Goal: Communication & Community: Answer question/provide support

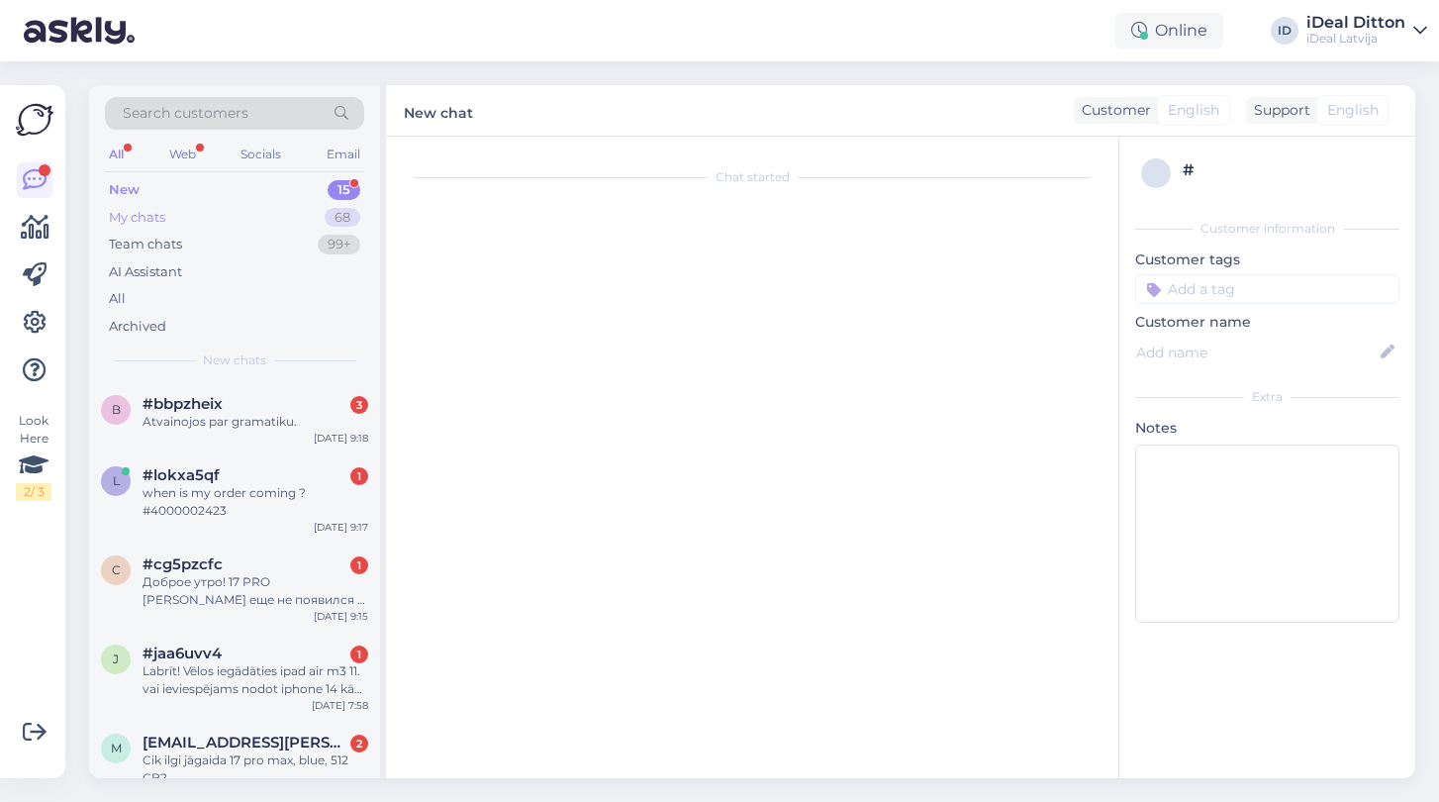
click at [154, 216] on div "My chats" at bounding box center [137, 218] width 56 height 20
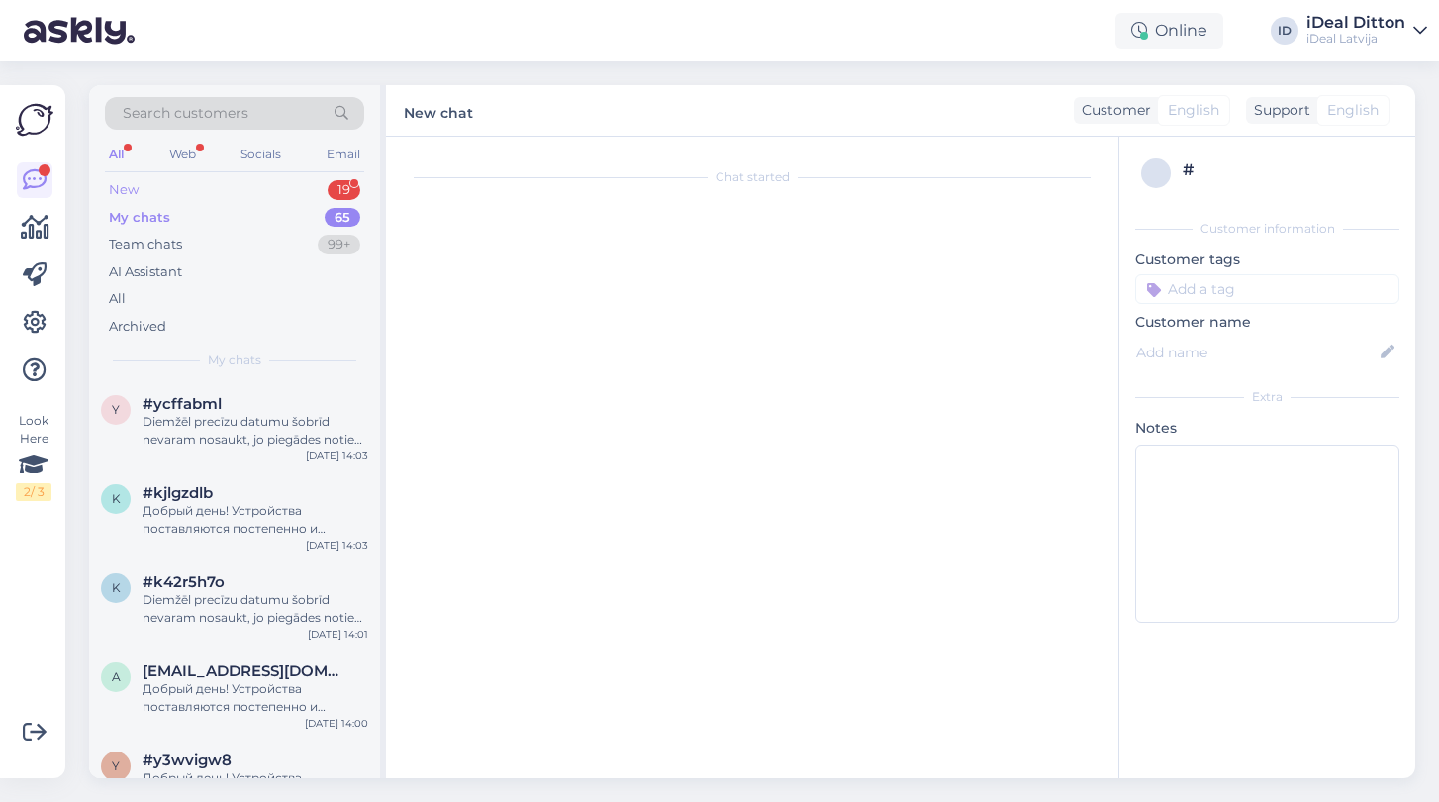
click at [139, 183] on div "New 19" at bounding box center [234, 190] width 259 height 28
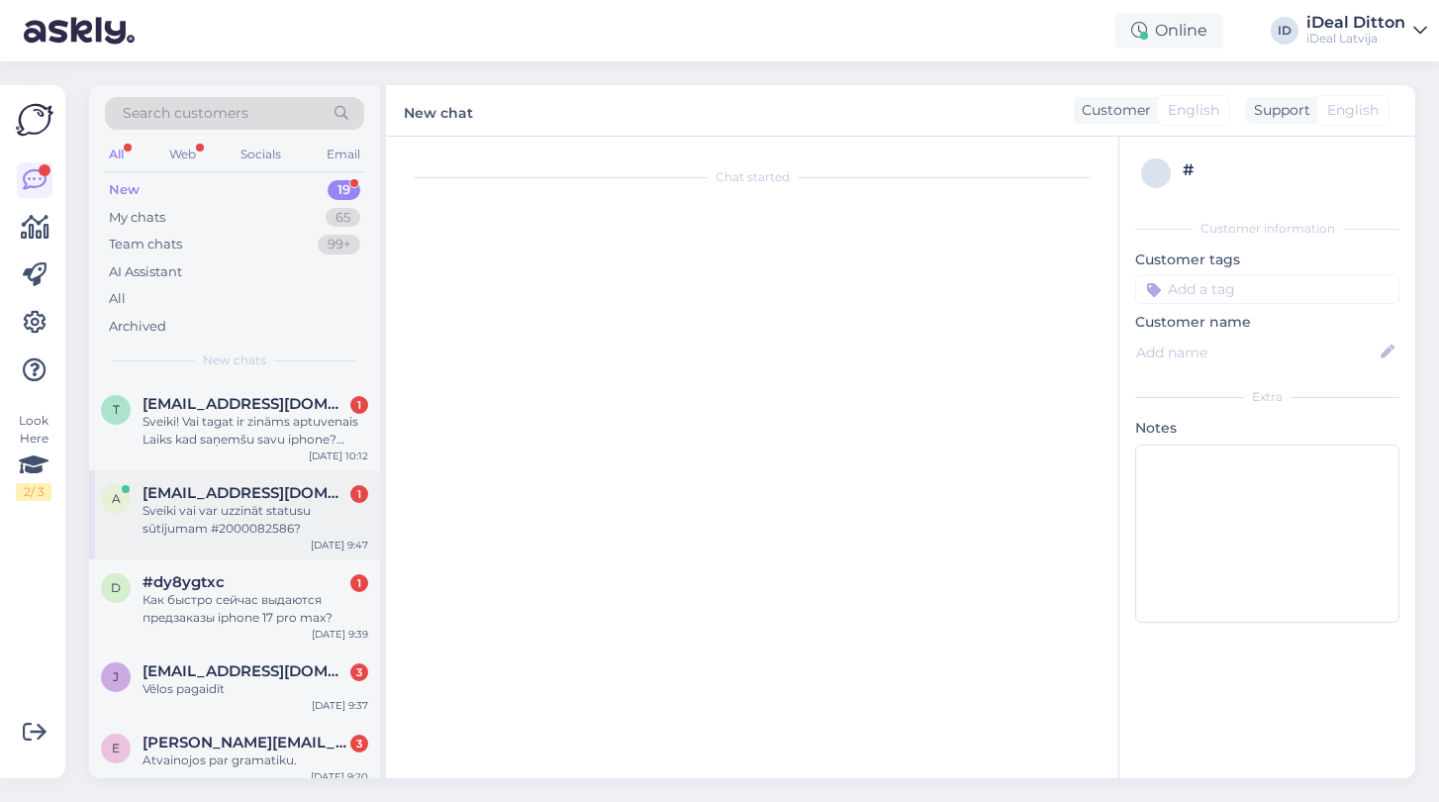
click at [236, 533] on div "Sveiki vai var uzzināt statusu sūtījumam #2000082586?" at bounding box center [256, 520] width 226 height 36
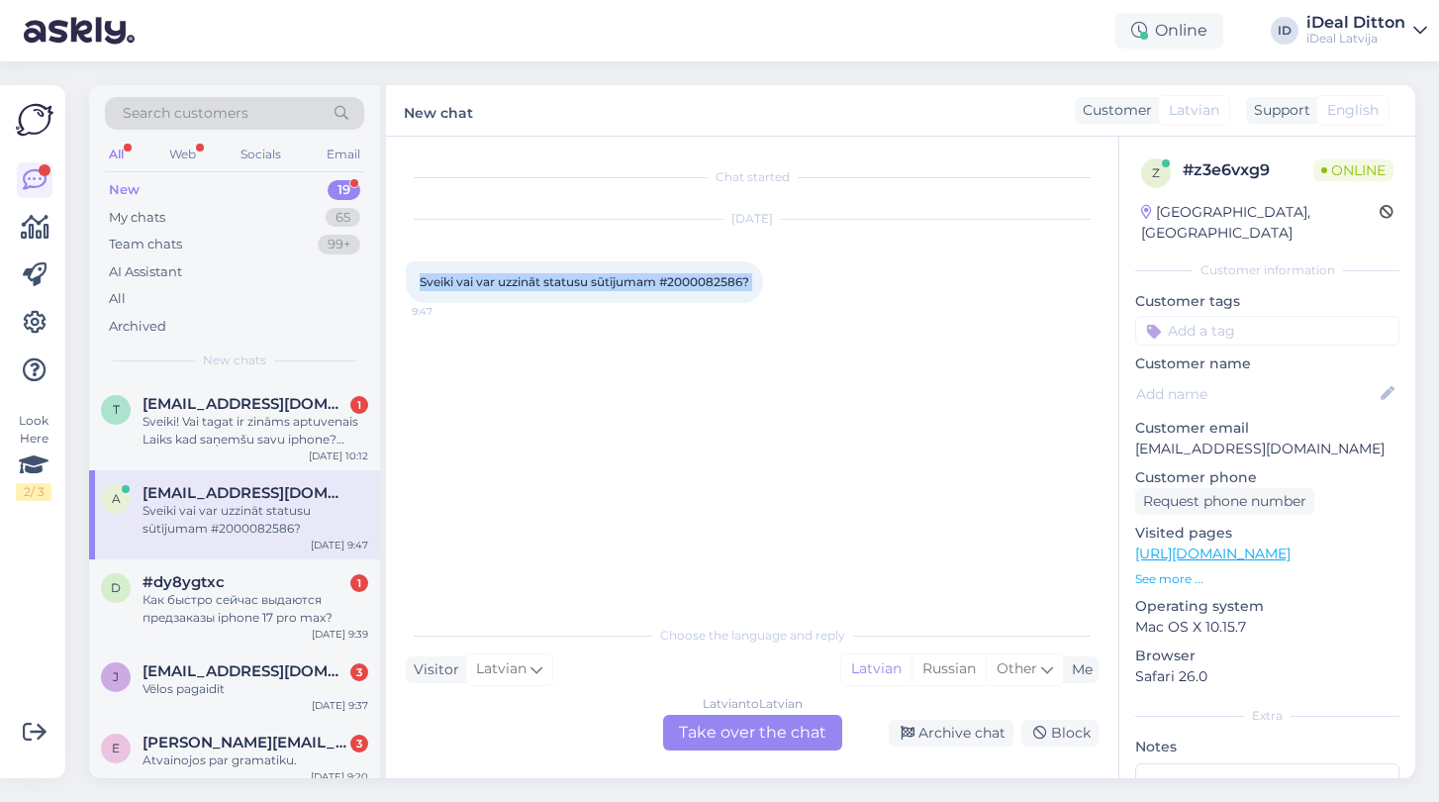
drag, startPoint x: 423, startPoint y: 282, endPoint x: 766, endPoint y: 289, distance: 343.5
click at [763, 289] on div "Sveiki vai var uzzināt statusu sūtījumam #2000082586? 9:47" at bounding box center [584, 282] width 357 height 42
copy div "Sveiki vai var uzzināt statusu sūtījumam #2000082586? 9:47"
click at [698, 728] on div "Latvian to Latvian Take over the chat" at bounding box center [752, 733] width 179 height 36
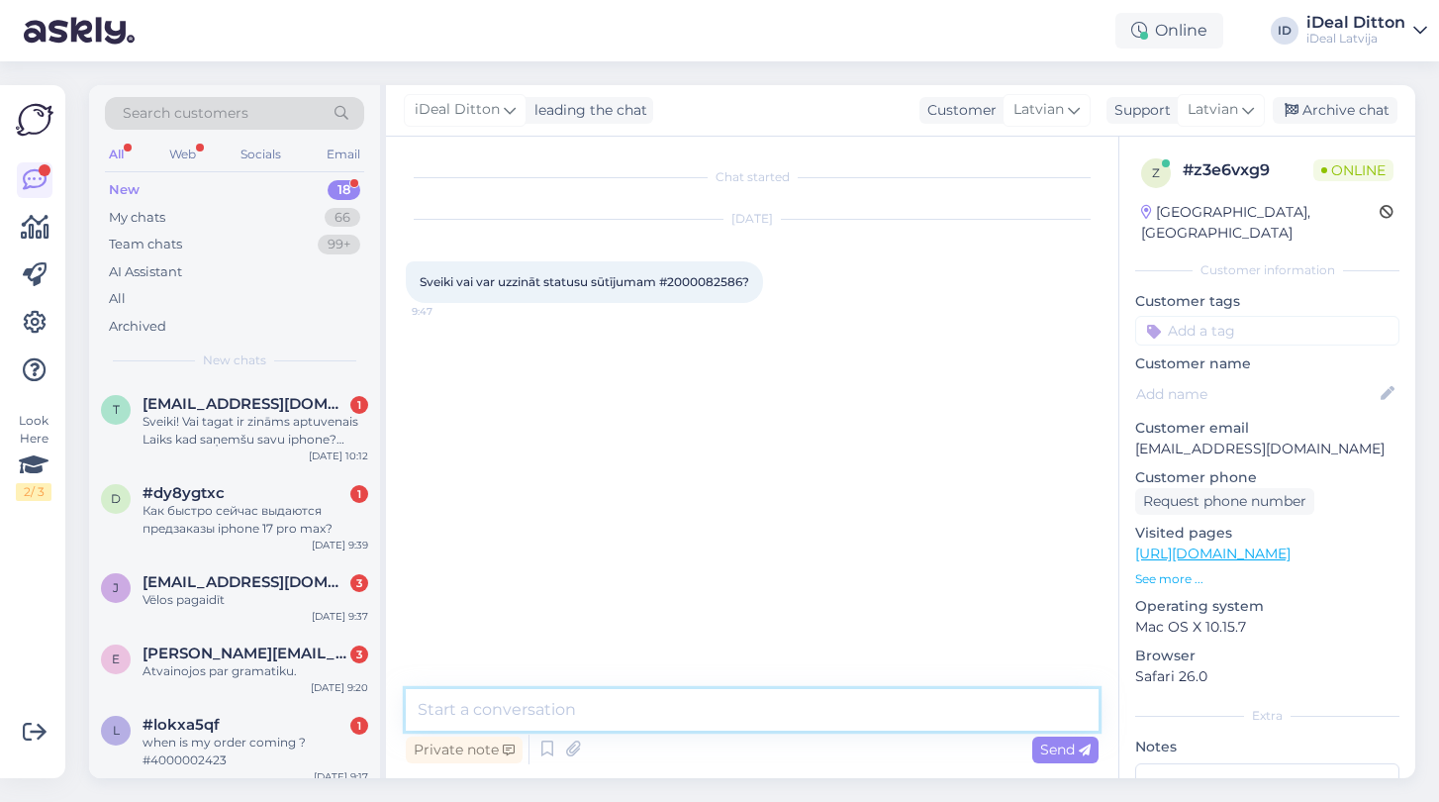
click at [617, 713] on textarea at bounding box center [752, 710] width 693 height 42
paste textarea "Sveiki! Jūsu pasūtījums ir spēkā. Preces tiek izsniegtas rindas kārtībā. Paldie…"
type textarea "Sveiki! Jūsu pasūtījums ir spēkā. Preces tiek izsniegtas rindas kārtībā. Paldie…"
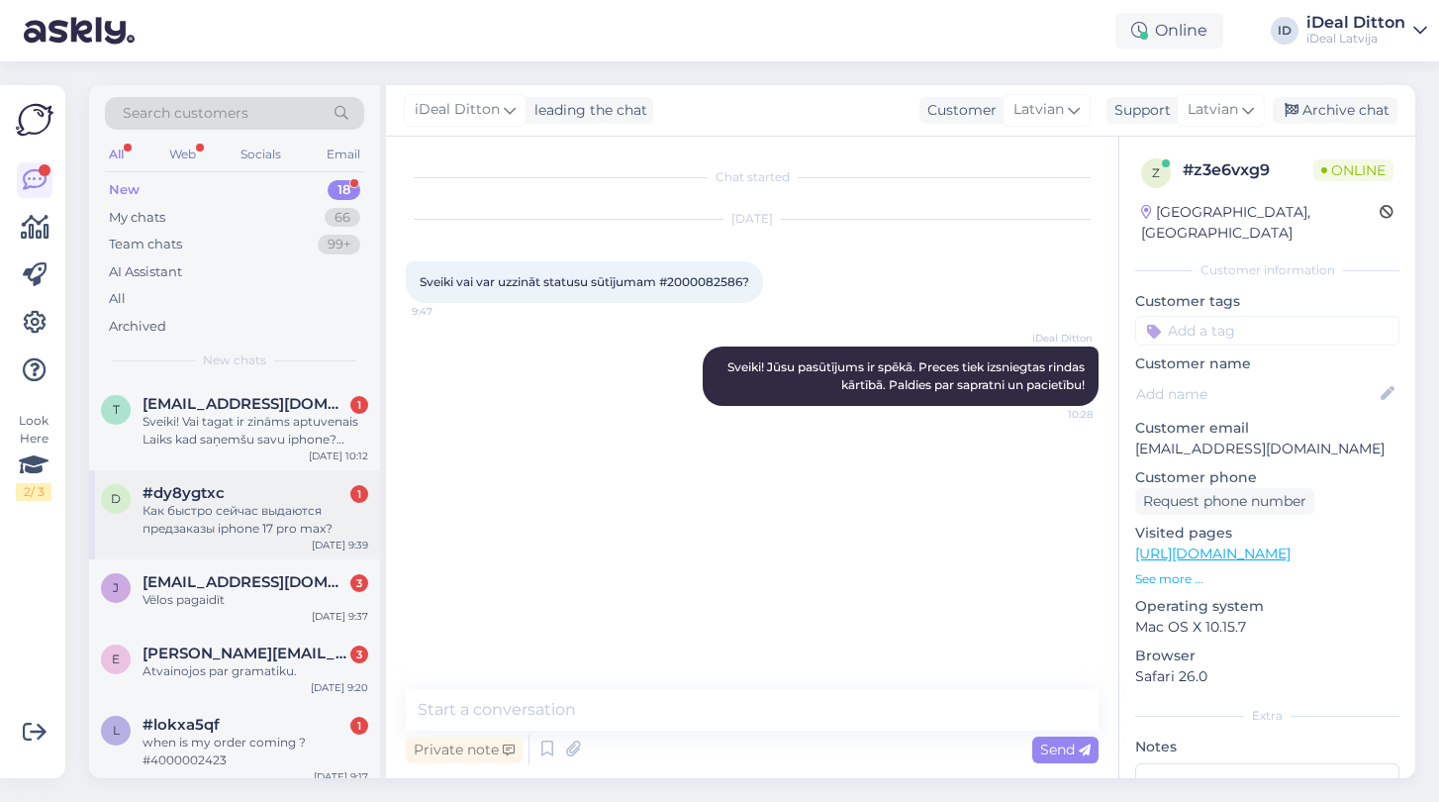
click at [296, 532] on div "Как быстро сейчас выдаются предзаказы iphone 17 pro max?" at bounding box center [256, 520] width 226 height 36
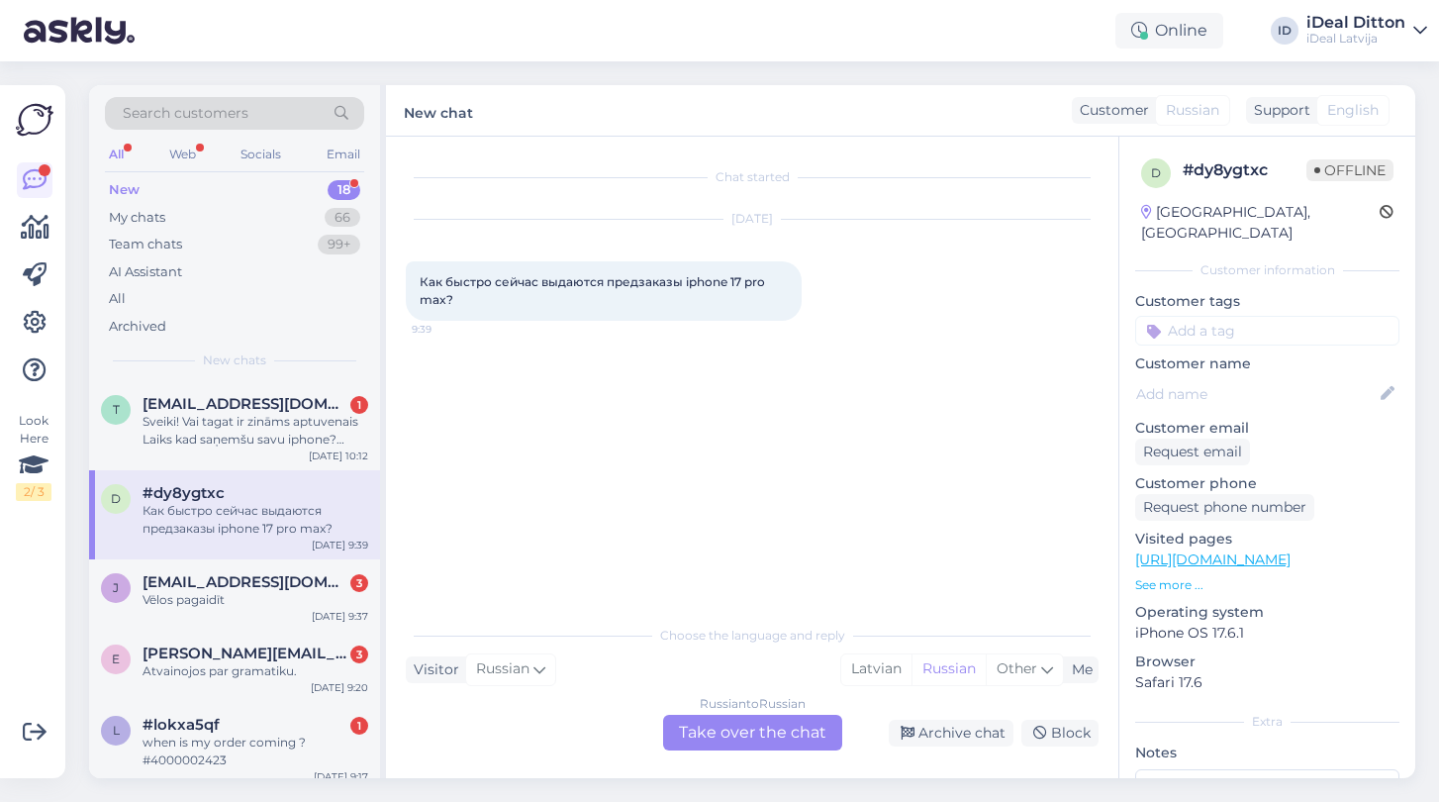
drag, startPoint x: 421, startPoint y: 278, endPoint x: 470, endPoint y: 304, distance: 55.8
click at [470, 304] on div "Как быстро сейчас выдаются предзаказы iphone 17 pro max? 9:39" at bounding box center [604, 290] width 396 height 59
copy span "Как быстро сейчас выдаются предзаказы iphone 17 pro max?"
click at [753, 741] on div "Russian to Russian Take over the chat" at bounding box center [752, 733] width 179 height 36
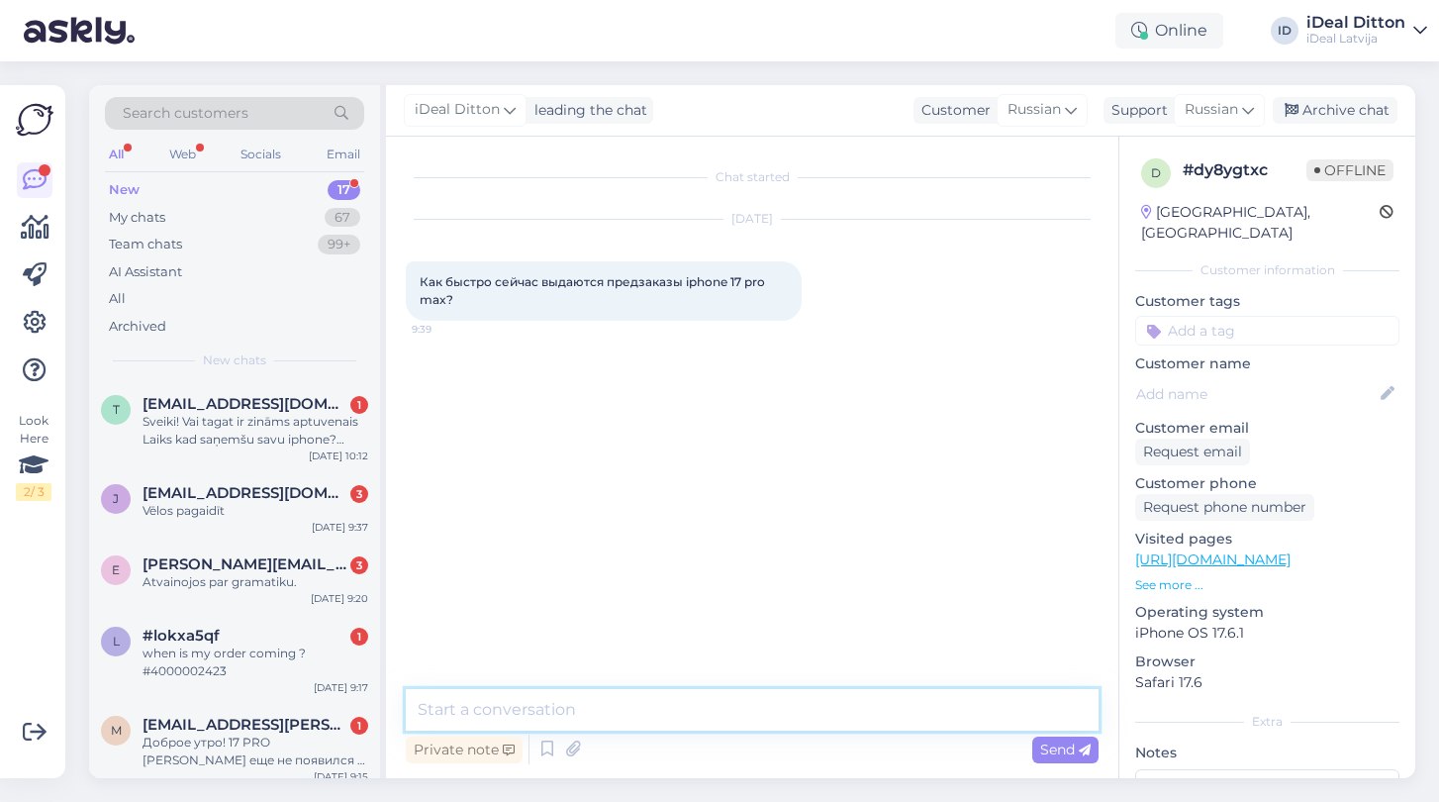
click at [547, 712] on textarea at bounding box center [752, 710] width 693 height 42
paste textarea "Sveiki! Izsniegšana notiek pēc rindas kārtības, un temps var nedaudz atšķirties…"
type textarea "Sveiki! Izsniegšana notiek pēc rindas kārtības, un temps var nedaudz atšķirties…"
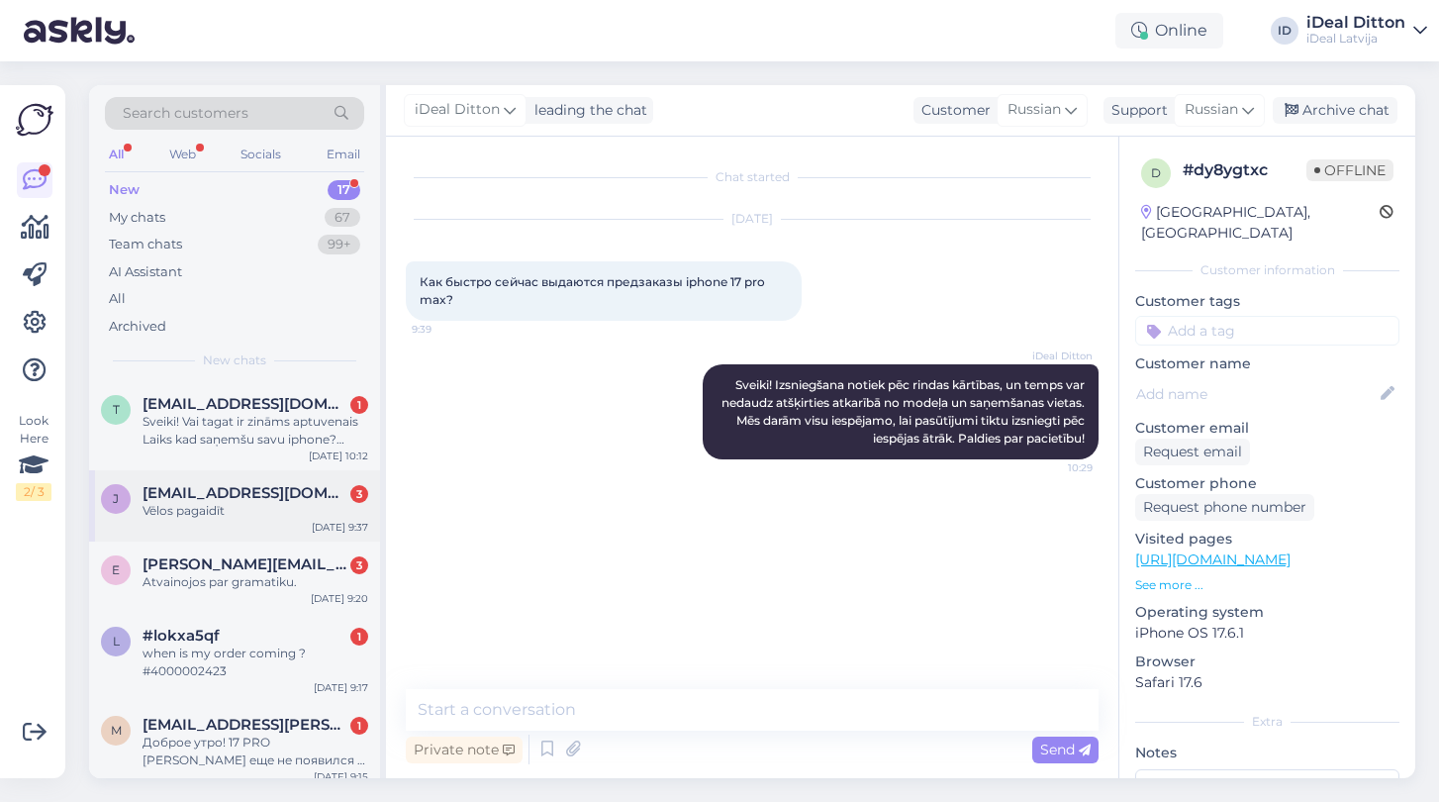
click at [267, 525] on div "j [EMAIL_ADDRESS][DOMAIN_NAME] 3 Vēlos pagaidīt [DATE] 9:37" at bounding box center [234, 505] width 291 height 71
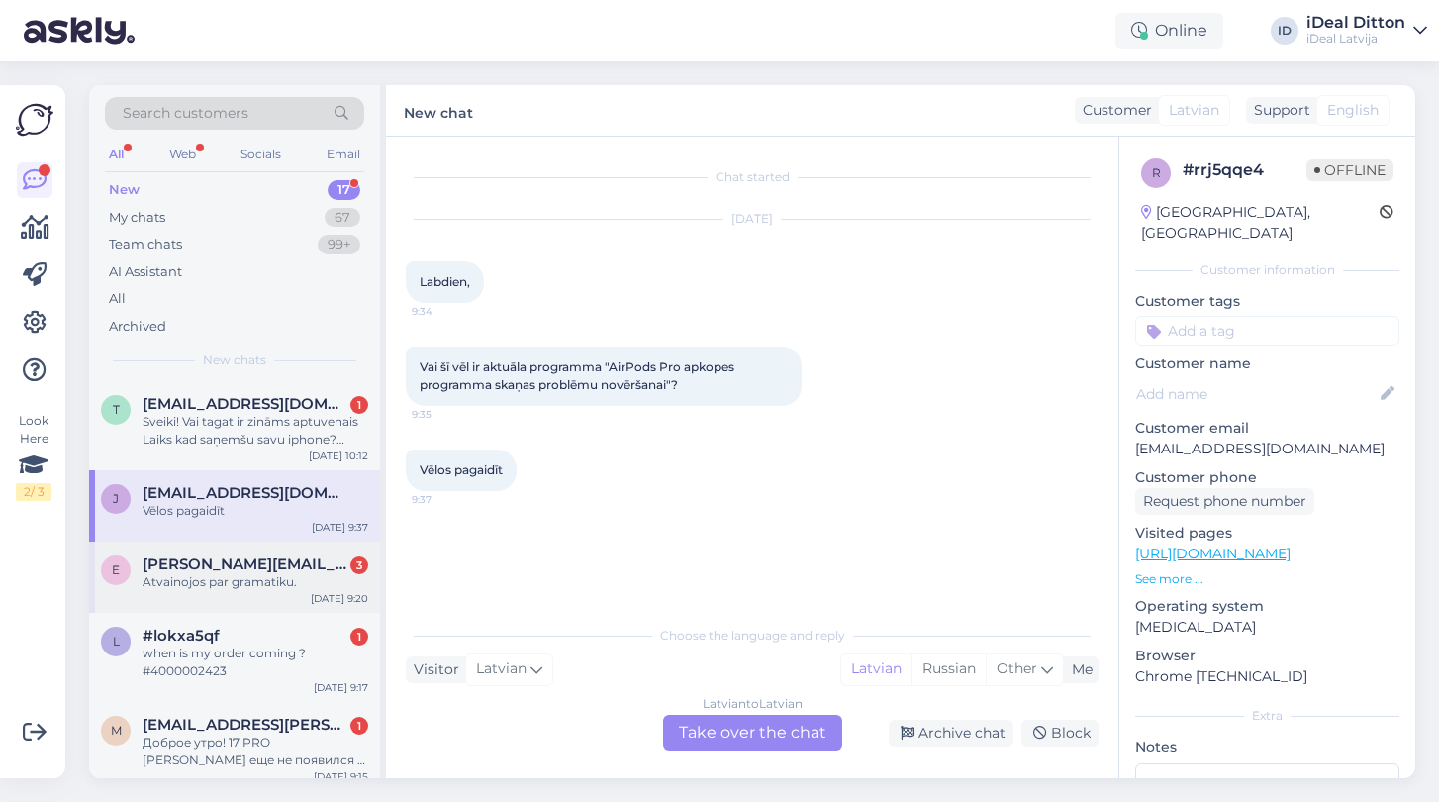
click at [236, 573] on div "Atvainojos par gramatiku." at bounding box center [256, 582] width 226 height 18
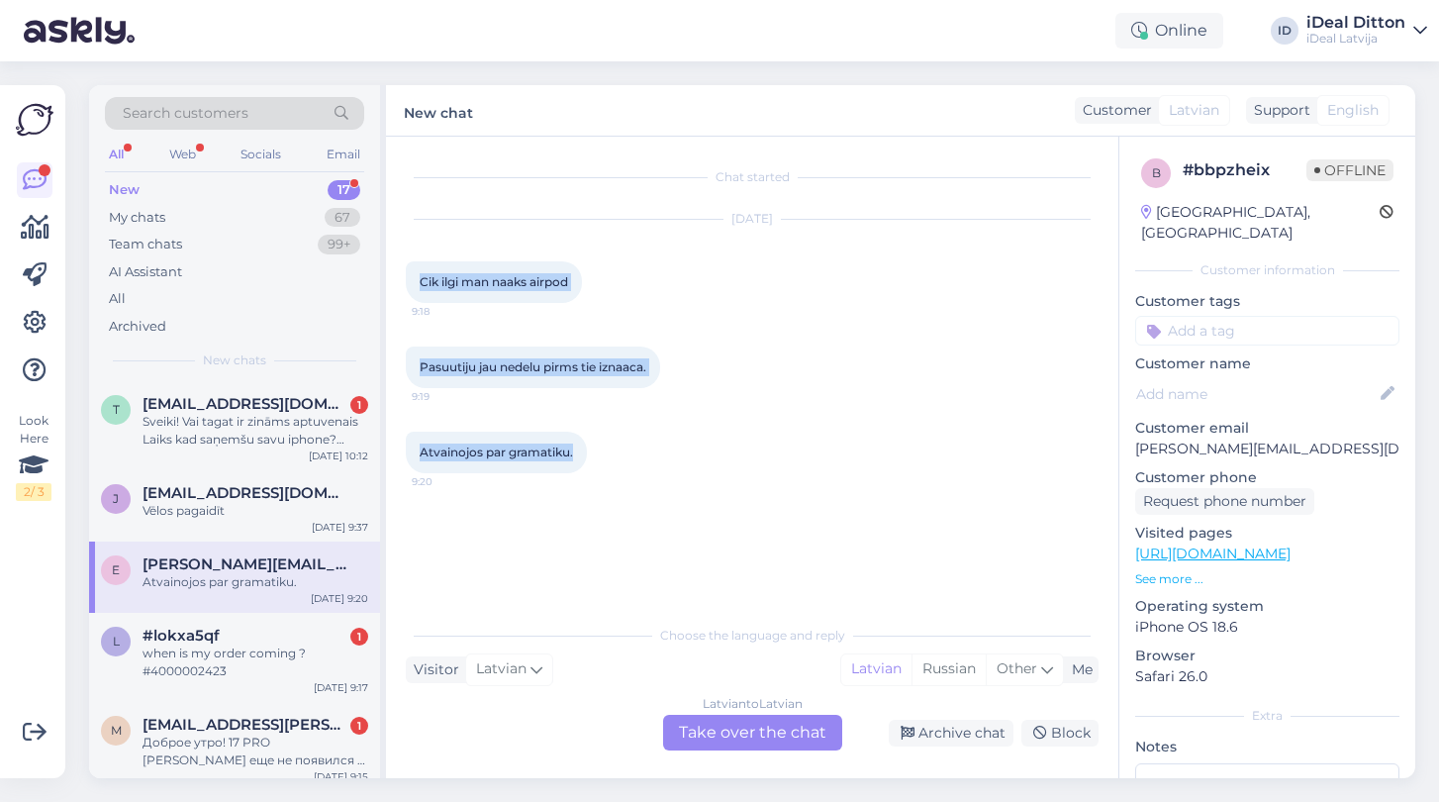
drag, startPoint x: 421, startPoint y: 279, endPoint x: 614, endPoint y: 462, distance: 266.0
click at [614, 462] on div "Chat started [DATE] Cik ilgi man naaks airpod 9:18 Pasuutiju jau nedelu pirms t…" at bounding box center [761, 376] width 711 height 440
copy div "Cik ilgi man naaks airpod 9:18 Pasuutiju jau nedelu pirms tie iznaaca. 9:19 Atv…"
click at [759, 725] on div "Latvian to Latvian Take over the chat" at bounding box center [752, 733] width 179 height 36
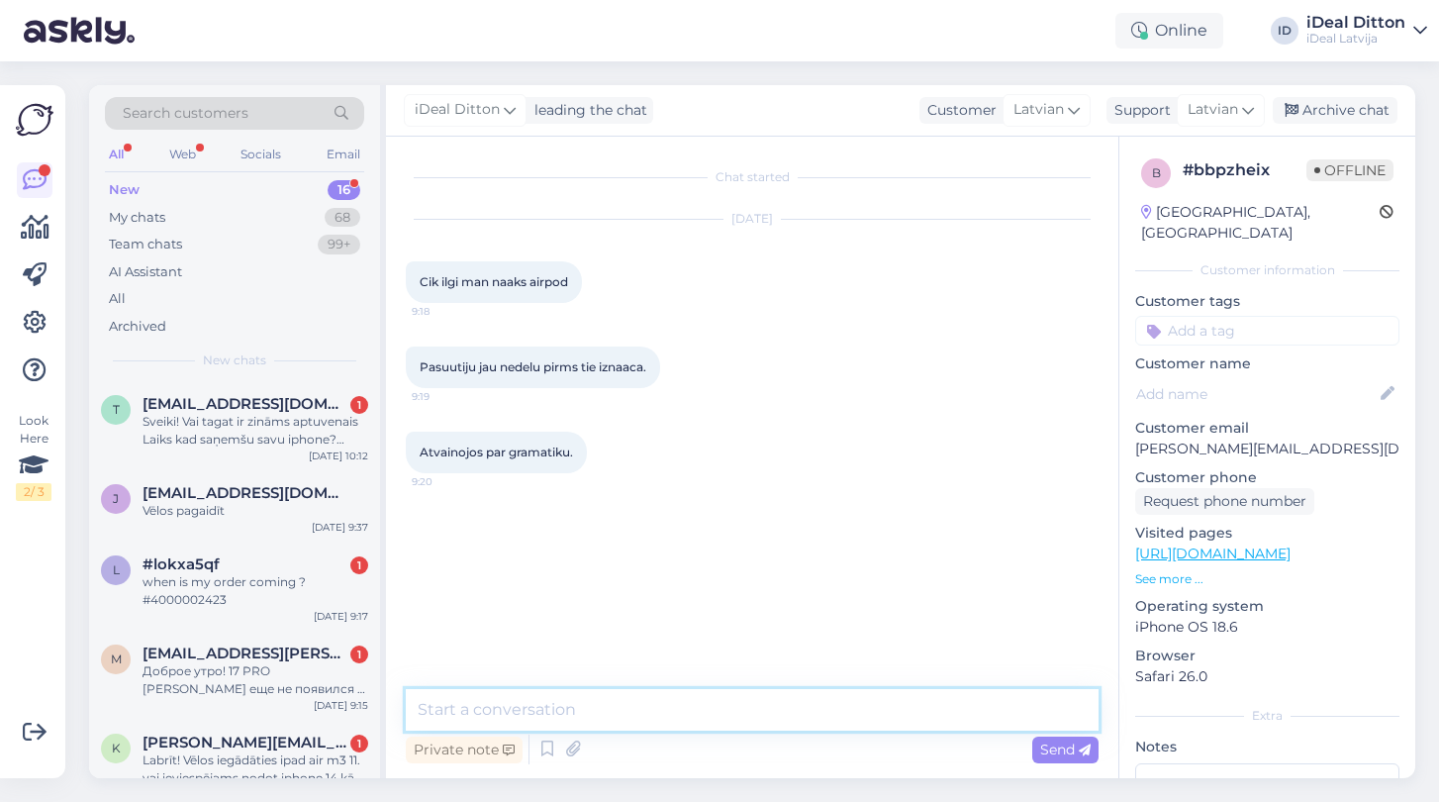
click at [610, 704] on textarea at bounding box center [752, 710] width 693 height 42
paste textarea "Sveiki! Paldies, ka sazinājāties. Ja pasūtījums tika veikts pirms oficiālās izn…"
type textarea "Sveiki! Paldies, ka sazinājāties. Ja pasūtījums tika veikts pirms oficiālās izn…"
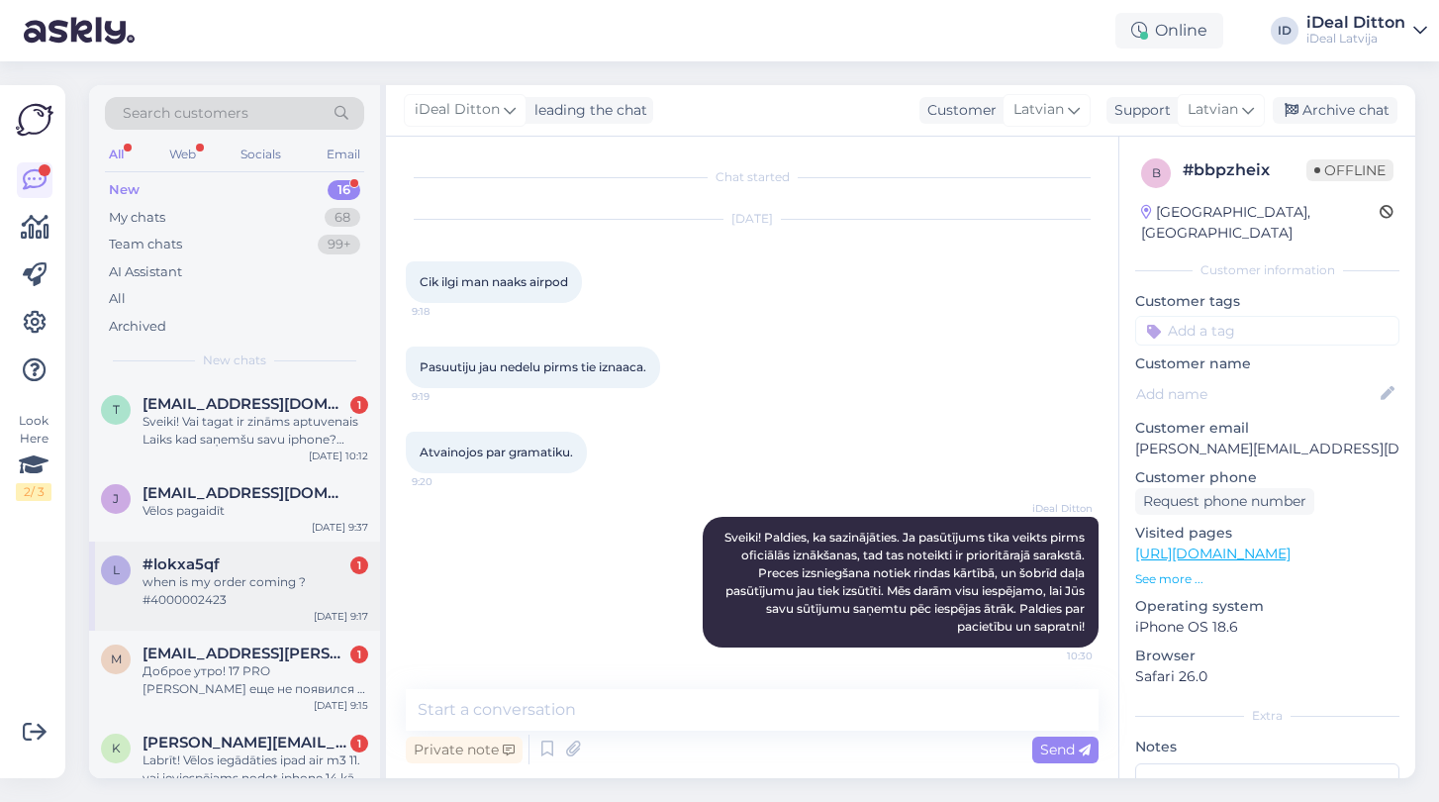
click at [198, 593] on div "when is my order coming ? #4000002423" at bounding box center [256, 591] width 226 height 36
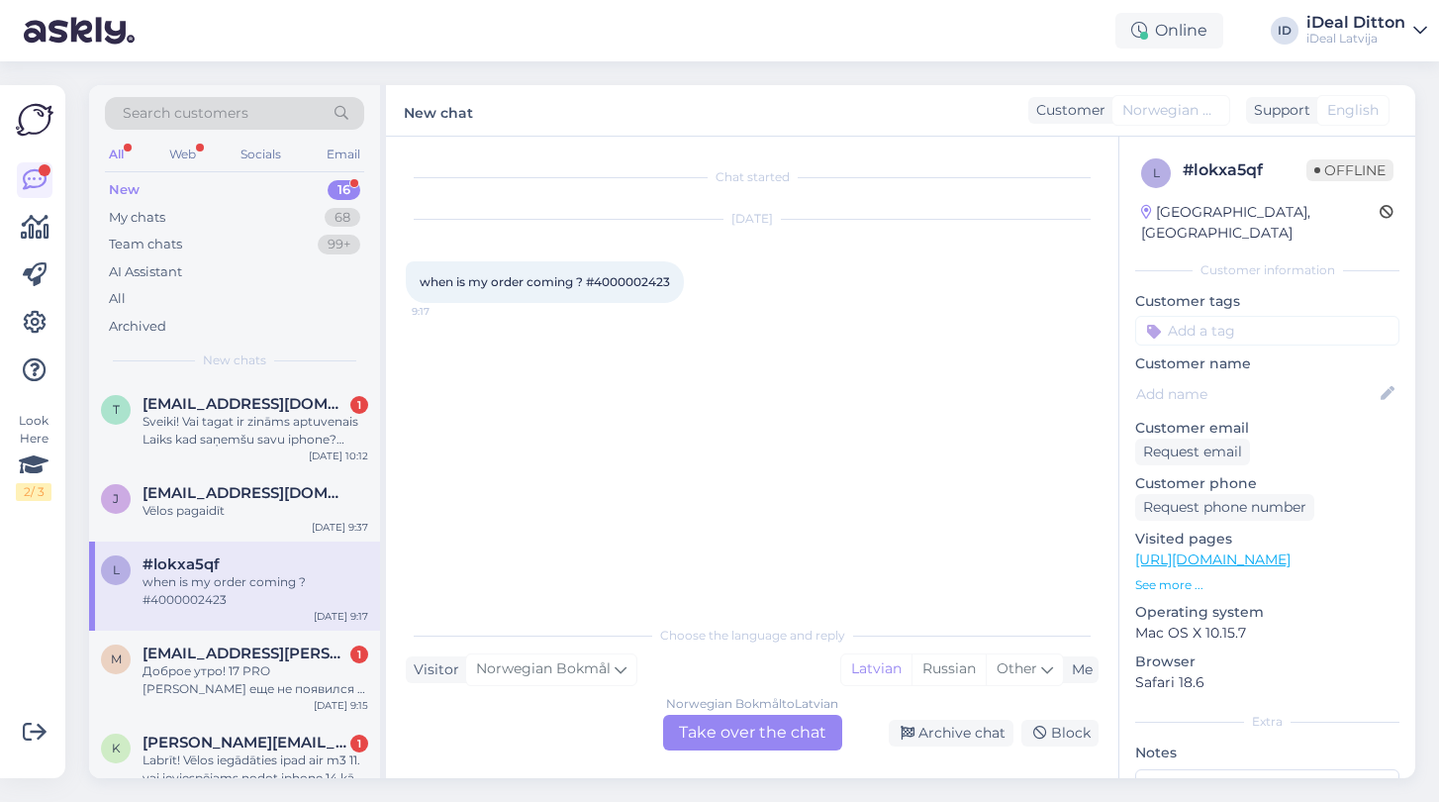
click at [736, 731] on div "Norwegian Bokmål to Latvian Take over the chat" at bounding box center [752, 733] width 179 height 36
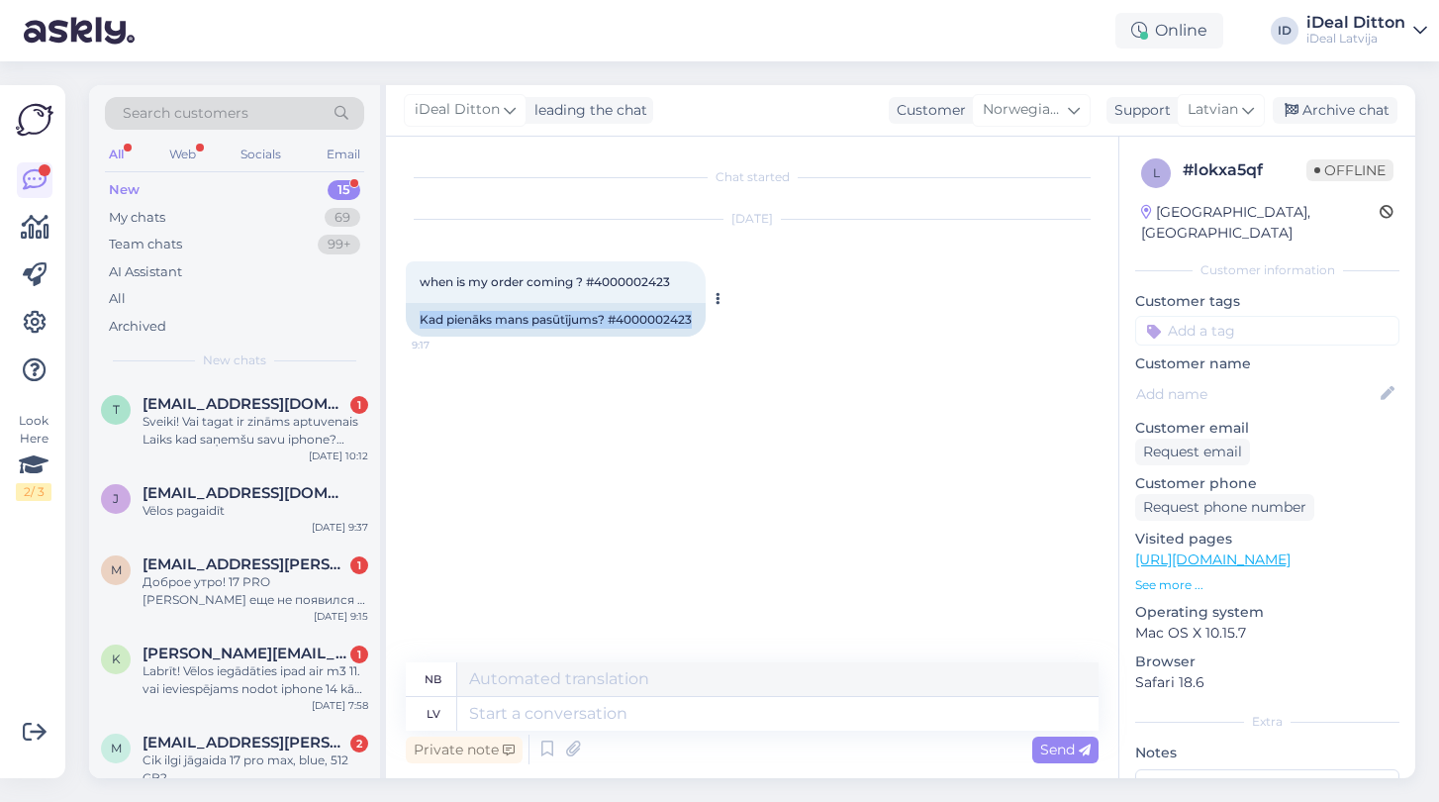
drag, startPoint x: 417, startPoint y: 313, endPoint x: 702, endPoint y: 321, distance: 285.1
click at [702, 321] on div "Kad pienāks mans pasūtījums? #4000002423" at bounding box center [556, 320] width 300 height 34
copy div "Kad pienāks mans pasūtījums? #4000002423"
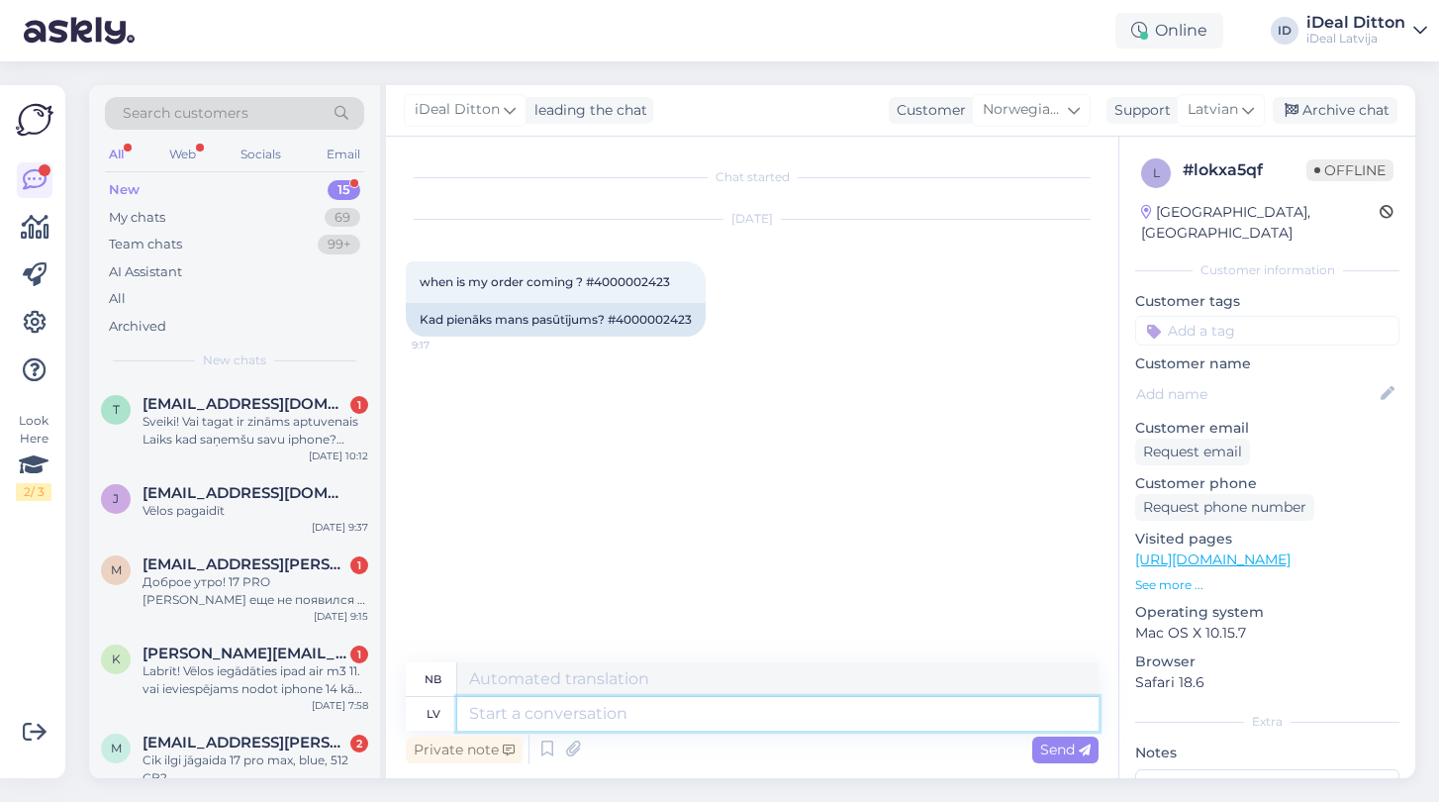
click at [619, 709] on textarea at bounding box center [777, 714] width 641 height 34
paste textarea "Sveiki! Paldies par Jūsu ziņu. Pasūtījums #4000002423 ir spēkā un tiks izsniegt…"
type textarea "Sveiki! Paldies par Jūsu ziņu. Pasūtījums #4000002423 ir spēkā un tiks izsniegt…"
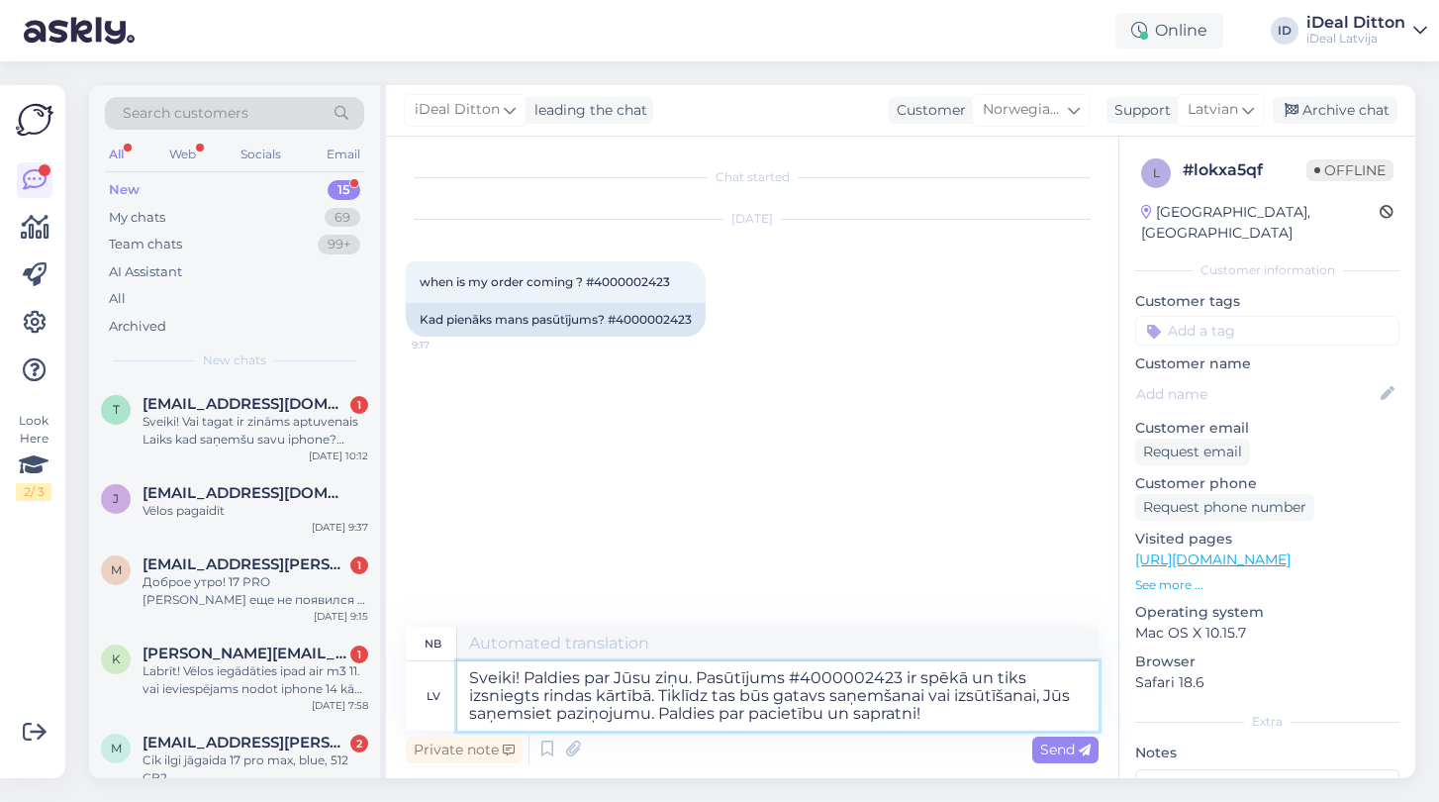
type textarea "Hei! Takk for meldingen din. Ordre nr. 4000002423 er gyldig og sendes etter før…"
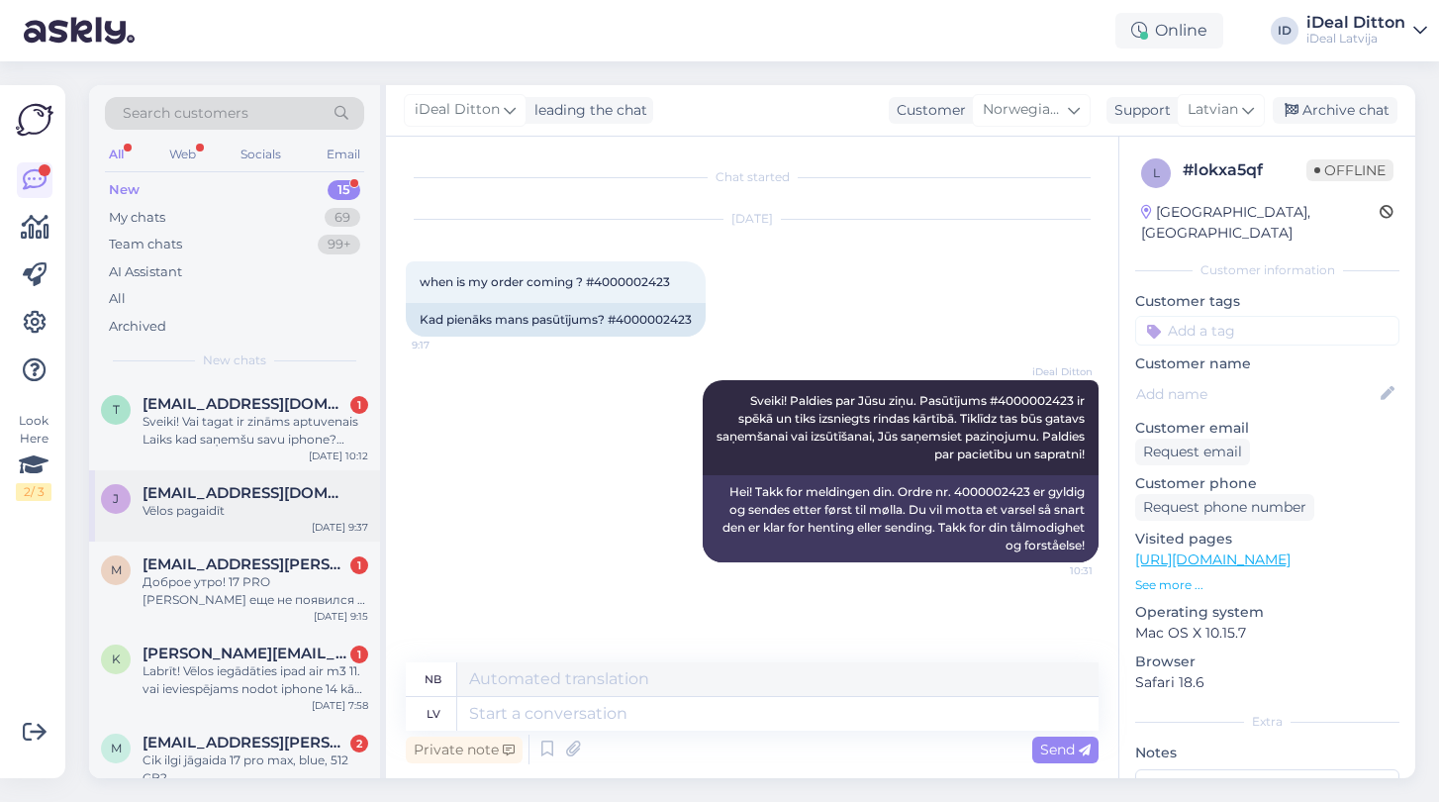
click at [214, 502] on div "Vēlos pagaidīt" at bounding box center [256, 511] width 226 height 18
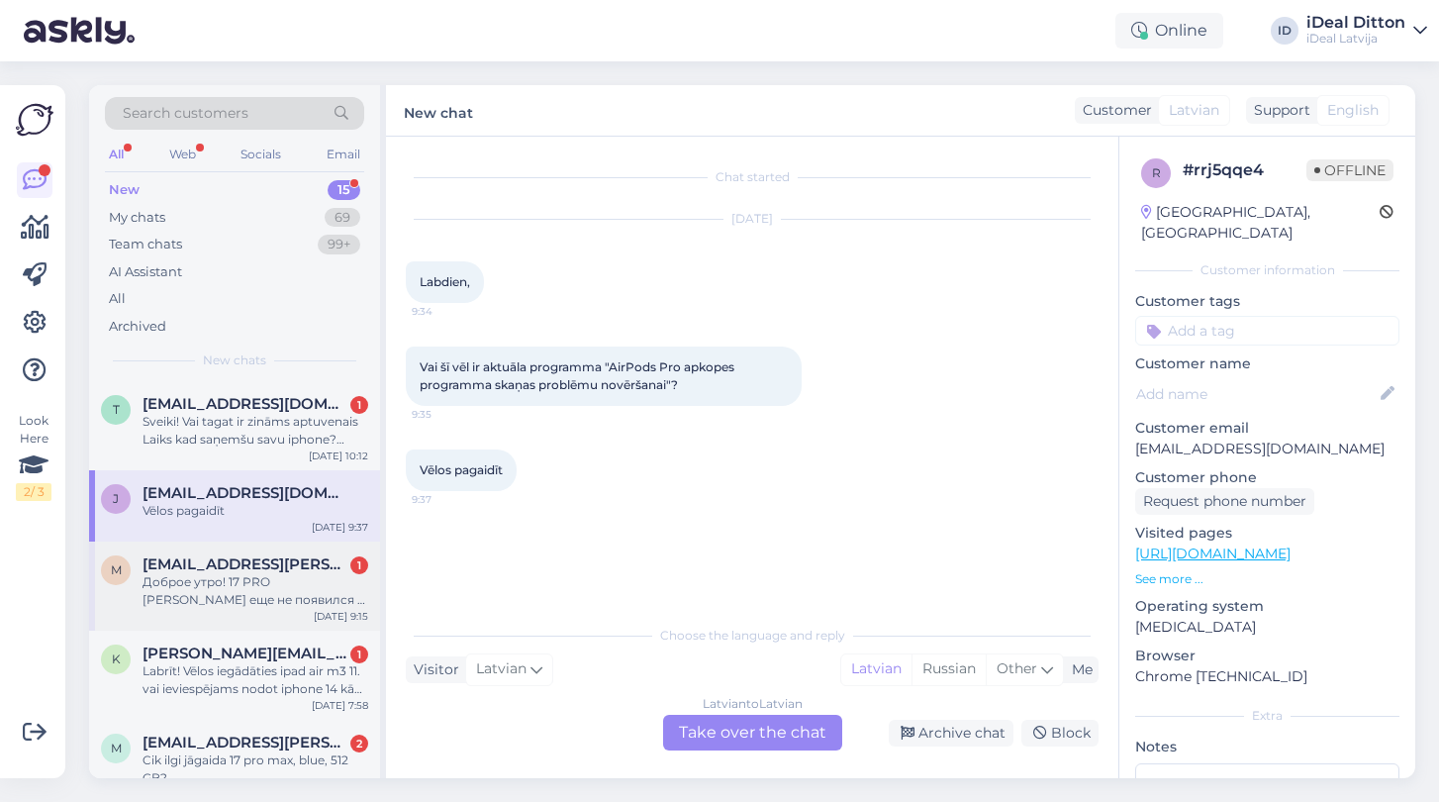
click at [215, 567] on span "[EMAIL_ADDRESS][PERSON_NAME][DOMAIN_NAME]" at bounding box center [246, 564] width 206 height 18
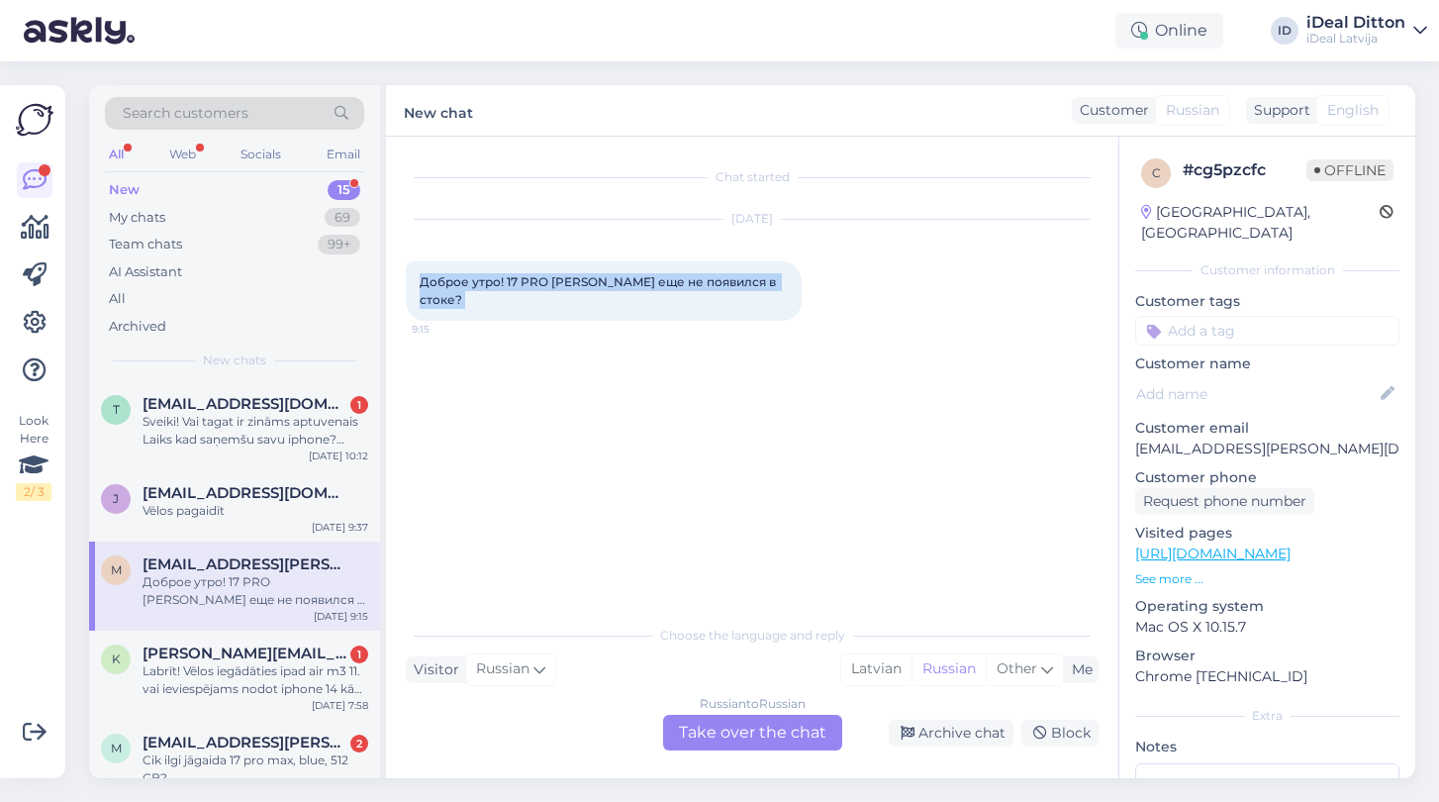
drag, startPoint x: 420, startPoint y: 279, endPoint x: 762, endPoint y: 280, distance: 342.4
click at [762, 280] on div "Доброе утро! 17 PRO [PERSON_NAME] еще не появился в стоке? 9:15" at bounding box center [604, 290] width 396 height 59
copy div "Доброе утро! 17 PRO [PERSON_NAME] еще не появился в стоке? 9:15"
click at [795, 721] on div "Russian to Russian Take over the chat" at bounding box center [752, 733] width 179 height 36
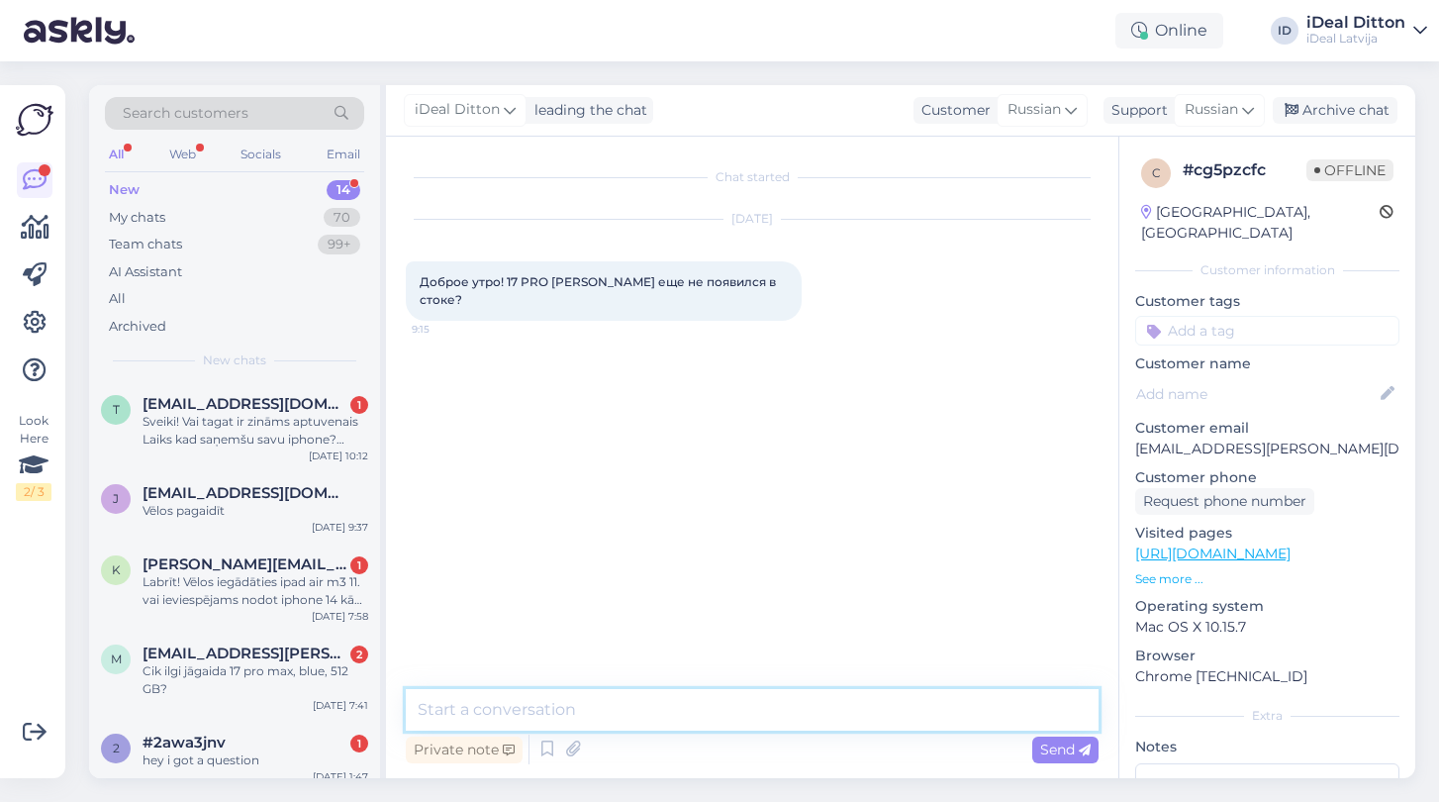
click at [625, 705] on textarea at bounding box center [752, 710] width 693 height 42
paste textarea "Доброе утро! iPhone 17 Pro Max пока ещё не появился в наличии. Как только посту…"
type textarea "Доброе утро! iPhone 17 Pro Max пока ещё не появился в наличии. Как только посту…"
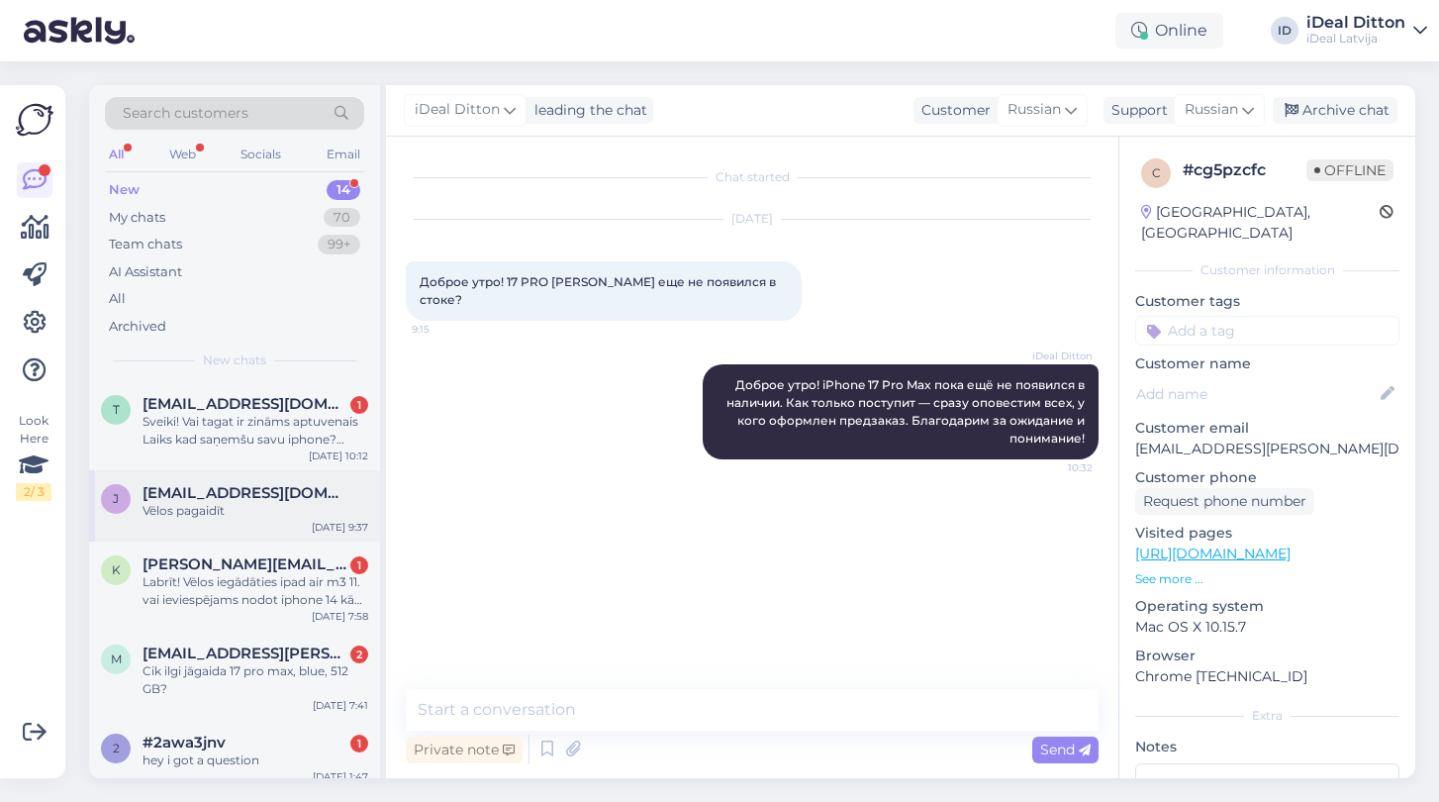
click at [213, 505] on div "Vēlos pagaidīt" at bounding box center [256, 511] width 226 height 18
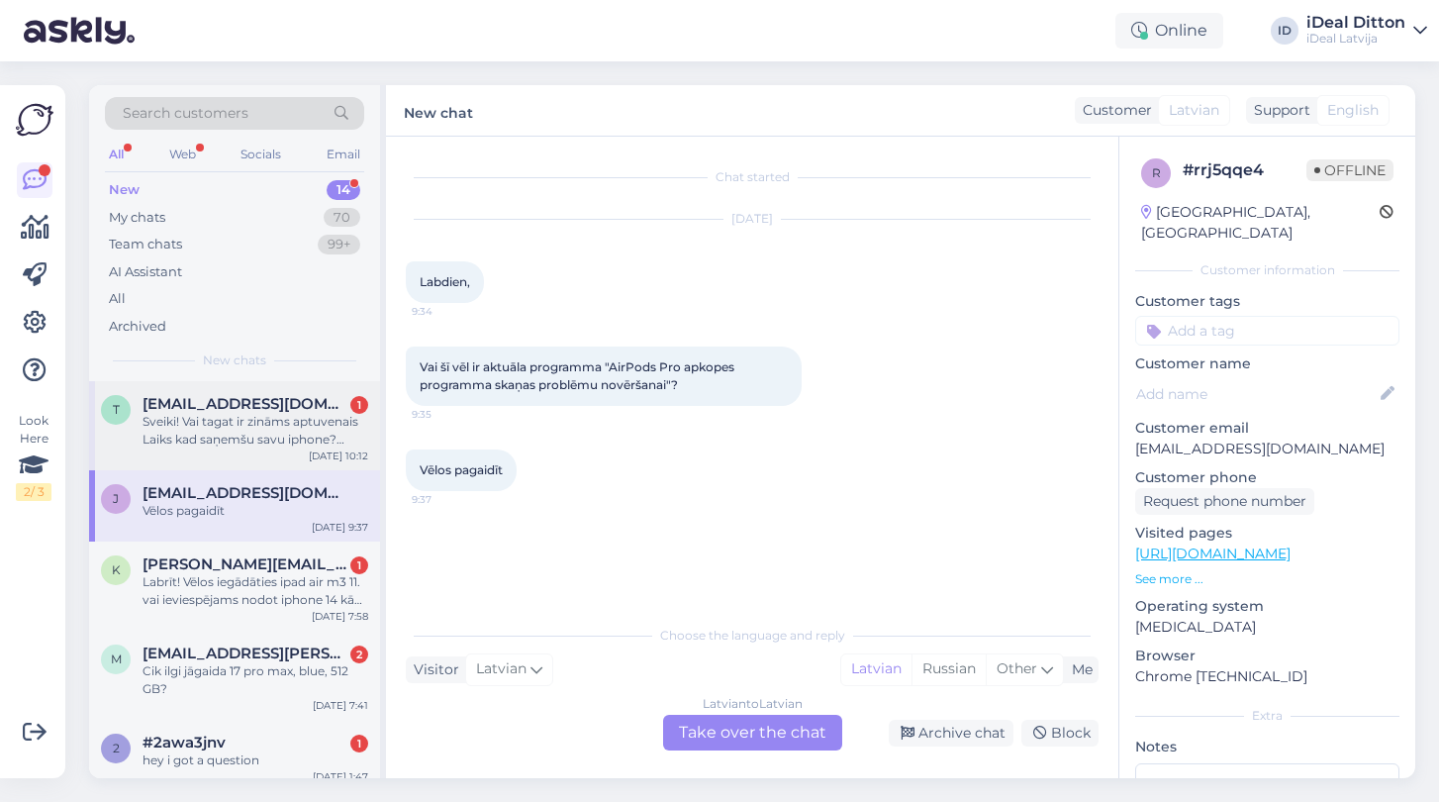
click at [238, 403] on span "[EMAIL_ADDRESS][DOMAIN_NAME]" at bounding box center [246, 404] width 206 height 18
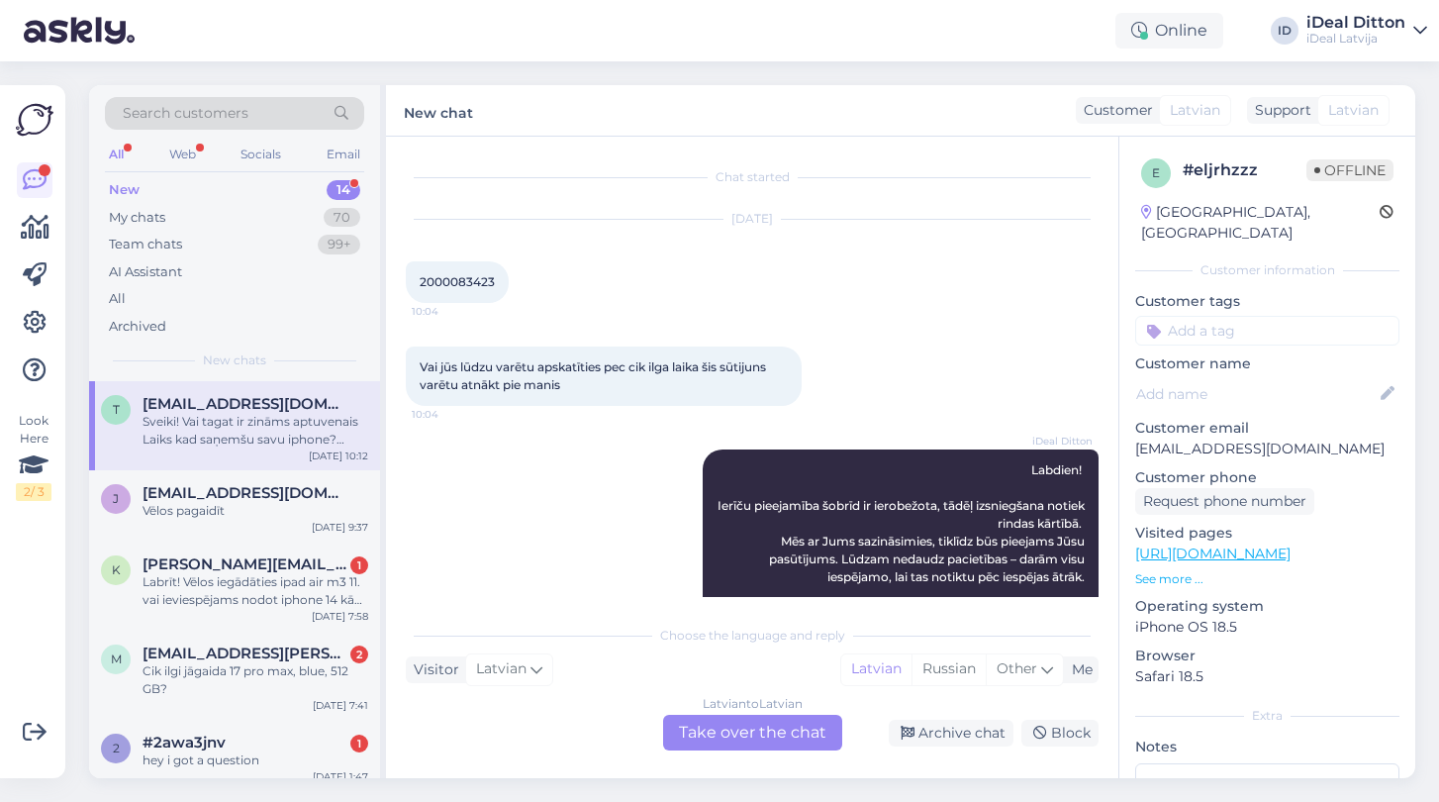
scroll to position [409, 0]
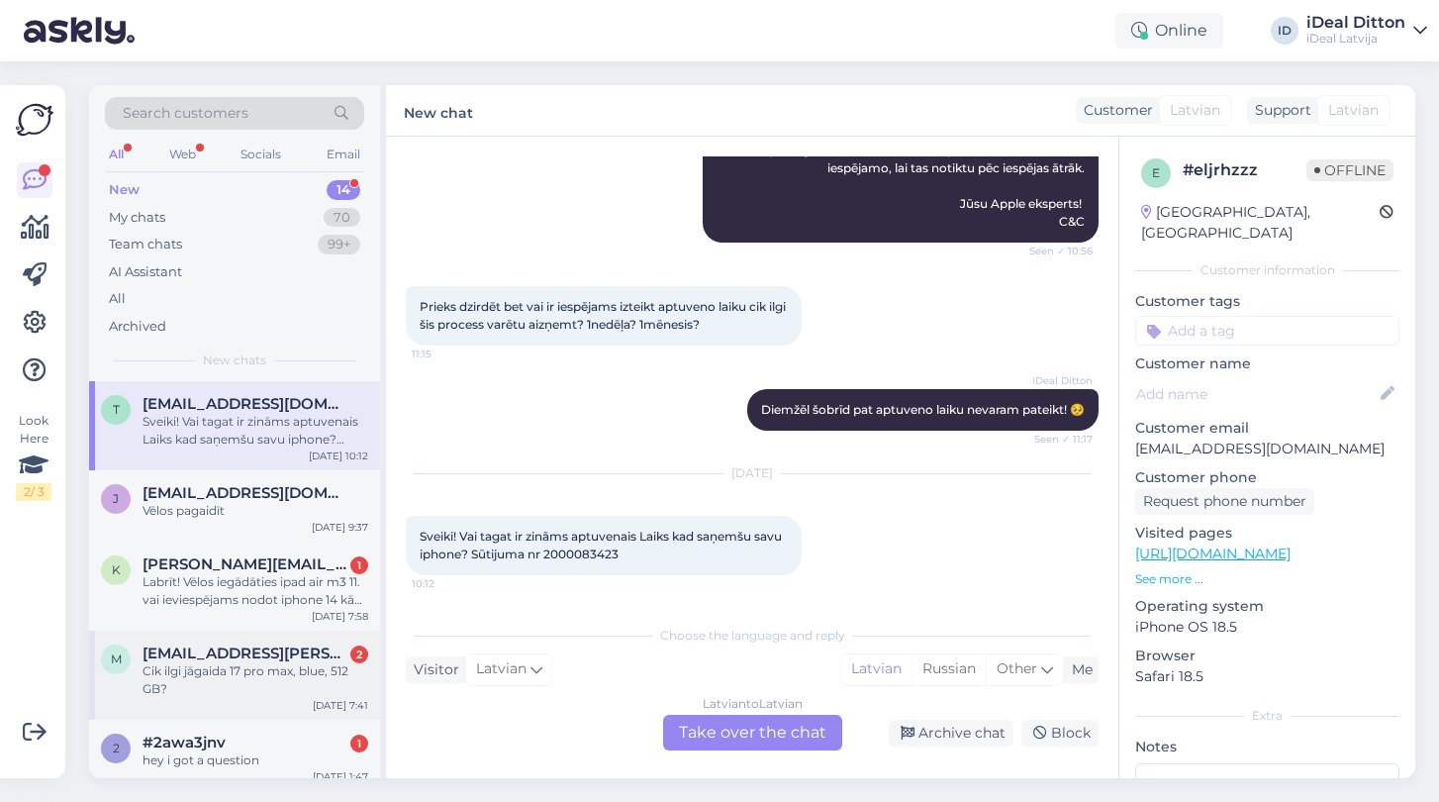
click at [252, 686] on div "Cik ilgi jāgaida 17 pro max, blue, 512 GB?" at bounding box center [256, 680] width 226 height 36
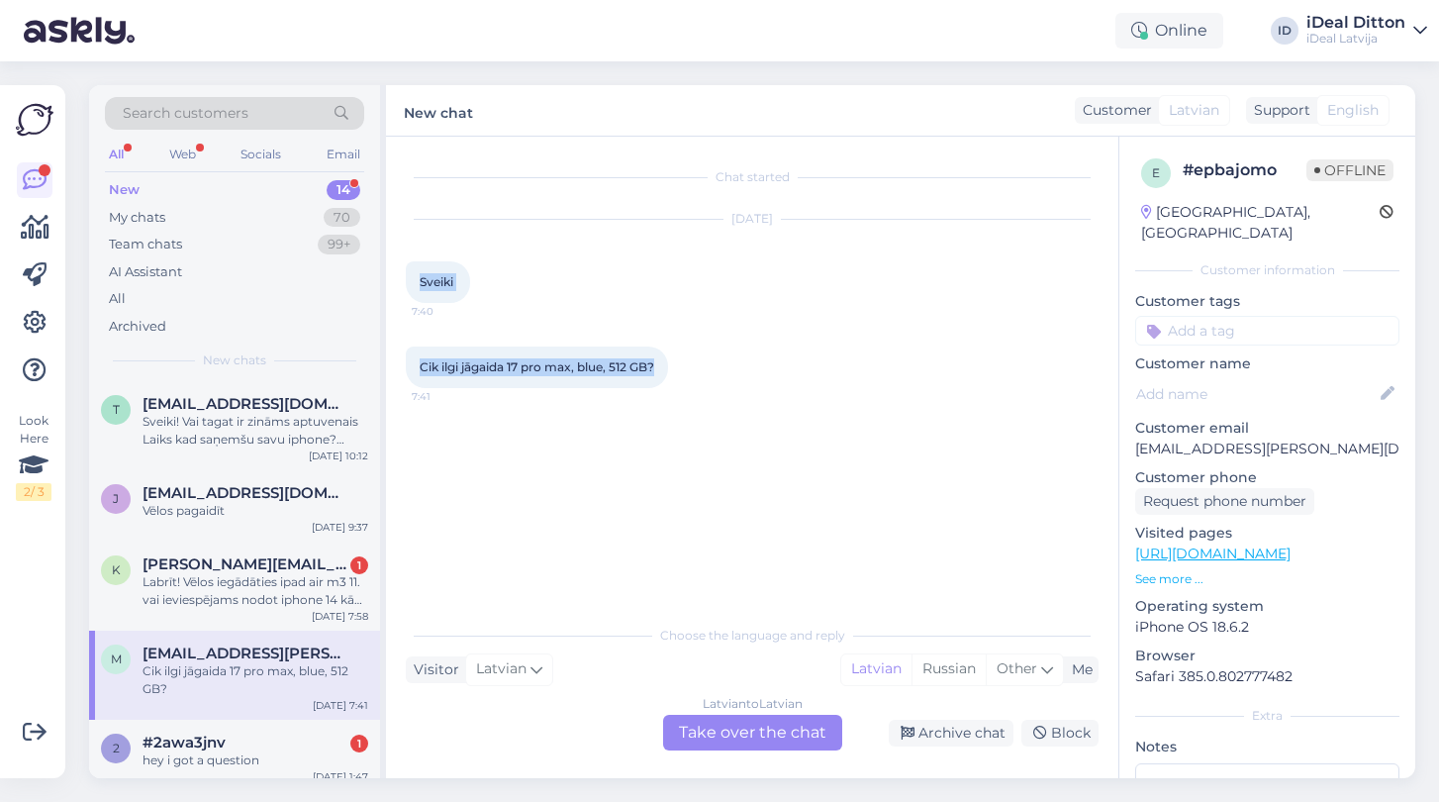
drag, startPoint x: 419, startPoint y: 283, endPoint x: 669, endPoint y: 385, distance: 270.3
click at [669, 385] on div "Chat started [DATE] Sveiki 7:40 Cik ilgi jāgaida 17 pro max, blue, 512 GB? 7:41" at bounding box center [761, 376] width 711 height 440
copy div "Sveiki 7:40 Cik ilgi jāgaida 17 pro max, blue, 512 GB?"
click at [751, 742] on div "Latvian to Latvian Take over the chat" at bounding box center [752, 733] width 179 height 36
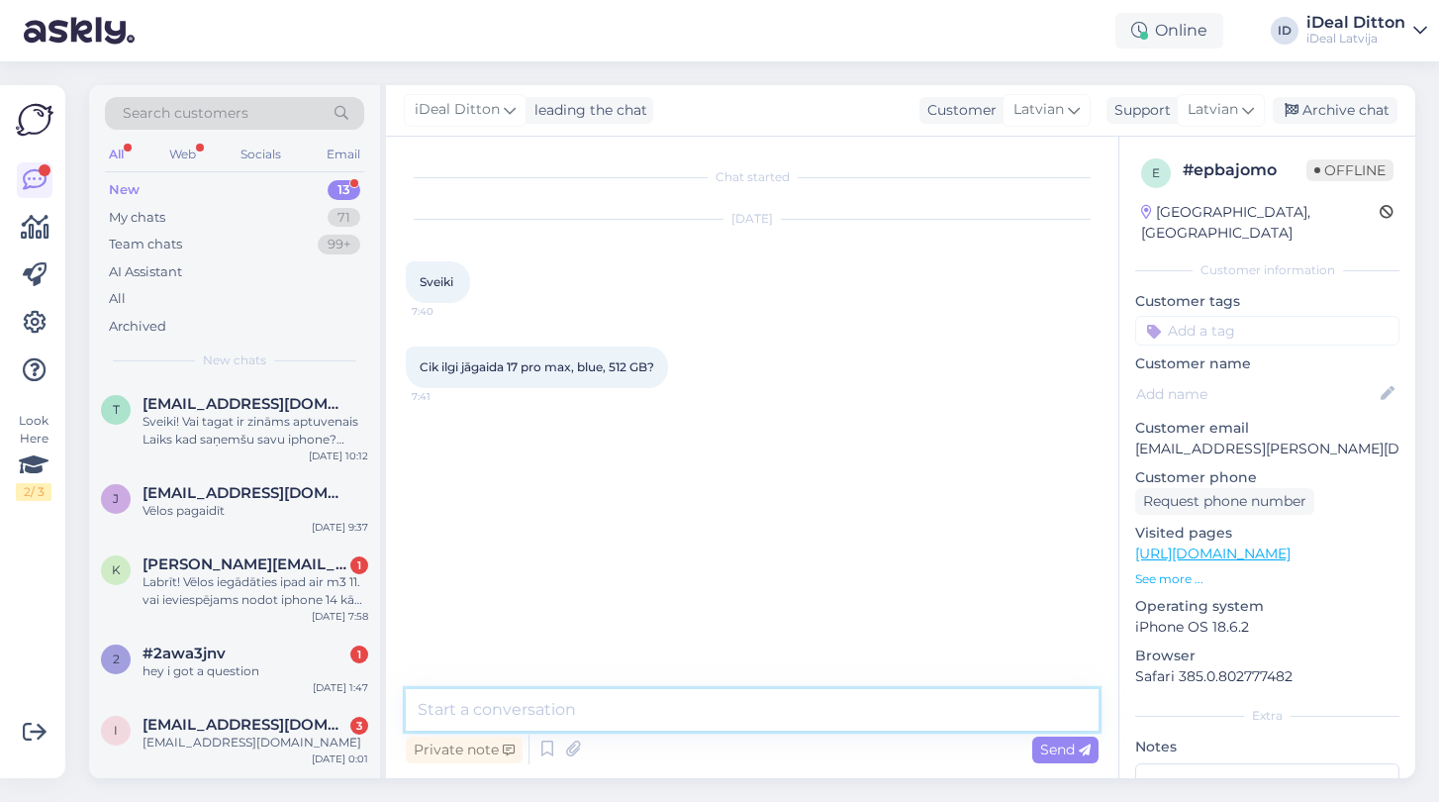
click at [625, 703] on textarea at bounding box center [752, 710] width 693 height 42
paste textarea "Sveiki! iPhone 17 Pro Max (zils, 512 GB) piegāde notiek pēc rindas kārtības. Pr…"
type textarea "Sveiki! iPhone 17 Pro Max (zils, 512 GB) piegāde notiek pēc rindas kārtības. Pr…"
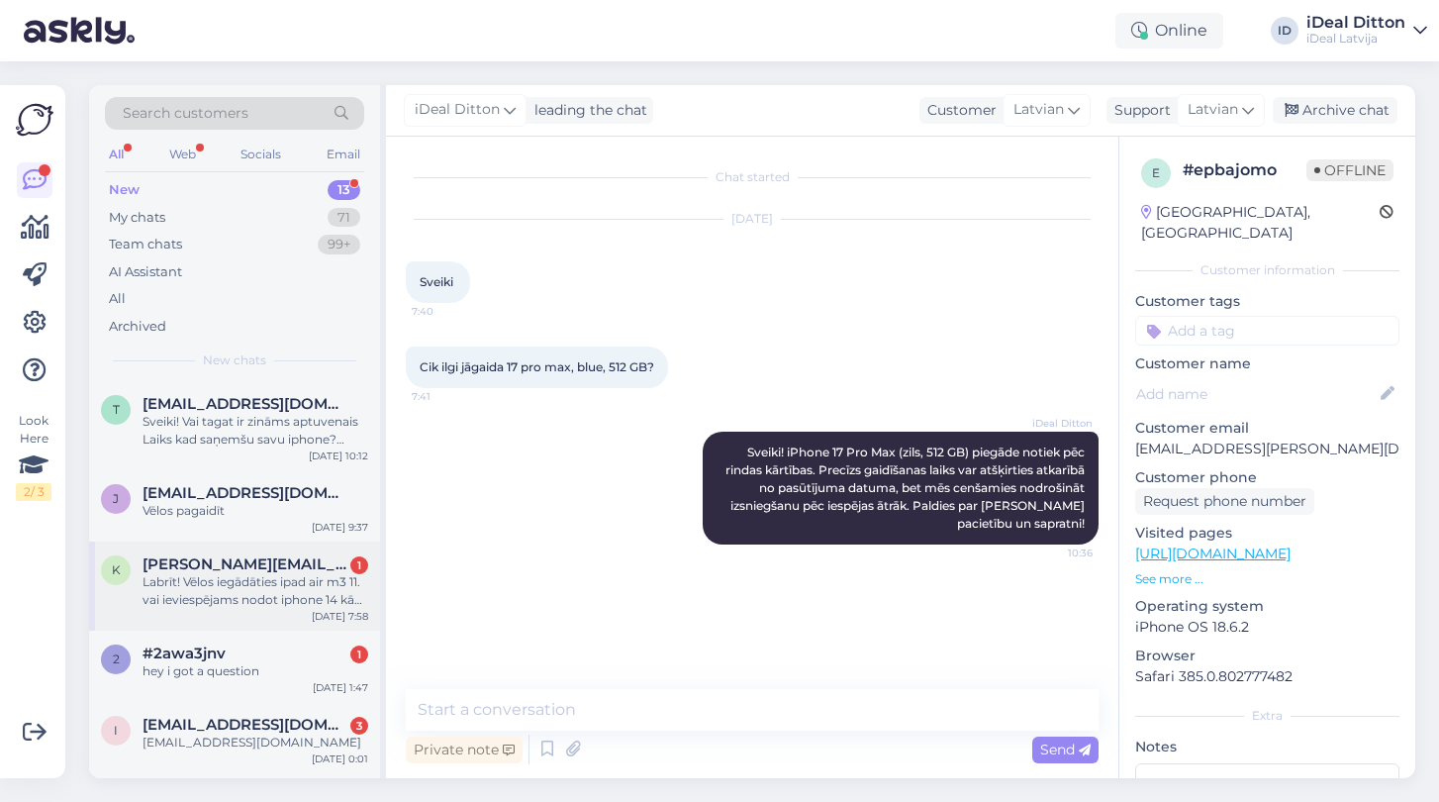
click at [274, 602] on div "Labrīt! Vēlos iegādāties ipad air m3 11. vai ieviespējams nodot iphone 14 kā da…" at bounding box center [256, 591] width 226 height 36
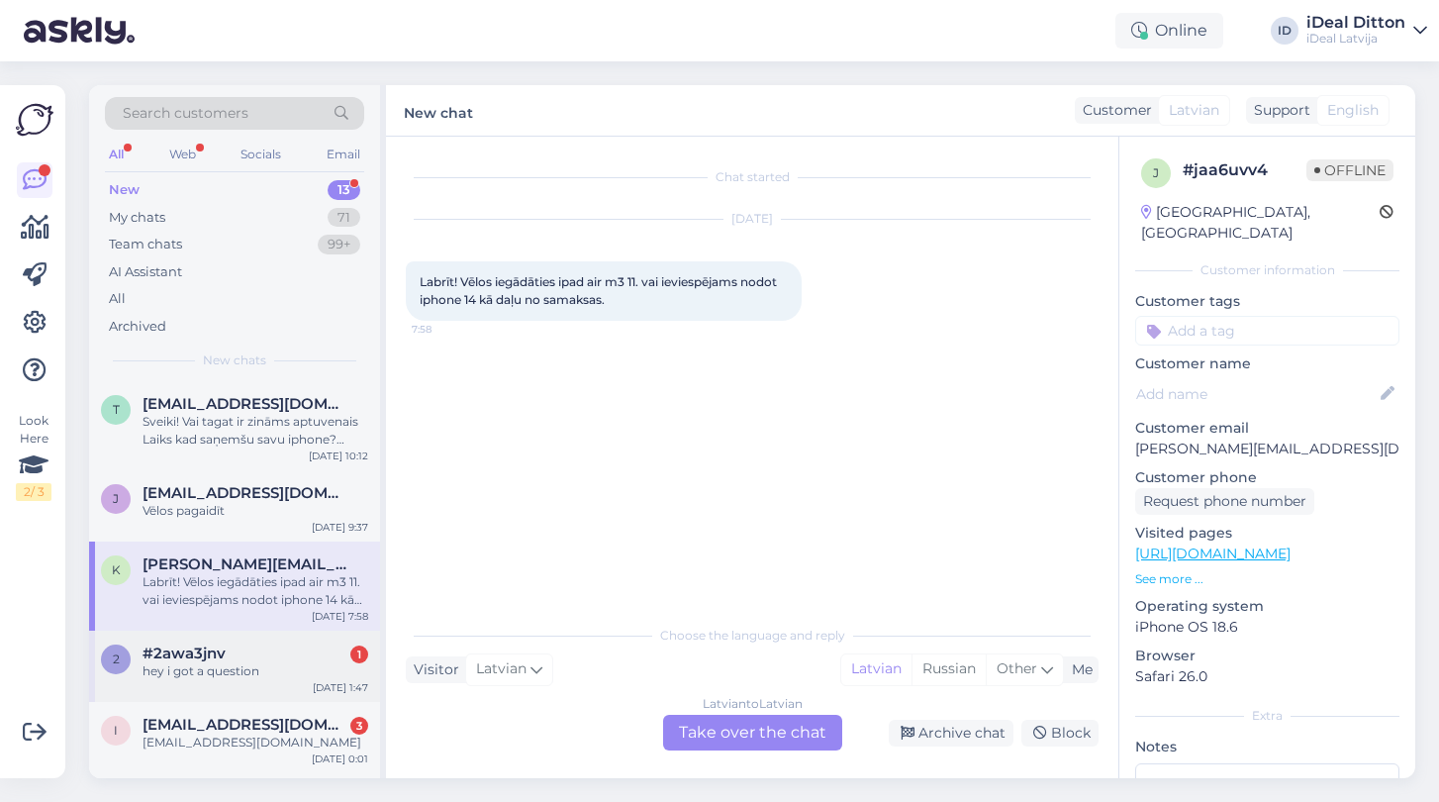
click at [224, 644] on span "#2awa3jnv" at bounding box center [184, 653] width 83 height 18
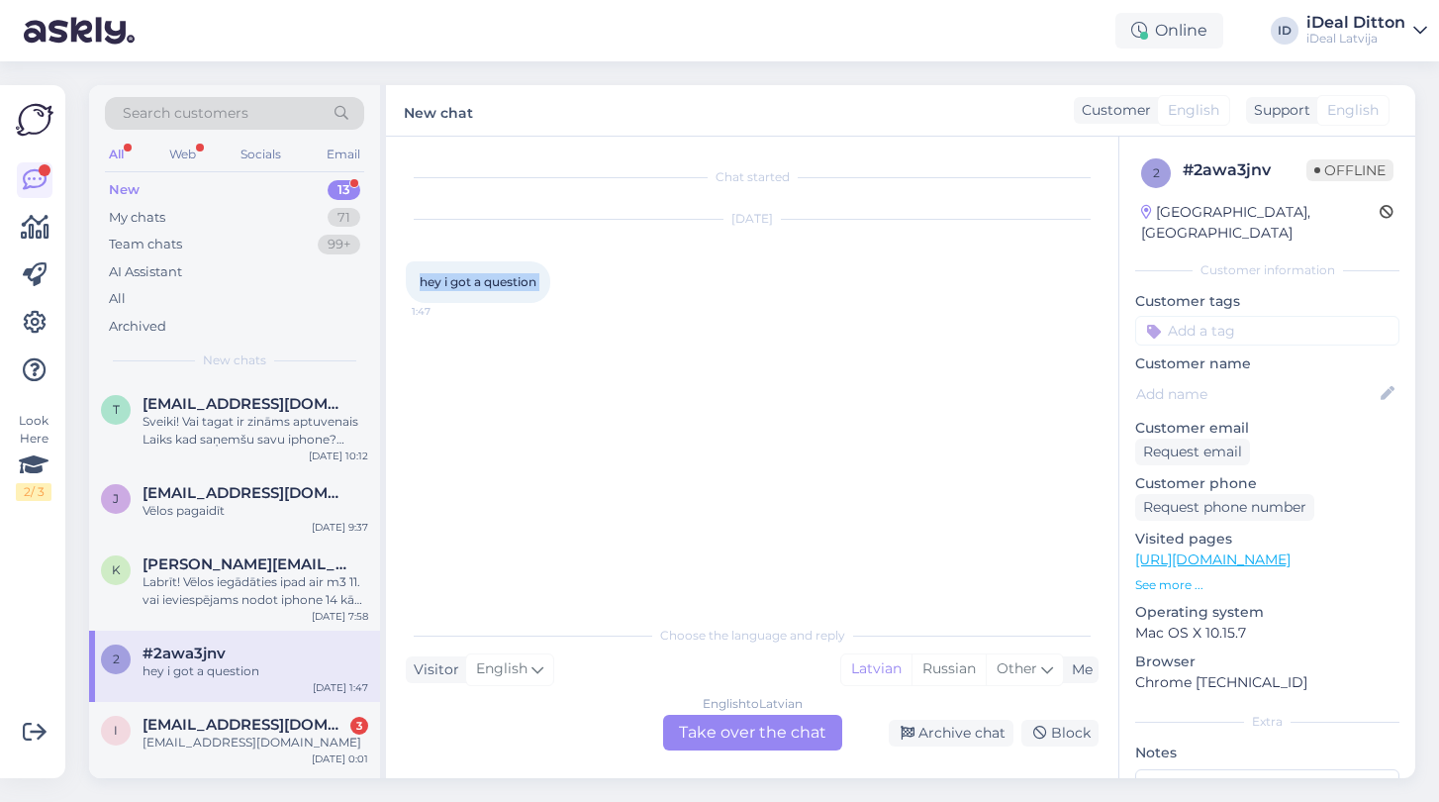
drag, startPoint x: 418, startPoint y: 281, endPoint x: 569, endPoint y: 298, distance: 152.4
click at [550, 298] on div "hey i got a question 1:47" at bounding box center [478, 282] width 144 height 42
copy div "hey i got a question 1:47"
click at [725, 734] on div "English to Latvian Take over the chat" at bounding box center [752, 733] width 179 height 36
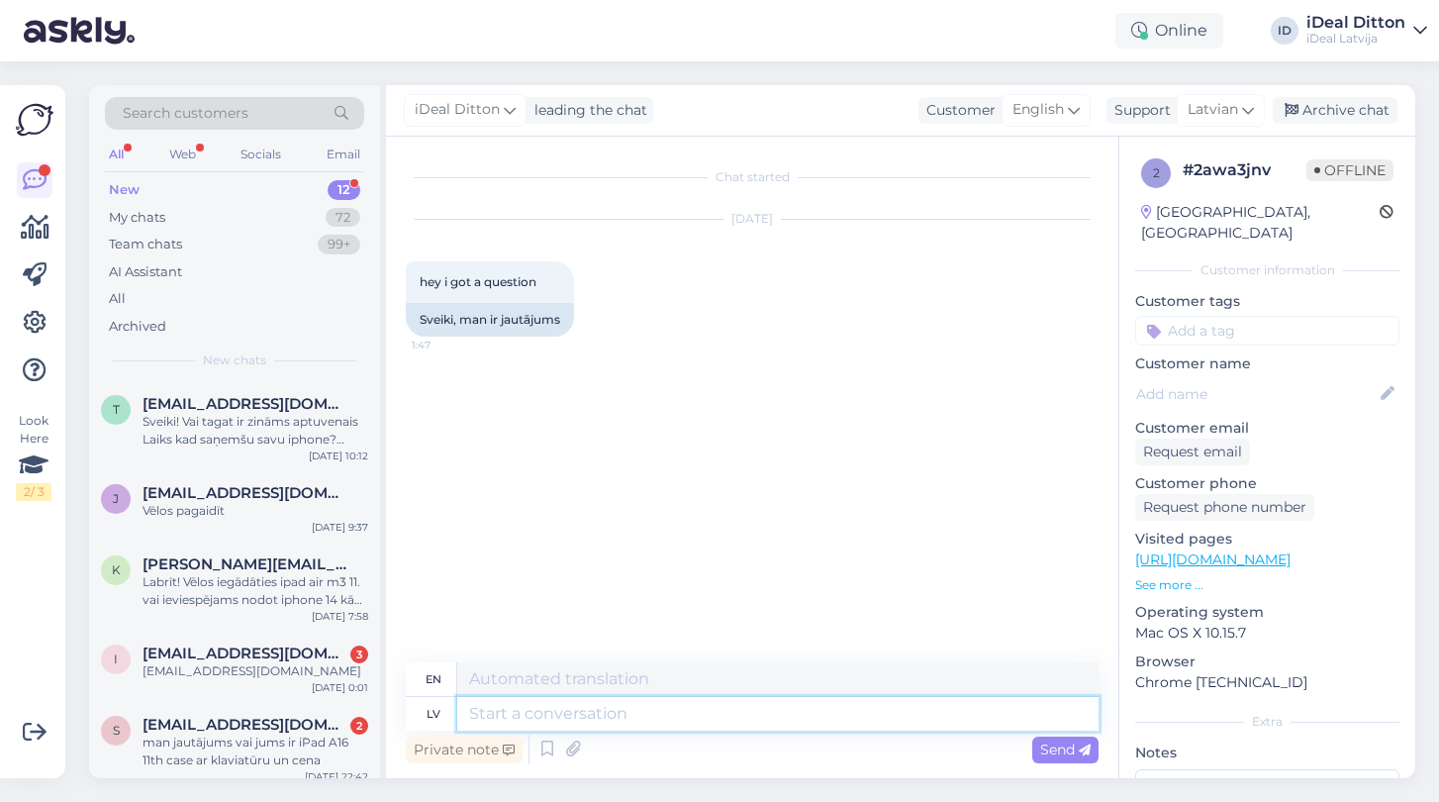
click at [697, 712] on textarea at bounding box center [777, 714] width 641 height 34
type textarea "Д"
type textarea "Df"
type textarea "Labdien,"
type textarea "Hello,"
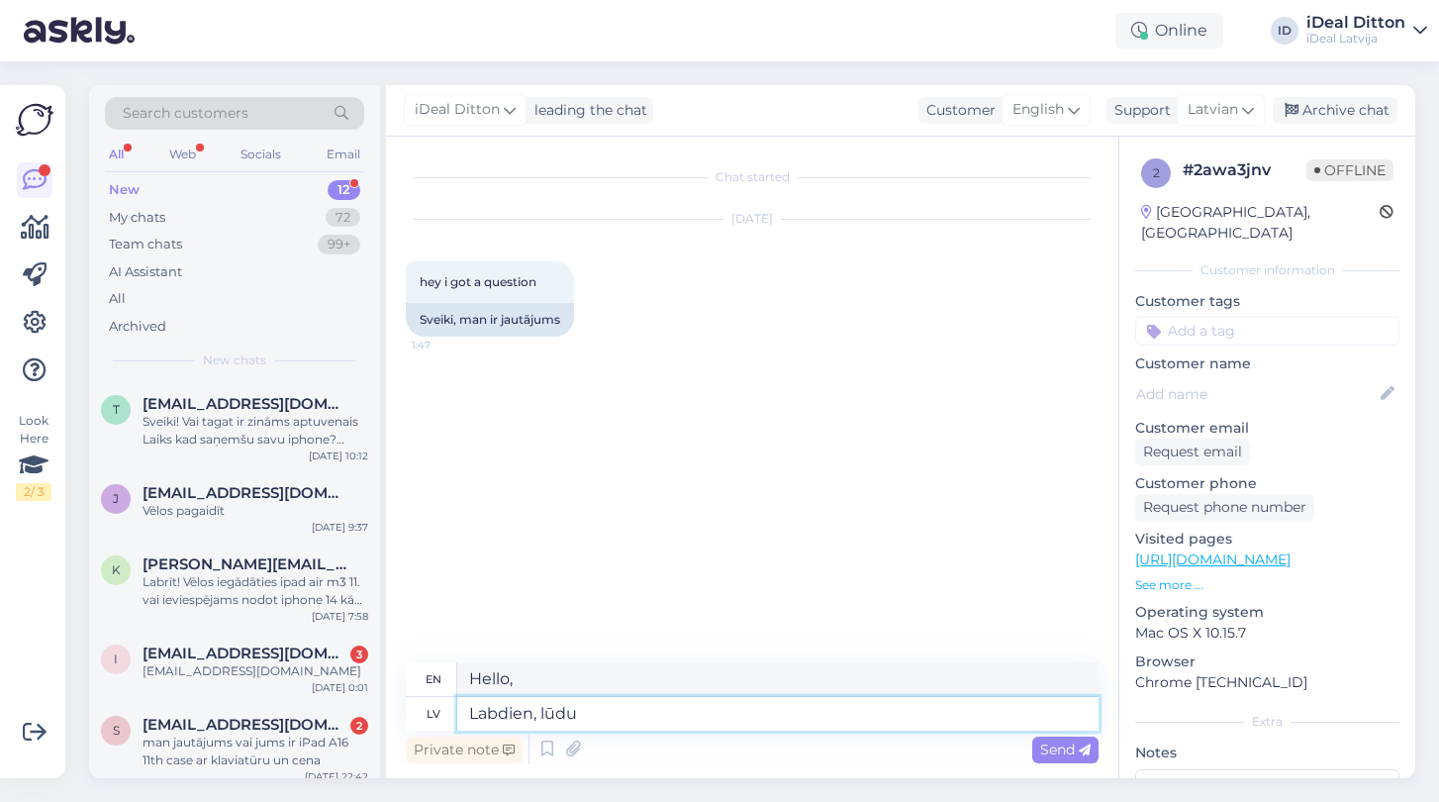
type textarea "Labdien, lūd"
type textarea "Hello, I beg you."
type textarea "Labdien, lūdzu"
type textarea "Hello, please."
type textarea "Labdien, lūdzu"
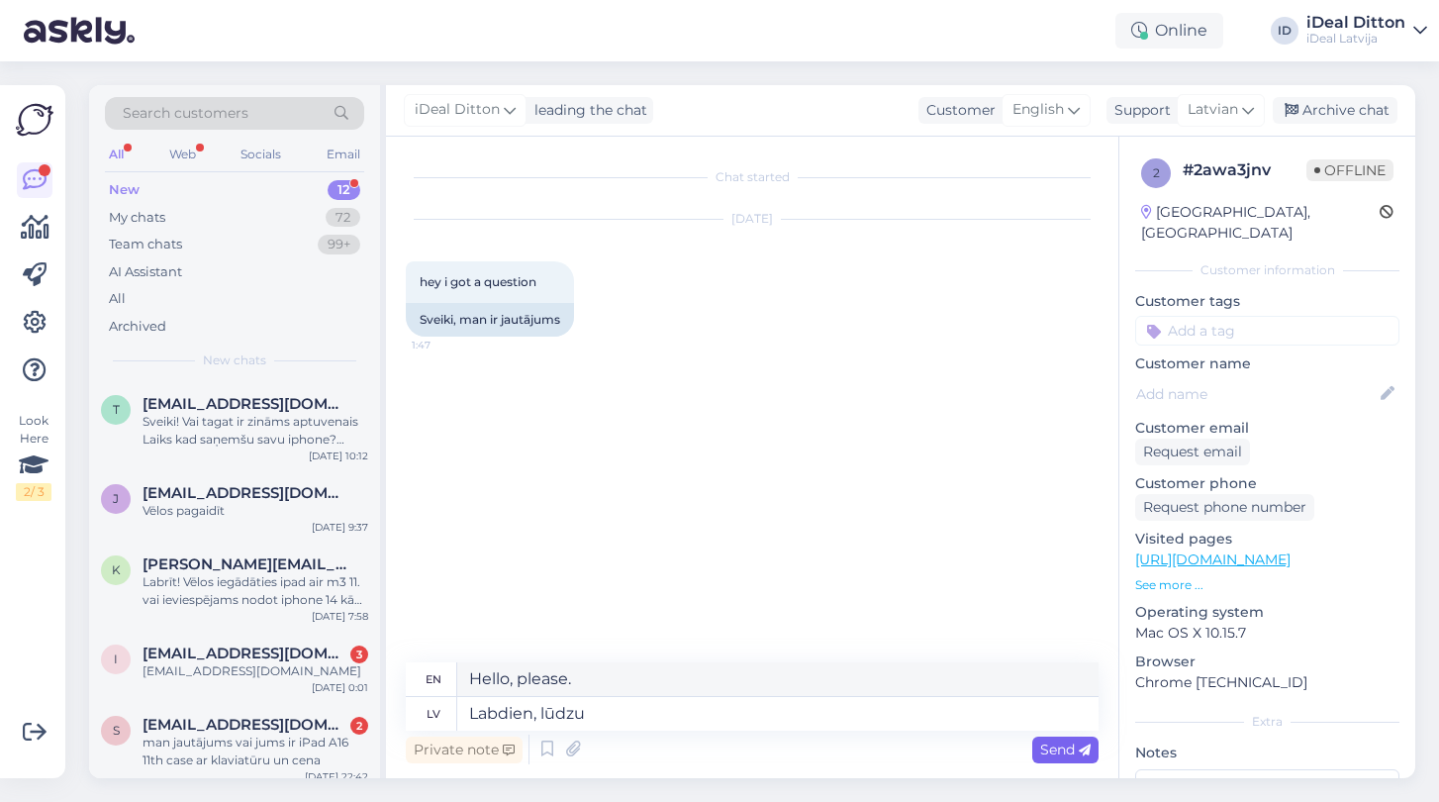
click at [1087, 754] on icon at bounding box center [1085, 750] width 12 height 12
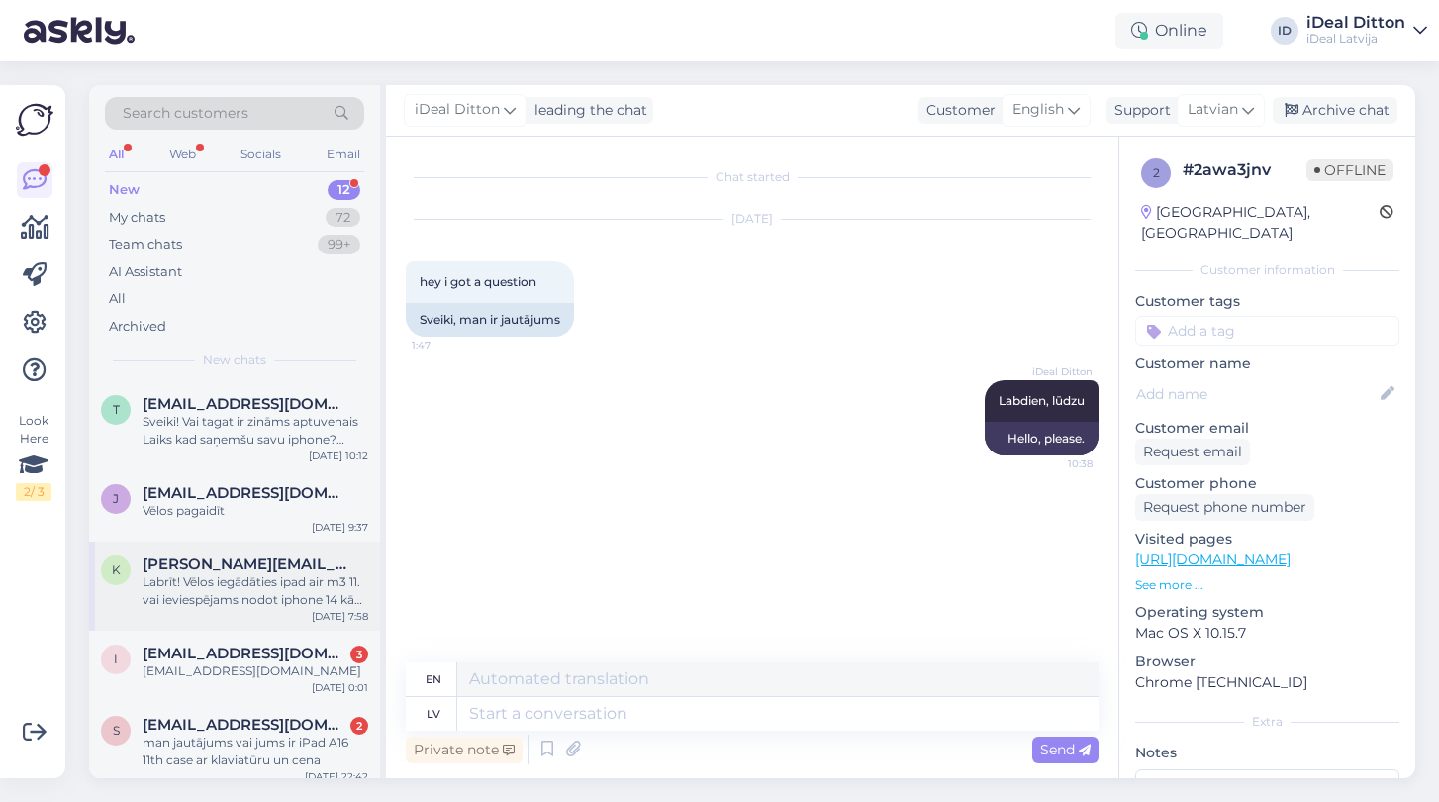
scroll to position [106, 0]
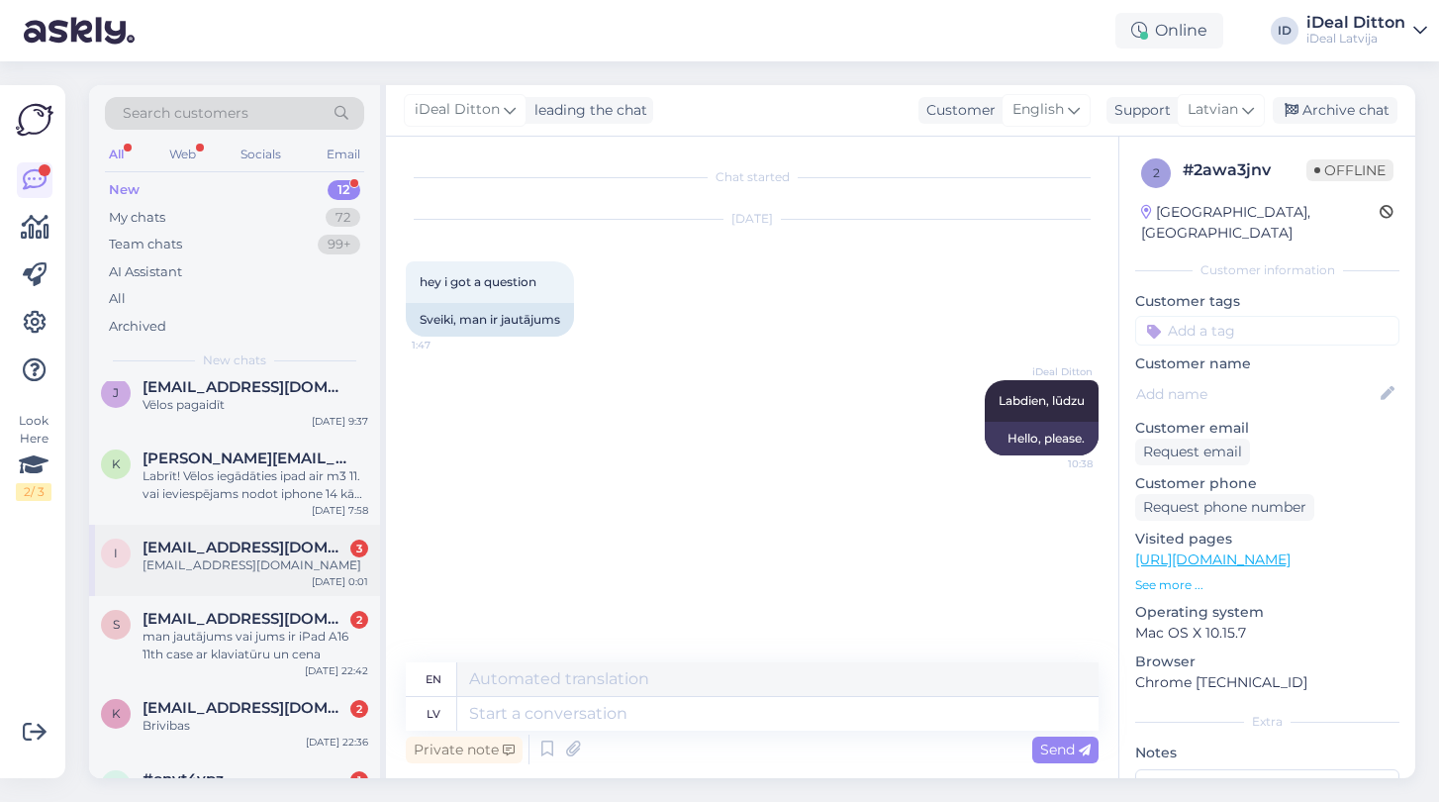
click at [261, 560] on div "[EMAIL_ADDRESS][DOMAIN_NAME]" at bounding box center [256, 565] width 226 height 18
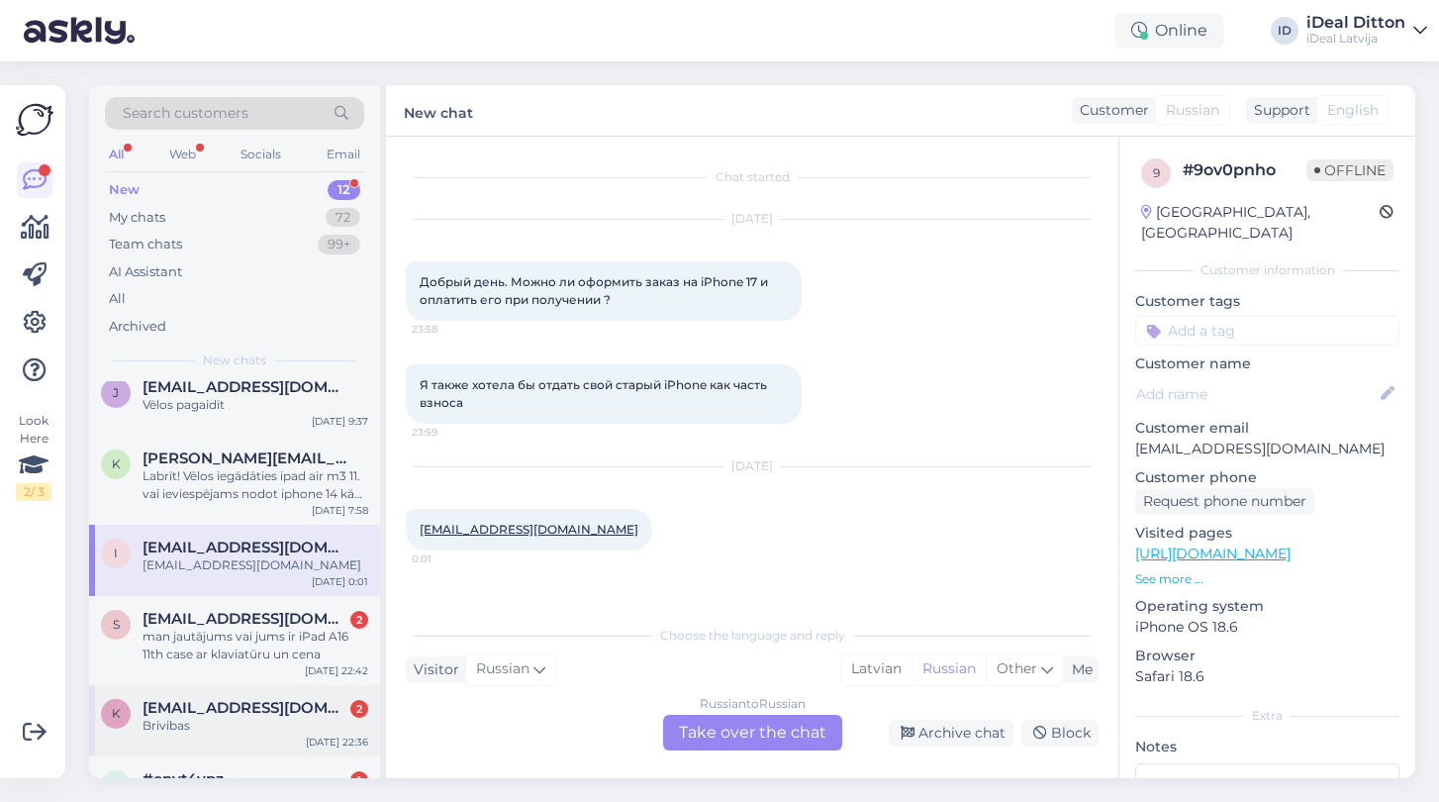
click at [235, 699] on span "[EMAIL_ADDRESS][DOMAIN_NAME]" at bounding box center [246, 708] width 206 height 18
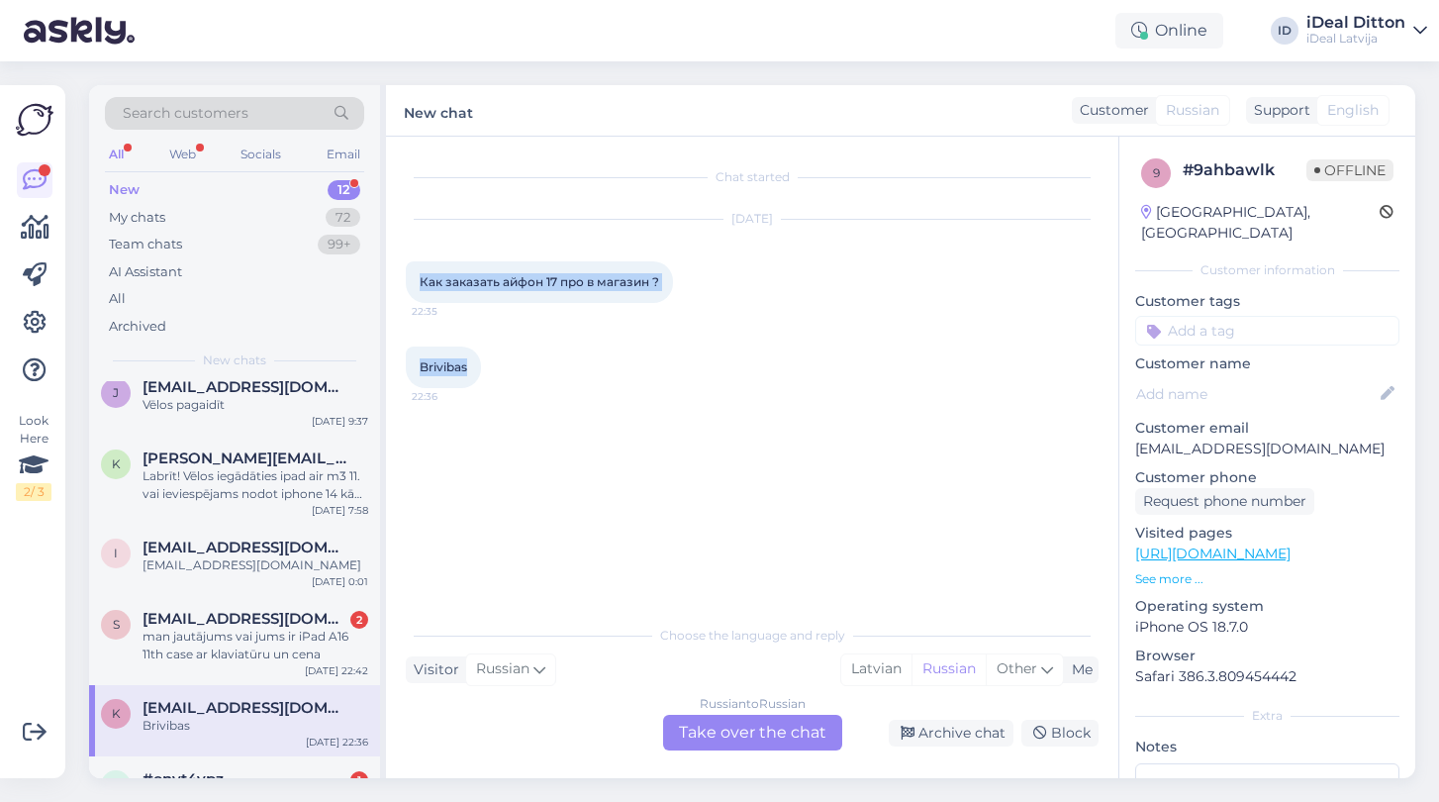
drag, startPoint x: 421, startPoint y: 280, endPoint x: 488, endPoint y: 388, distance: 127.1
click at [488, 388] on div "Chat started [DATE] Как заказать айфон 17 про в магазин ? 22:35 Brivibas 22:36" at bounding box center [761, 376] width 711 height 440
copy div "Как заказать айфон 17 про в магазин ? 22:35 Brivibas"
click at [788, 742] on div "Russian to Russian Take over the chat" at bounding box center [752, 733] width 179 height 36
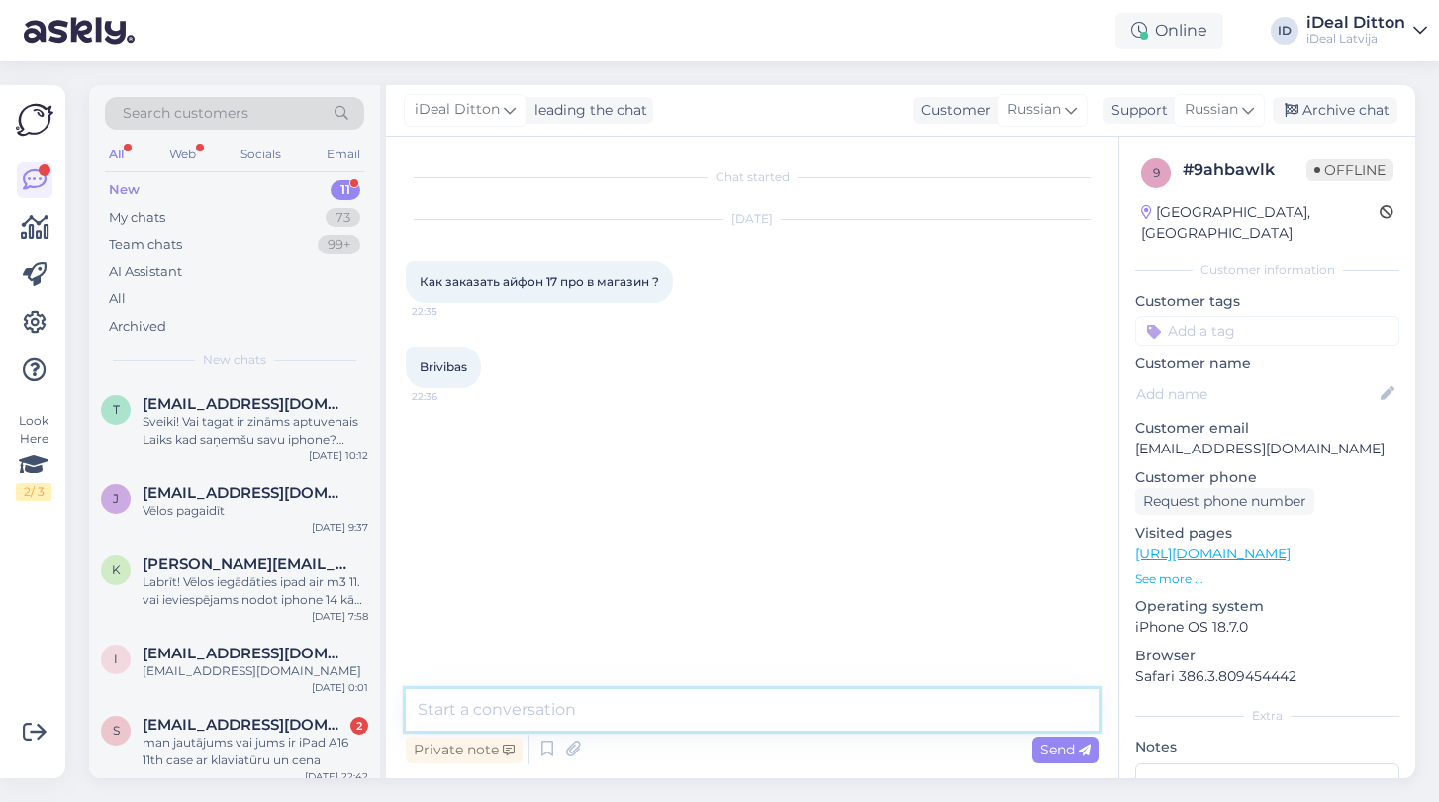
click at [600, 710] on textarea at bounding box center [752, 710] width 693 height 42
paste textarea "Добрый день! Чтобы заказать iPhone 17 Pro с получением в магазине на [GEOGRAPHI…"
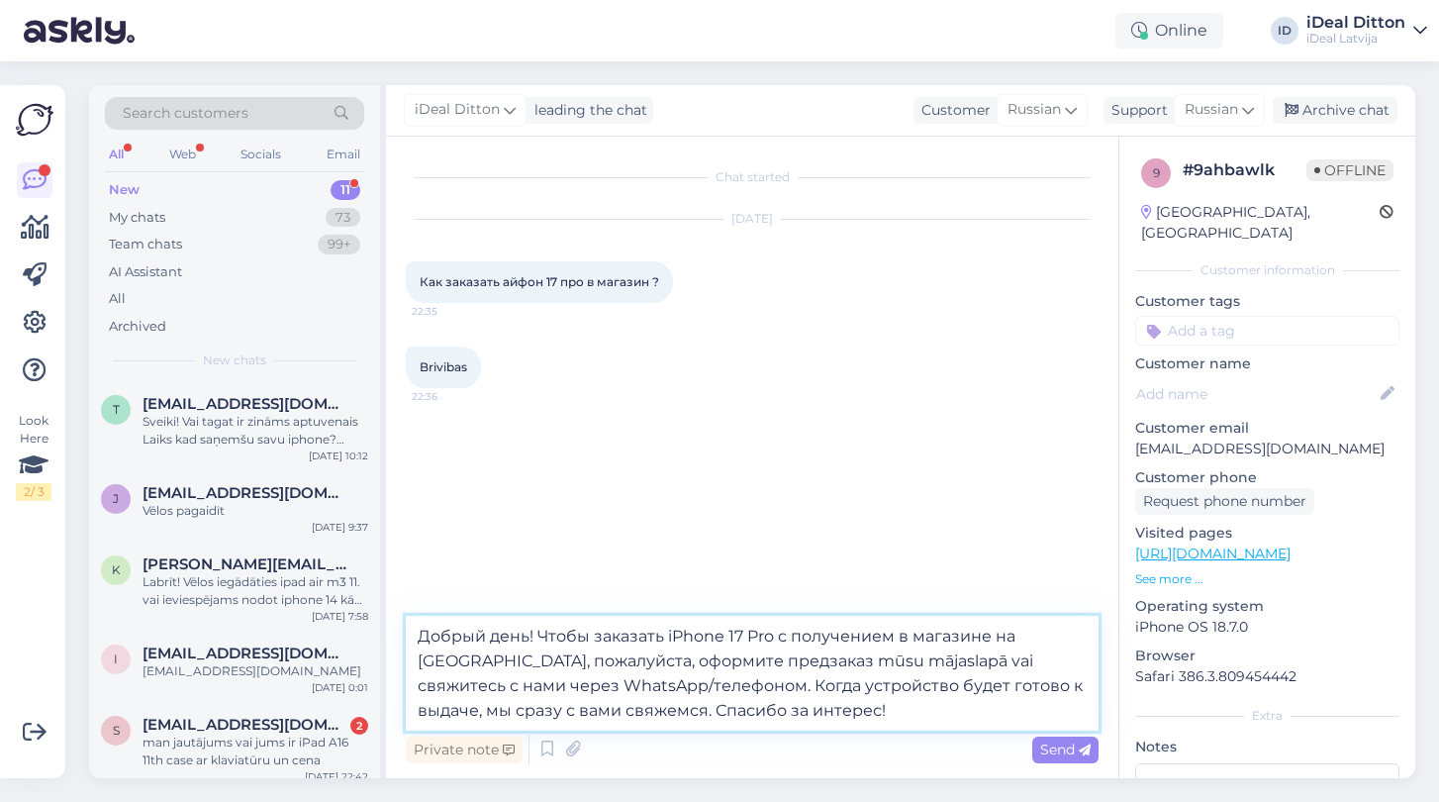
drag, startPoint x: 862, startPoint y: 662, endPoint x: 702, endPoint y: 661, distance: 160.3
click at [702, 661] on textarea "Добрый день! Чтобы заказать iPhone 17 Pro с получением в магазине на [GEOGRAPHI…" at bounding box center [752, 673] width 693 height 115
drag, startPoint x: 696, startPoint y: 655, endPoint x: 508, endPoint y: 672, distance: 188.8
click at [508, 672] on textarea "Добрый день! Чтобы заказать iPhone 17 Pro с получением в магазине на [GEOGRAPHI…" at bounding box center [752, 673] width 693 height 115
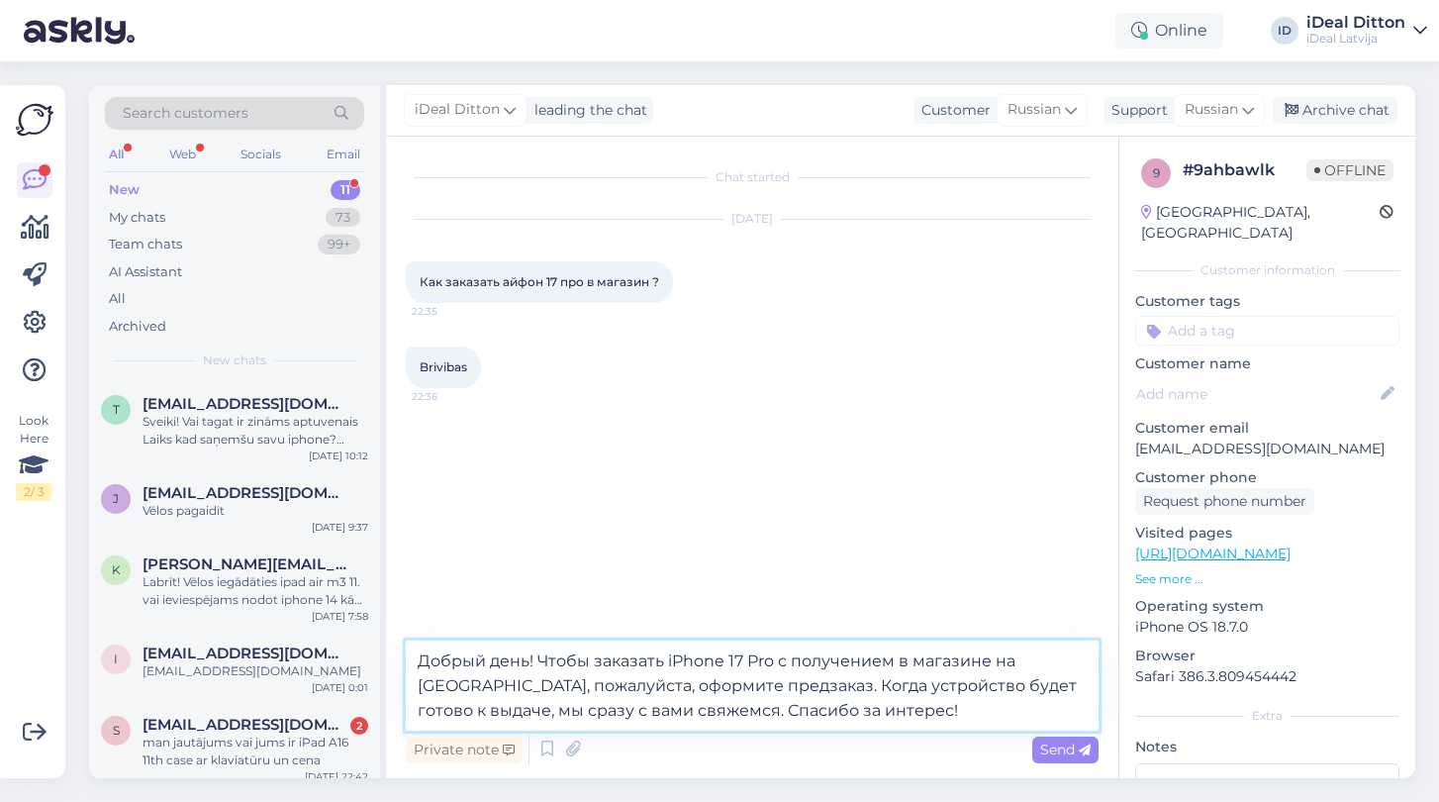
click at [896, 716] on textarea "Добрый день! Чтобы заказать iPhone 17 Pro с получением в магазине на [GEOGRAPHI…" at bounding box center [752, 685] width 693 height 90
type textarea "Добрый день! Чтобы заказать iPhone 17 Pro с получением в магазине на [GEOGRAPHI…"
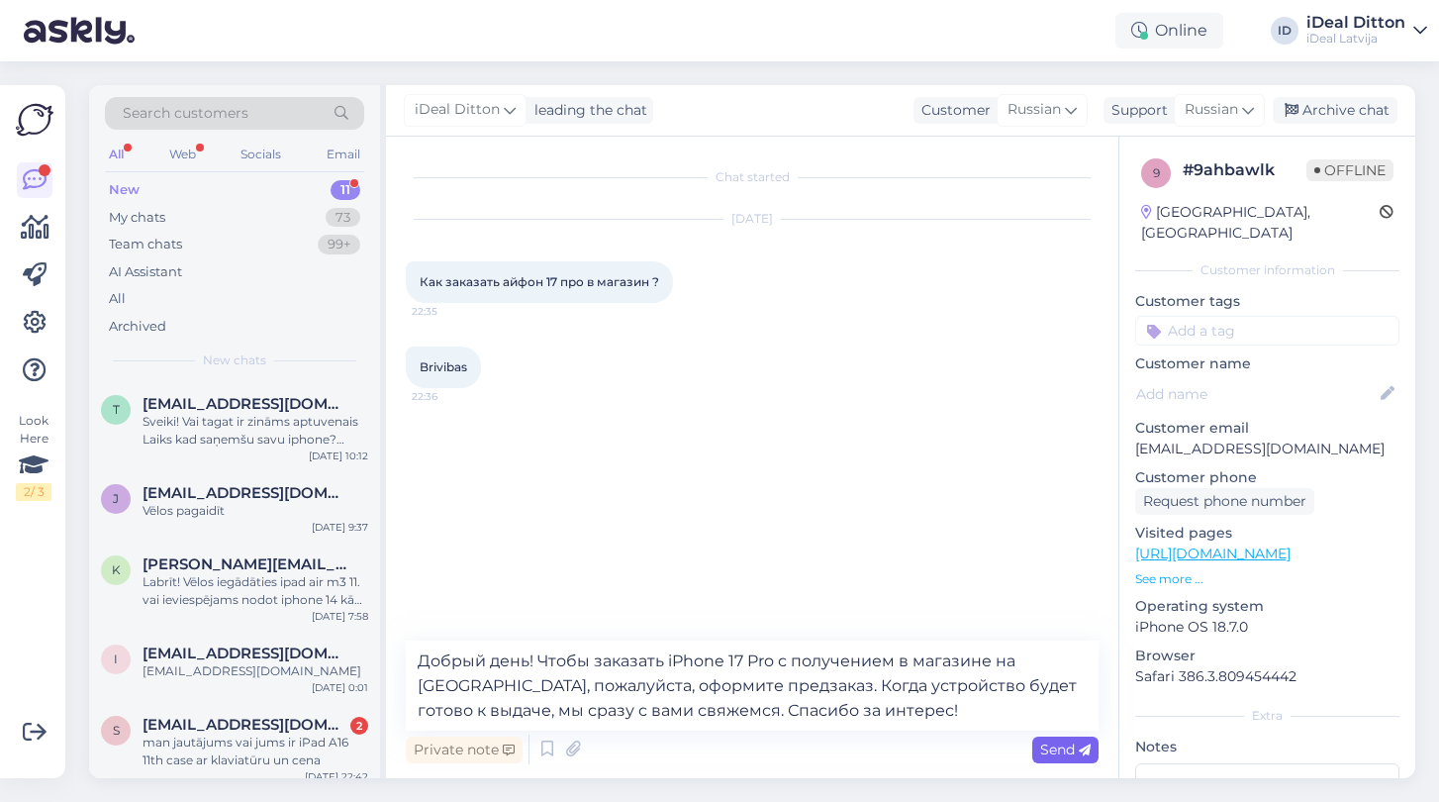
click at [1058, 748] on span "Send" at bounding box center [1065, 749] width 50 height 18
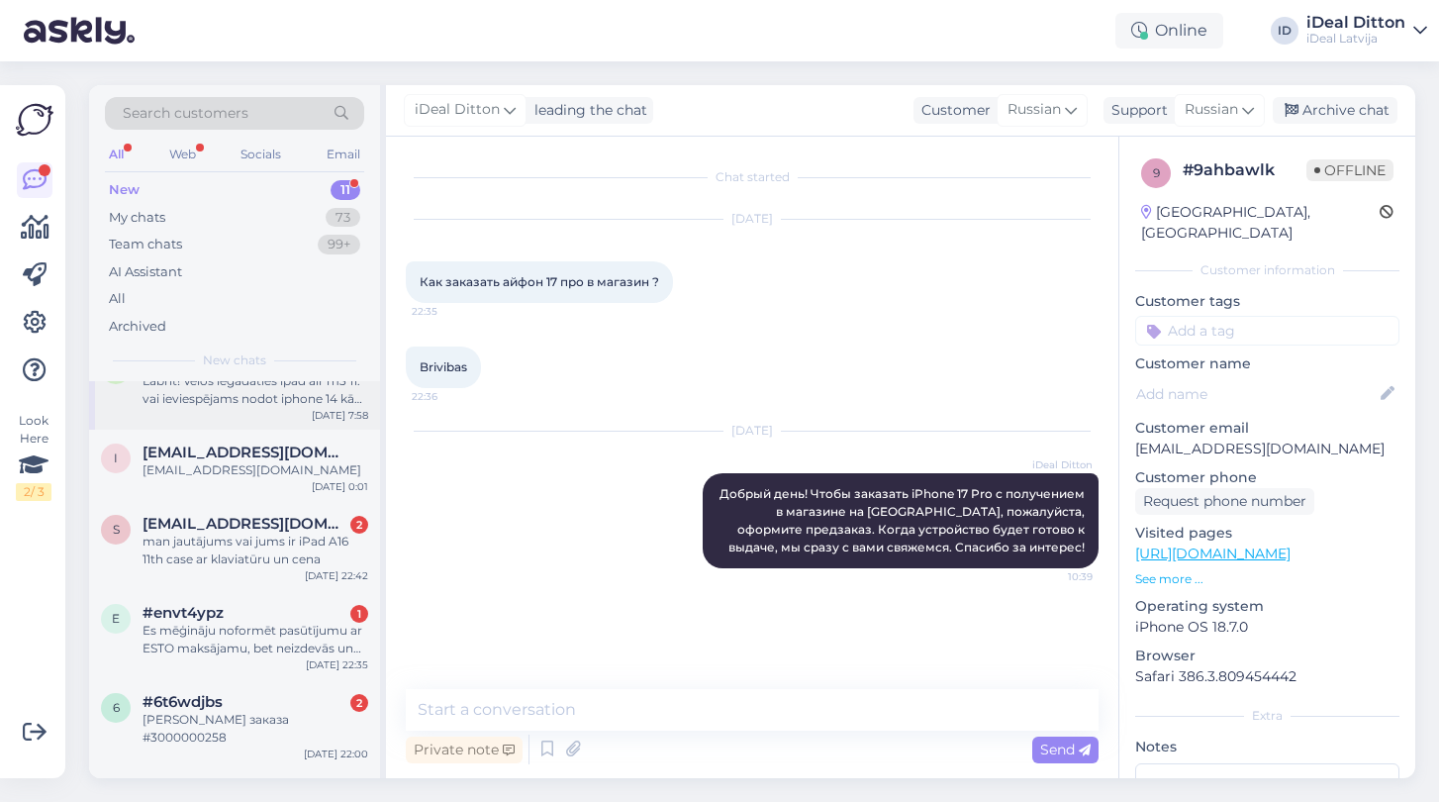
scroll to position [211, 0]
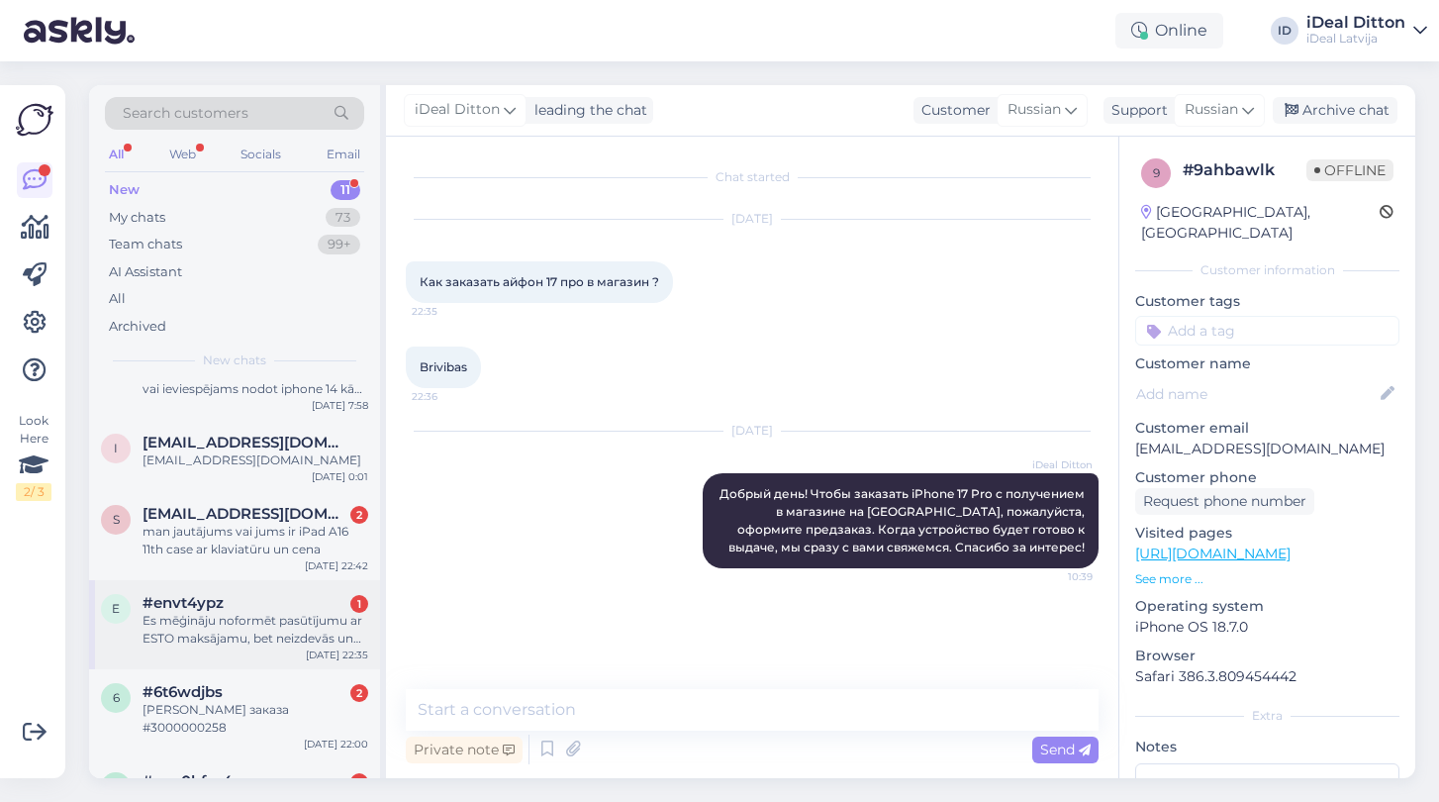
click at [223, 634] on div "Es mēģināju noformēt pasūtījumu ar ESTO maksājamu, bet neizdevās un tagad pie m…" at bounding box center [256, 630] width 226 height 36
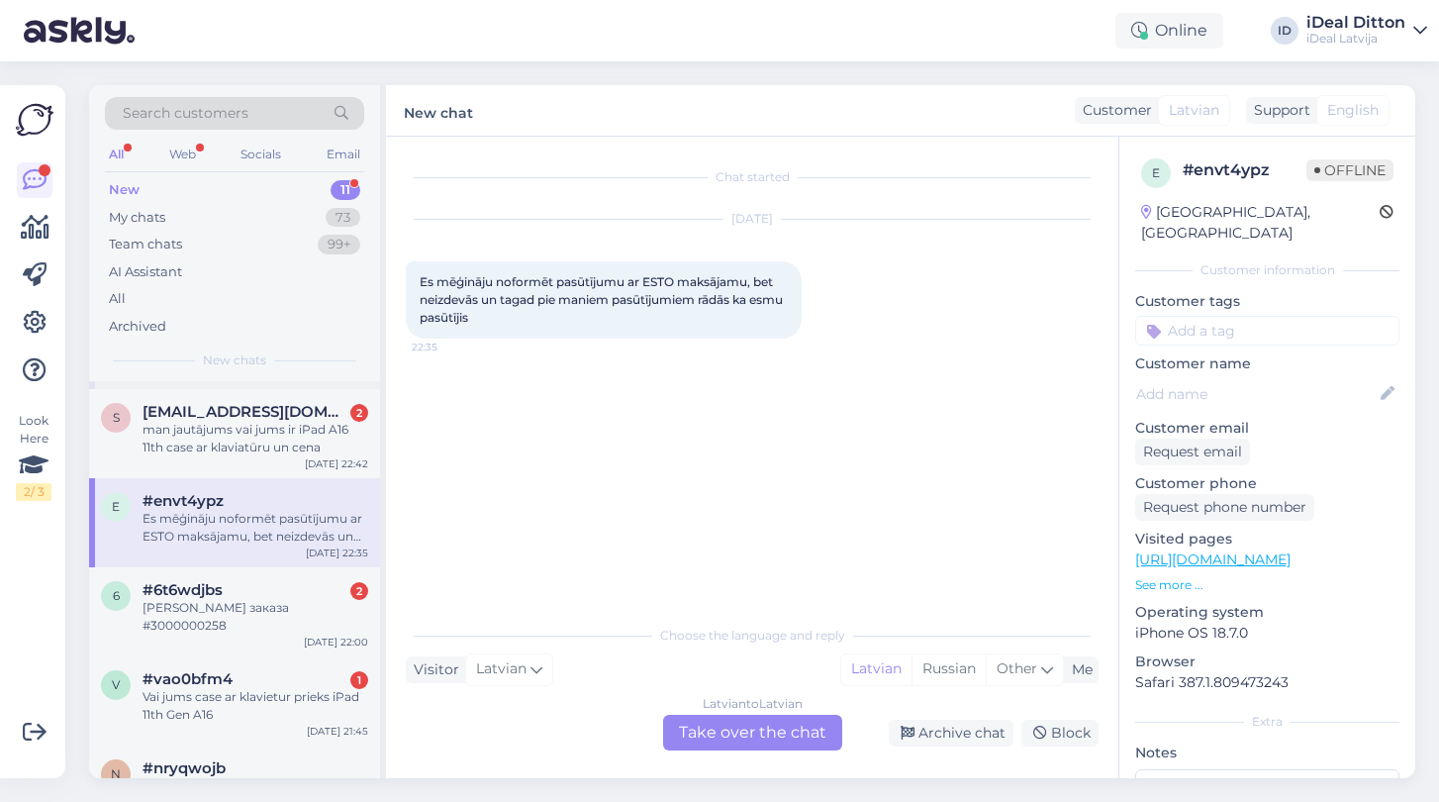
scroll to position [317, 0]
click at [259, 609] on div "[PERSON_NAME] заказа #3000000258" at bounding box center [256, 613] width 226 height 36
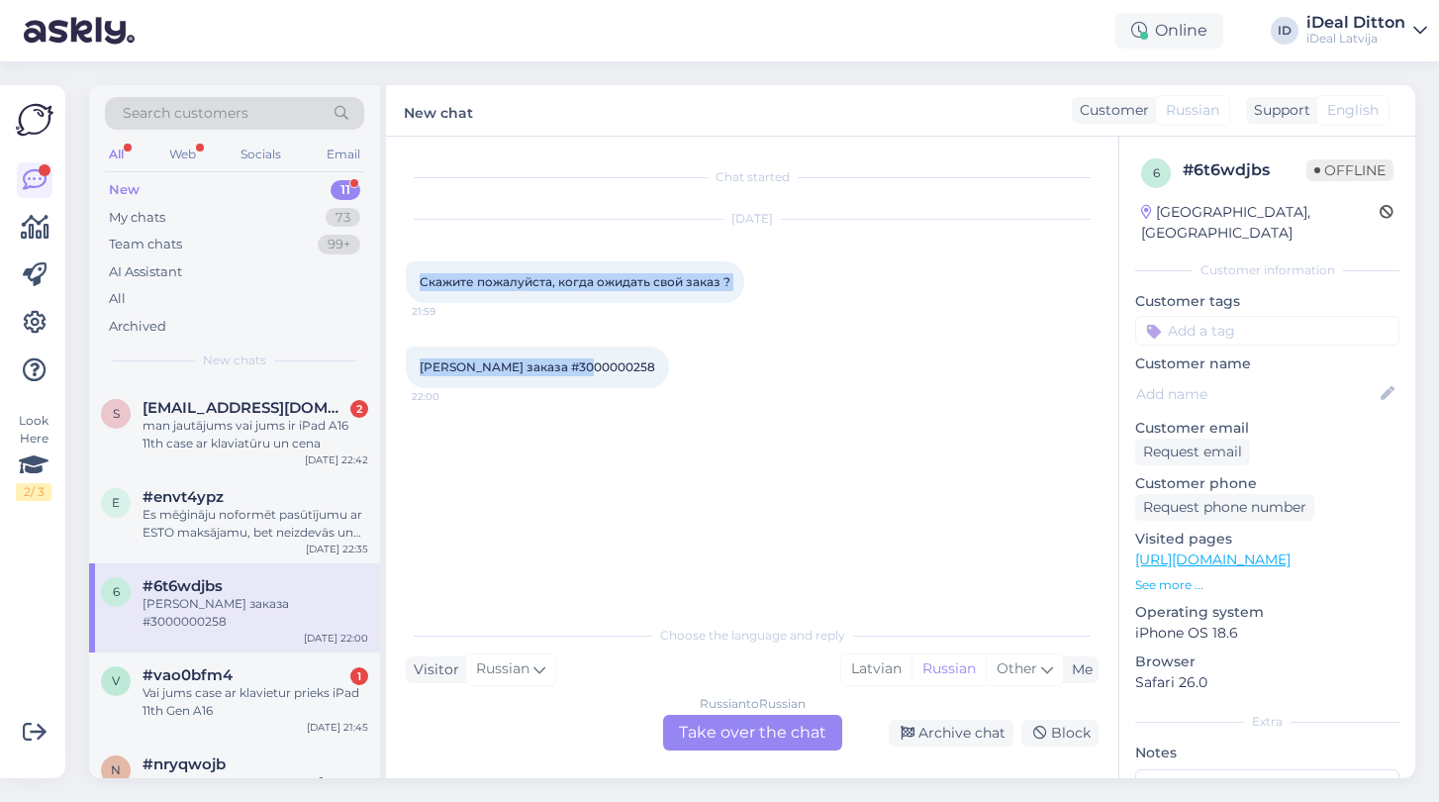
drag, startPoint x: 420, startPoint y: 278, endPoint x: 649, endPoint y: 374, distance: 248.9
click at [649, 374] on div "Chat started [DATE] Скажите пожалуйста, когда ожидать свой заказ ? 21:59 Номер …" at bounding box center [761, 376] width 711 height 440
copy div "Скажите пожалуйста, когда ожидать свой заказ ? 21:59 Номер заказа #3000000258"
click at [749, 726] on div "Russian to Russian Take over the chat" at bounding box center [752, 733] width 179 height 36
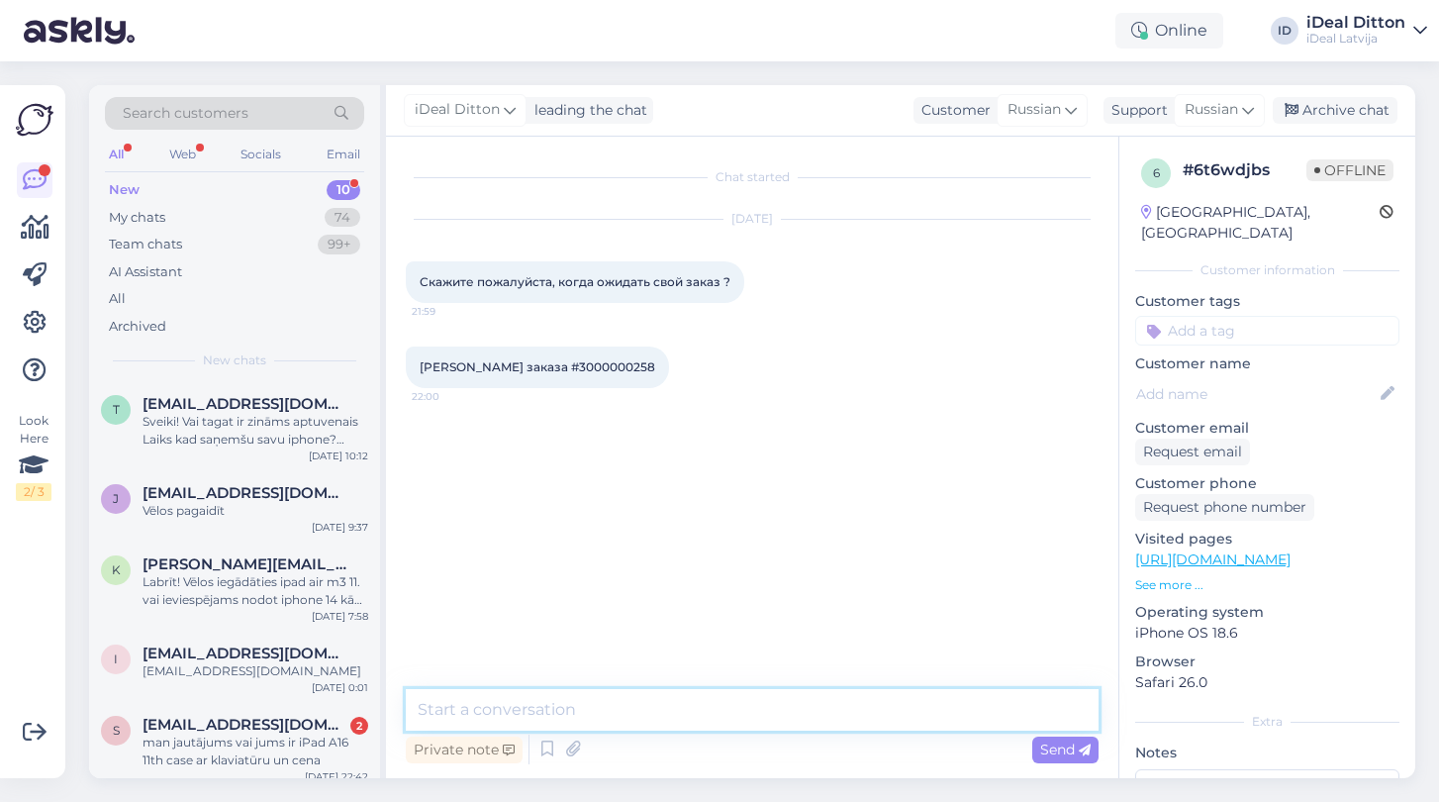
click at [610, 708] on textarea at bounding box center [752, 710] width 693 height 42
paste textarea "Здравствуйте! Спасибо за обращение. Заказ №3000000258 находится в обработке и б…"
type textarea "Здравствуйте! Спасибо за обращение. Заказ №3000000258 находится в обработке и б…"
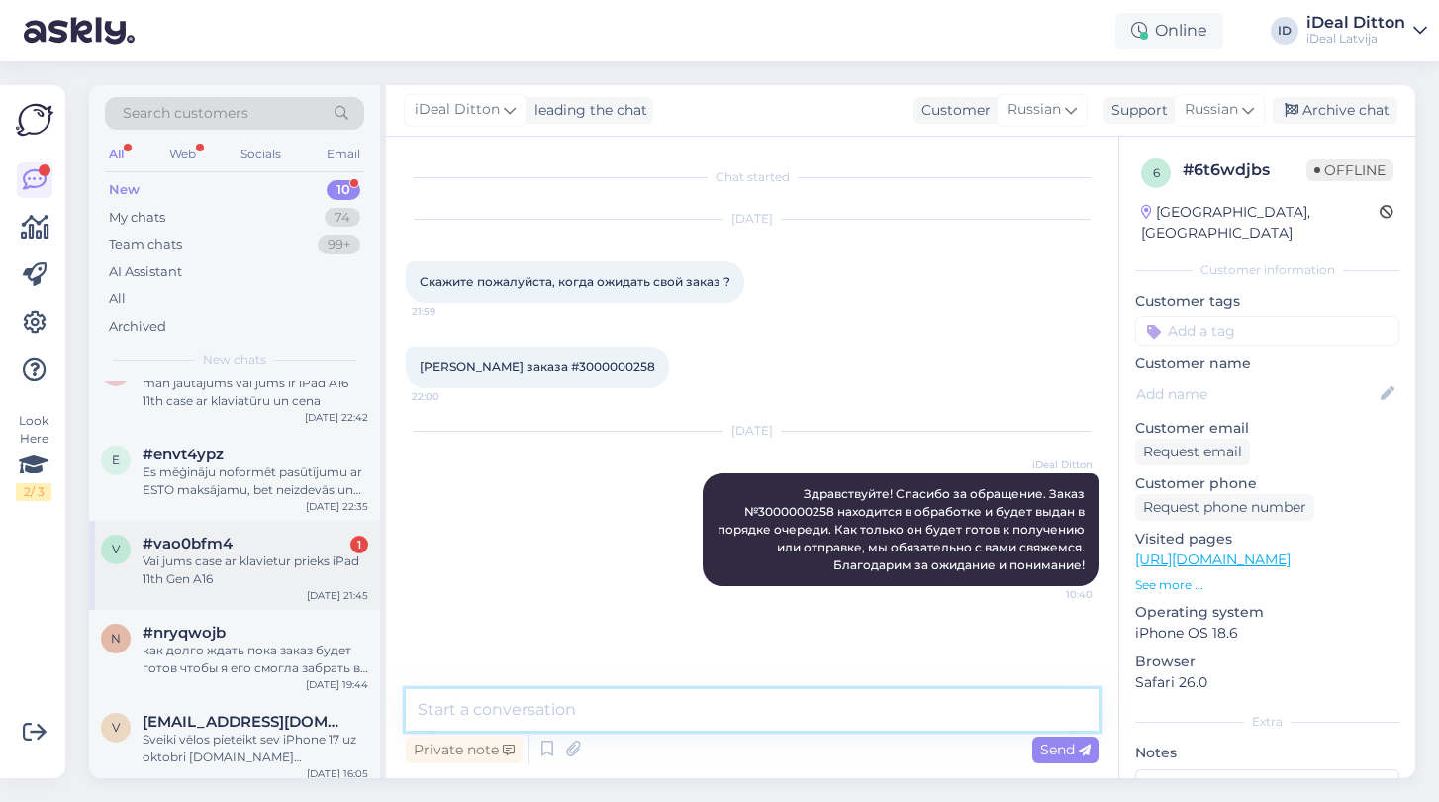
scroll to position [357, 0]
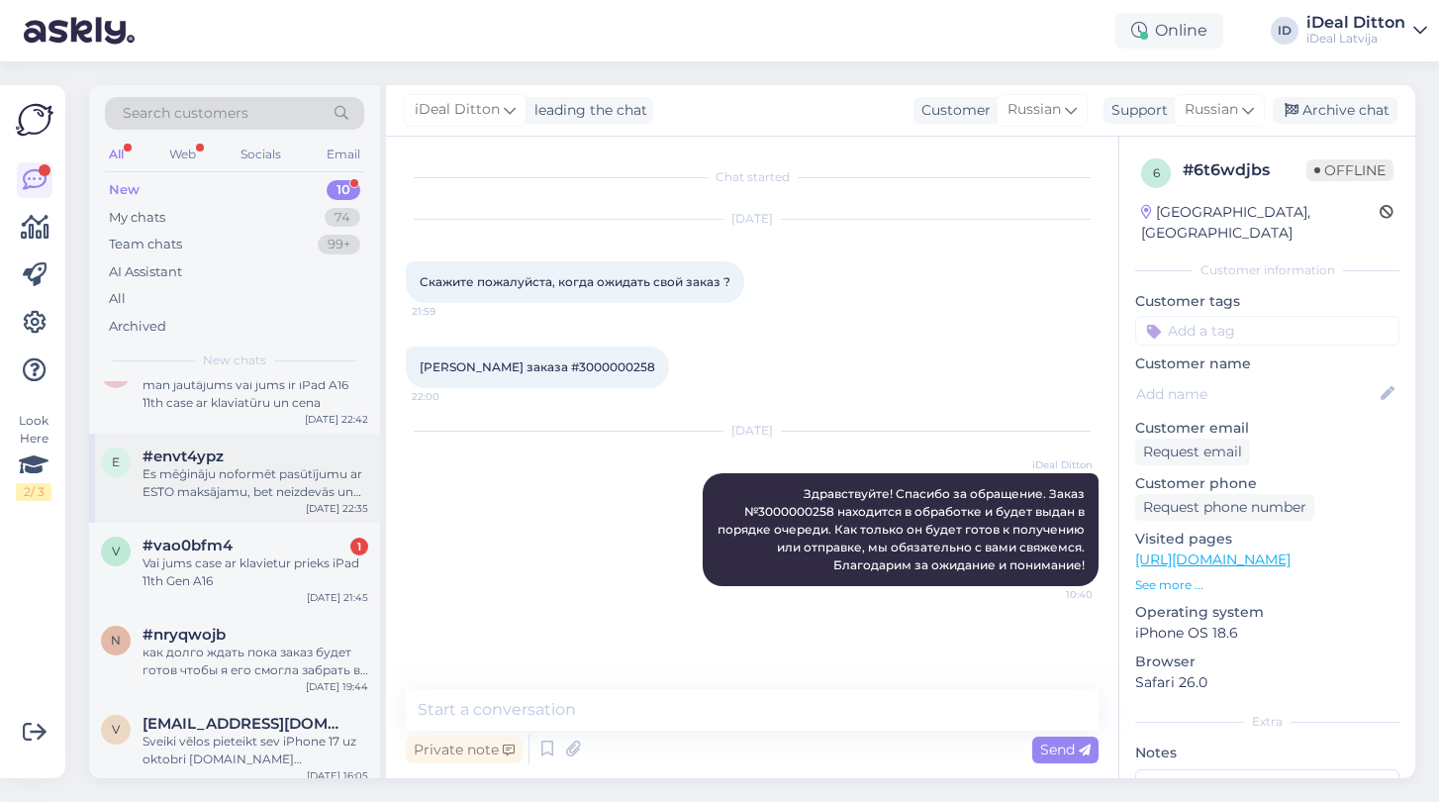
click at [254, 484] on div "Es mēģināju noformēt pasūtījumu ar ESTO maksājamu, bet neizdevās un tagad pie m…" at bounding box center [256, 483] width 226 height 36
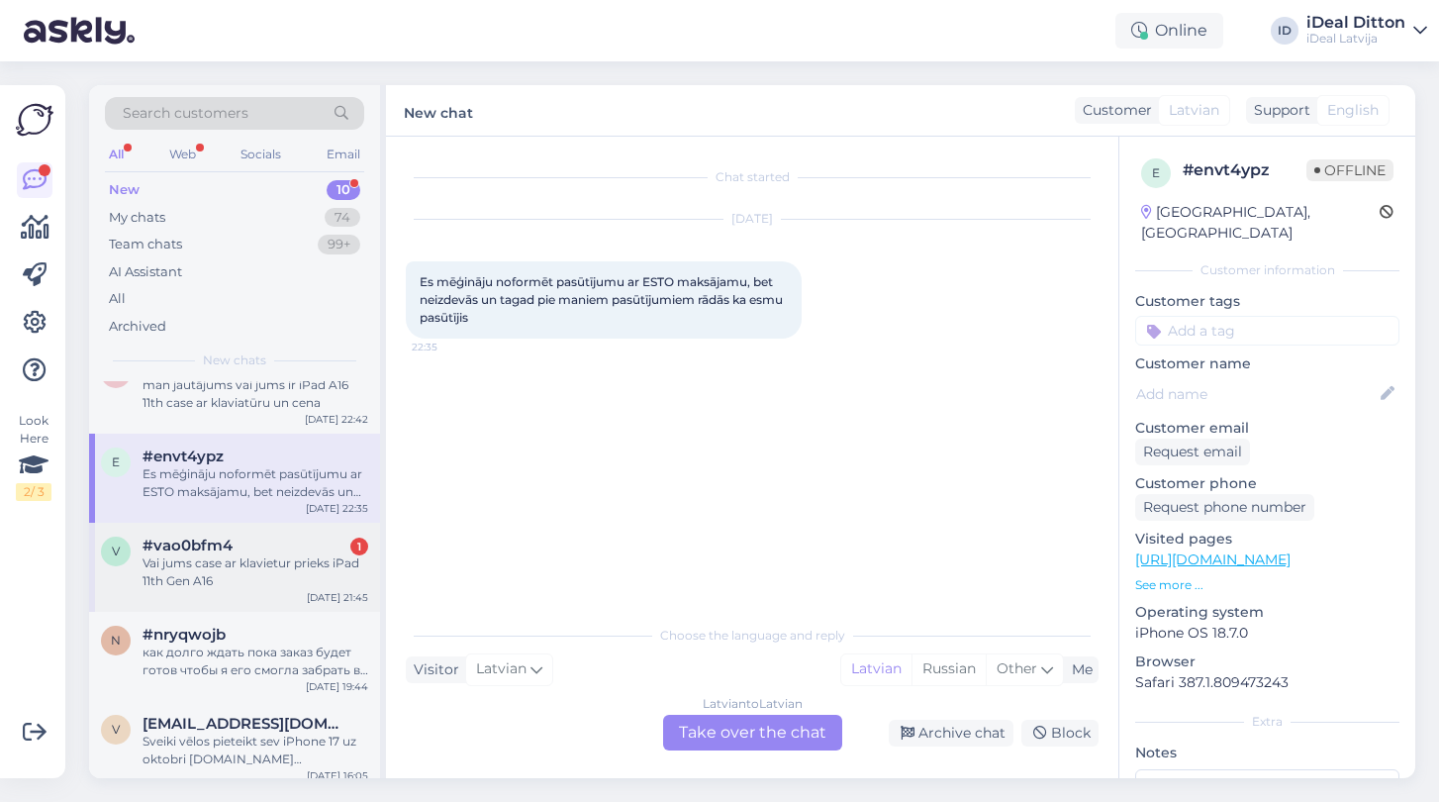
click at [225, 569] on div "Vai jums case ar klavietur prieks iPad 11th Gen A16" at bounding box center [256, 572] width 226 height 36
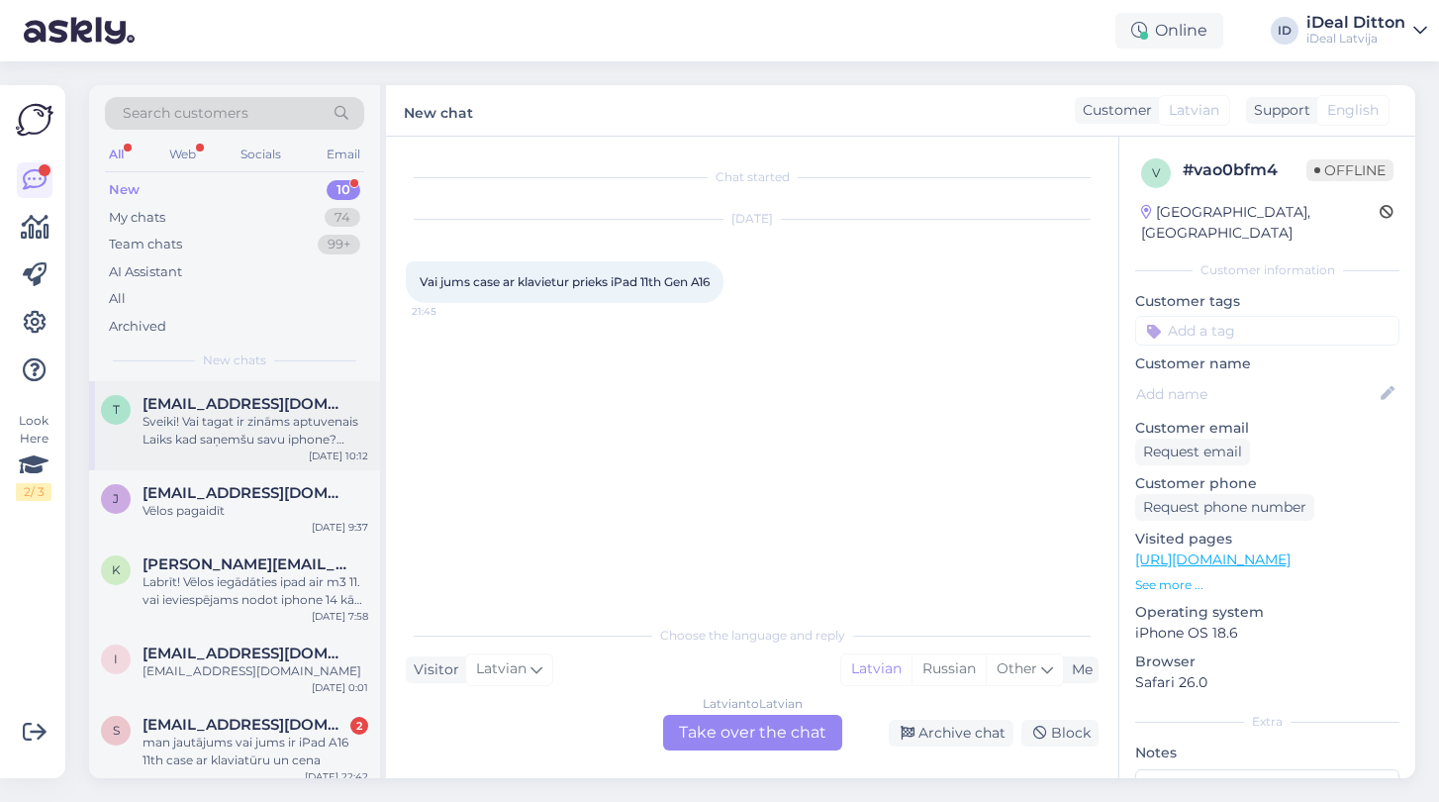
scroll to position [0, 0]
click at [254, 409] on span "[EMAIL_ADDRESS][DOMAIN_NAME]" at bounding box center [246, 404] width 206 height 18
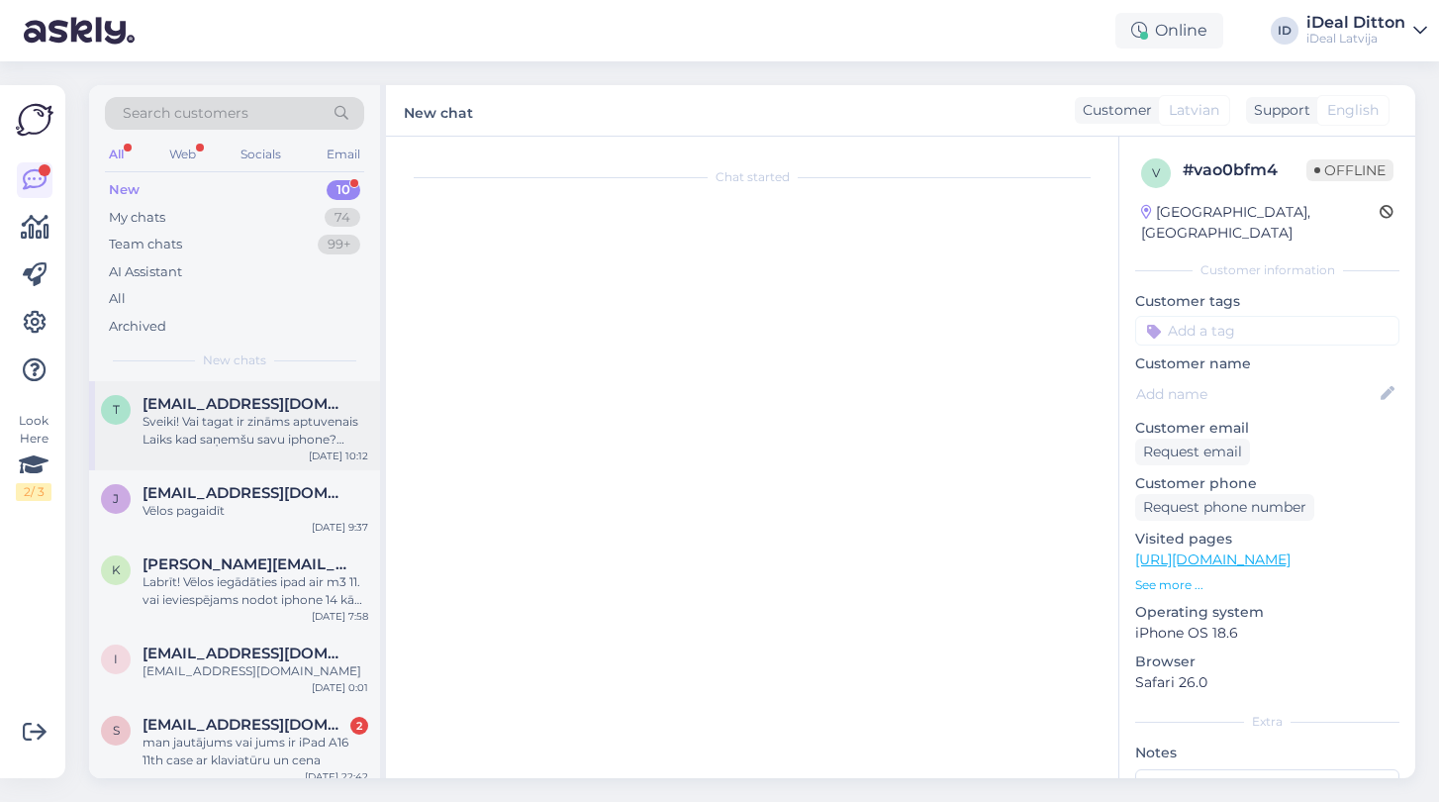
scroll to position [409, 0]
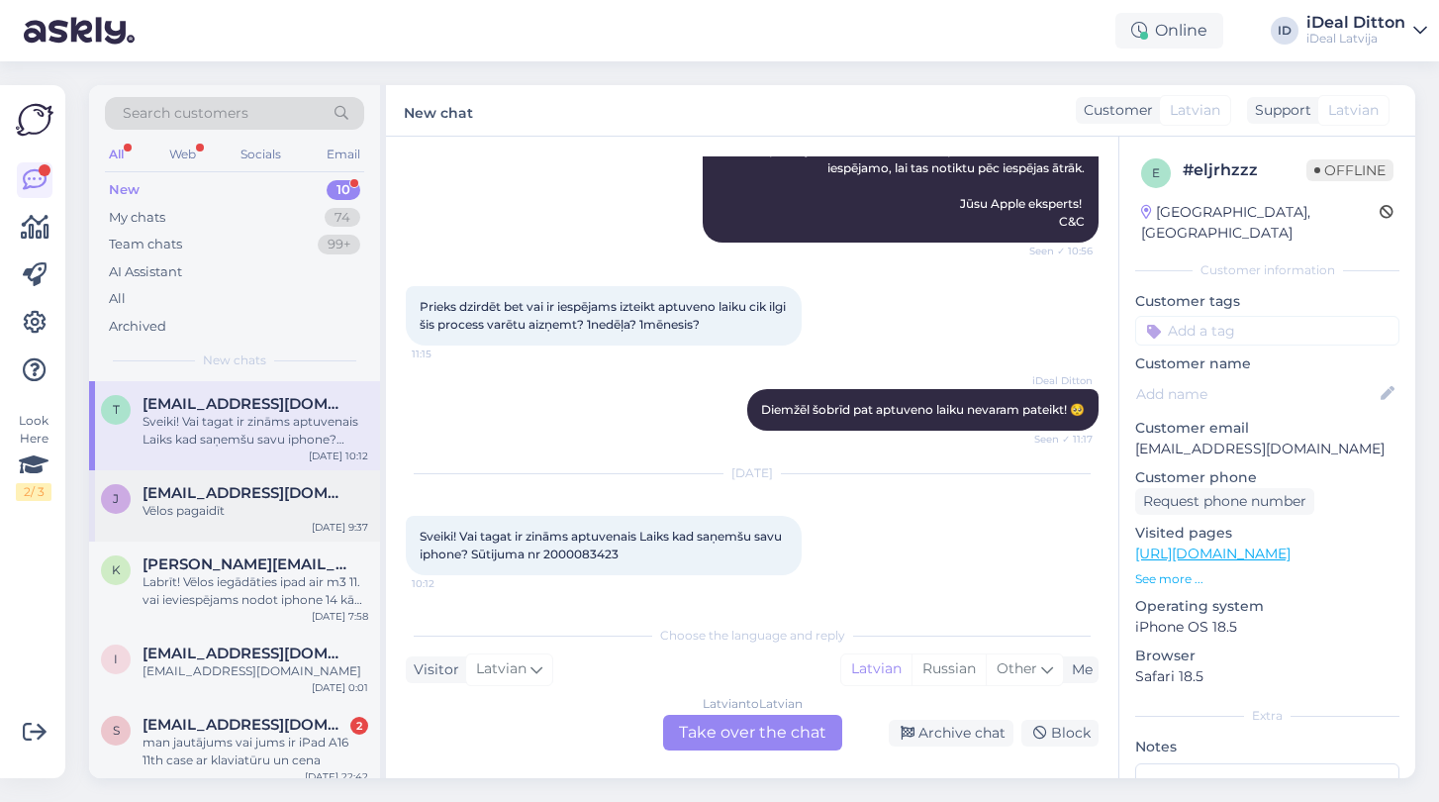
click at [233, 511] on div "Vēlos pagaidīt" at bounding box center [256, 511] width 226 height 18
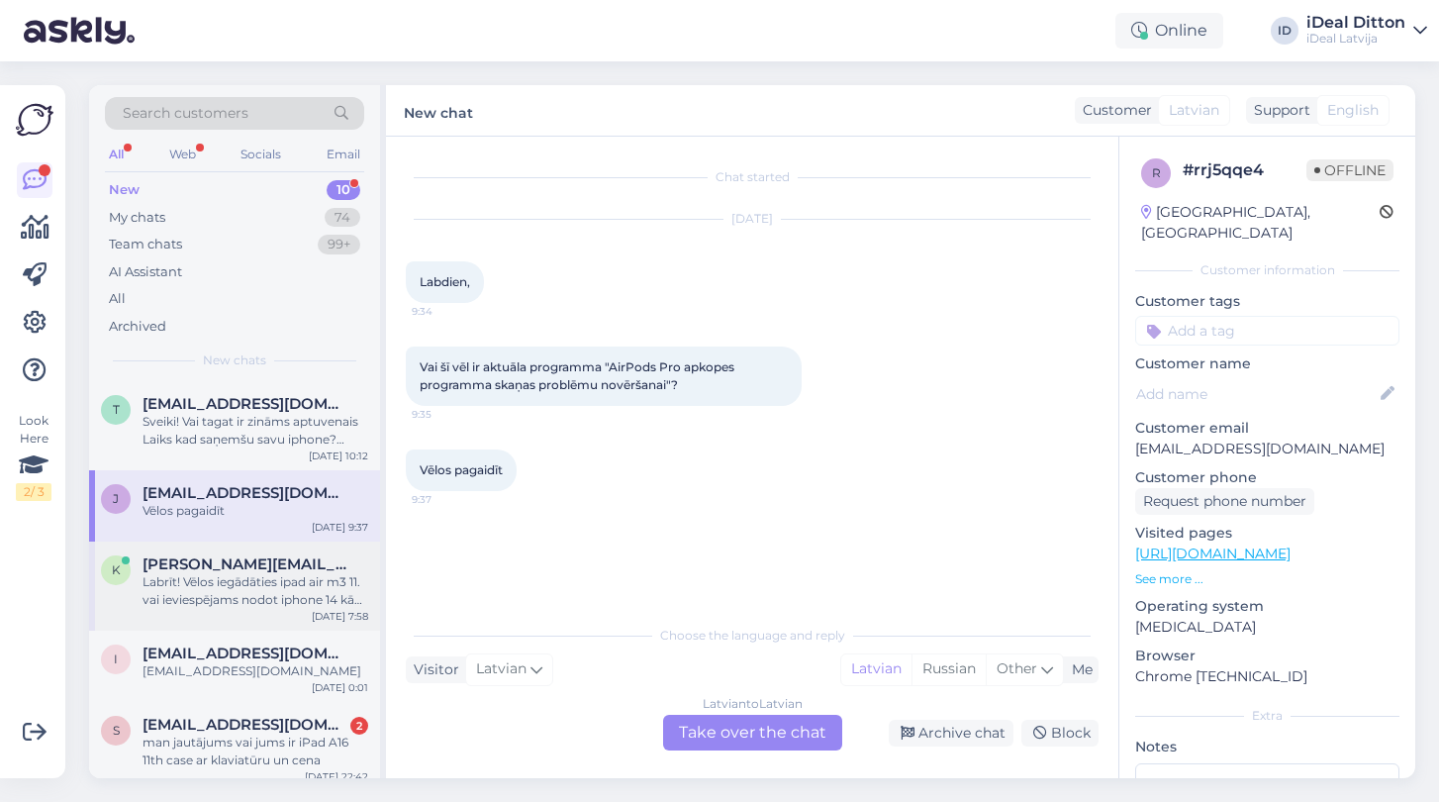
click at [266, 579] on div "Labrīt! Vēlos iegādāties ipad air m3 11. vai ieviespējams nodot iphone 14 kā da…" at bounding box center [256, 591] width 226 height 36
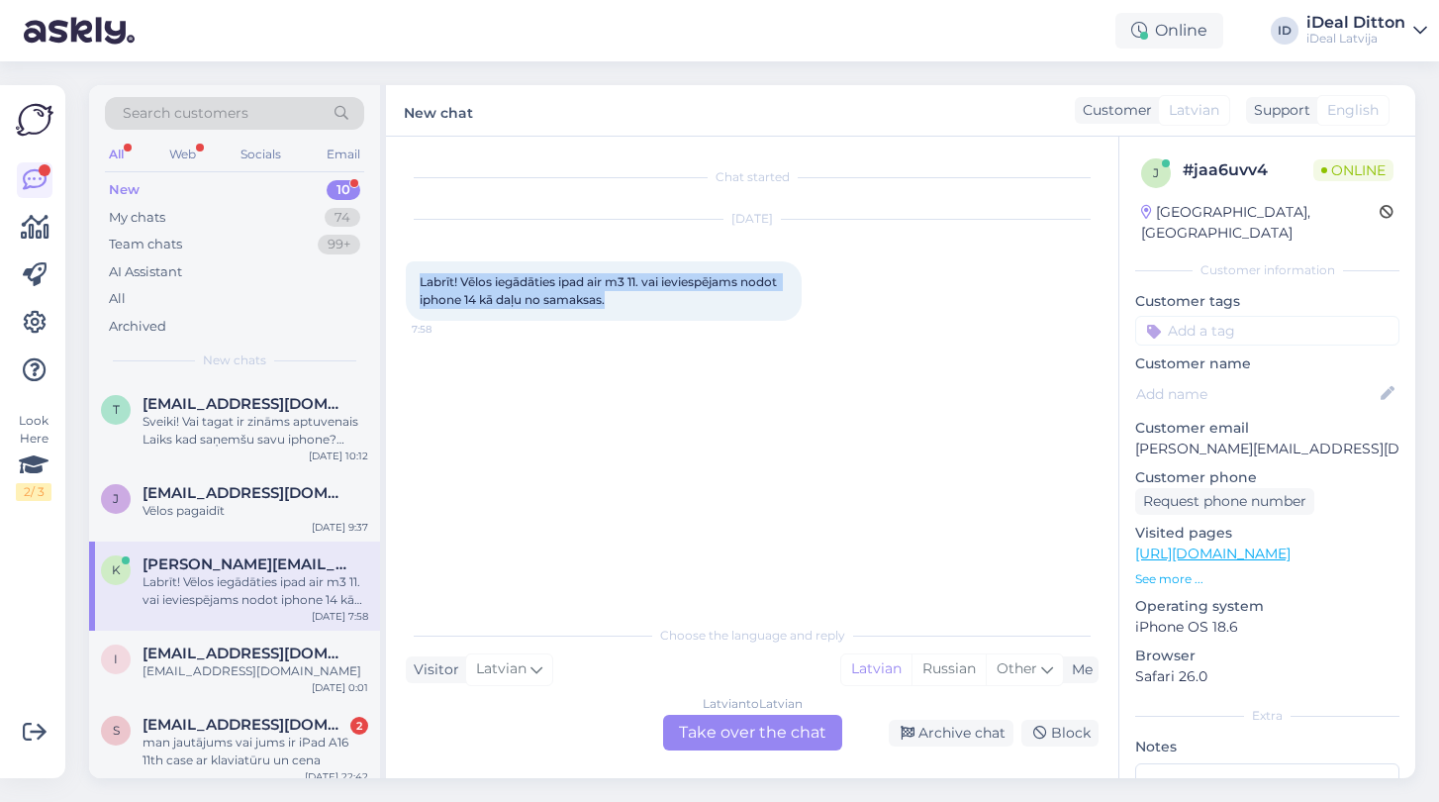
drag, startPoint x: 419, startPoint y: 277, endPoint x: 582, endPoint y: 307, distance: 166.0
click at [582, 307] on div "Labrīt! Vēlos iegādāties ipad air m3 11. vai ieviespējams nodot iphone 14 kā da…" at bounding box center [604, 290] width 396 height 59
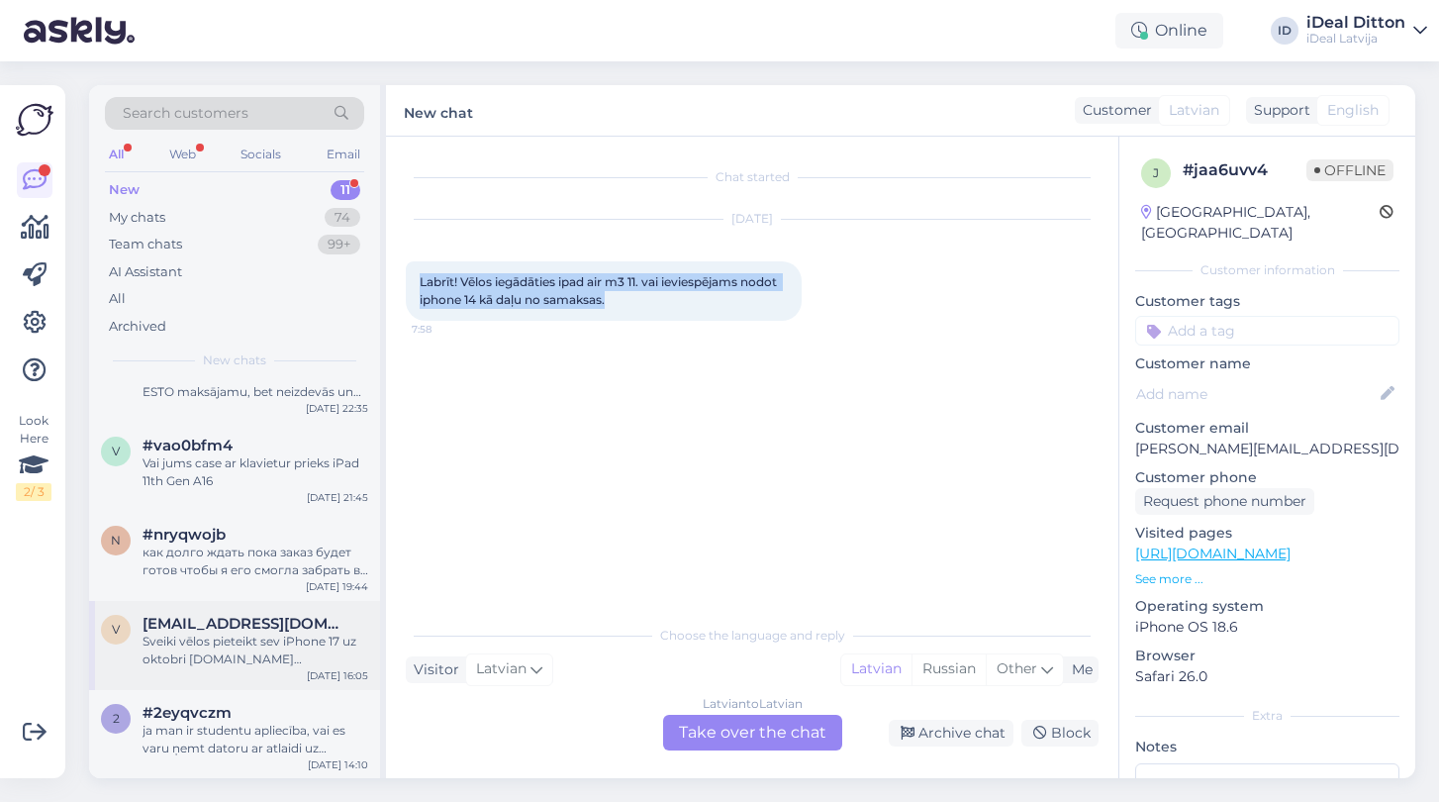
scroll to position [544, 0]
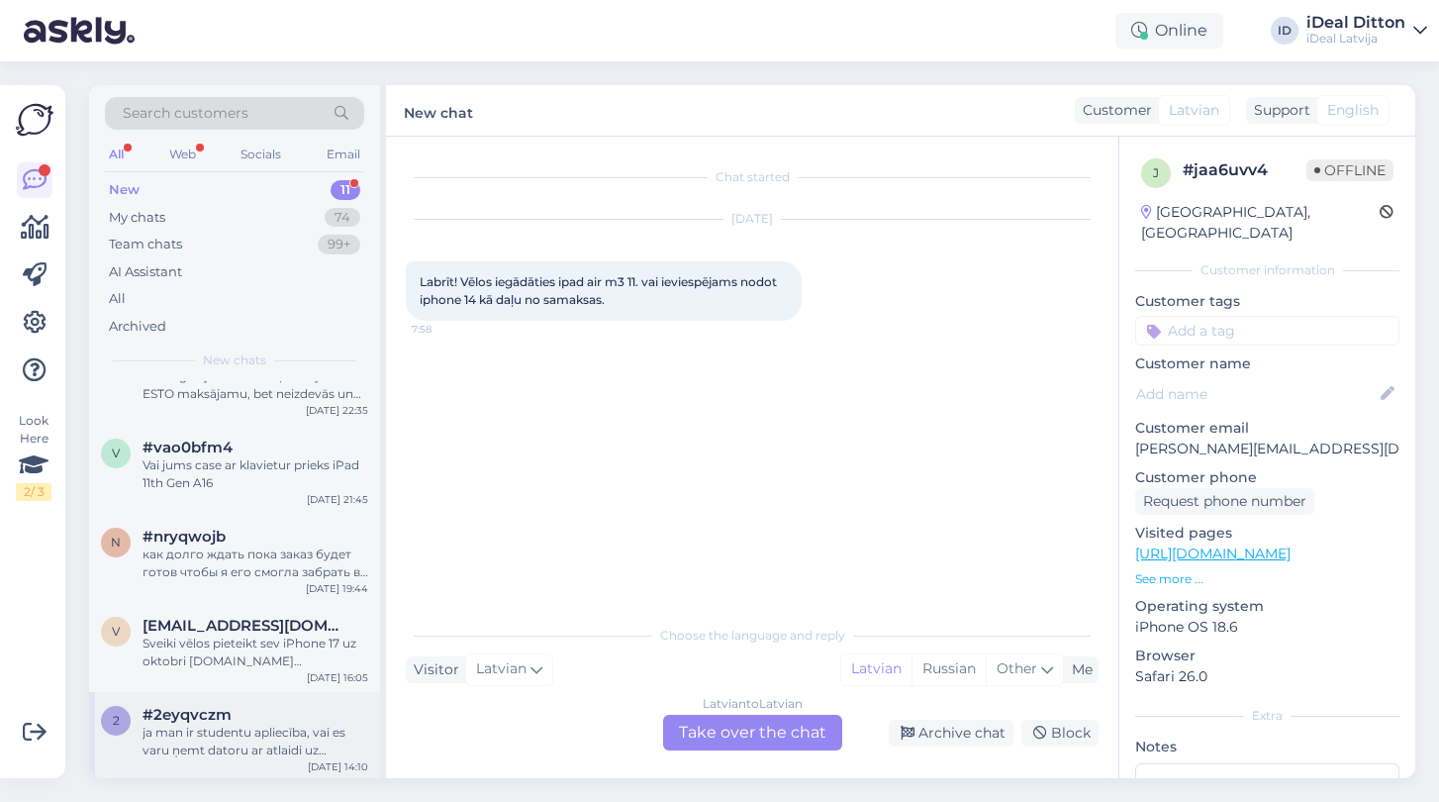
click at [241, 719] on div "#2eyqvczm" at bounding box center [256, 715] width 226 height 18
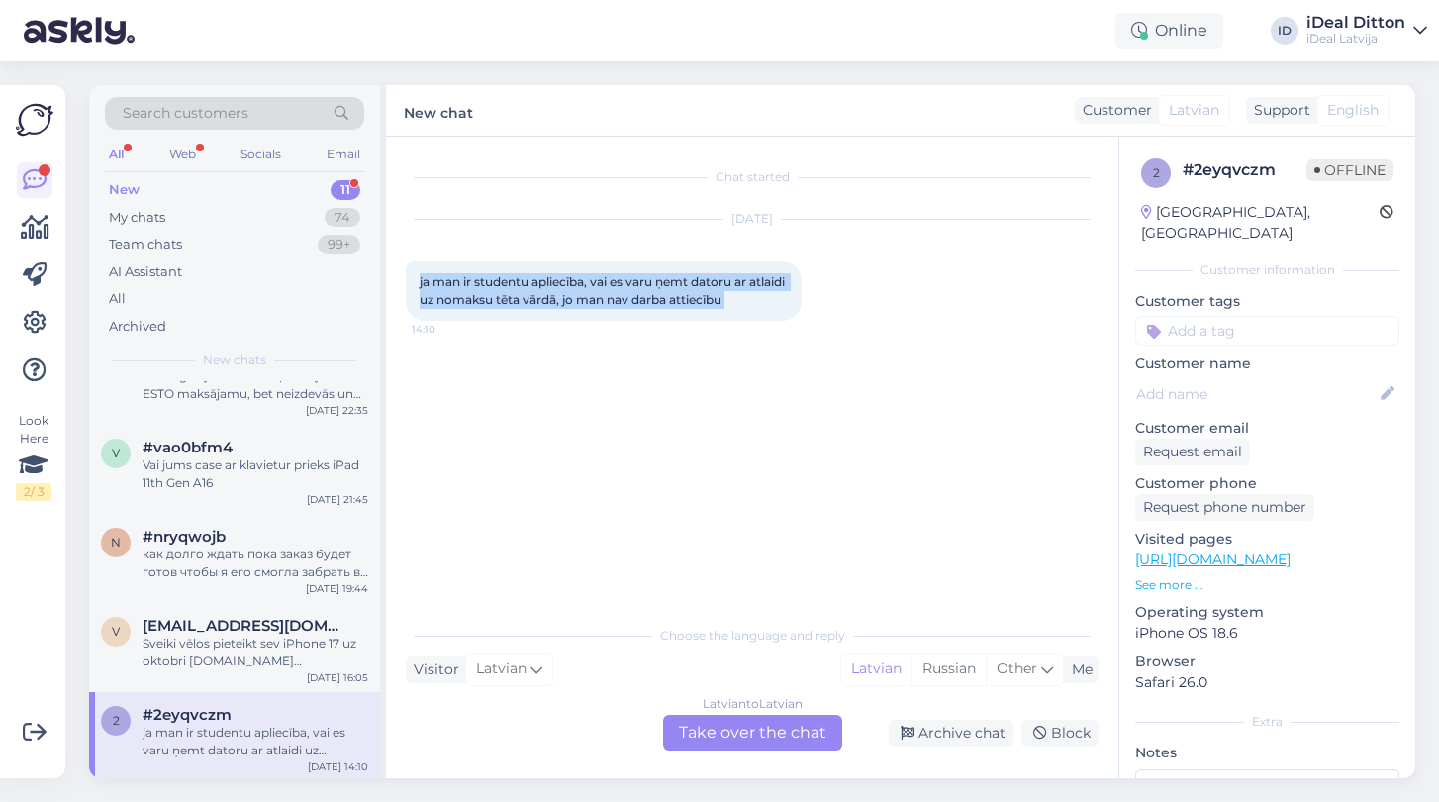
drag, startPoint x: 416, startPoint y: 278, endPoint x: 813, endPoint y: 290, distance: 397.0
click at [802, 290] on div "ja man ir studentu apliecība, vai es varu ņemt datoru ar atlaidi uz nomaksu tēt…" at bounding box center [604, 290] width 396 height 59
copy div "ja man ir studentu apliecība, vai es varu ņemt datoru ar atlaidi uz nomaksu tēt…"
click at [735, 727] on div "Latvian to Latvian Take over the chat" at bounding box center [752, 733] width 179 height 36
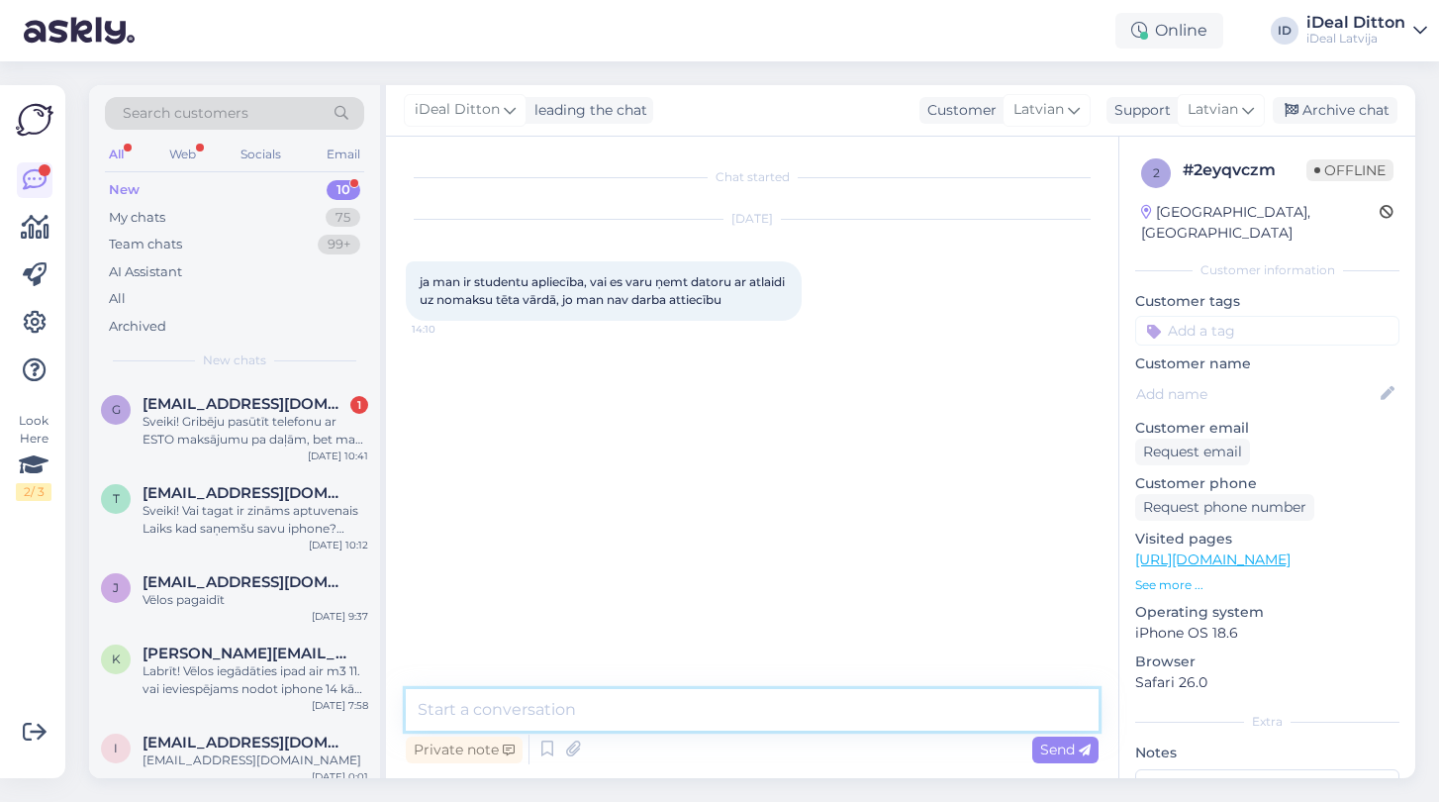
click at [635, 707] on textarea at bounding box center [752, 710] width 693 height 42
paste textarea "Sveiki! Diemžēl šādā gadījumā tas nav iespējams — ierīcei jābūt izsniegtai tieš…"
type textarea "Sveiki! Diemžēl šādā gadījumā tas nav iespējams — ierīcei jābūt izsniegtai tieš…"
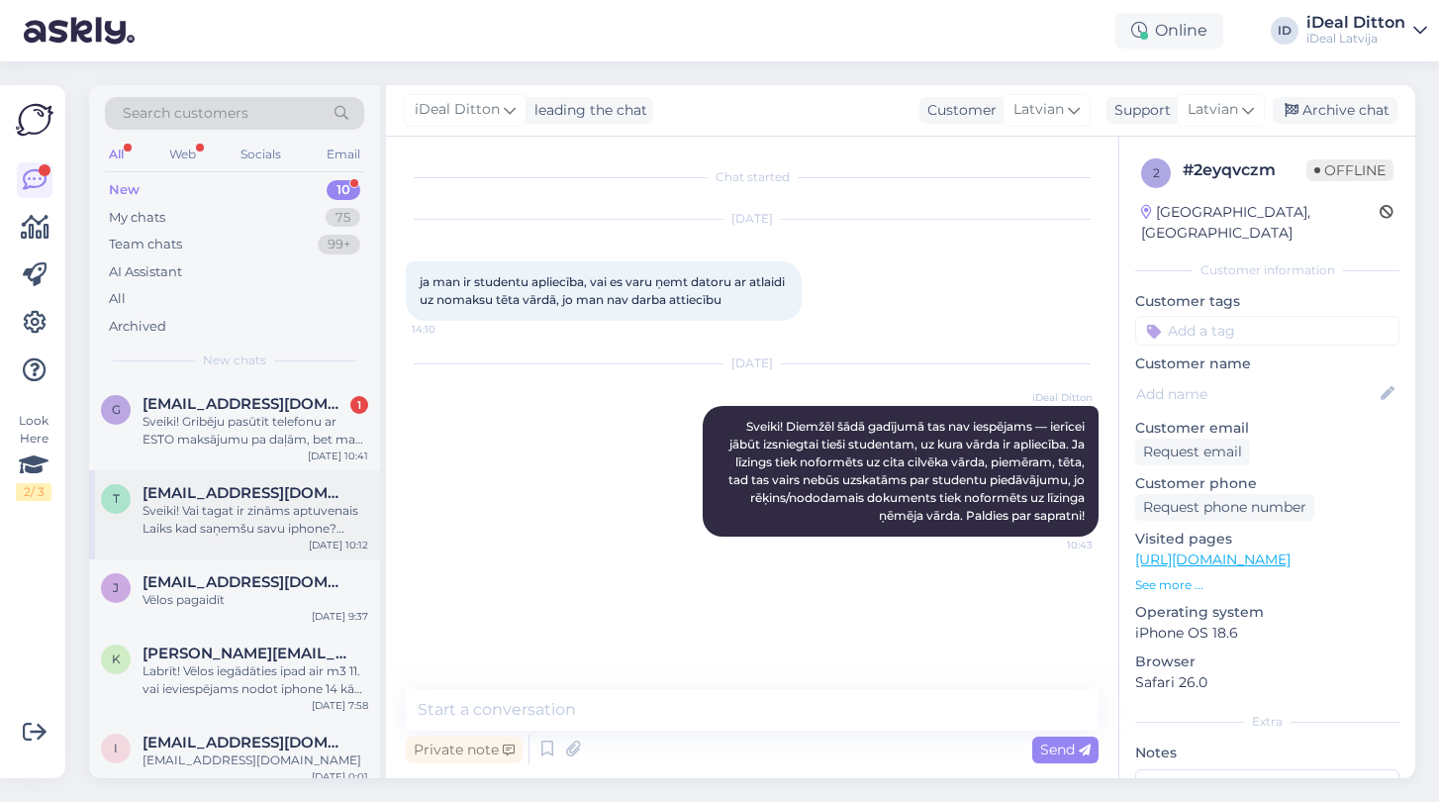
click at [264, 495] on span "[EMAIL_ADDRESS][DOMAIN_NAME]" at bounding box center [246, 493] width 206 height 18
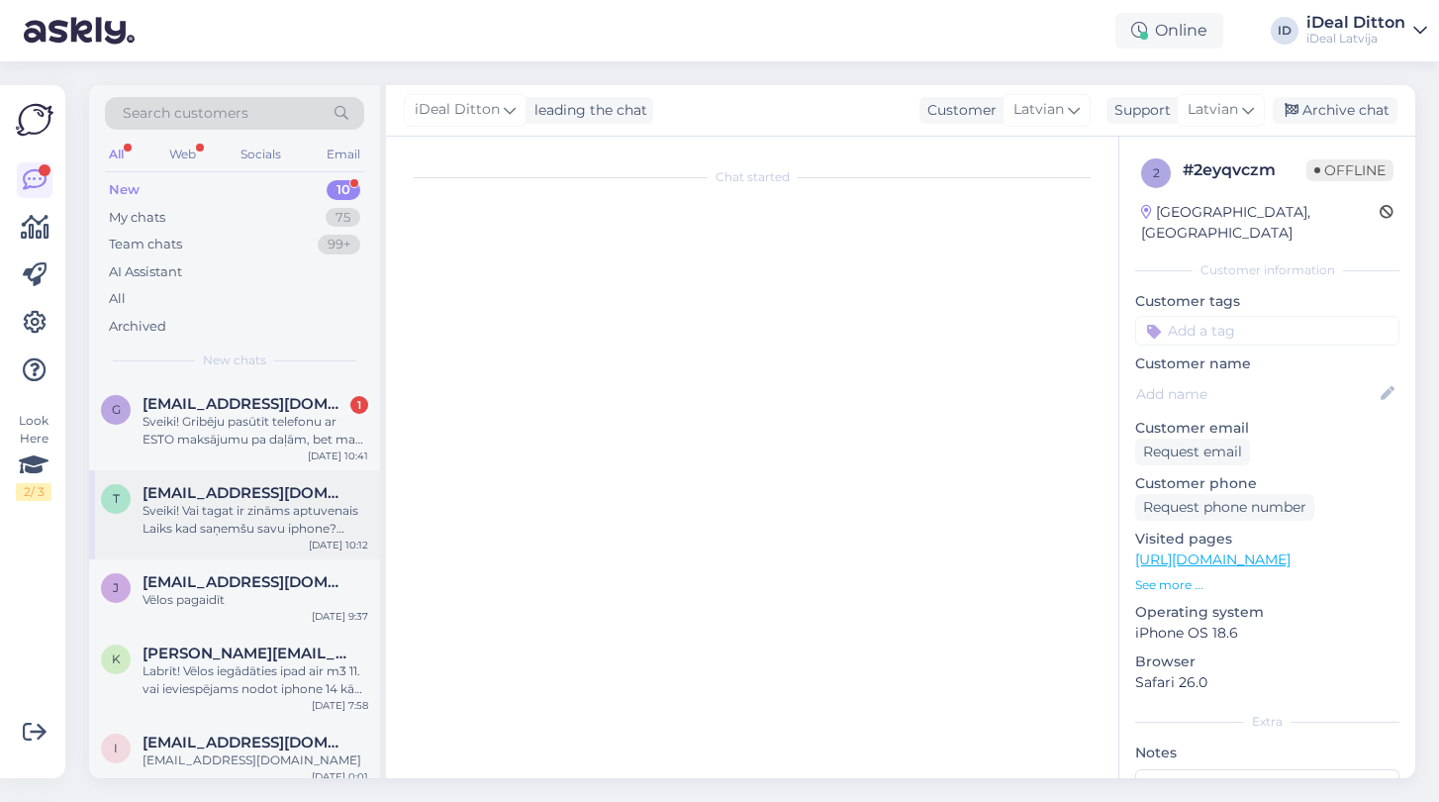
scroll to position [409, 0]
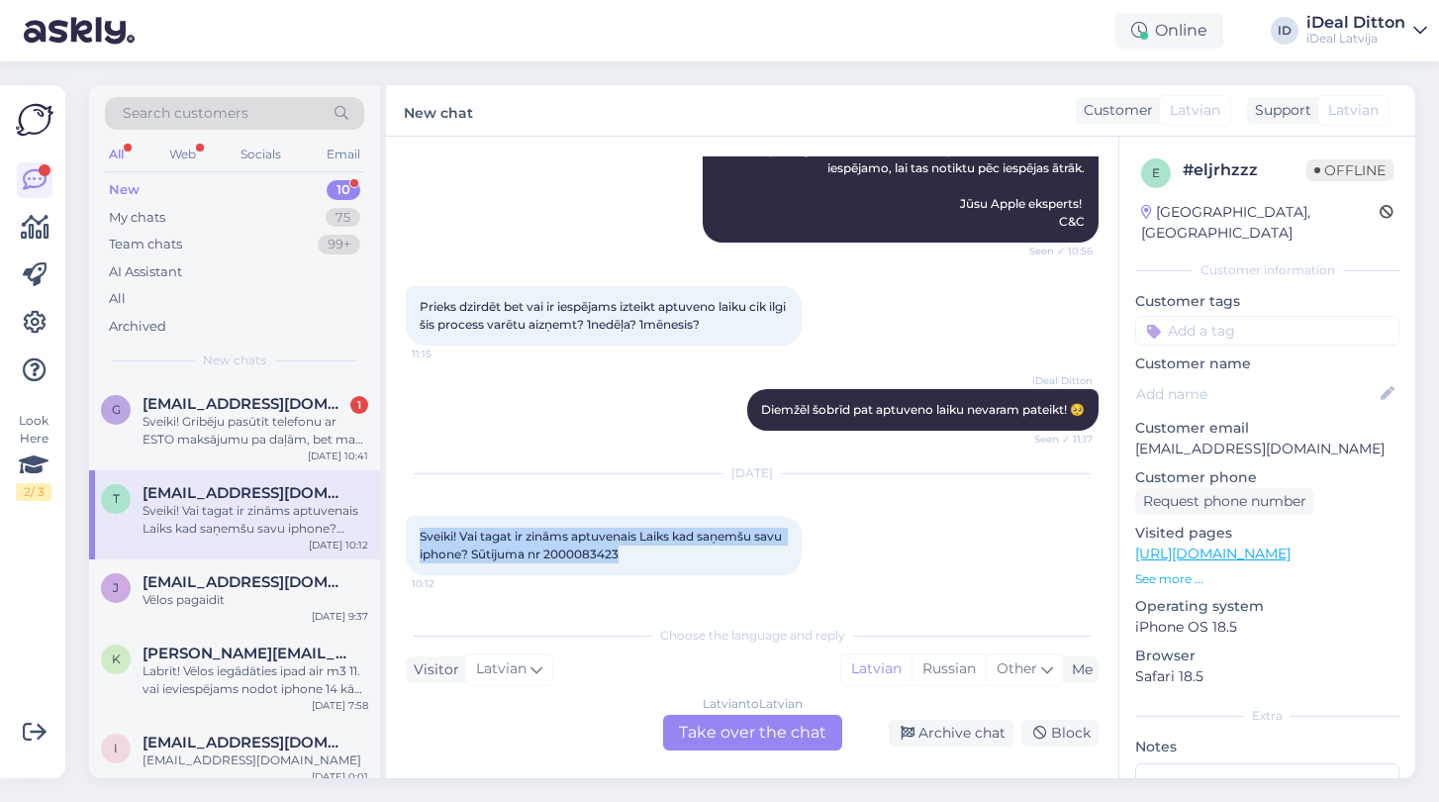
drag, startPoint x: 420, startPoint y: 532, endPoint x: 671, endPoint y: 561, distance: 253.0
click at [714, 722] on div "Latvian to Latvian Take over the chat" at bounding box center [752, 733] width 179 height 36
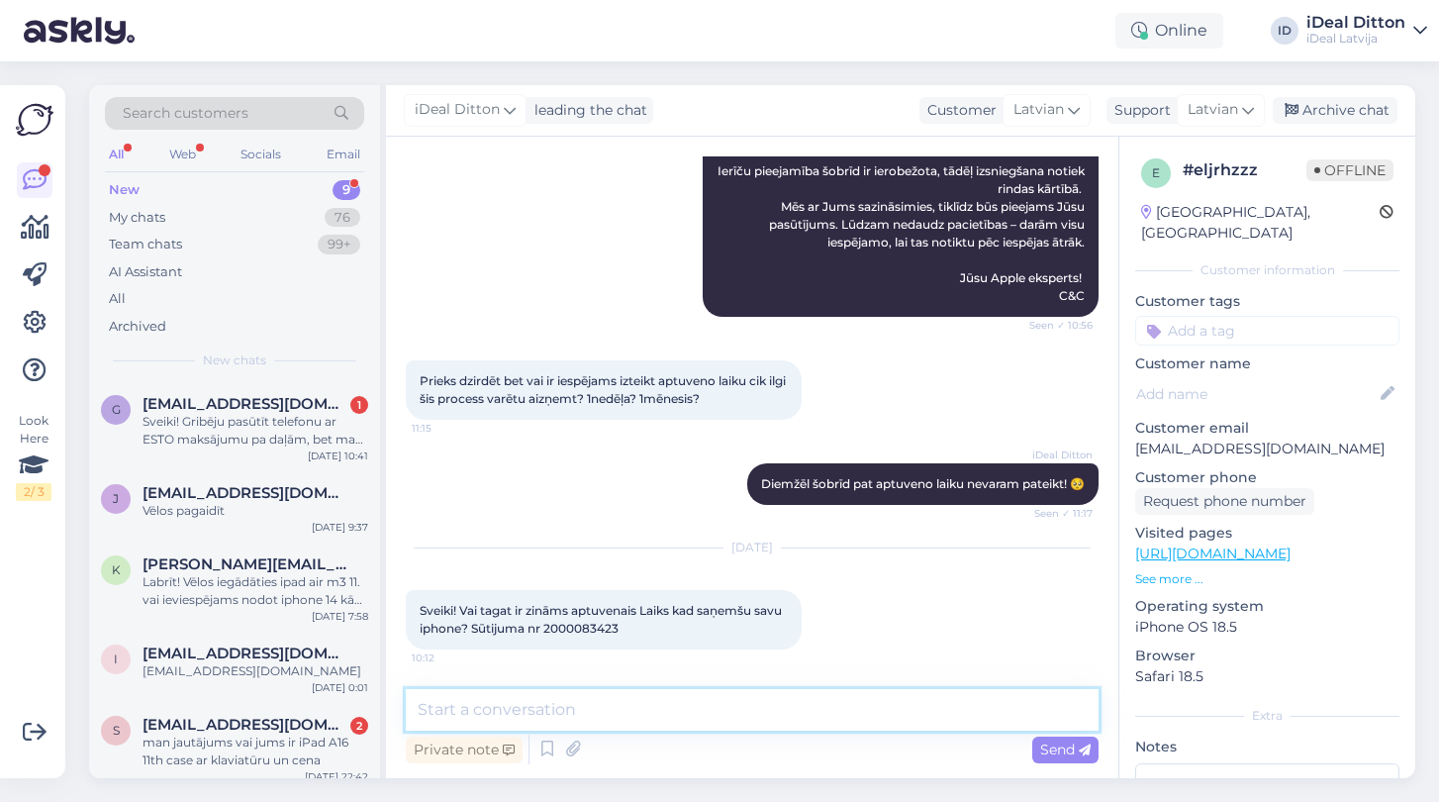
click at [617, 705] on textarea at bounding box center [752, 710] width 693 height 42
paste textarea "Sveiki! Paldies par Jūsu ziņu. Pasūtījums Nr. 2000083423 ir spēkā un tiks izsni…"
type textarea "Sveiki! Paldies par Jūsu ziņu. Pasūtījums Nr. 2000083423 ir spēkā un tiks izsni…"
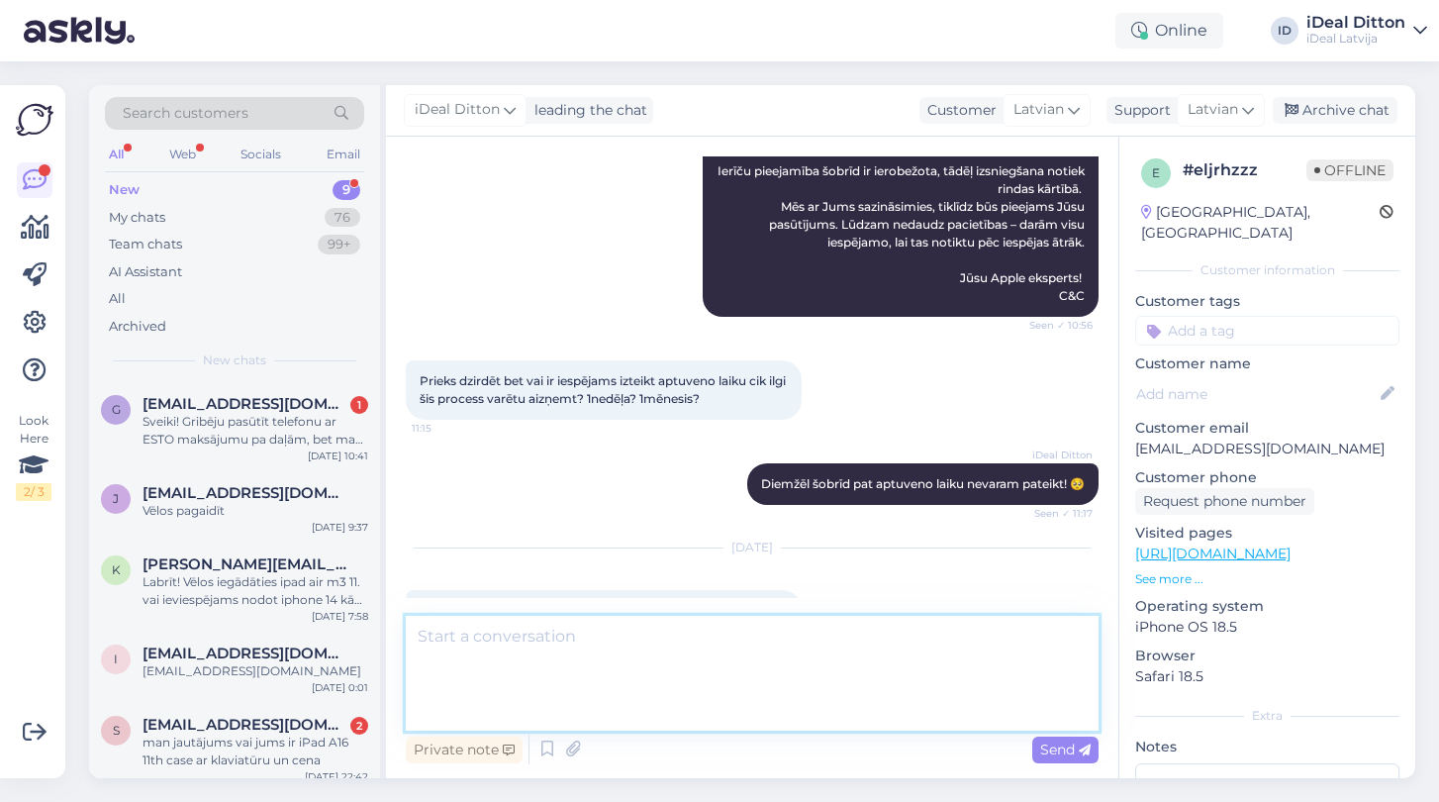
scroll to position [491, 0]
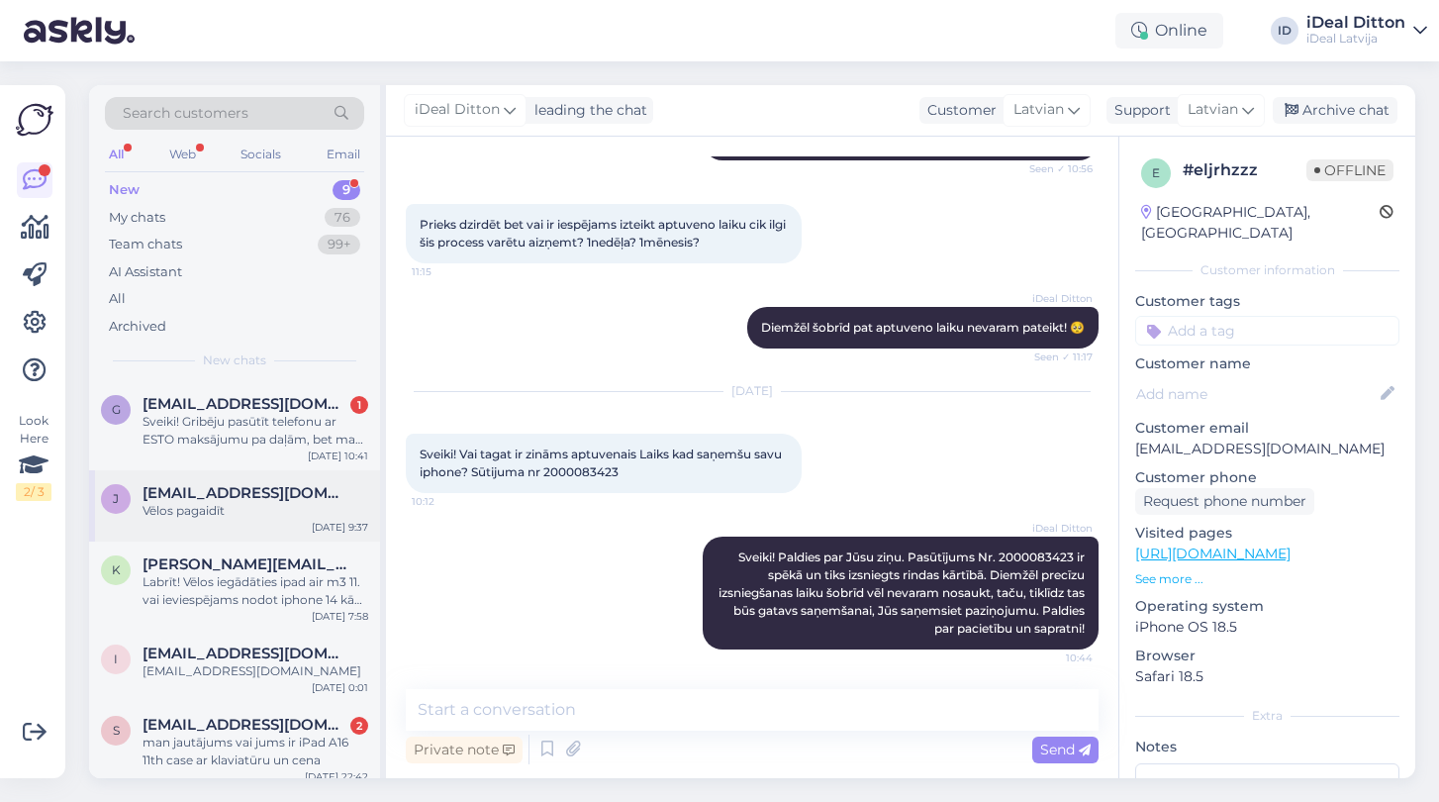
click at [180, 491] on span "[EMAIL_ADDRESS][DOMAIN_NAME]" at bounding box center [246, 493] width 206 height 18
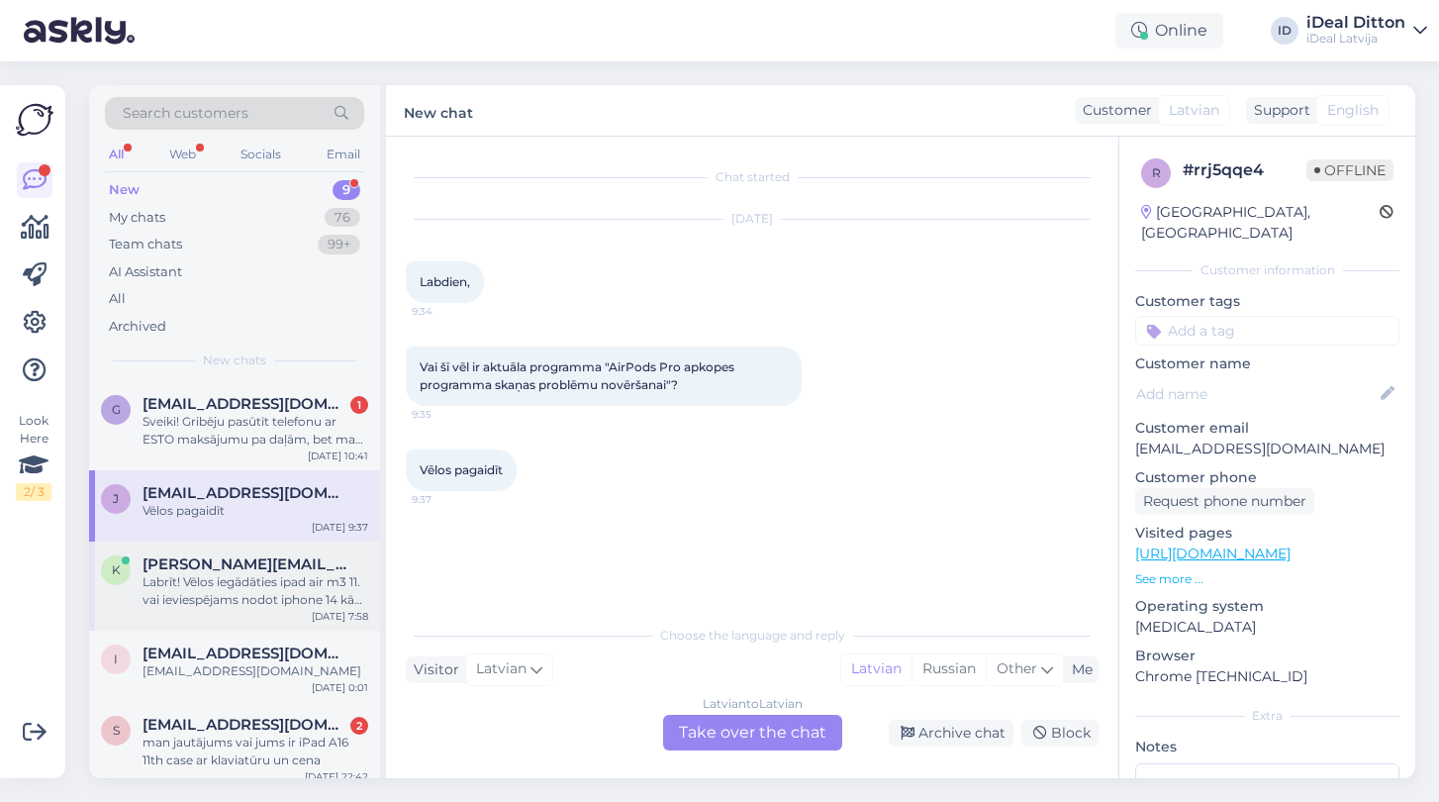
click at [216, 573] on div "Labrīt! Vēlos iegādāties ipad air m3 11. vai ieviespējams nodot iphone 14 kā da…" at bounding box center [256, 591] width 226 height 36
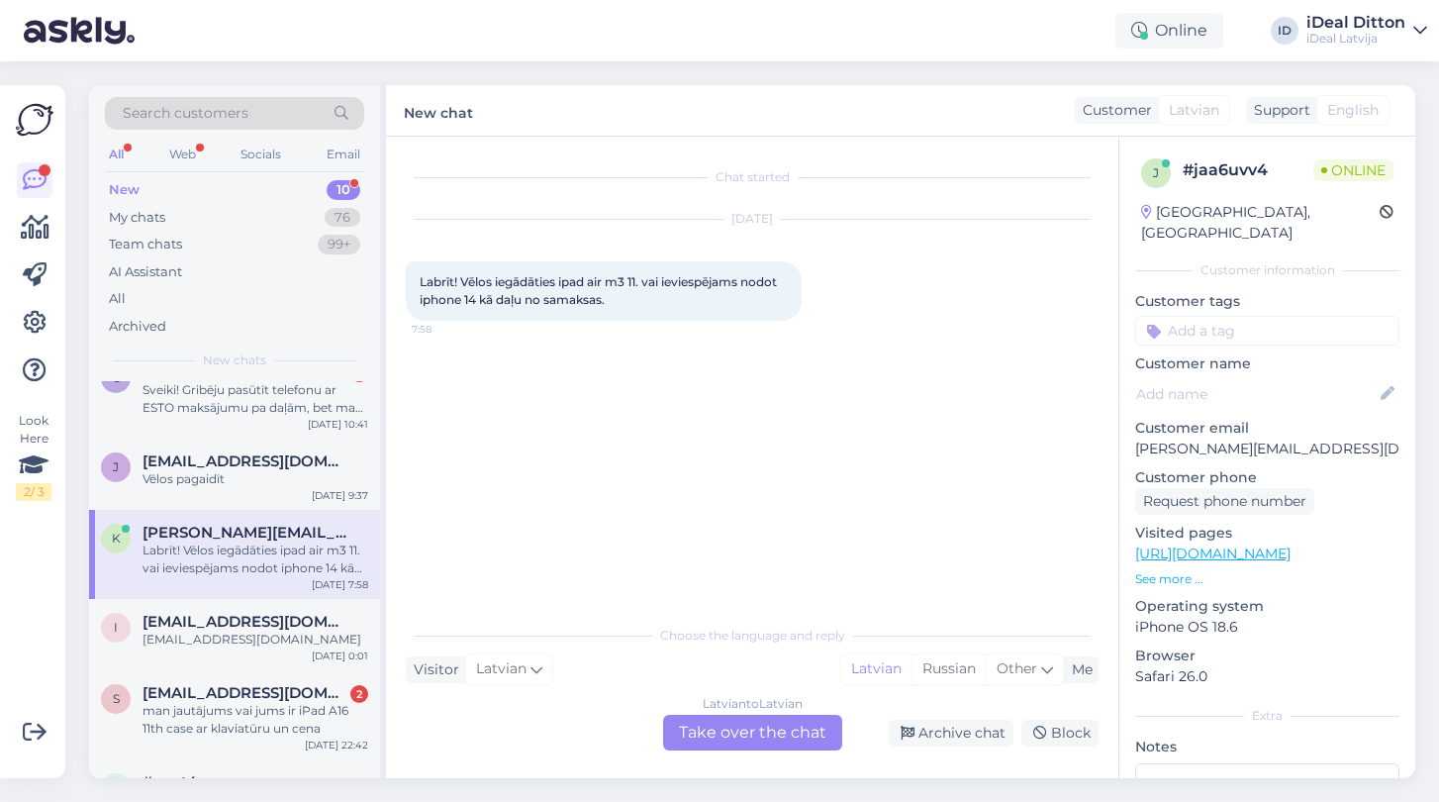
scroll to position [117, 0]
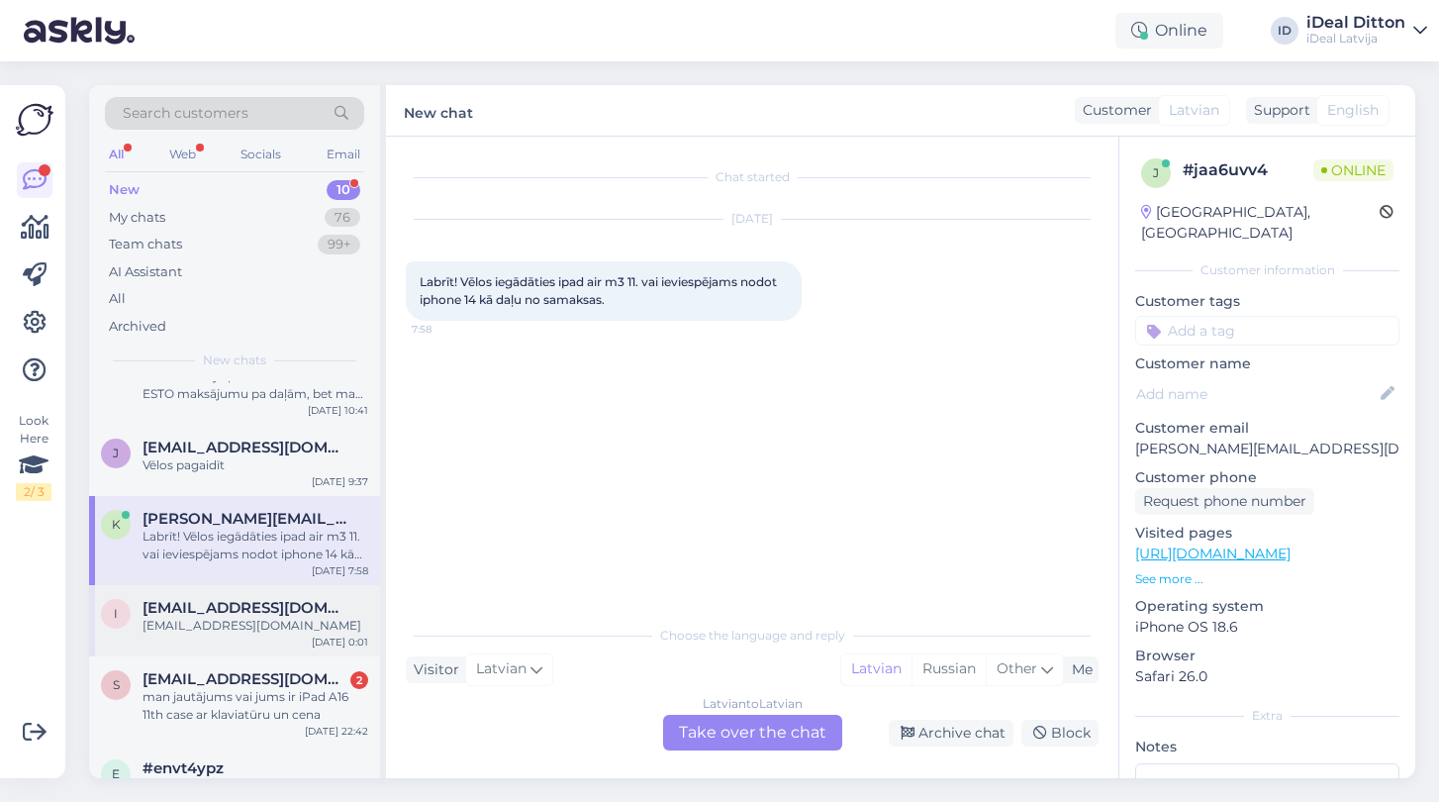
click at [205, 624] on div "[EMAIL_ADDRESS][DOMAIN_NAME]" at bounding box center [256, 626] width 226 height 18
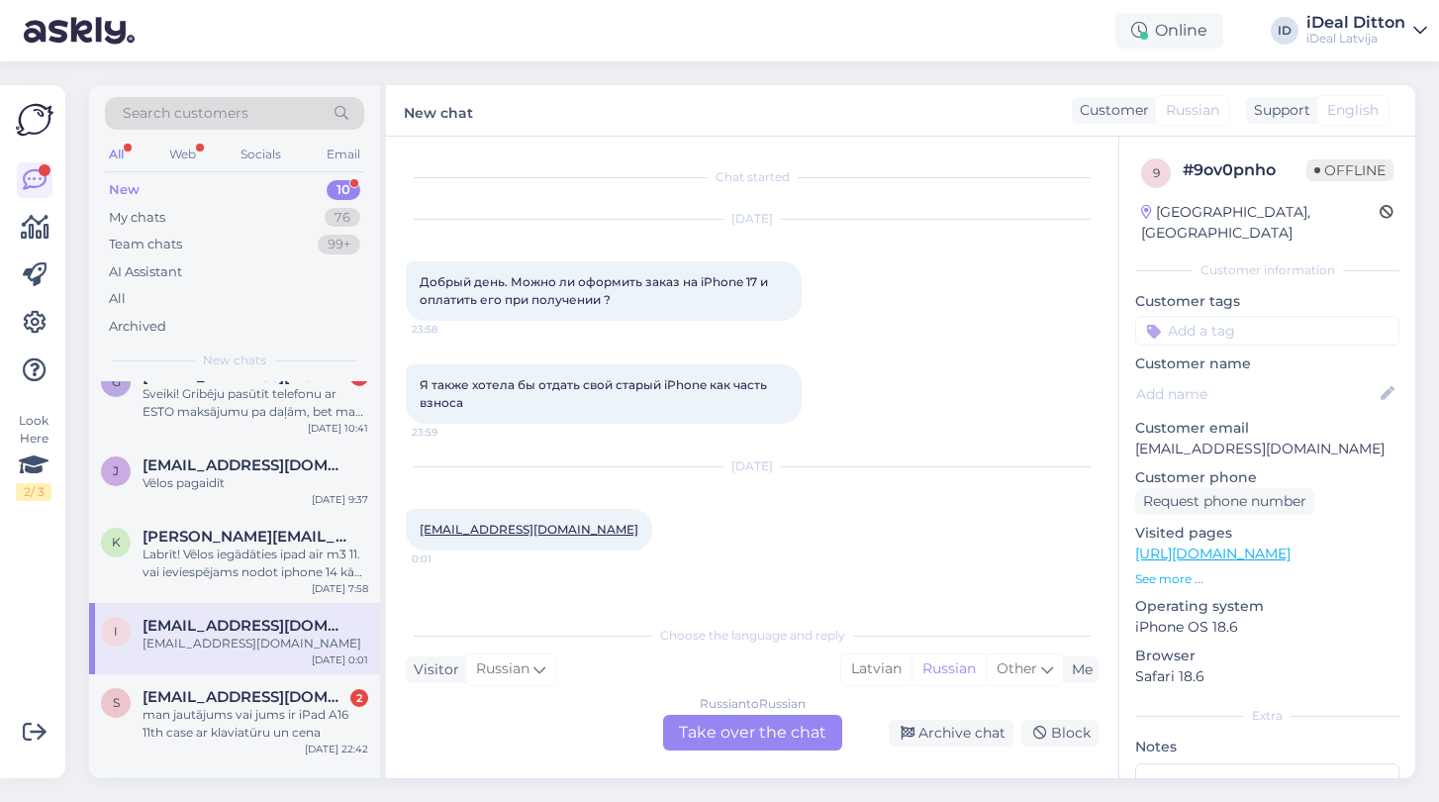
click at [499, 328] on div "[DATE] Добрый день. Можно ли оформить заказ на iPhone 17 и оплатить его при пол…" at bounding box center [752, 270] width 693 height 144
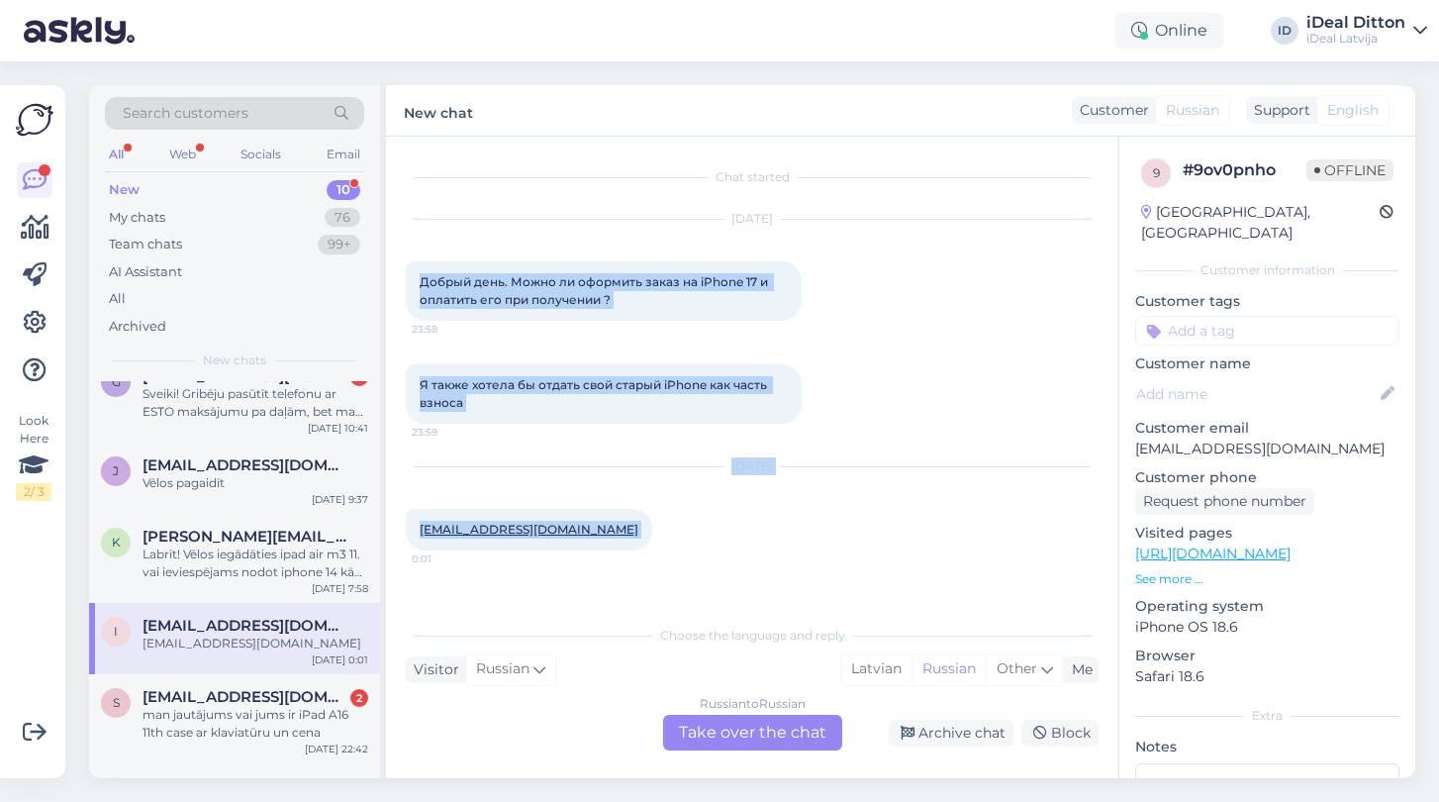
drag, startPoint x: 416, startPoint y: 285, endPoint x: 638, endPoint y: 531, distance: 332.1
click at [638, 531] on div "Chat started [DATE] Добрый день. Можно ли оформить заказ на iPhone 17 и оплатит…" at bounding box center [761, 376] width 711 height 440
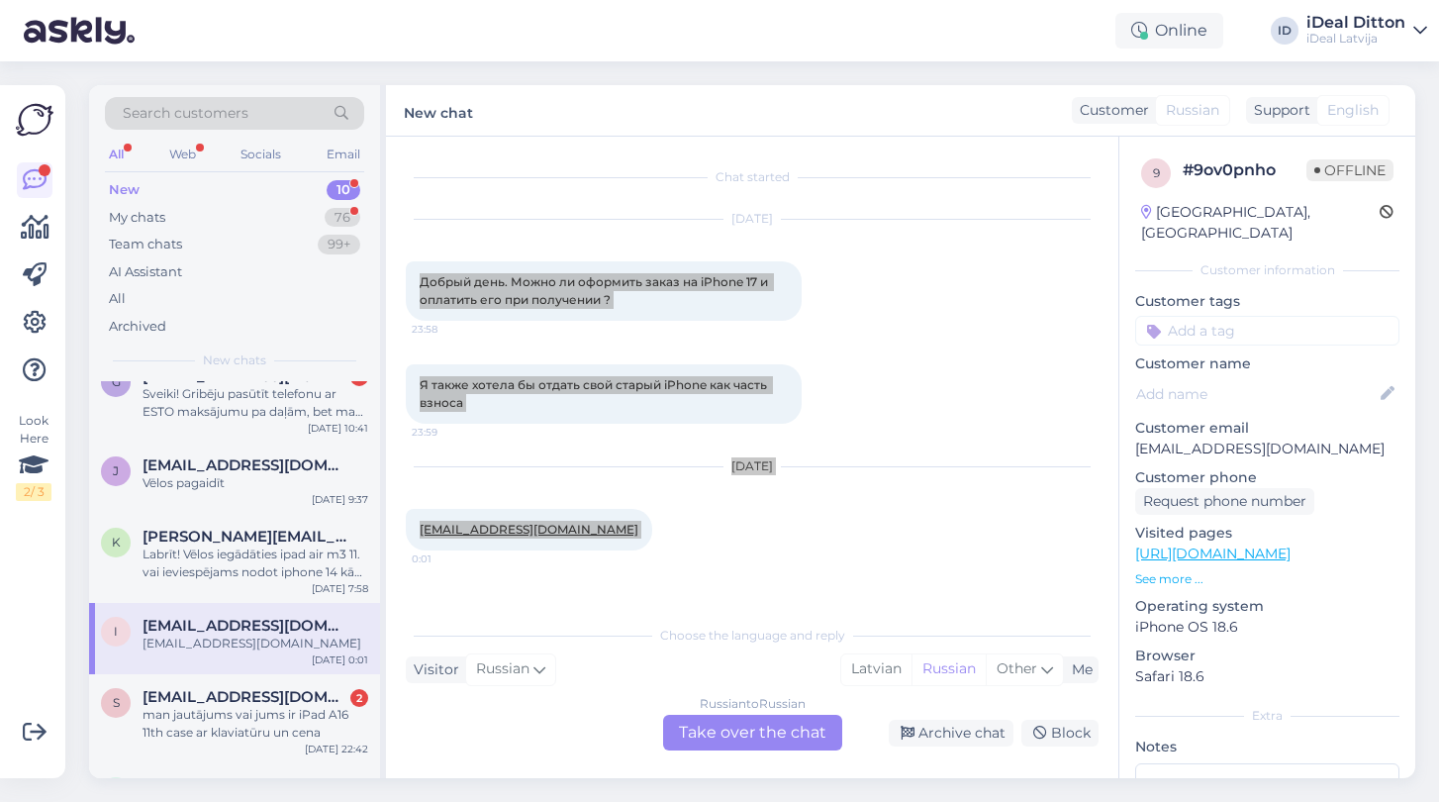
scroll to position [0, 0]
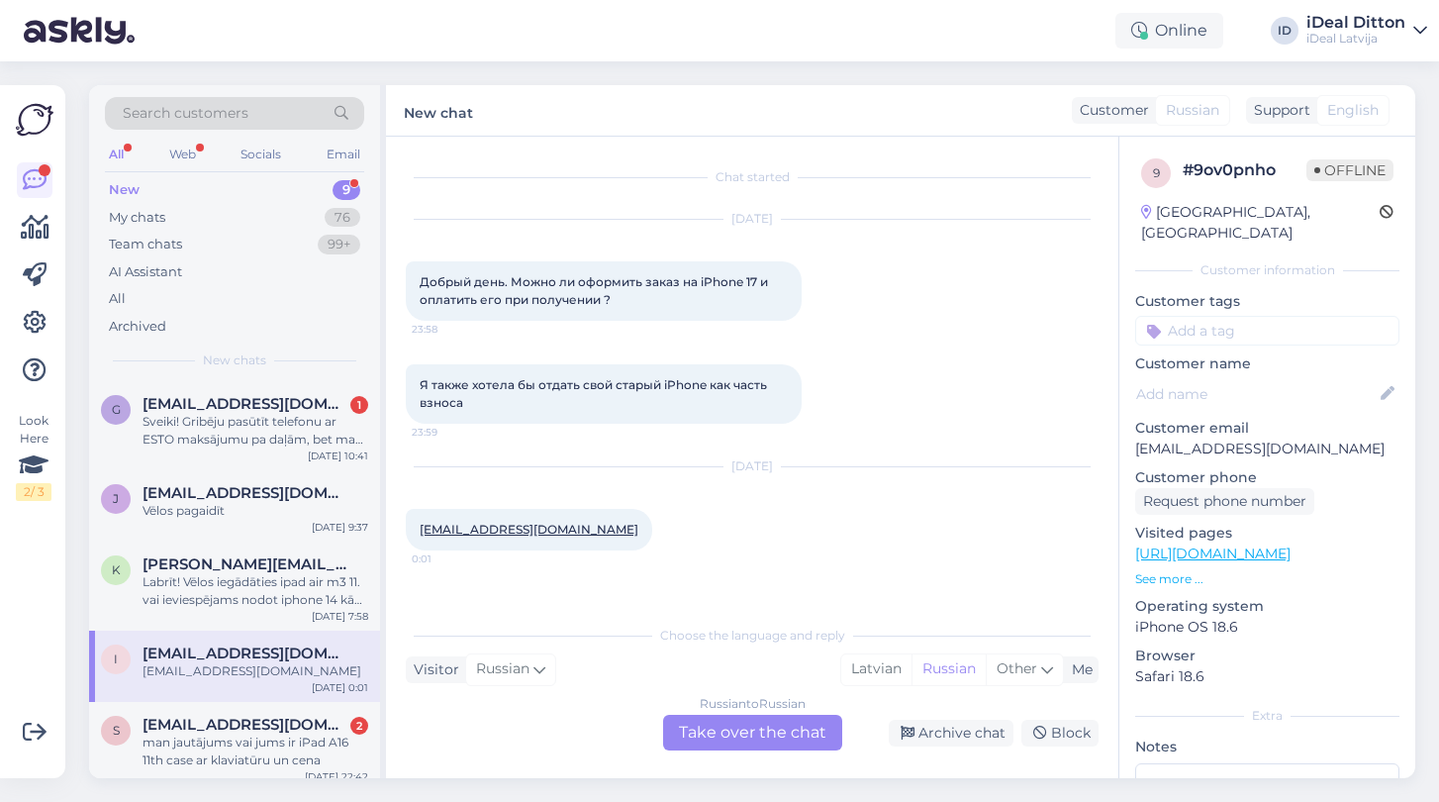
click at [733, 732] on div "Russian to Russian Take over the chat" at bounding box center [752, 733] width 179 height 36
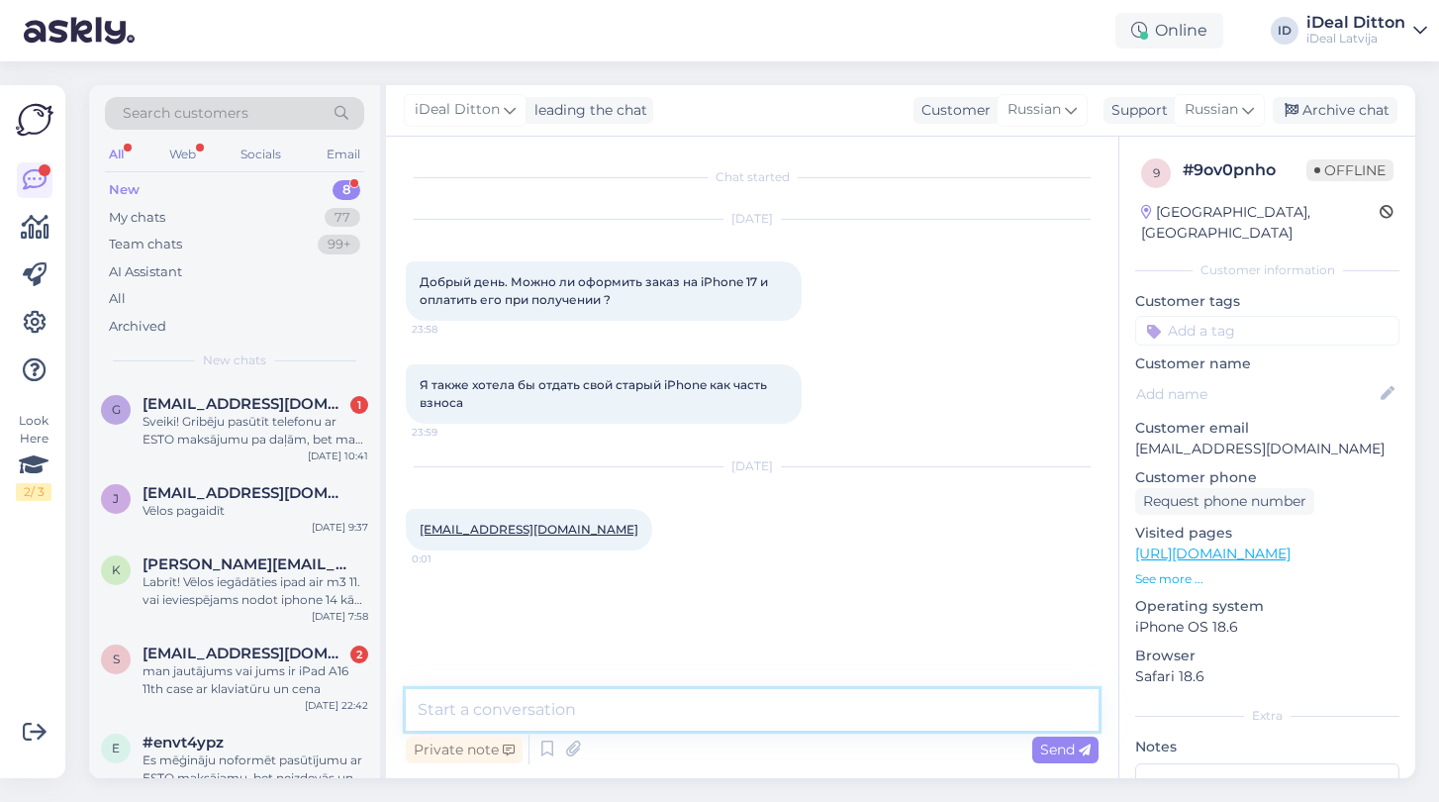
click at [567, 704] on textarea at bounding box center [752, 710] width 693 height 42
paste textarea "Добрый день, Инна! Да, вы можете оформить заказ на iPhone 17 с оплатой при полу…"
type textarea "Добрый день, Инна! Да, вы можете оформить заказ на iPhone 17 с оплатой при полу…"
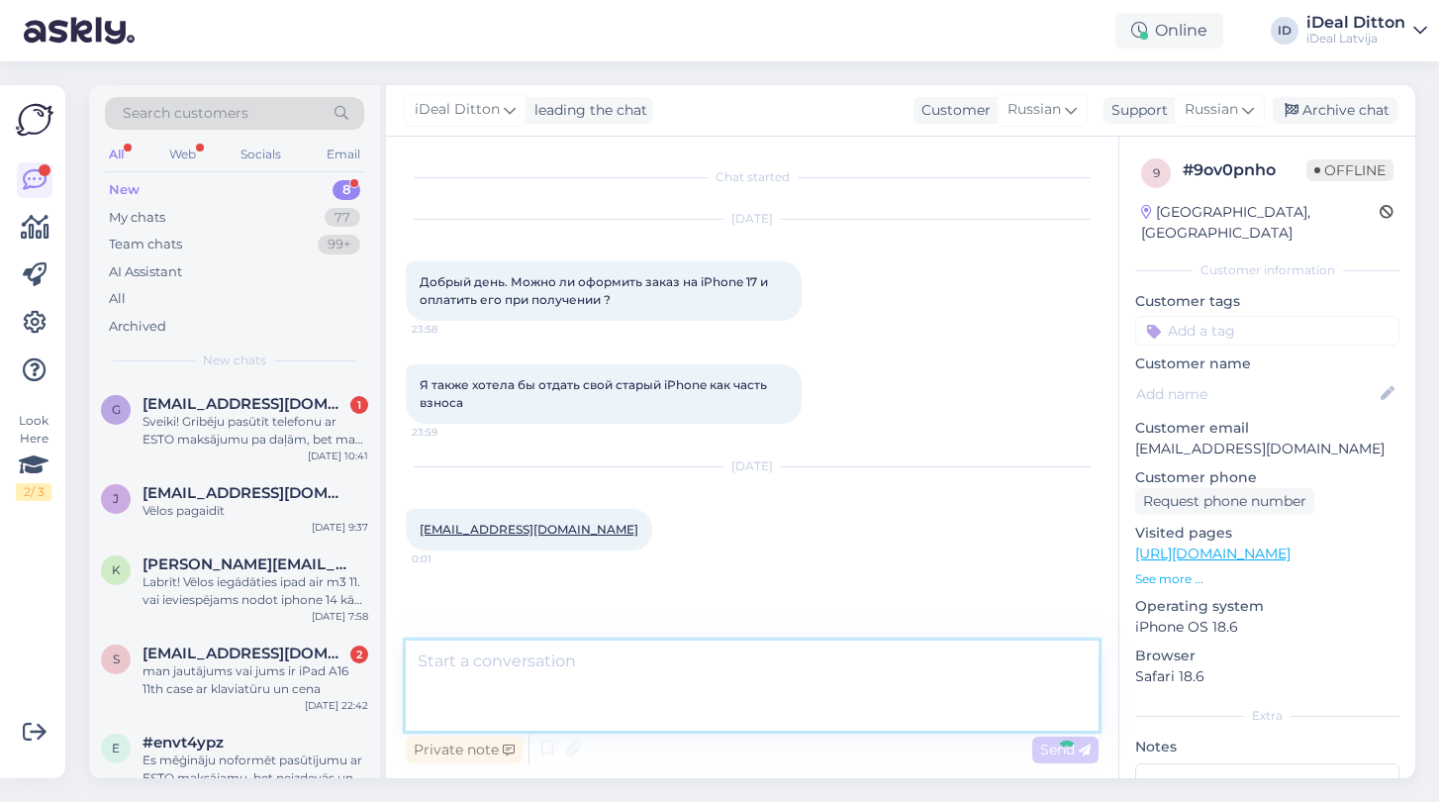
scroll to position [40, 0]
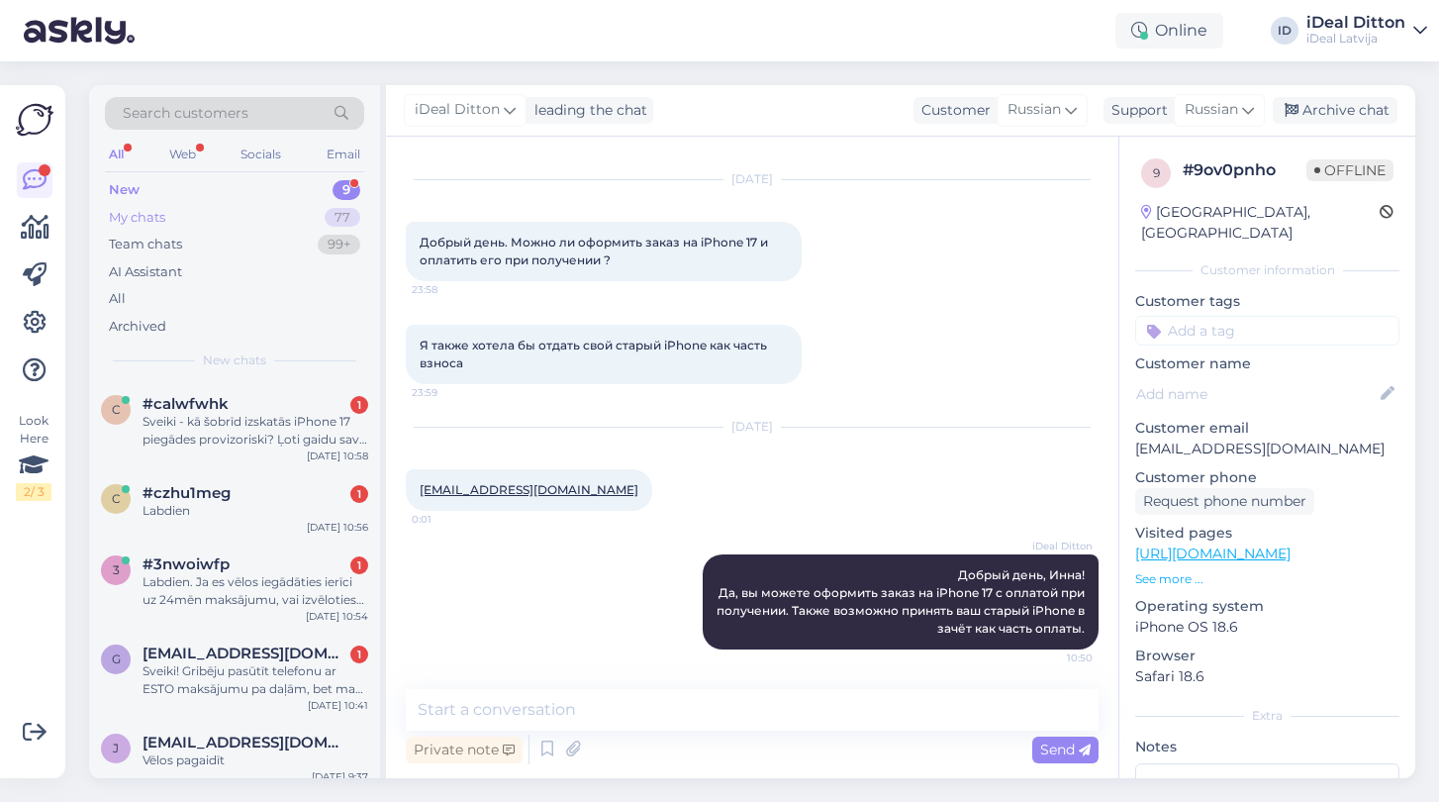
click at [172, 214] on div "My chats 77" at bounding box center [234, 218] width 259 height 28
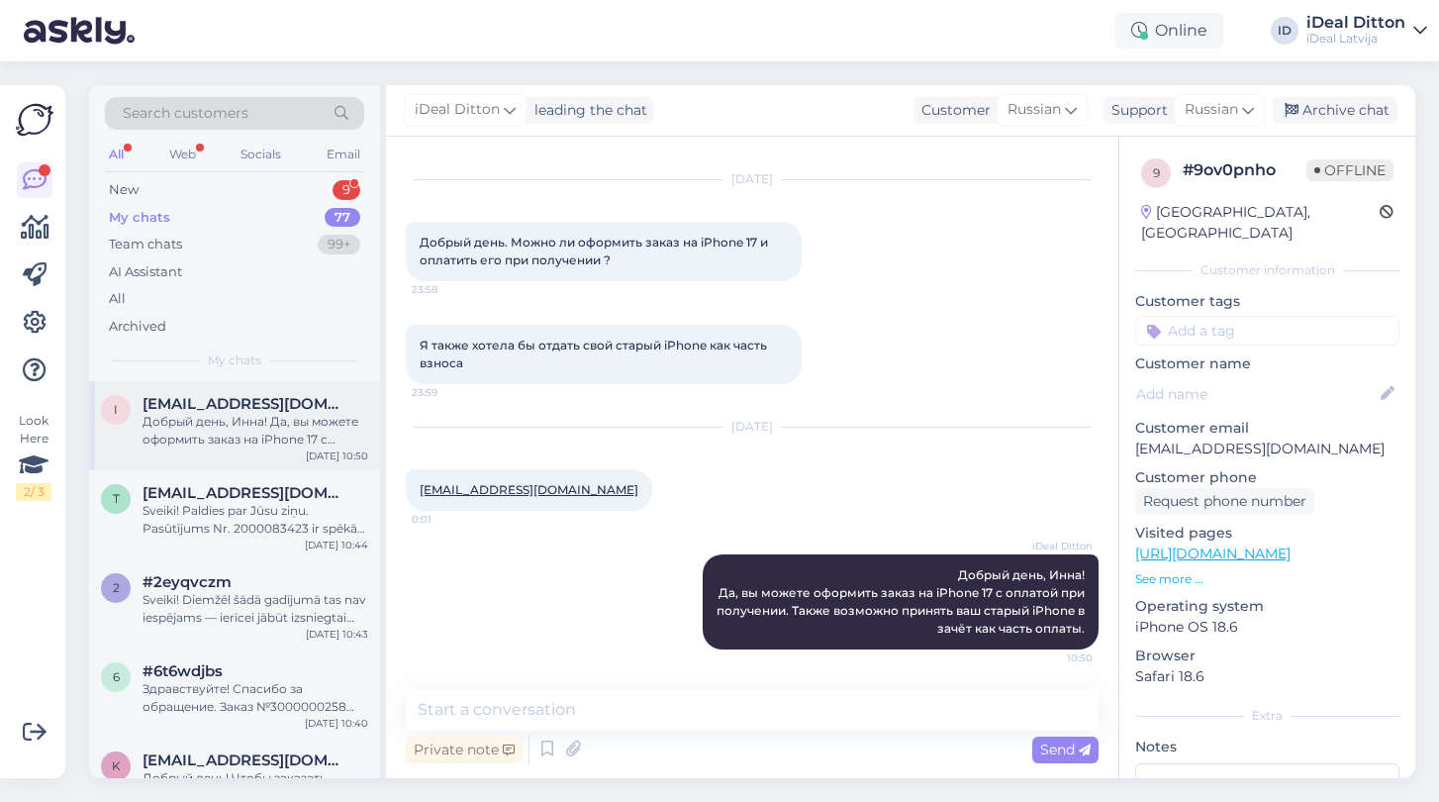
click at [222, 409] on span "[EMAIL_ADDRESS][DOMAIN_NAME]" at bounding box center [246, 404] width 206 height 18
click at [263, 490] on span "[EMAIL_ADDRESS][DOMAIN_NAME]" at bounding box center [246, 493] width 206 height 18
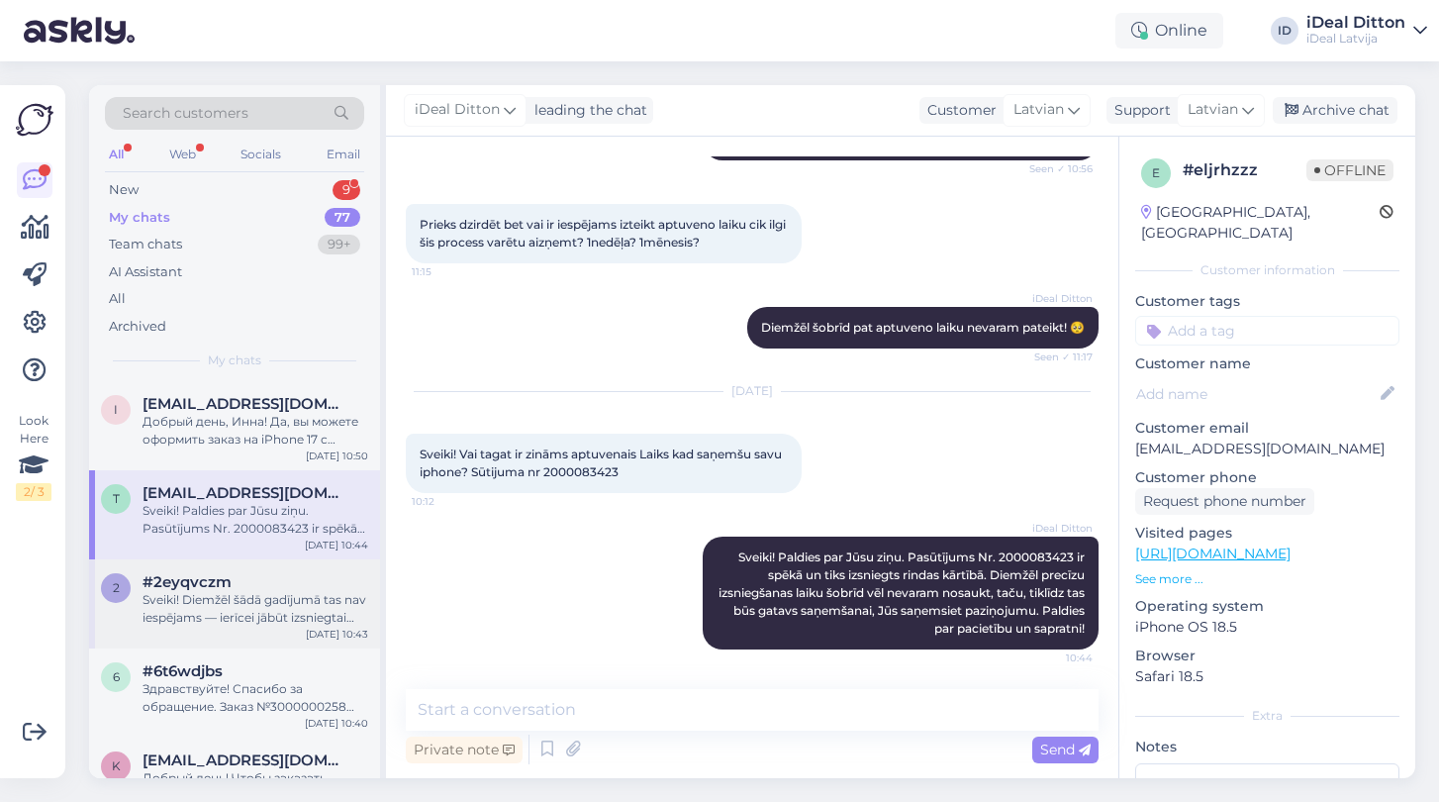
click at [212, 596] on div "Sveiki! Diemžēl šādā gadījumā tas nav iespējams — ierīcei jābūt izsniegtai tieš…" at bounding box center [256, 609] width 226 height 36
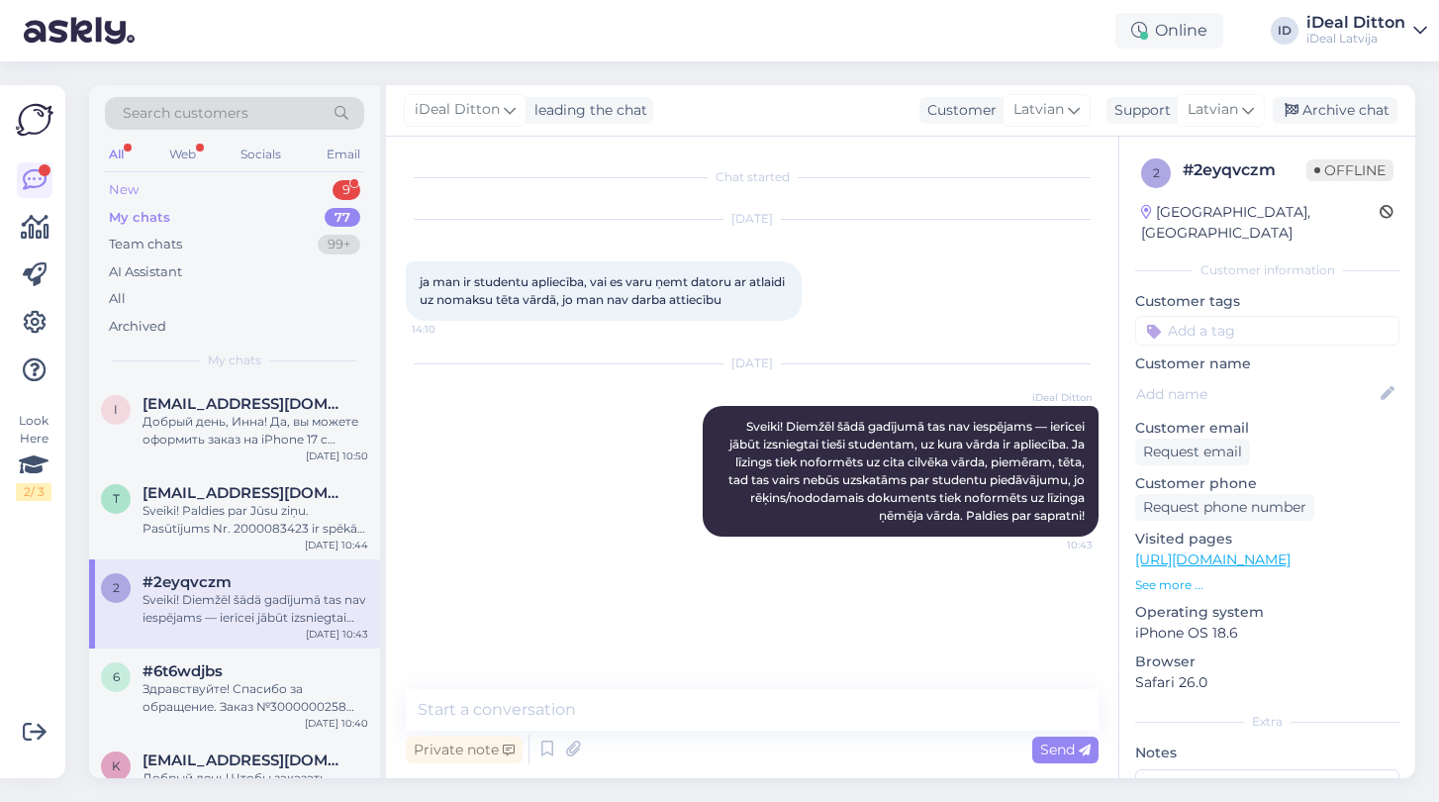
click at [132, 189] on div "New" at bounding box center [124, 190] width 30 height 20
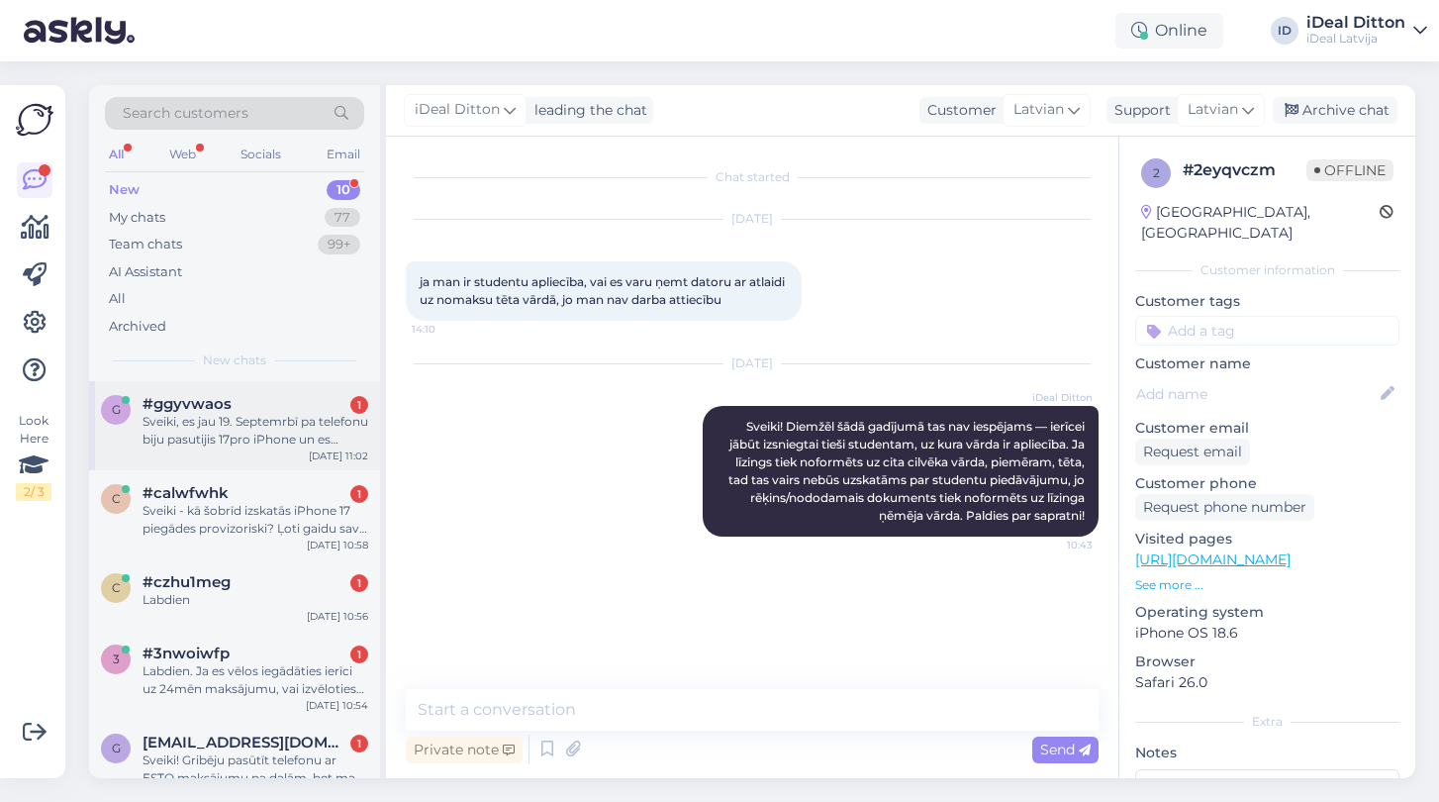
click at [197, 435] on div "Sveiki, es jau 19. Septemrbī pa telefonu biju pasutijis 17pro iPhone un es vēlē…" at bounding box center [256, 431] width 226 height 36
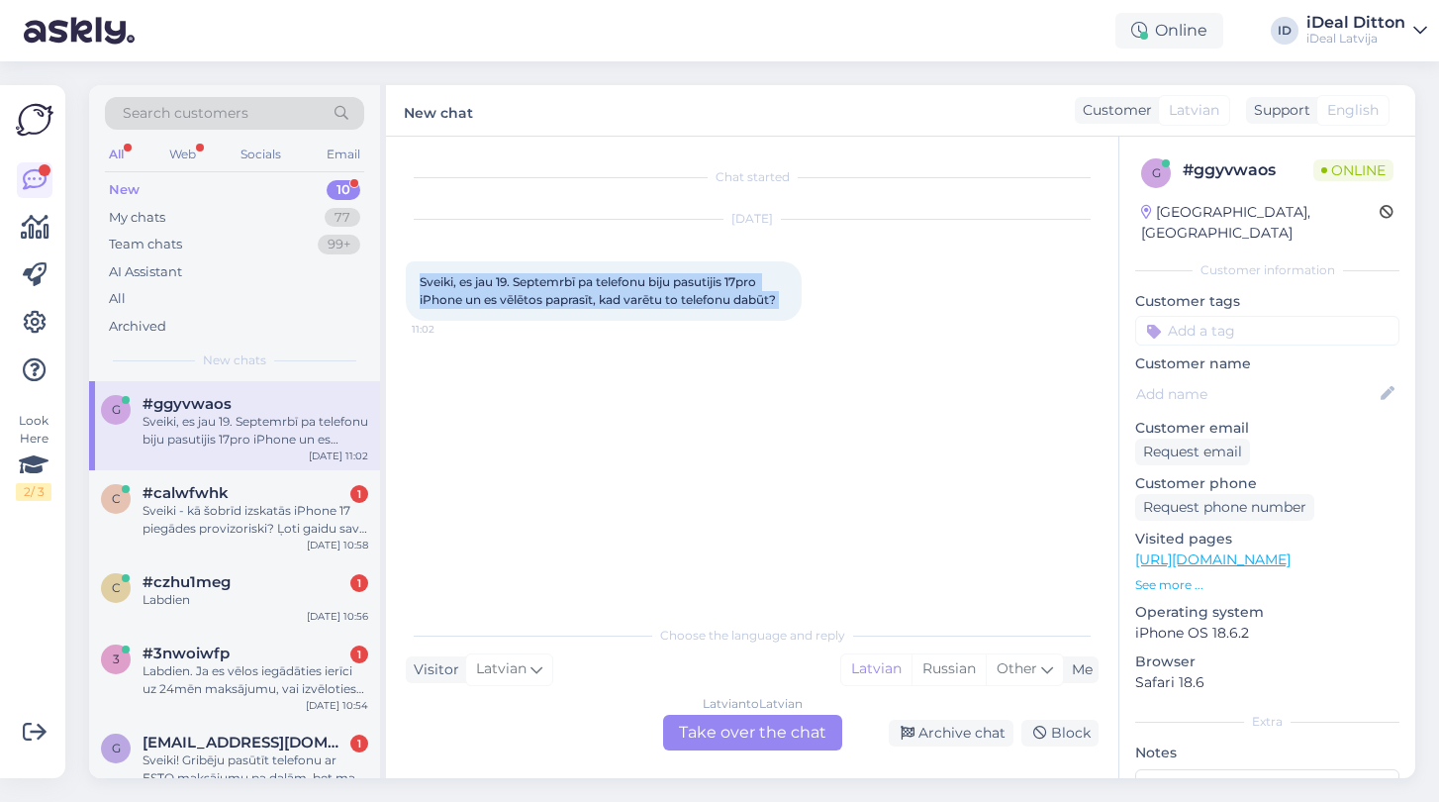
drag, startPoint x: 420, startPoint y: 277, endPoint x: 816, endPoint y: 292, distance: 397.1
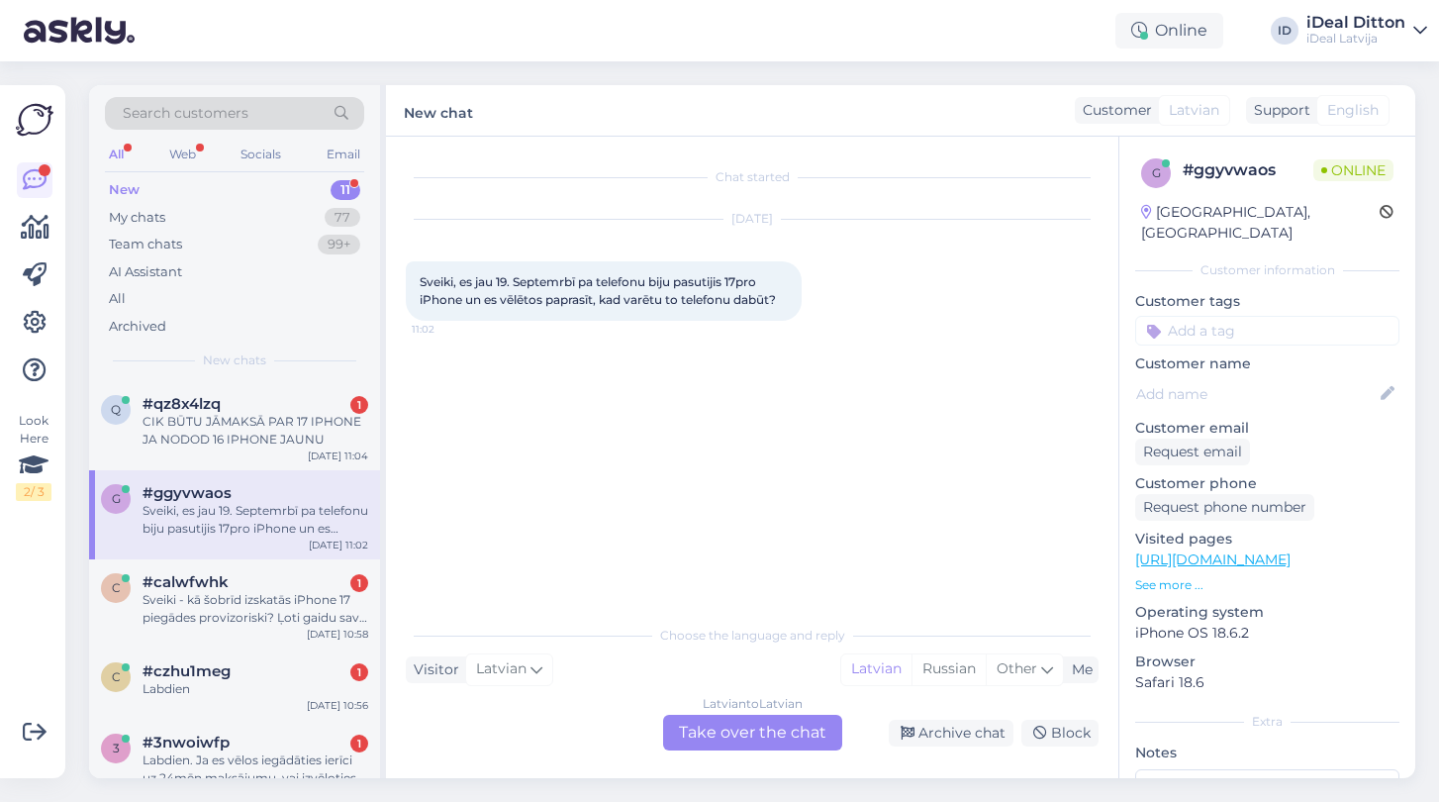
click at [725, 740] on div "Latvian to Latvian Take over the chat" at bounding box center [752, 733] width 179 height 36
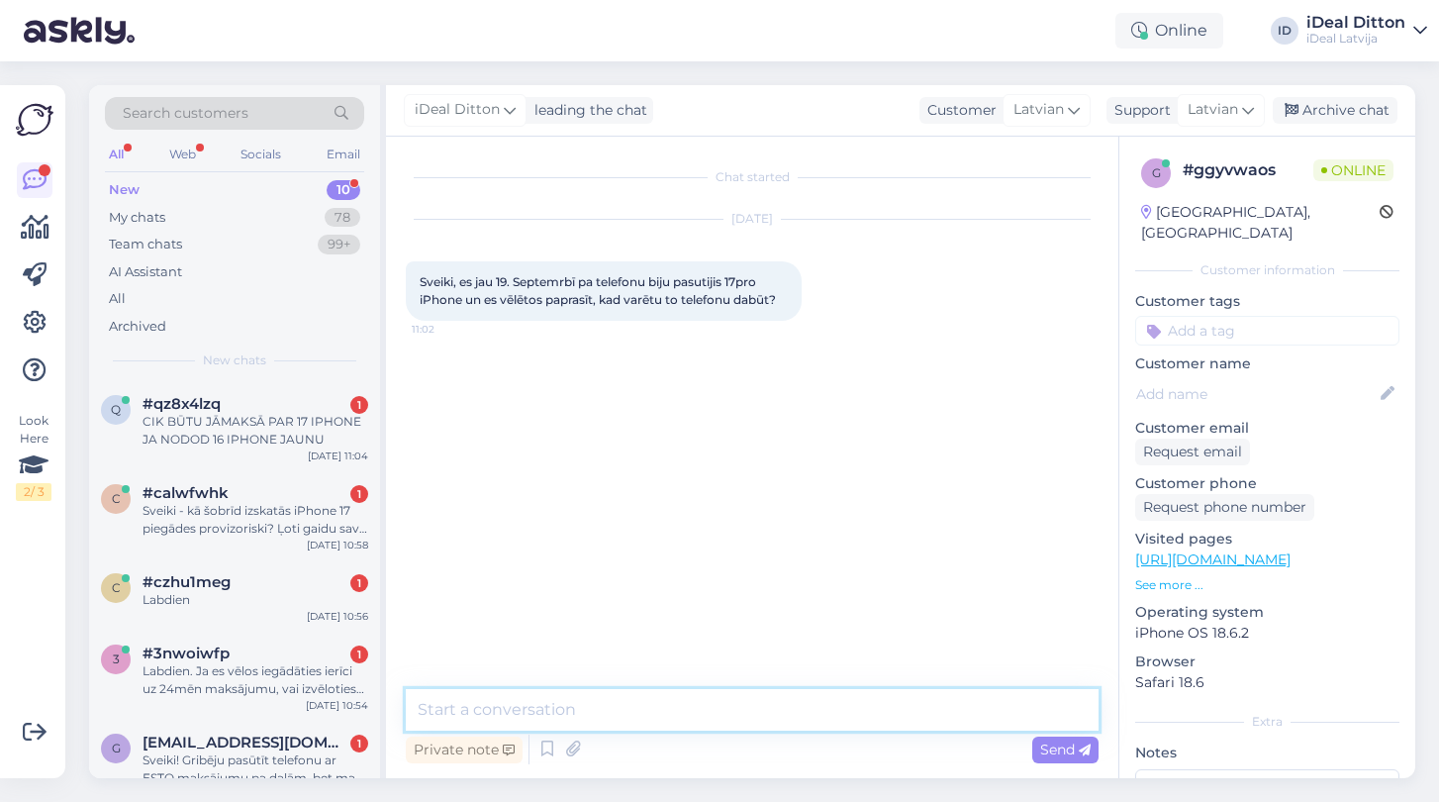
click at [536, 721] on textarea at bounding box center [752, 710] width 693 height 42
paste textarea "Sveiki! Paldies par Jūsu pasūtījumu. Jūsu iPhone 17 Pro tiks izsniegts rindas k…"
type textarea "Sveiki! Paldies par Jūsu pasūtījumu. Jūsu iPhone 17 Pro tiks izsniegts rindas k…"
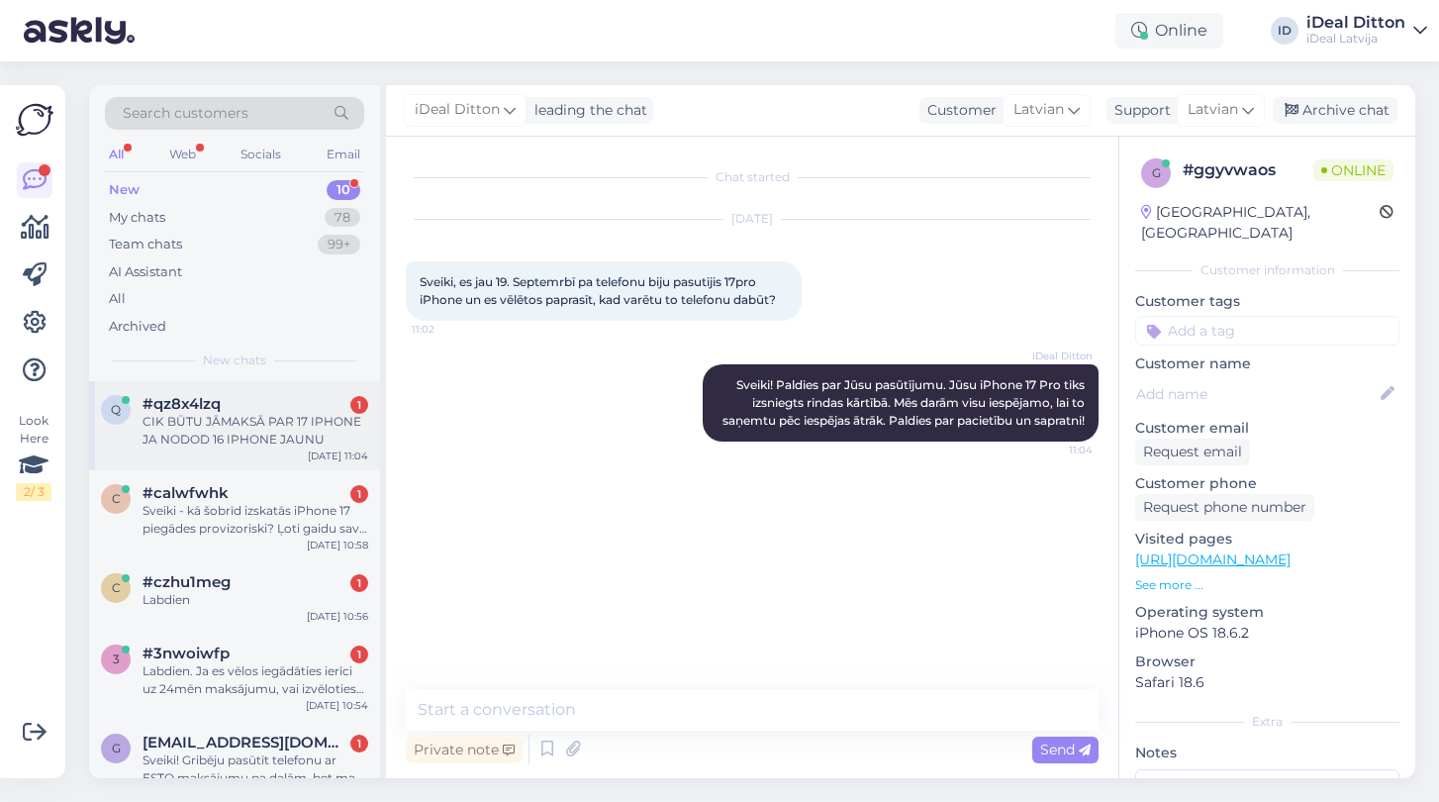
click at [266, 426] on div "CIK BŪTU JĀMAKSĀ PAR 17 IPHONE JA NODOD 16 IPHONE JAUNU" at bounding box center [256, 431] width 226 height 36
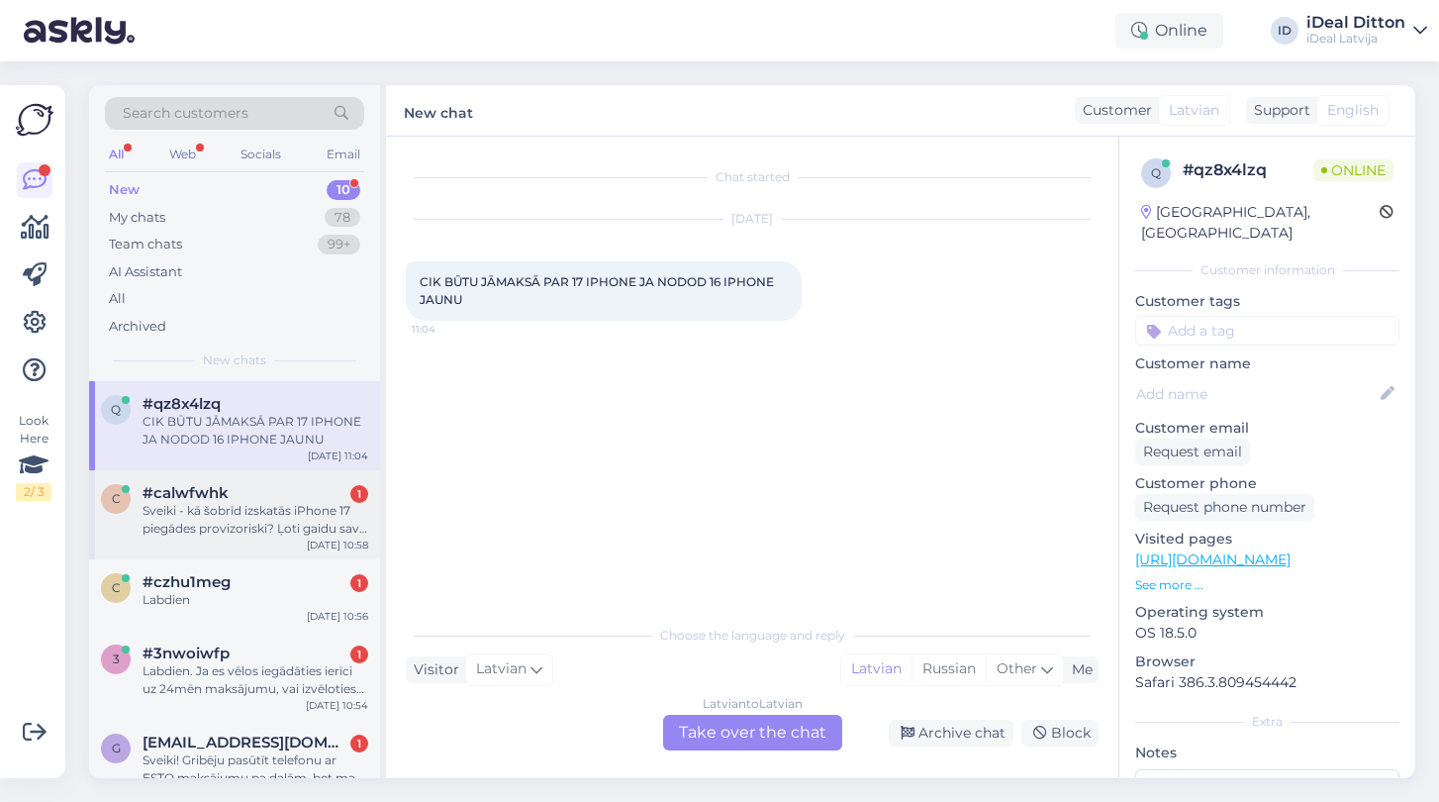
click at [235, 504] on div "Sveiki - kā šobrīd izskatās iPhone 17 piegādes provizoriski? Ļoti gaidu savu pa…" at bounding box center [256, 520] width 226 height 36
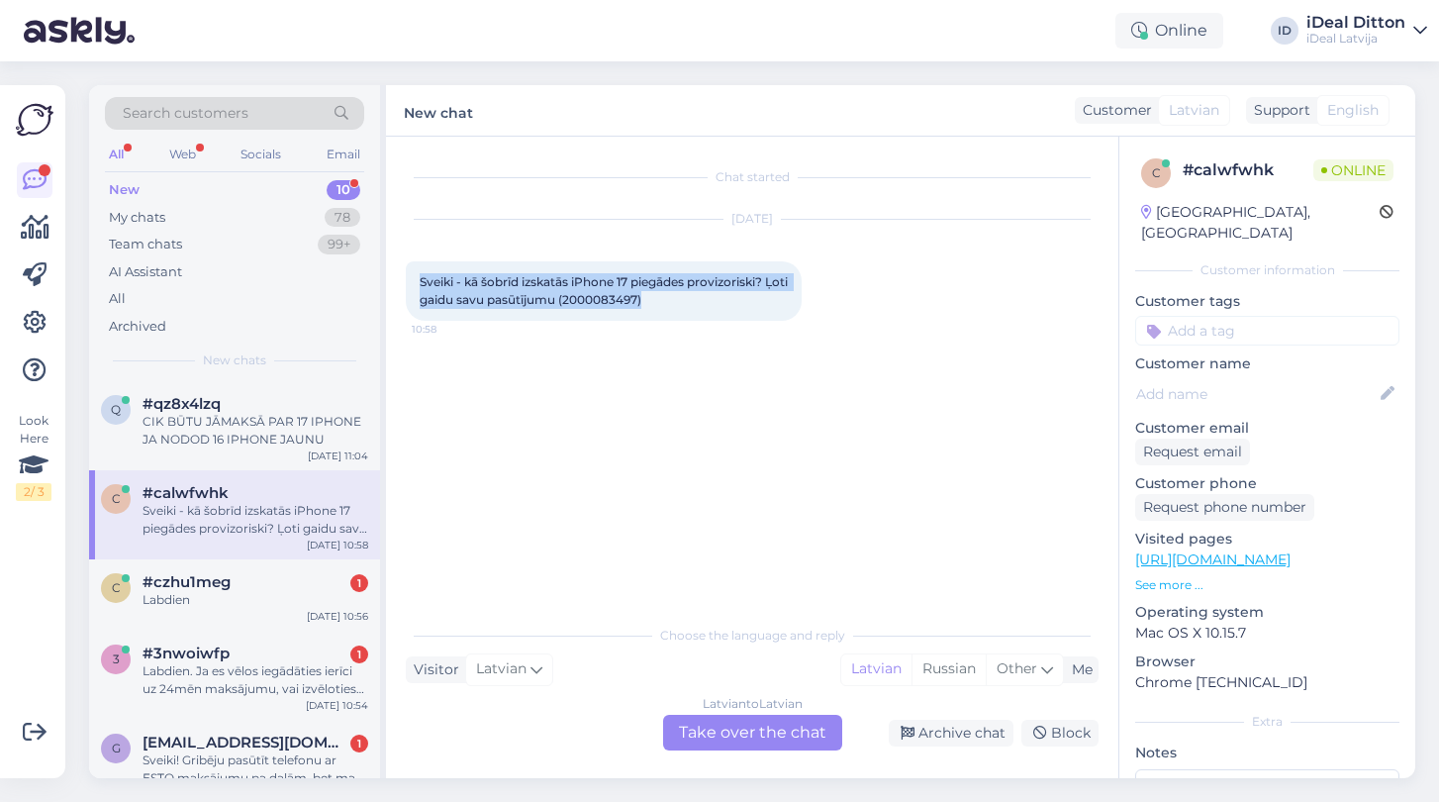
drag, startPoint x: 419, startPoint y: 278, endPoint x: 717, endPoint y: 312, distance: 299.8
click at [717, 312] on div "Sveiki - kā šobrīd izskatās iPhone 17 piegādes provizoriski? Ļoti gaidu savu pa…" at bounding box center [604, 290] width 396 height 59
click at [763, 729] on div "Latvian to Latvian Take over the chat" at bounding box center [752, 733] width 179 height 36
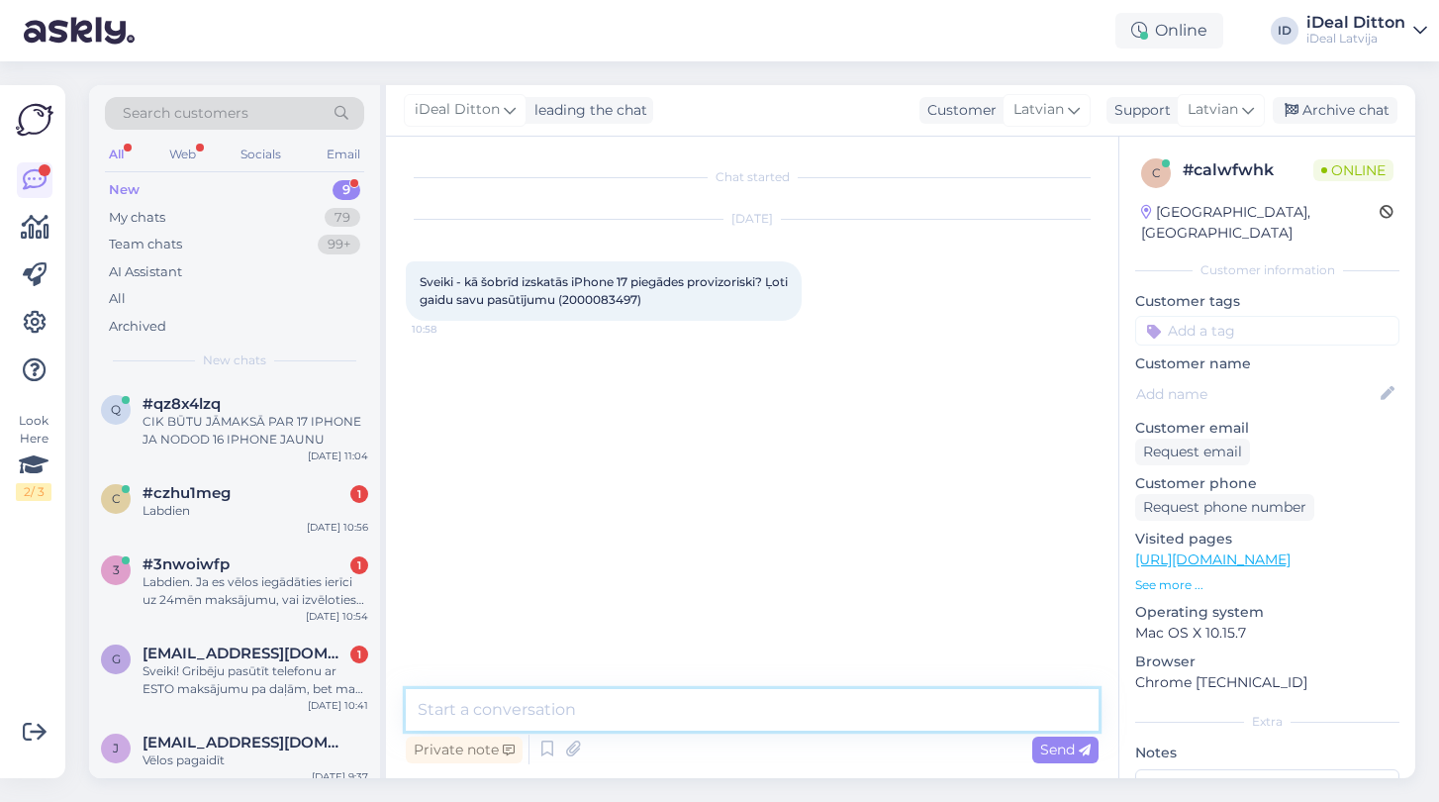
click at [606, 710] on textarea at bounding box center [752, 710] width 693 height 42
paste textarea "Sveiki! Paldies, ka gaidāt savu pasūtījumu. iPhone 17 piegādes šobrīd notiek ri…"
type textarea "Sveiki! Paldies, ka gaidāt savu pasūtījumu. iPhone 17 piegādes šobrīd notiek ri…"
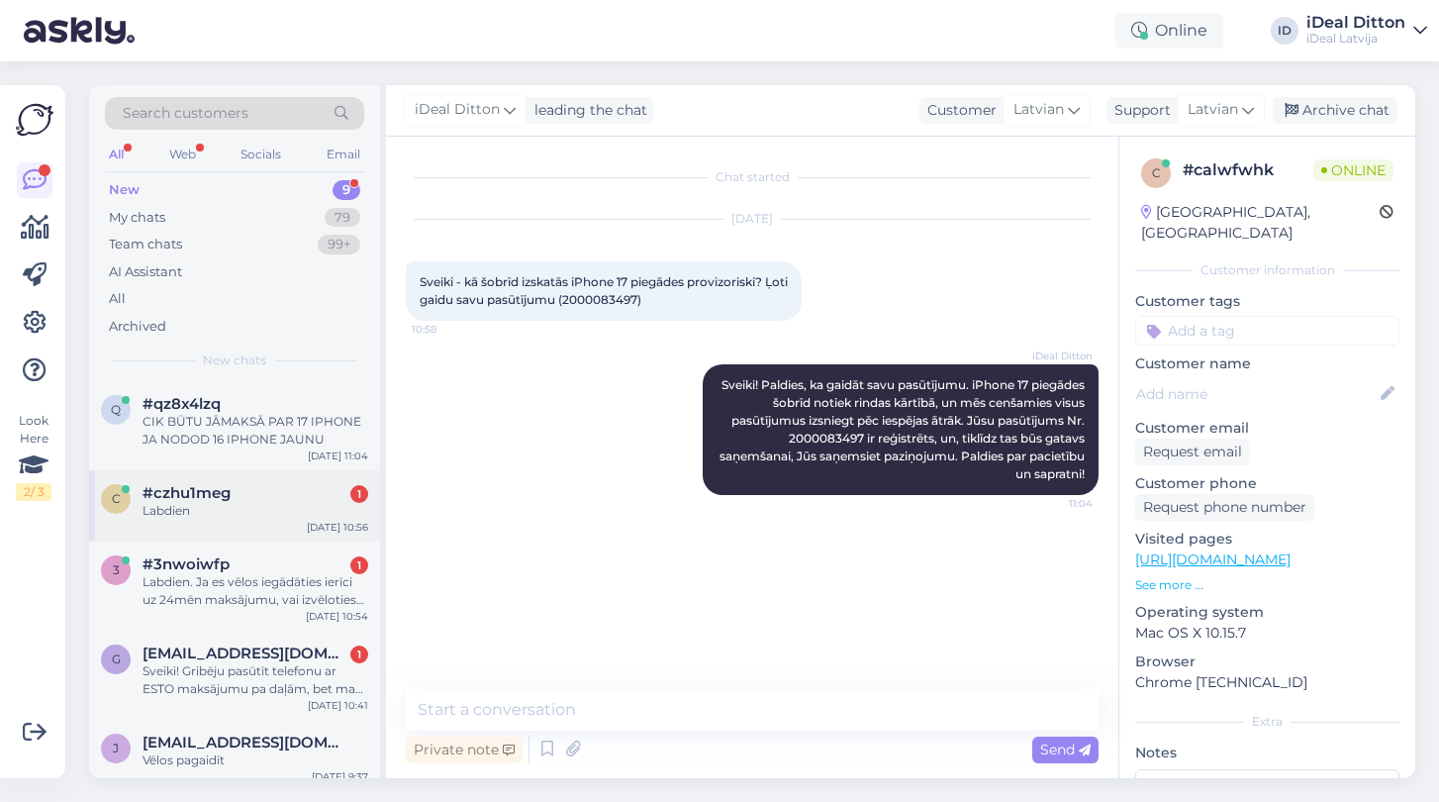
click at [244, 508] on div "Labdien" at bounding box center [256, 511] width 226 height 18
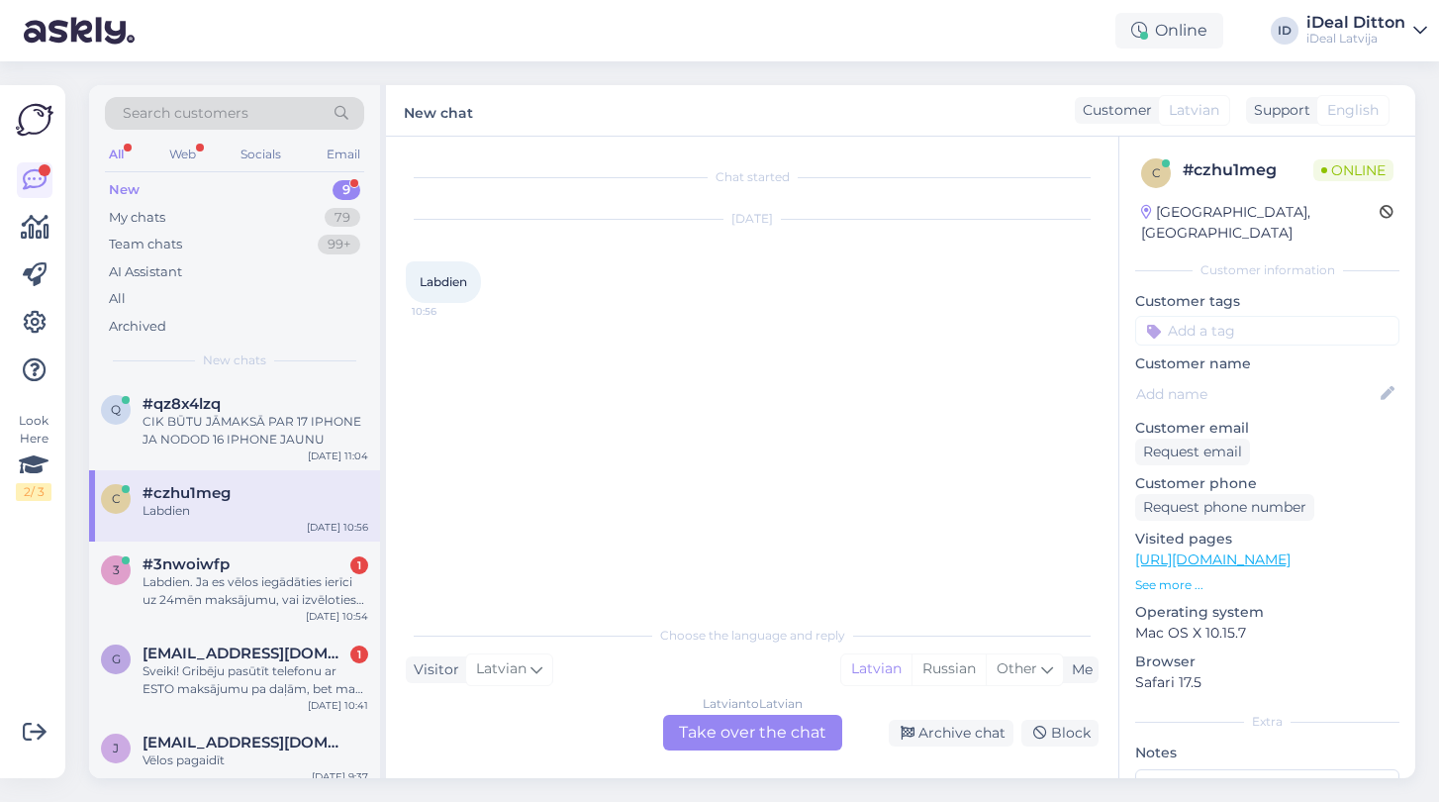
click at [723, 733] on div "Latvian to Latvian Take over the chat" at bounding box center [752, 733] width 179 height 36
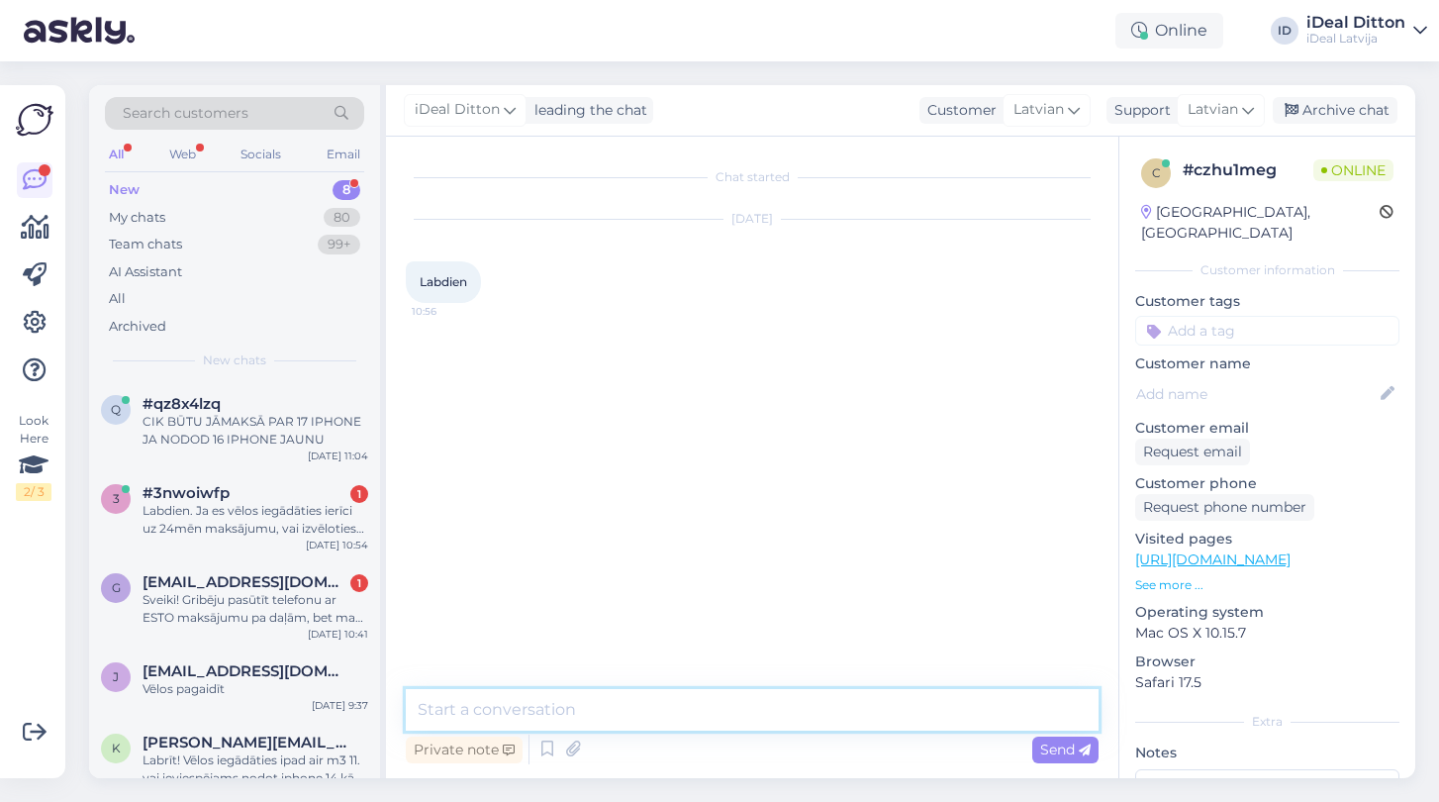
click at [652, 704] on textarea at bounding box center [752, 710] width 693 height 42
type textarea "Д"
type textarea "Labdien"
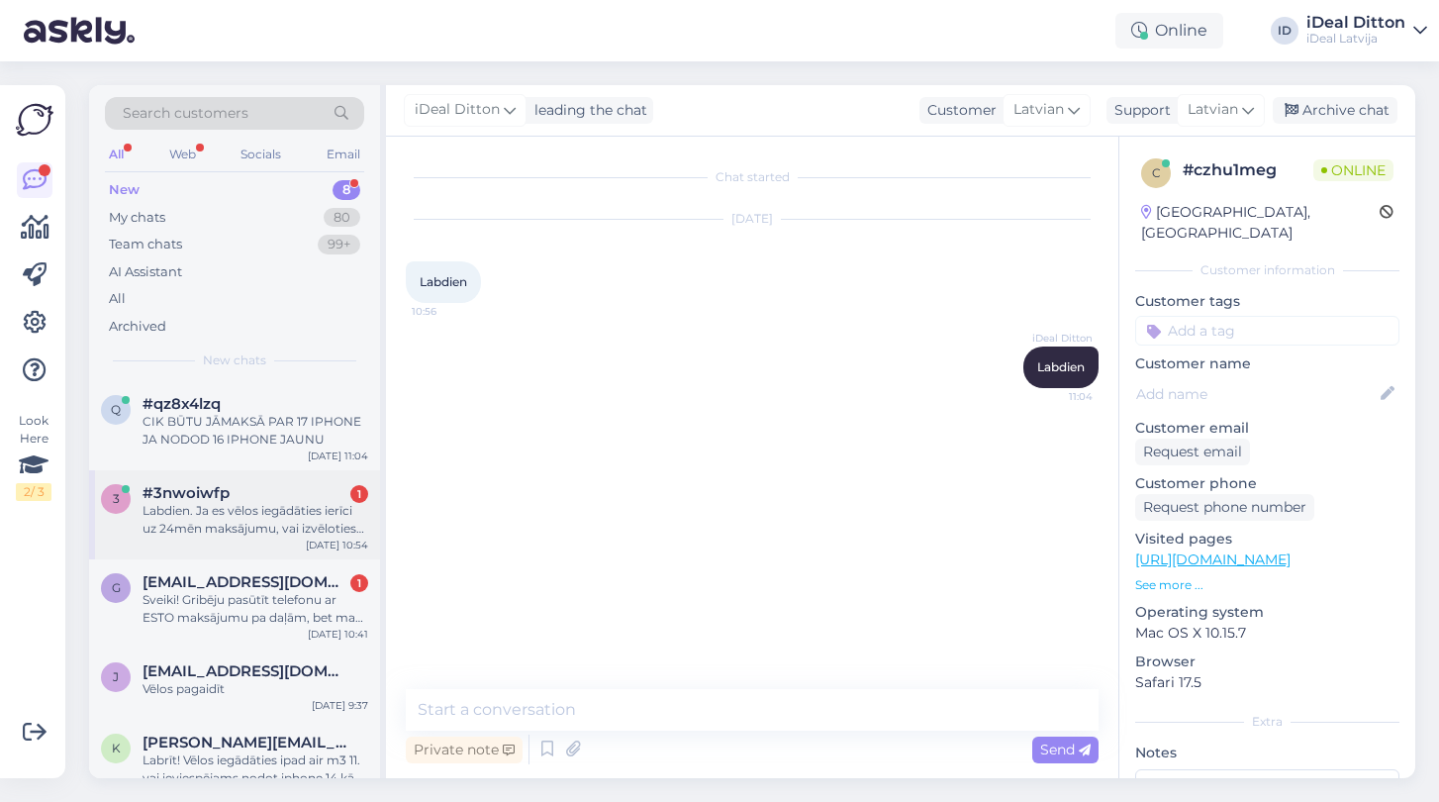
click at [254, 508] on div "Labdien. Ja es vēlos iegādāties ierīci uz 24mēn maksājumu, vai izvēloties smart…" at bounding box center [256, 520] width 226 height 36
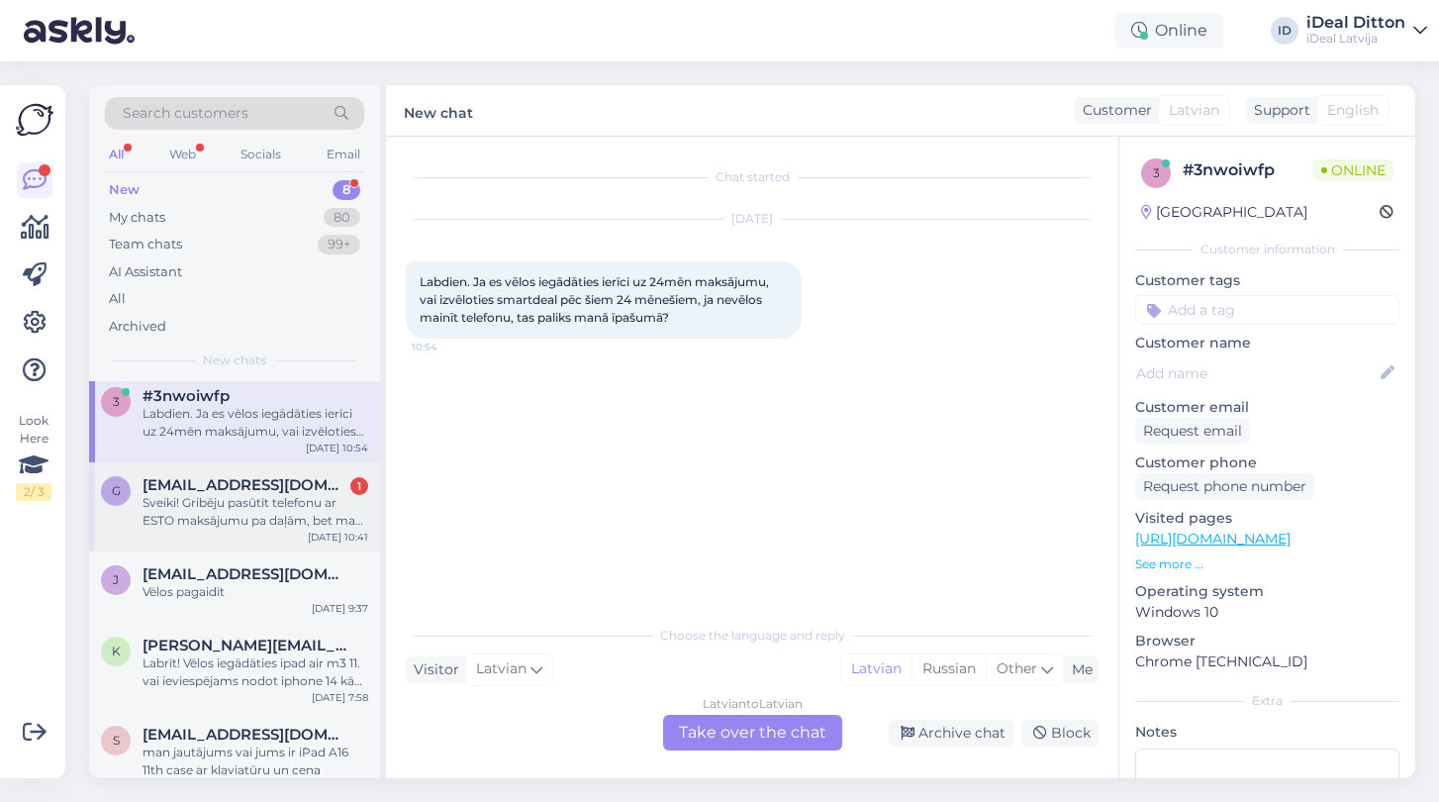
scroll to position [121, 0]
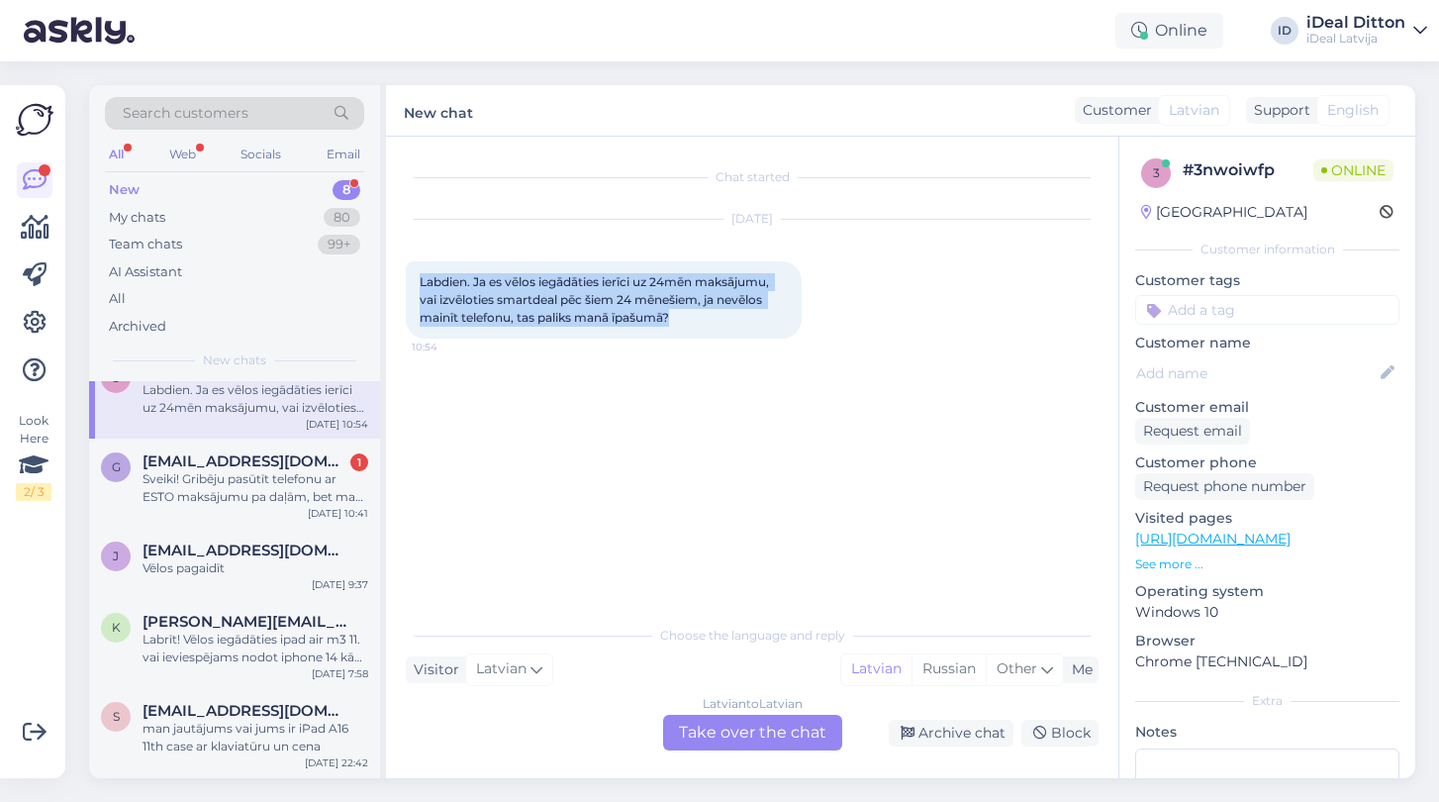
drag, startPoint x: 419, startPoint y: 281, endPoint x: 690, endPoint y: 323, distance: 274.3
click at [690, 323] on div "Labdien. Ja es vēlos iegādāties ierīci uz 24mēn maksājumu, vai izvēloties smart…" at bounding box center [604, 299] width 396 height 77
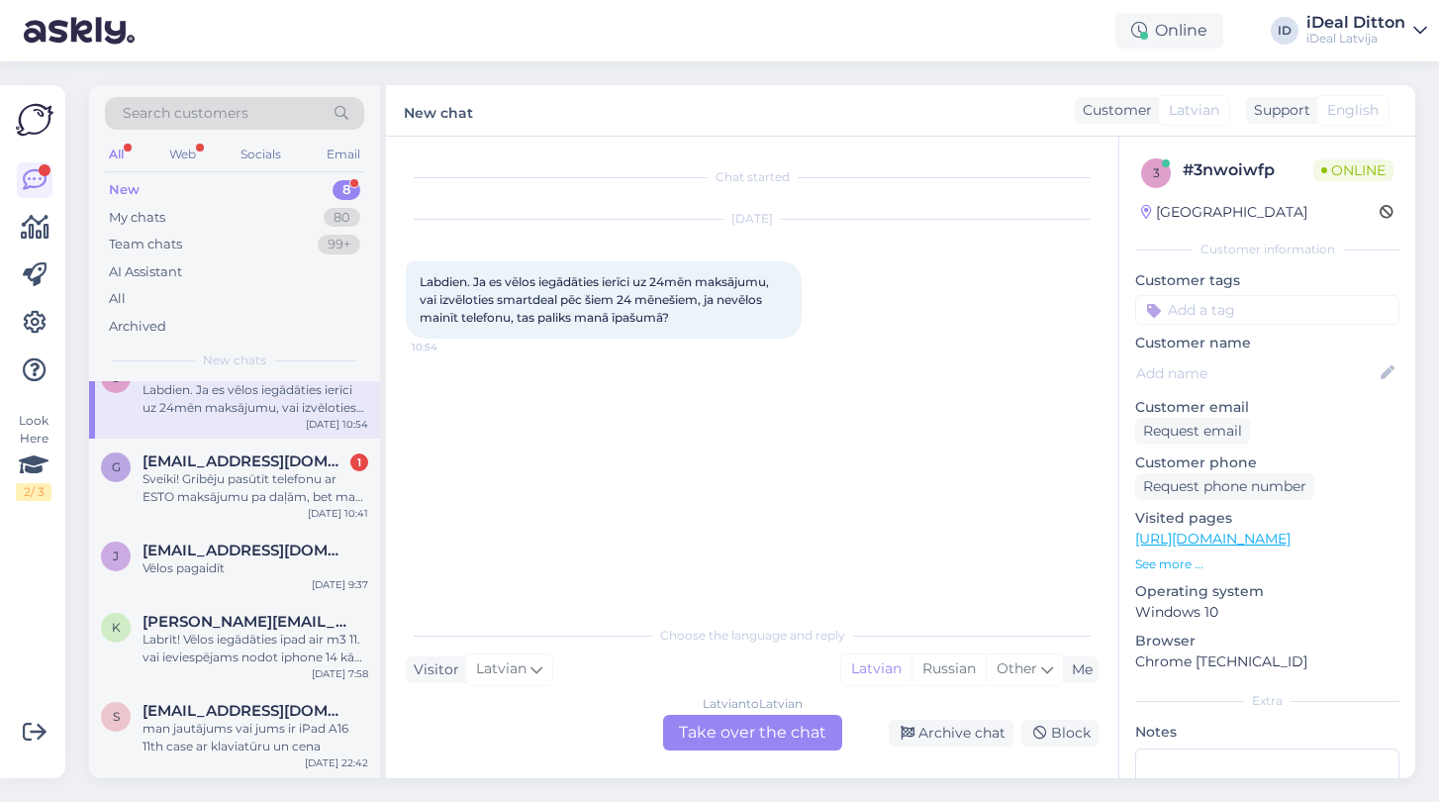
click at [742, 733] on div "Latvian to Latvian Take over the chat" at bounding box center [752, 733] width 179 height 36
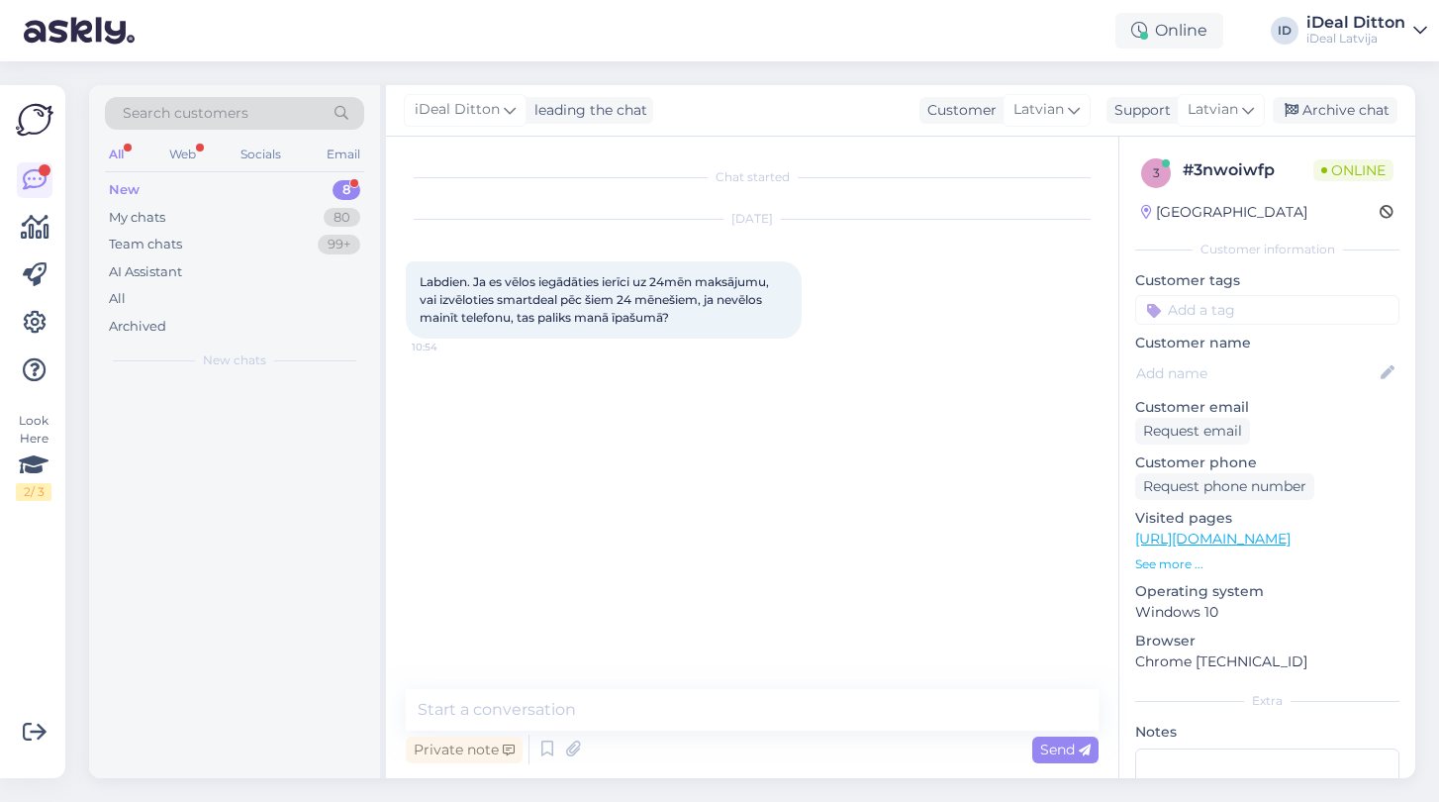
scroll to position [0, 0]
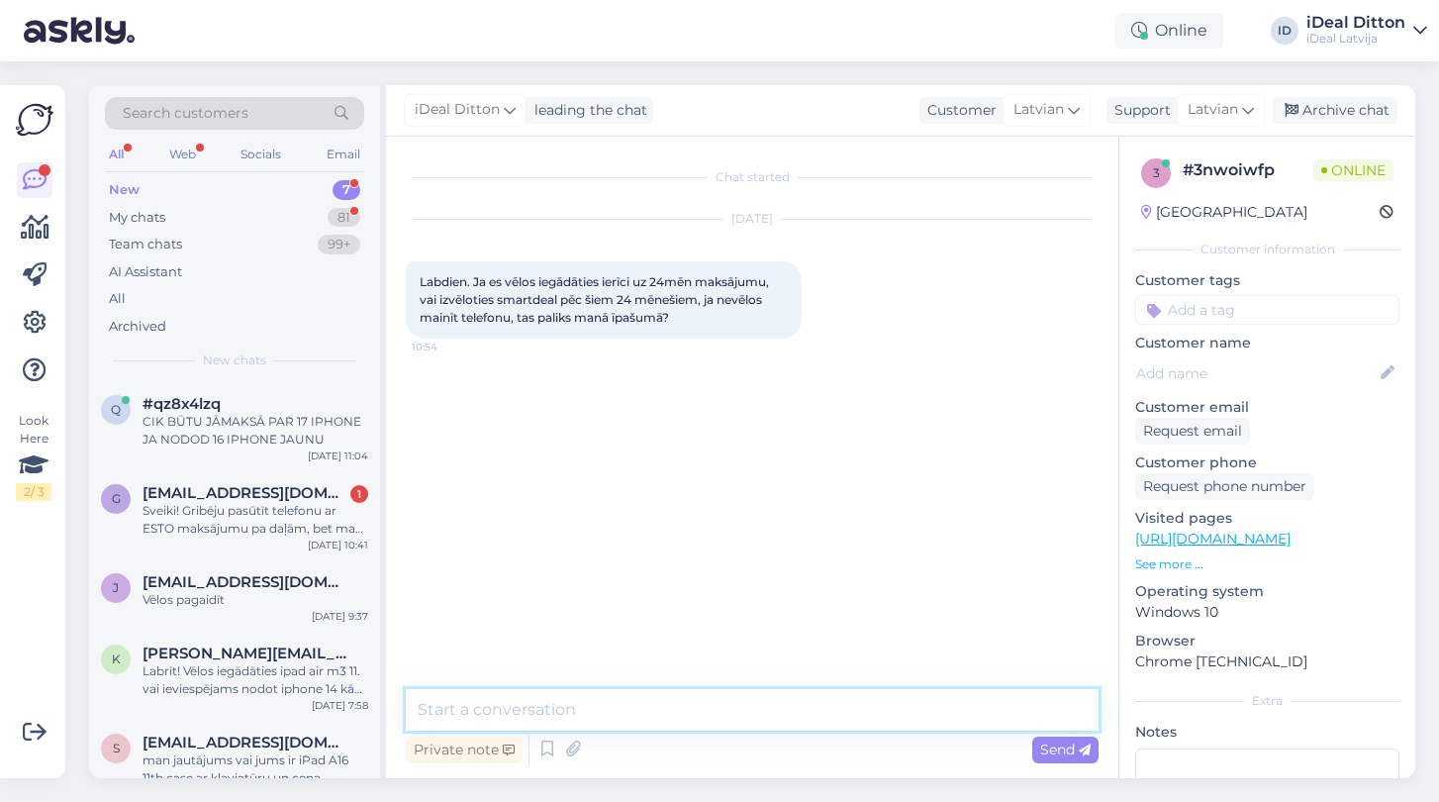
click at [533, 709] on textarea at bounding box center [752, 710] width 693 height 42
paste textarea "Labdien! SmartDeal ir nomas līgums, un pēc 24 mēnešu termiņa beigām ierīci neva…"
type textarea "Labdien! SmartDeal ir nomas līgums, un pēc 24 mēnešu termiņa beigām ierīci neva…"
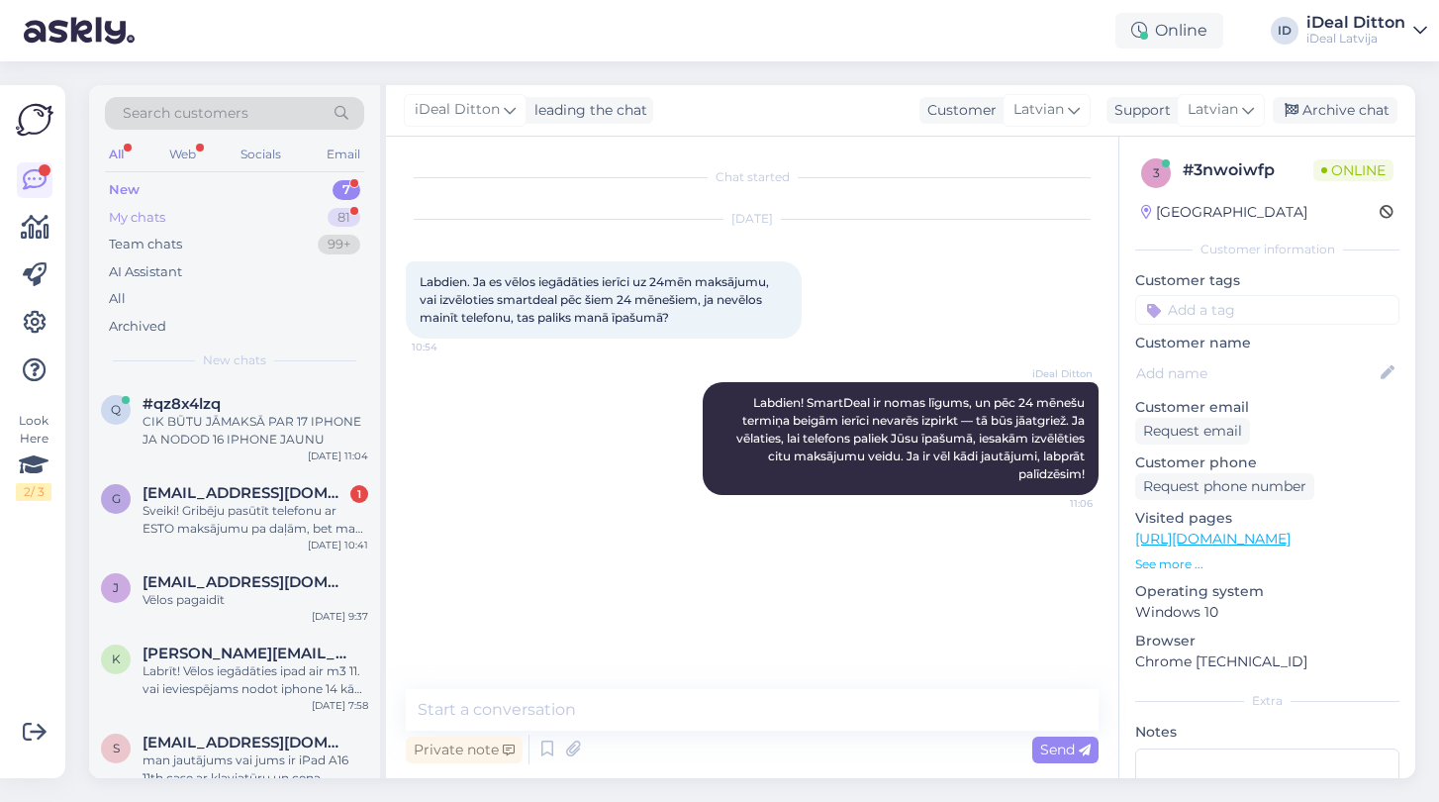
click at [134, 210] on div "My chats" at bounding box center [137, 218] width 56 height 20
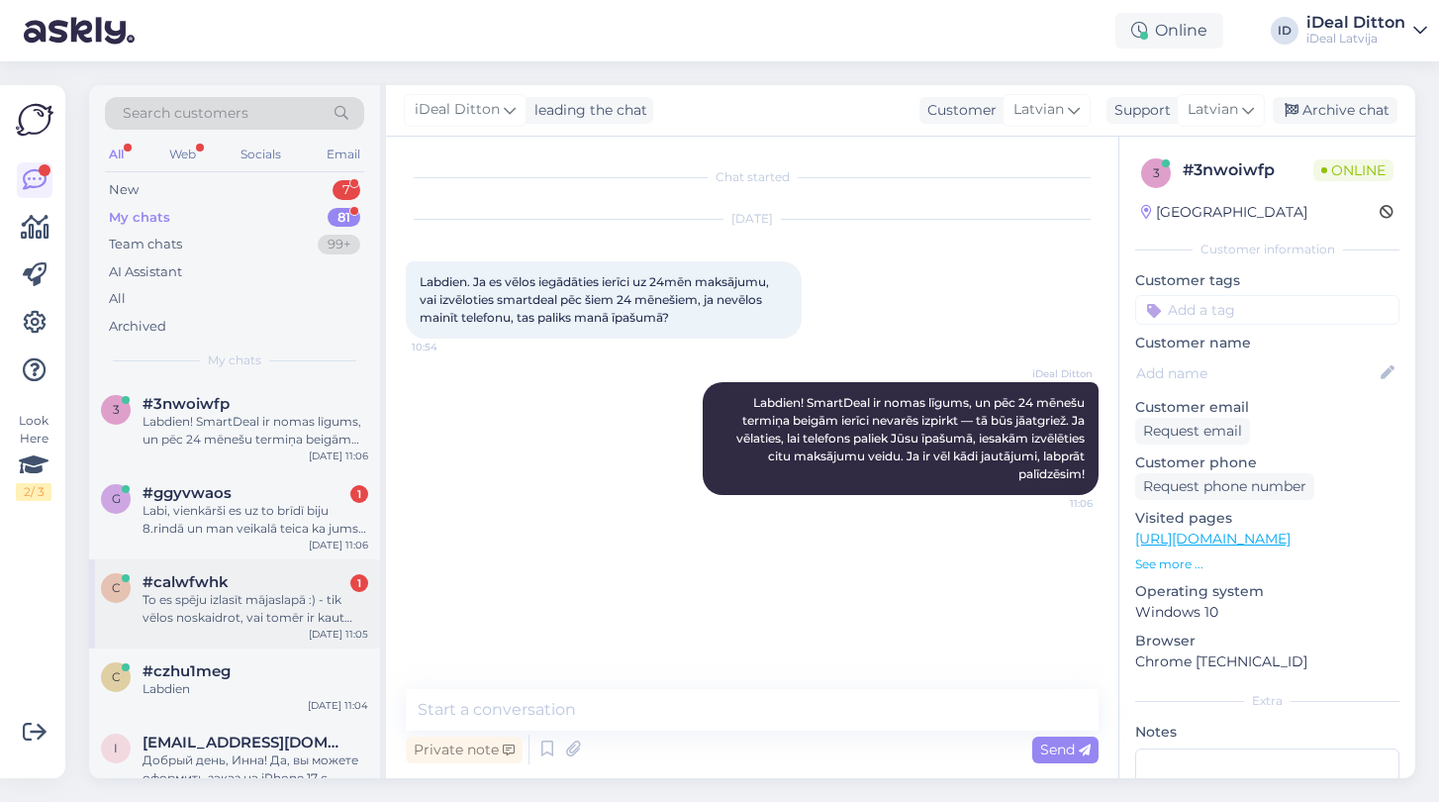
click at [218, 602] on div "To es spēju izlasīt mājaslapā :) - tik vēlos noskaidrot, vai tomēr ir kaut kādi…" at bounding box center [256, 609] width 226 height 36
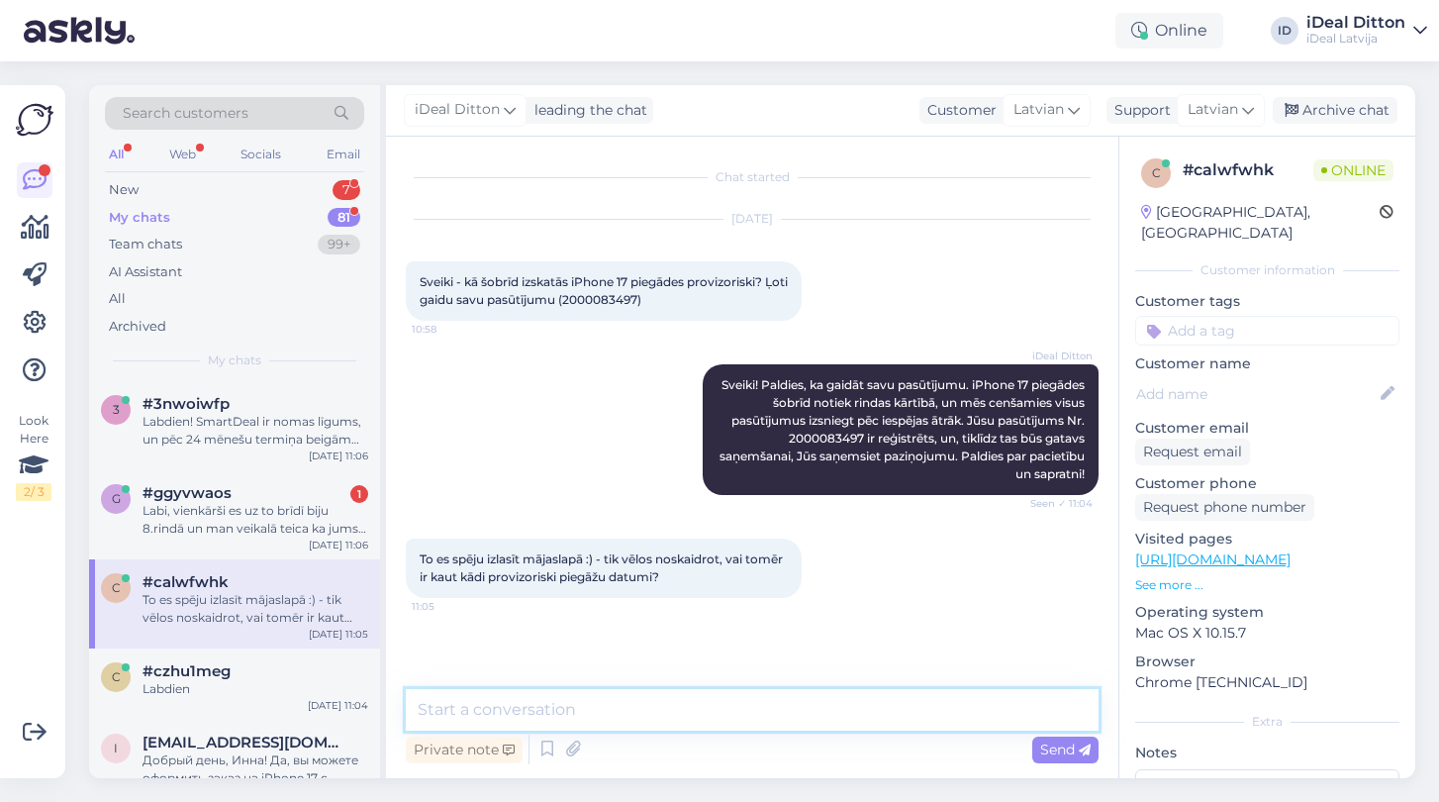
click at [551, 713] on textarea at bounding box center [752, 710] width 693 height 42
type textarea "В"
type textarea "Diemžel prrecīzu datumu šobrīd nevaram nosaukt."
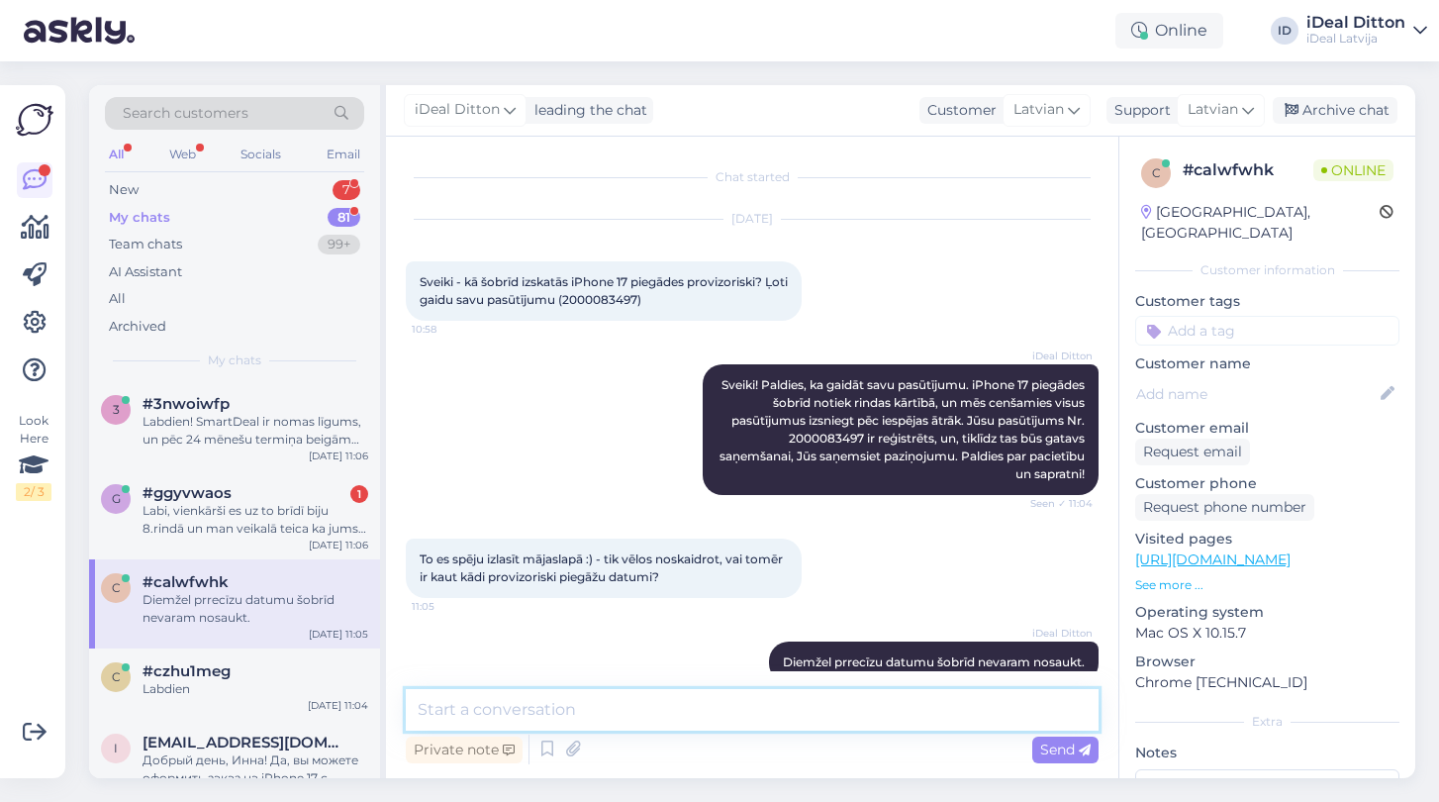
scroll to position [34, 0]
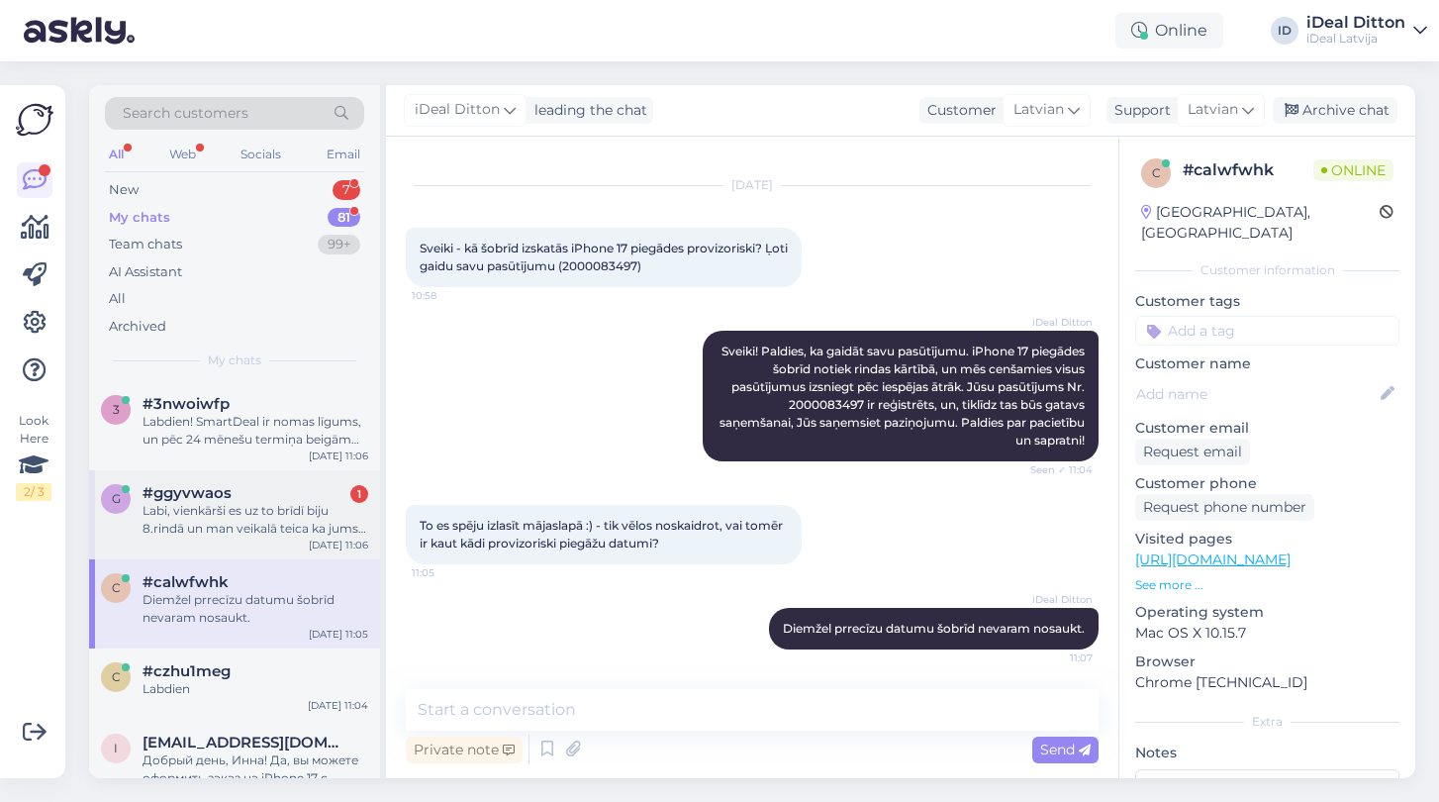
click at [230, 502] on div "Labi, vienkārši es uz to brīdī biju 8.rindā un man veikalā teica ka jums jau va…" at bounding box center [256, 520] width 226 height 36
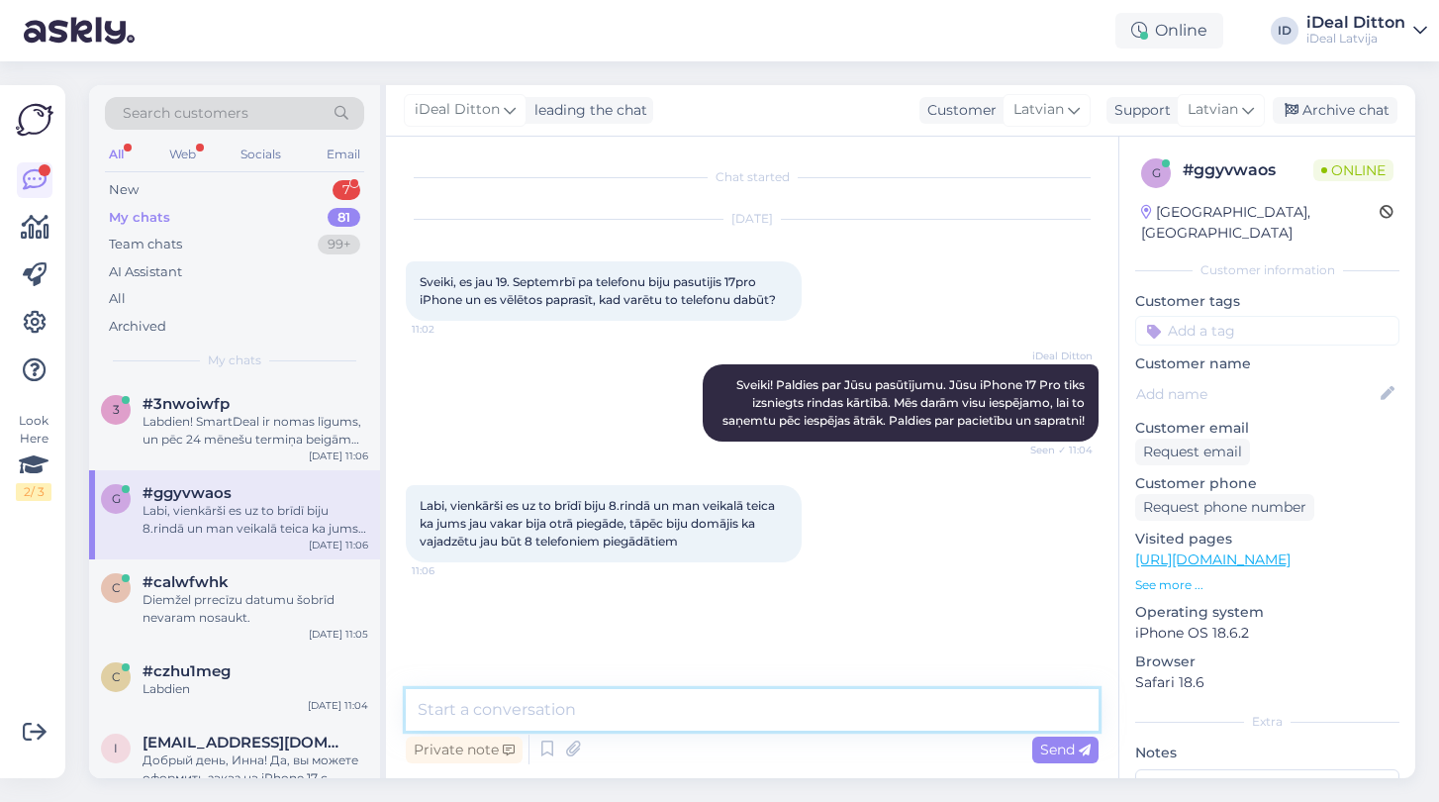
click at [523, 709] on textarea at bounding box center [752, 710] width 693 height 42
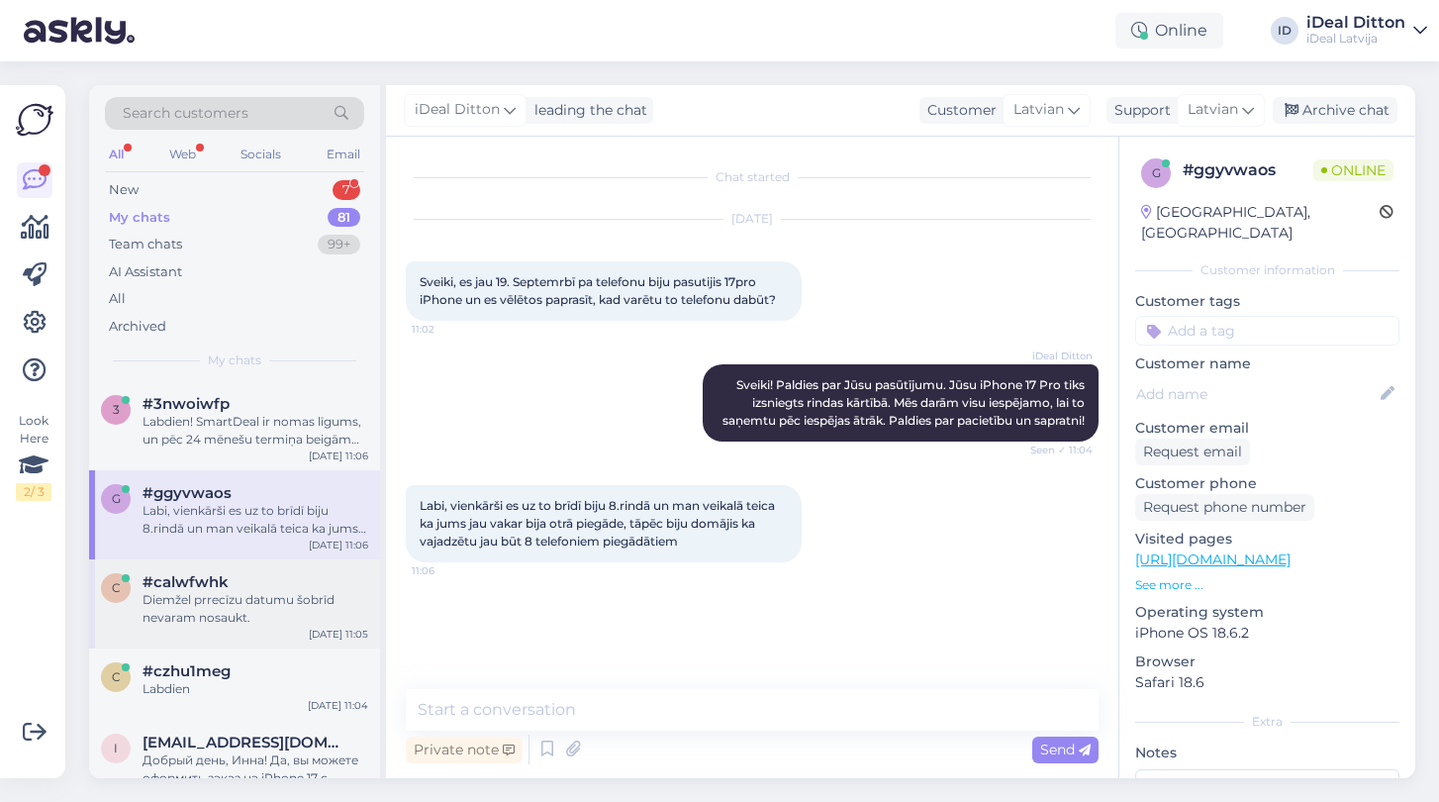
click at [244, 636] on div "c #calwfwhk Diemžel prrecīzu datumu šobrīd nevaram nosaukt. [DATE] 11:05" at bounding box center [234, 603] width 291 height 89
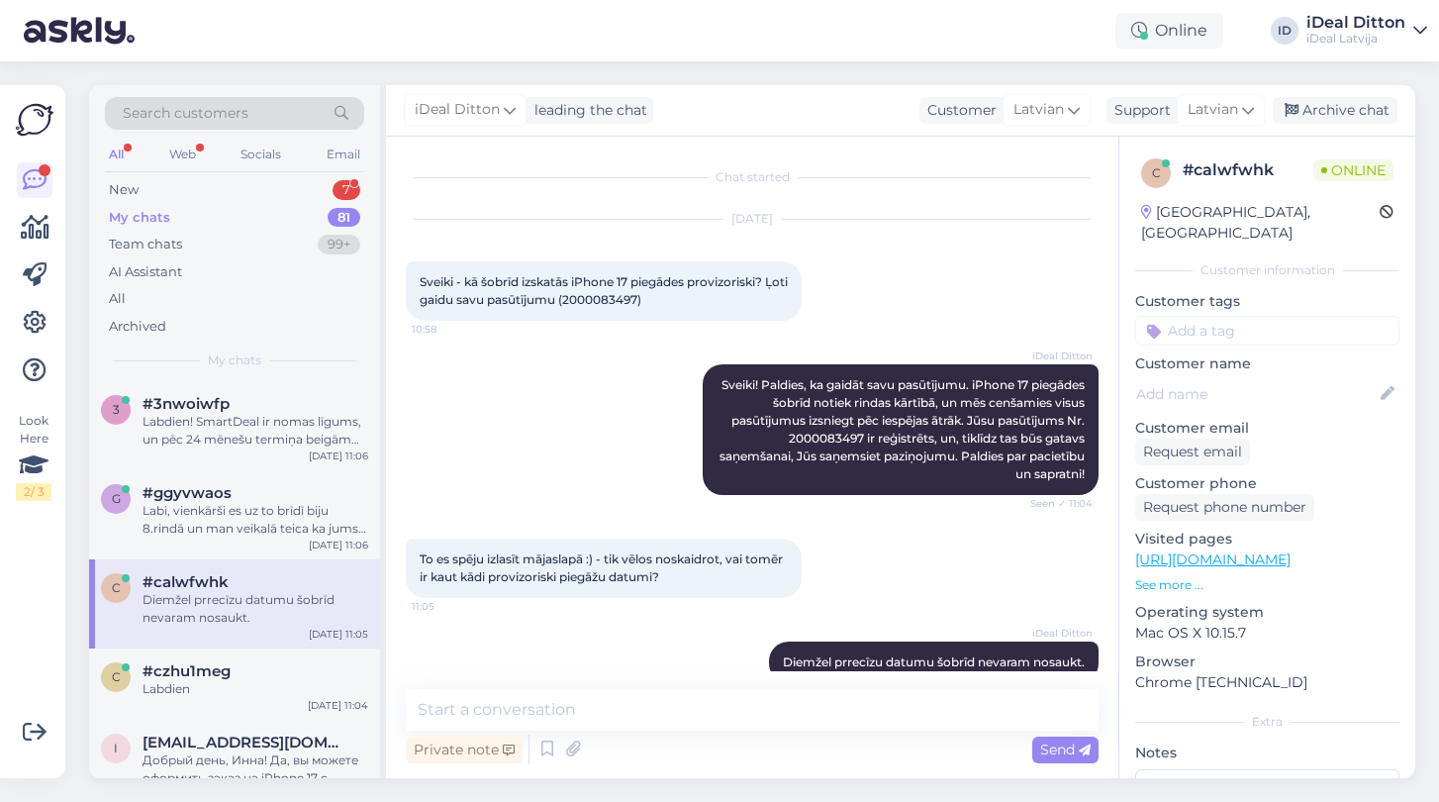
scroll to position [34, 0]
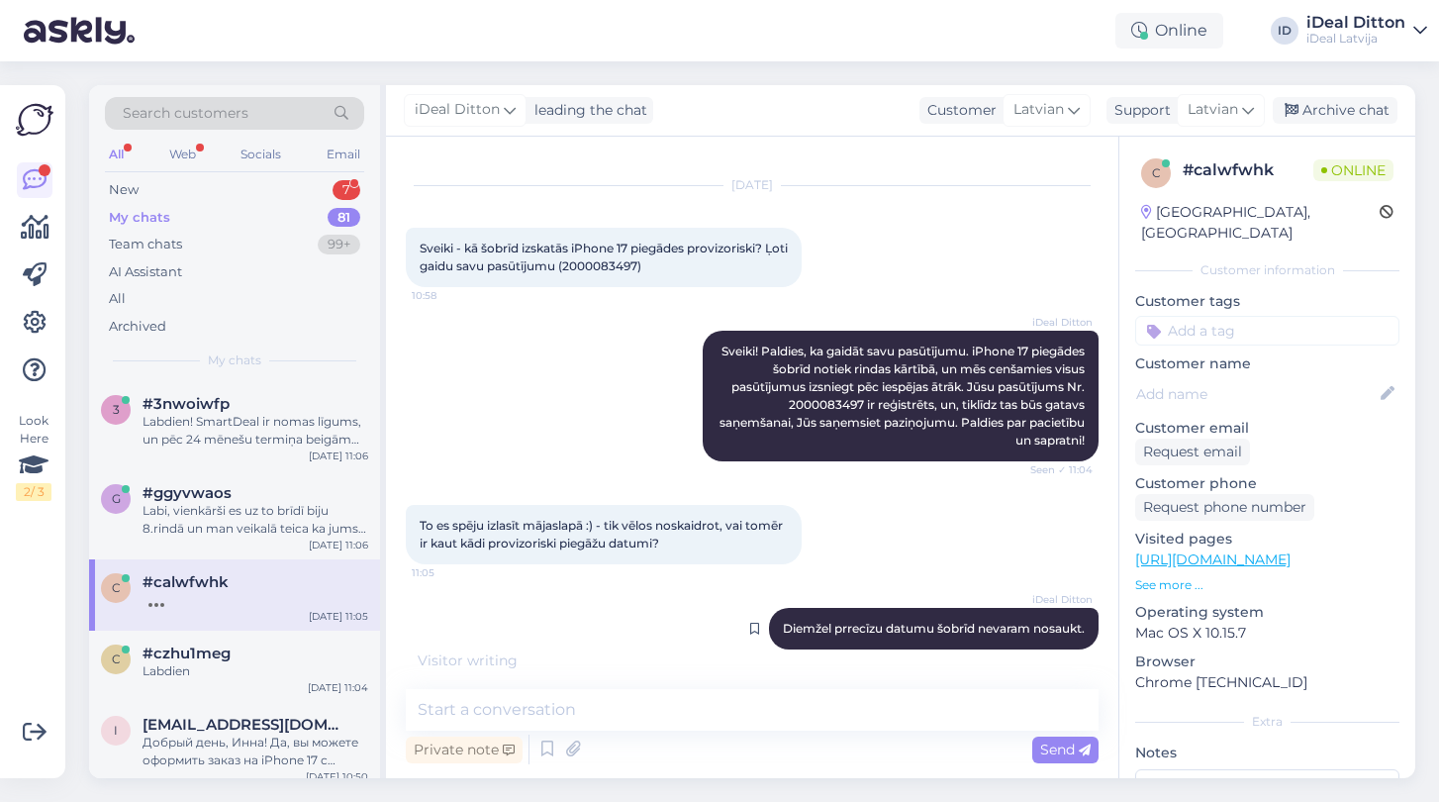
drag, startPoint x: 1092, startPoint y: 628, endPoint x: 771, endPoint y: 624, distance: 320.7
click at [771, 624] on div "iDeal Ditton Diemžel prrecīzu datumu šobrīd nevaram nosaukt. Seen ✓ 11:07" at bounding box center [934, 629] width 330 height 42
click at [285, 507] on div "Labi, vienkārši es uz to brīdī biju 8.rindā un man veikalā teica ka jums jau va…" at bounding box center [256, 520] width 226 height 36
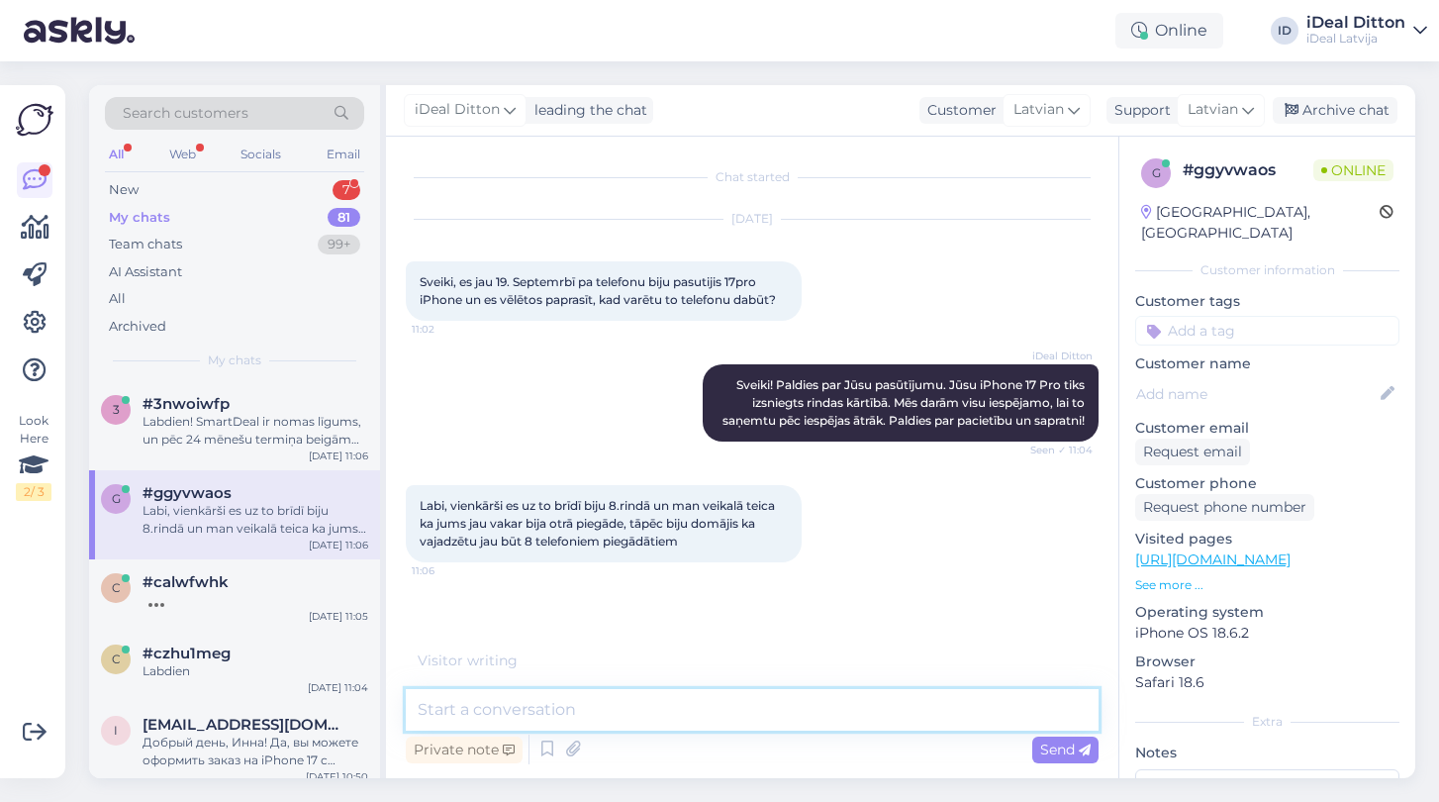
click at [480, 701] on textarea at bounding box center [752, 710] width 693 height 42
paste textarea "Diemžel prrecīzu datumu šobrīd nevaram nosaukt."
type textarea "Diemžel prrecīzu datumu šobrīd nevaram nosaukt."
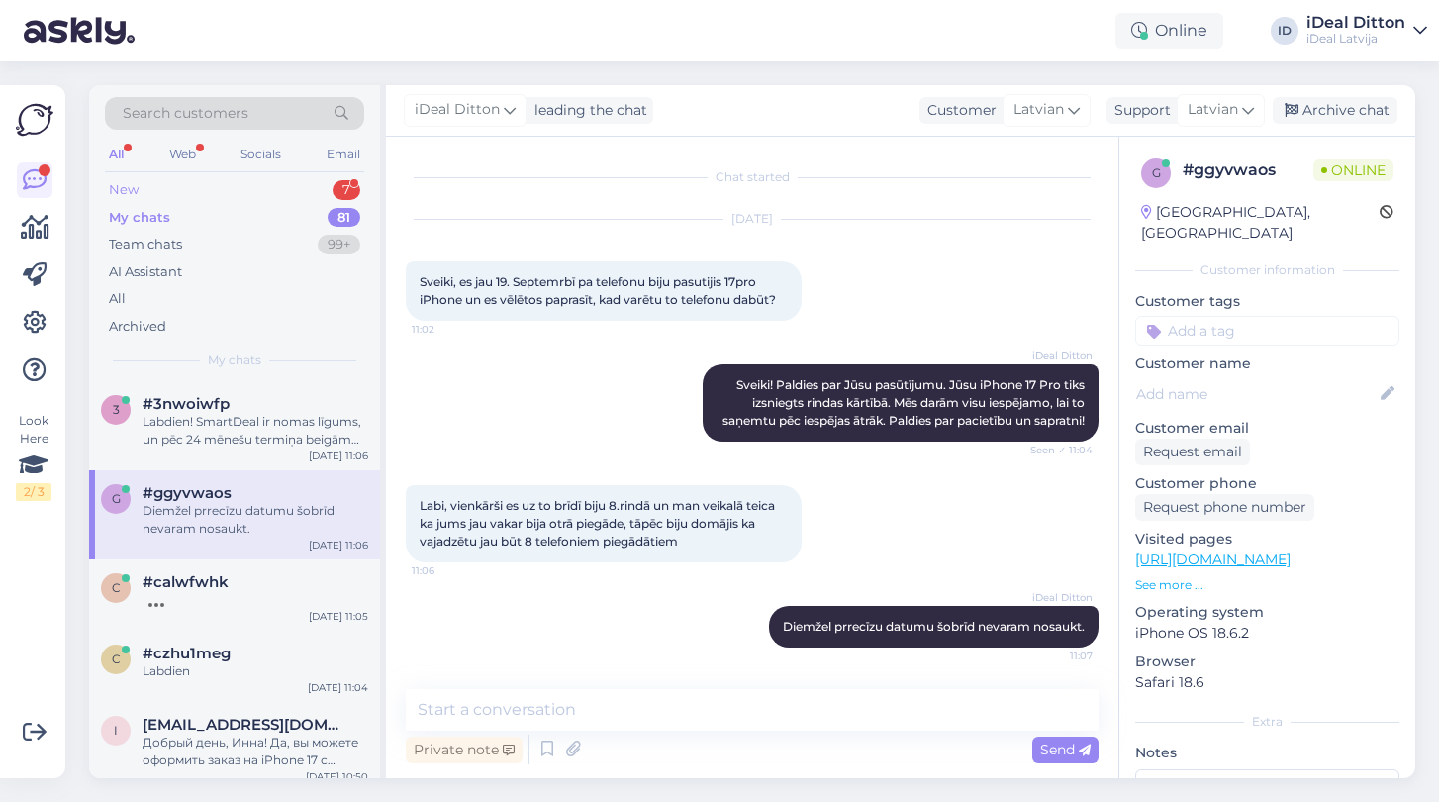
click at [126, 186] on div "New" at bounding box center [124, 190] width 30 height 20
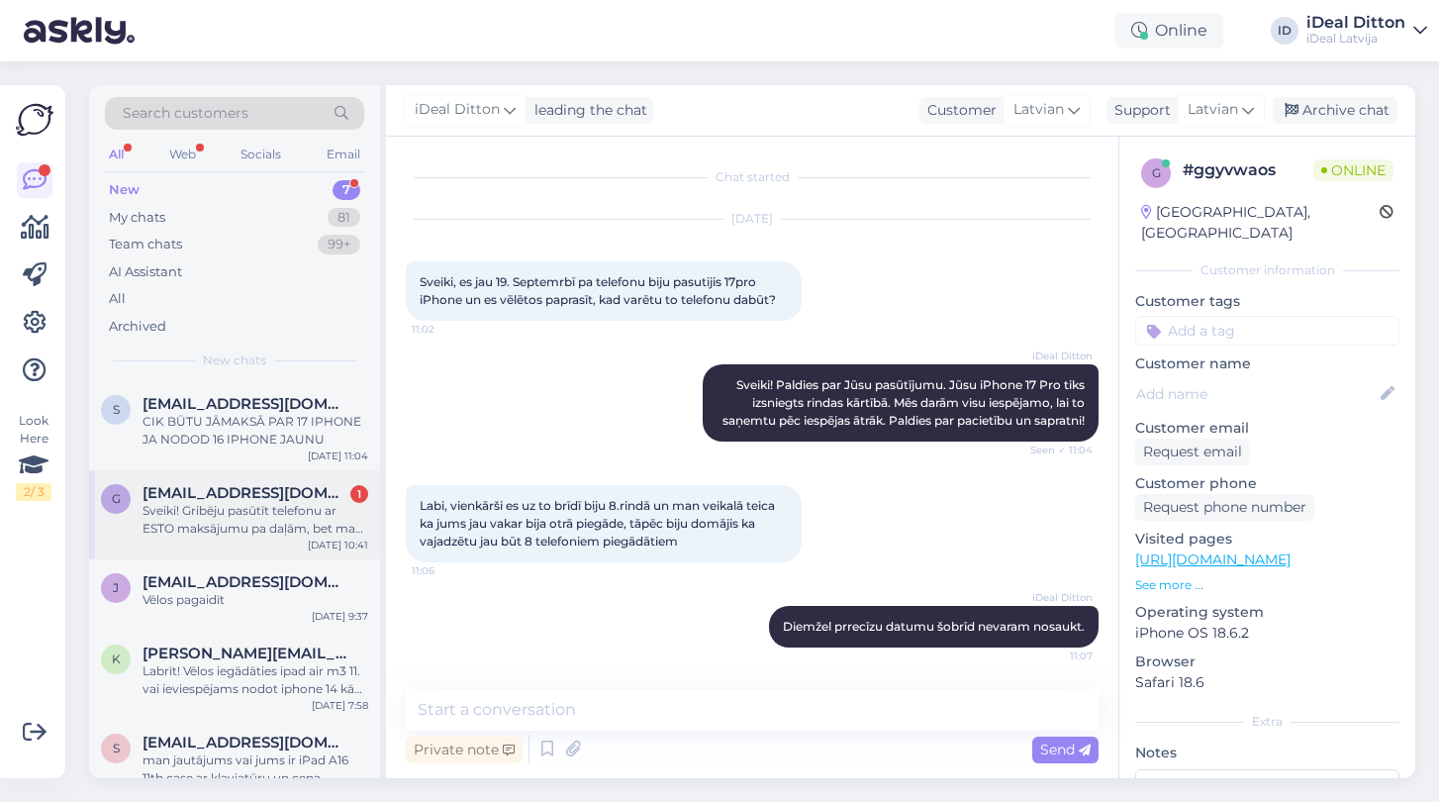
click at [280, 502] on div "Sveiki! Gribēju pasūtīt telefonu ar ESTO maksājumu pa daļām, bet man neizdevās.…" at bounding box center [256, 520] width 226 height 36
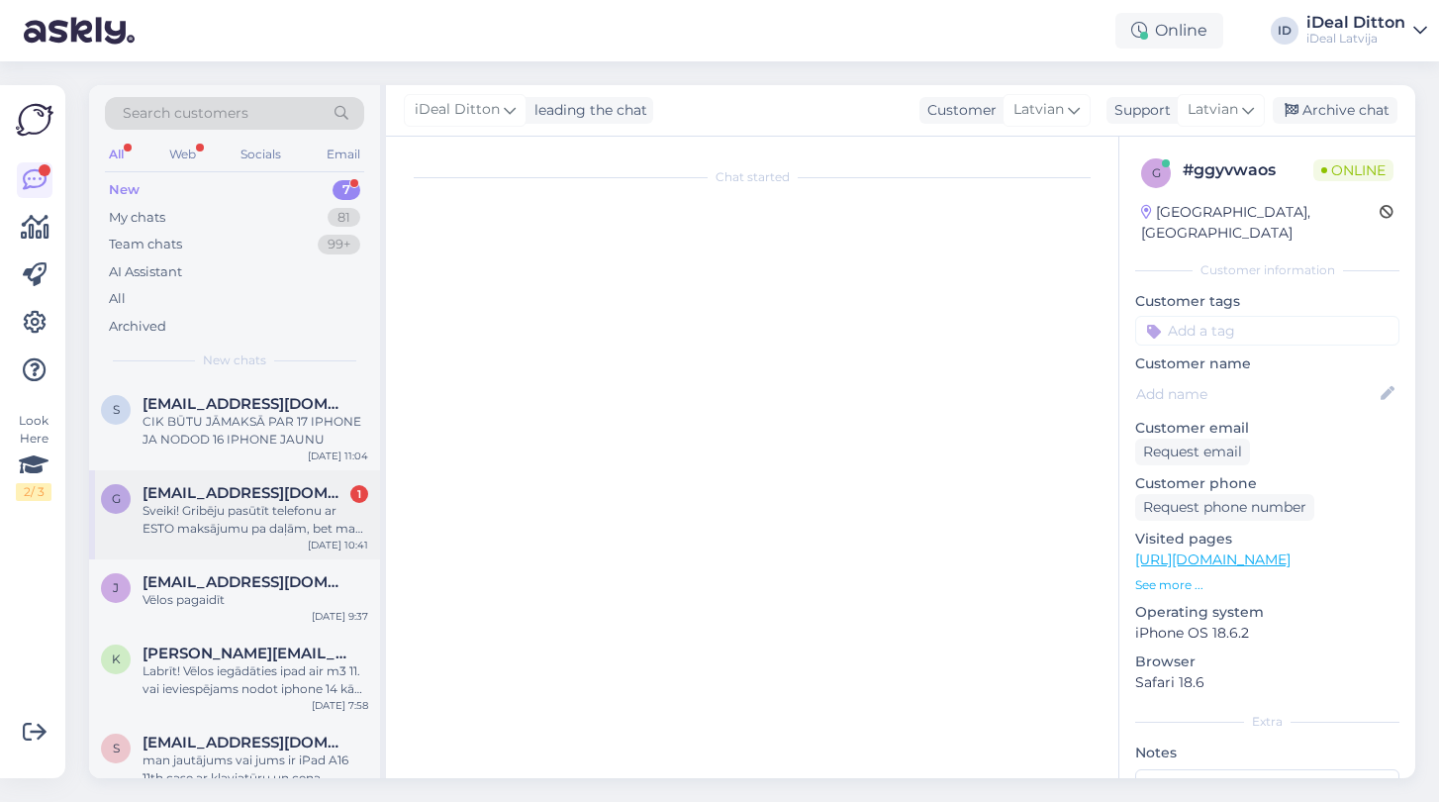
scroll to position [0, 0]
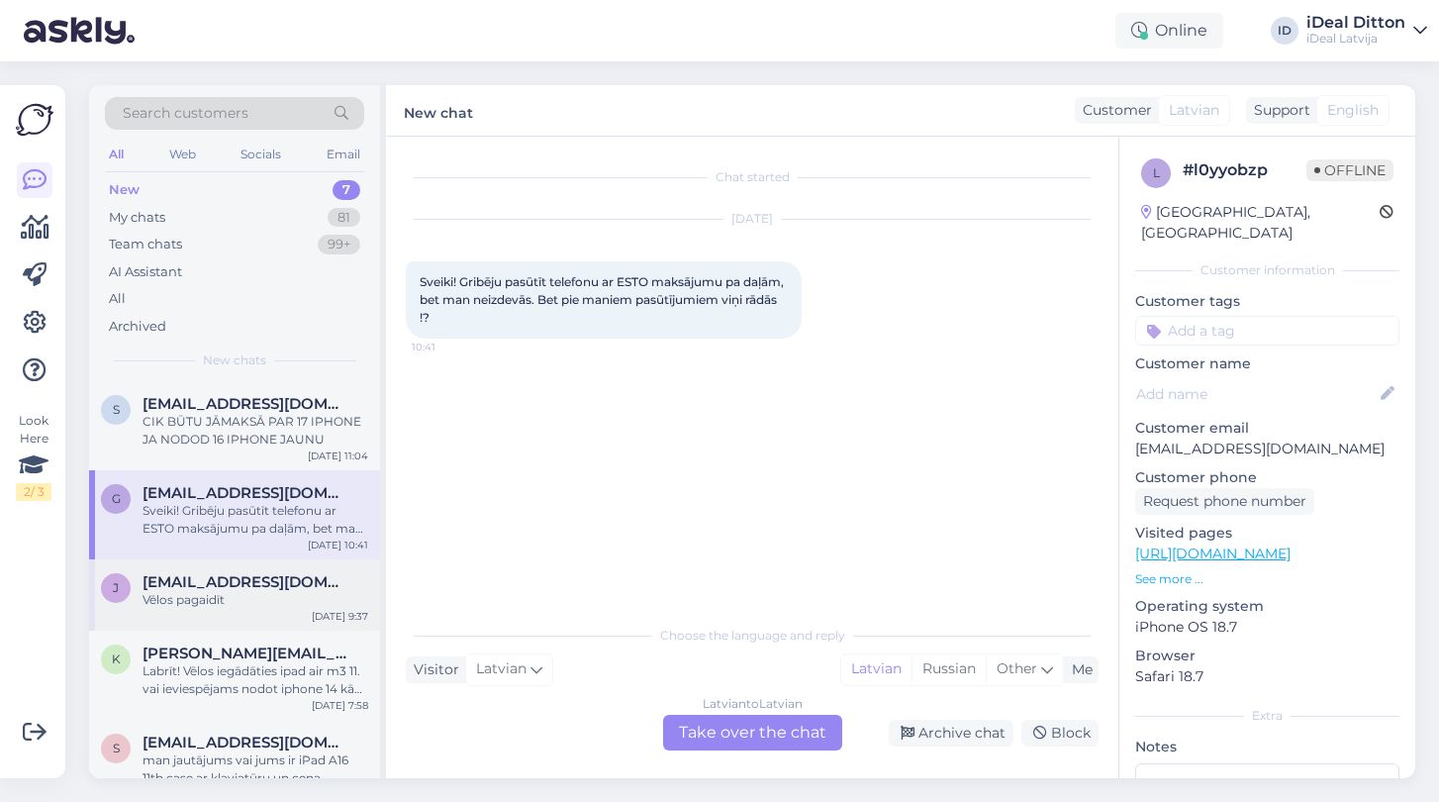
click at [234, 591] on div "Vēlos pagaidīt" at bounding box center [256, 600] width 226 height 18
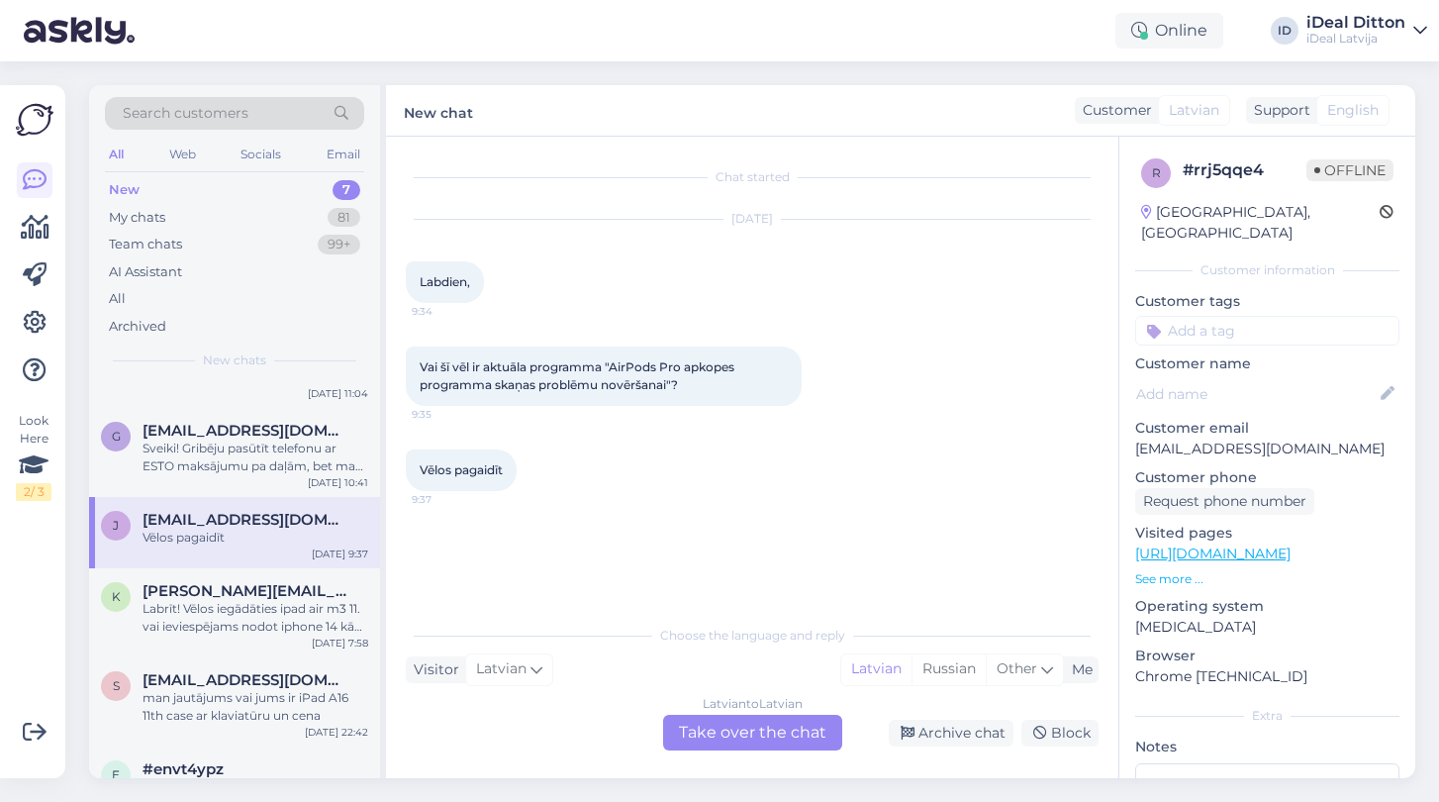
scroll to position [65, 0]
click at [234, 591] on span "[PERSON_NAME][EMAIL_ADDRESS][DOMAIN_NAME]" at bounding box center [246, 588] width 206 height 18
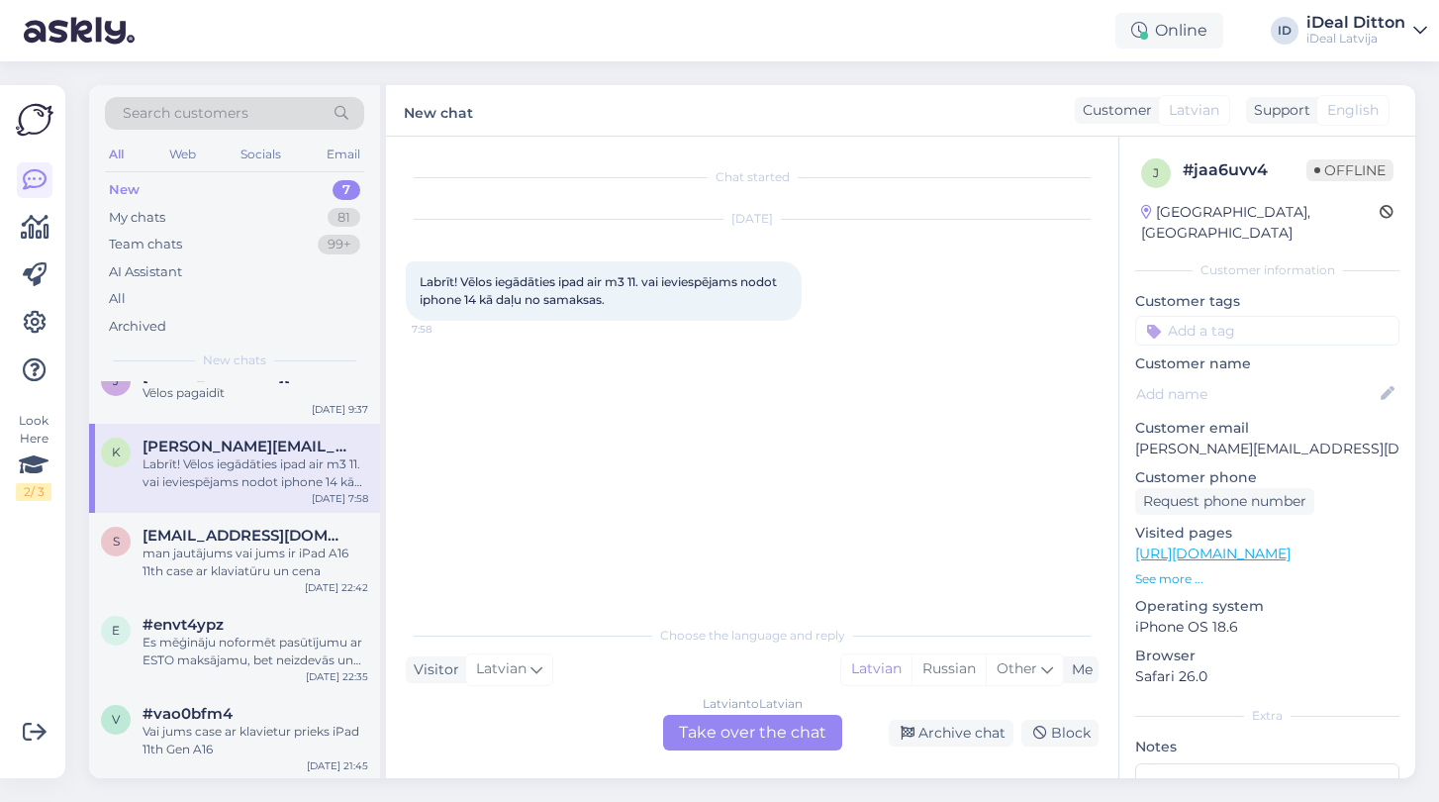
scroll to position [206, 0]
click at [209, 742] on div "Vai jums case ar klavietur prieks iPad 11th Gen A16" at bounding box center [256, 741] width 226 height 36
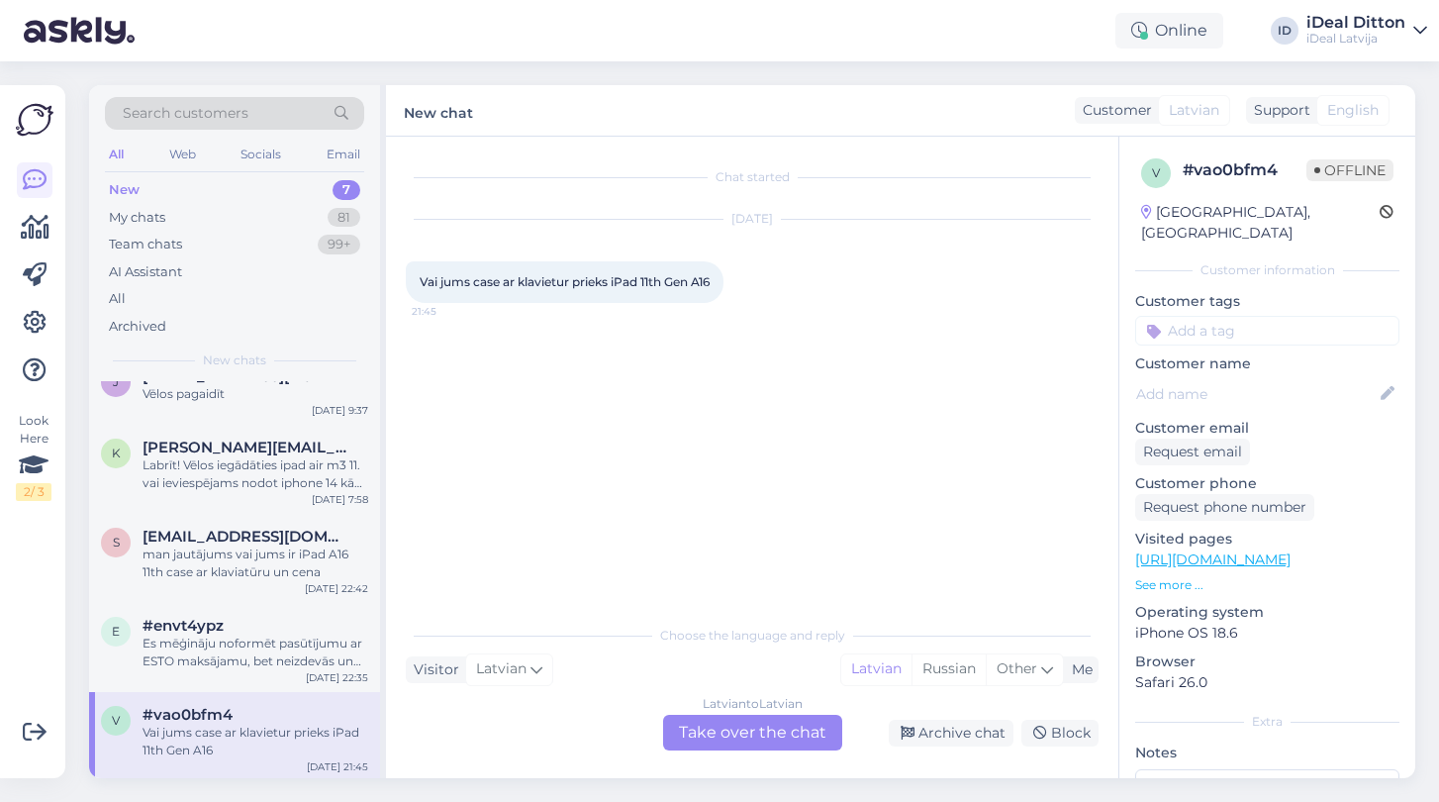
click at [687, 743] on div "Latvian to Latvian Take over the chat" at bounding box center [752, 733] width 179 height 36
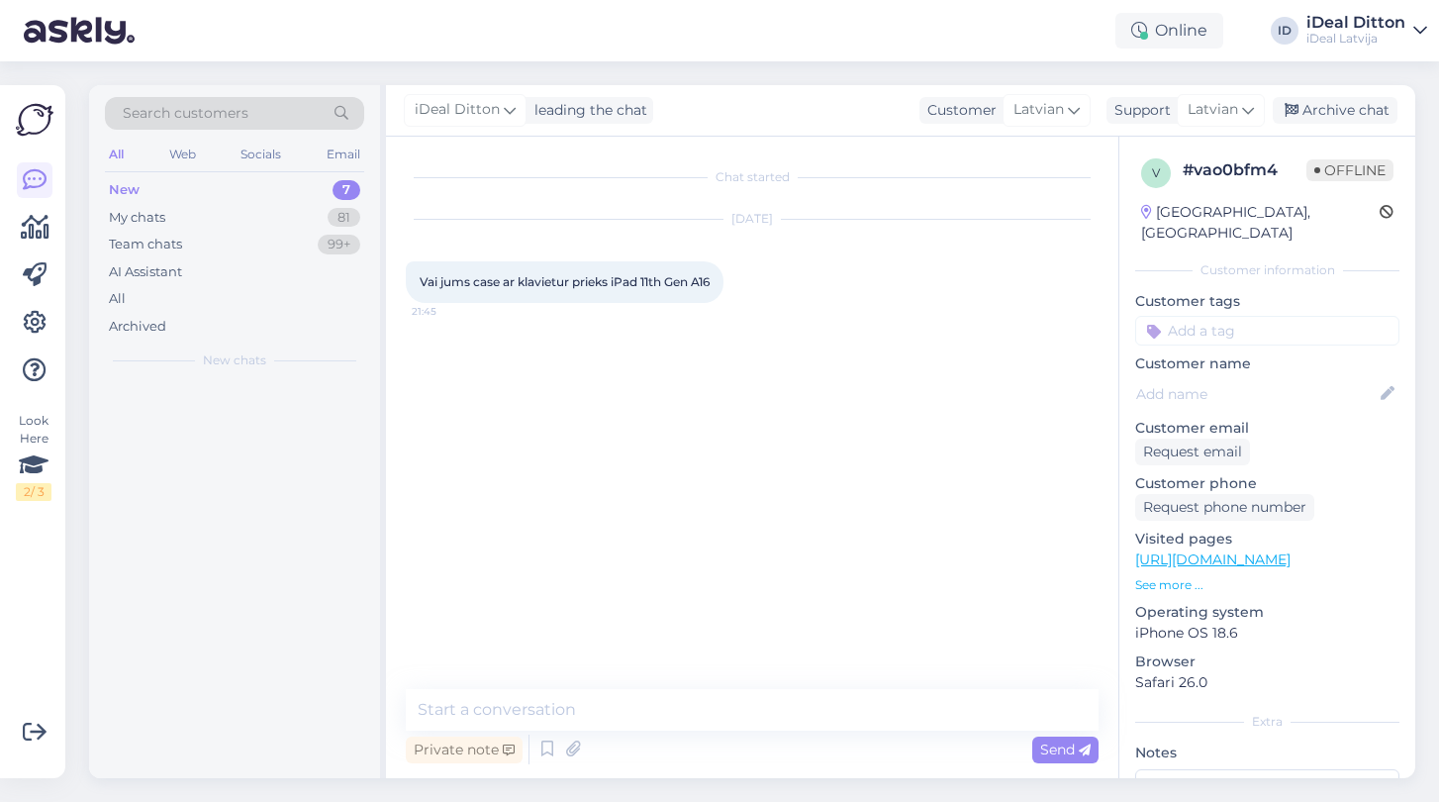
scroll to position [0, 0]
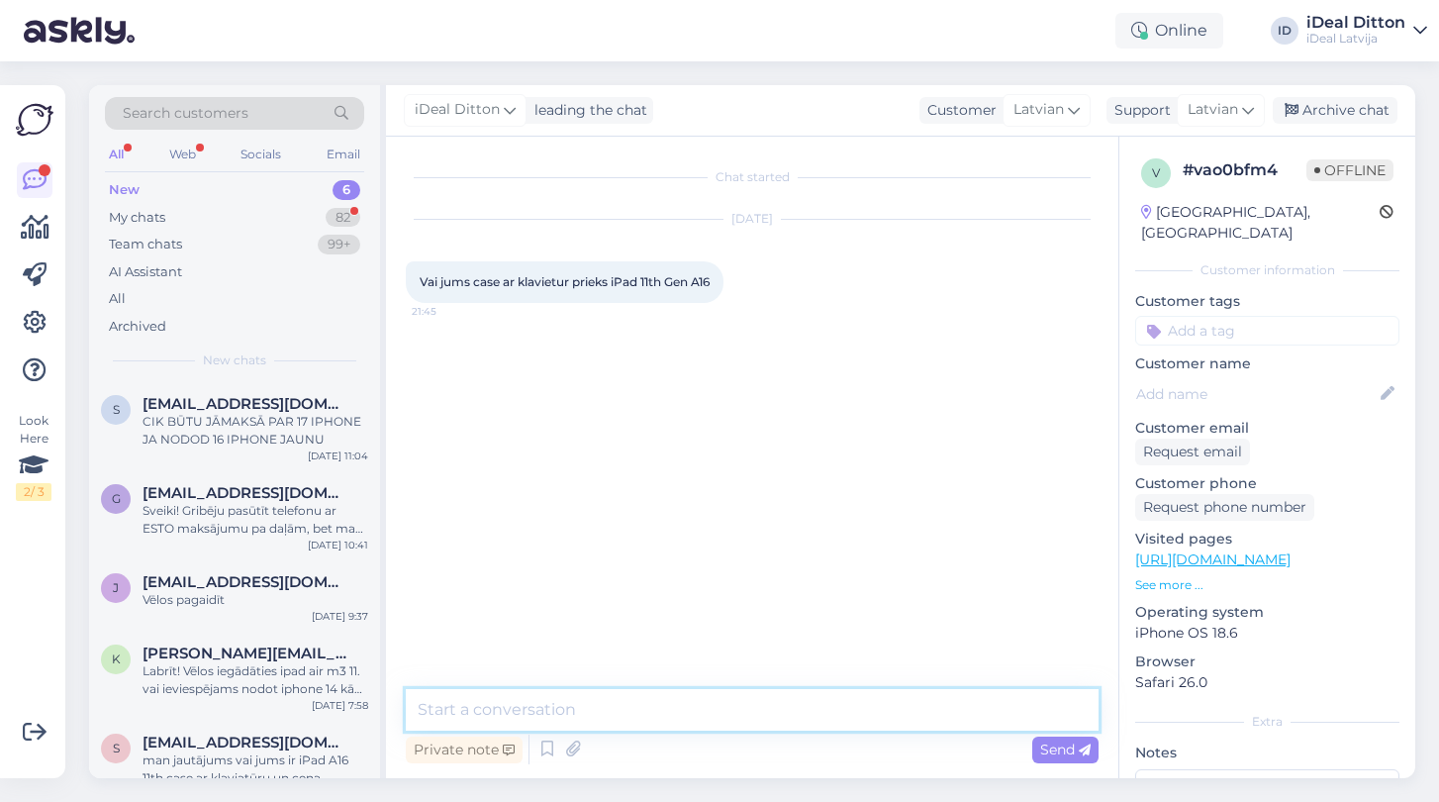
click at [617, 696] on textarea at bounding box center [752, 710] width 693 height 42
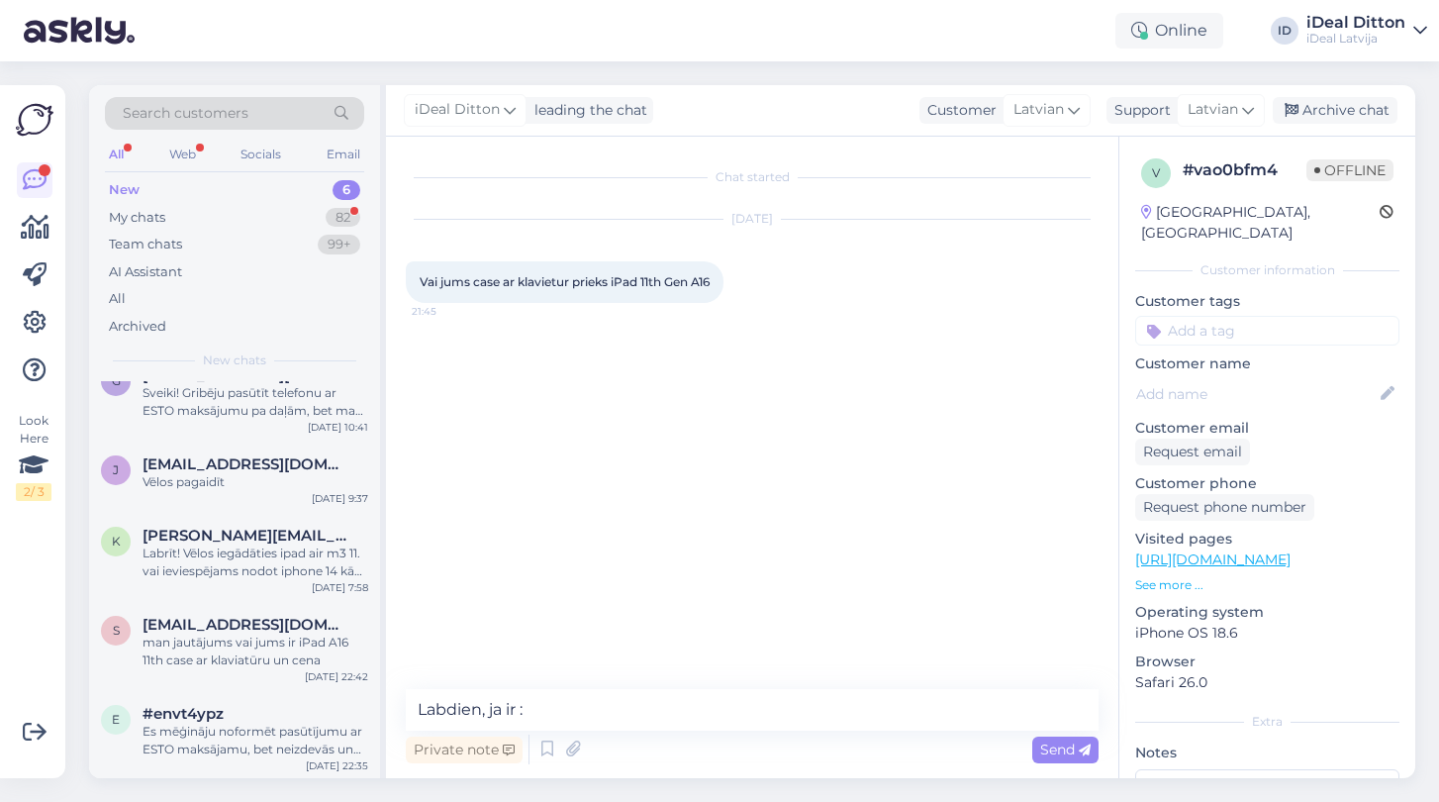
scroll to position [117, 0]
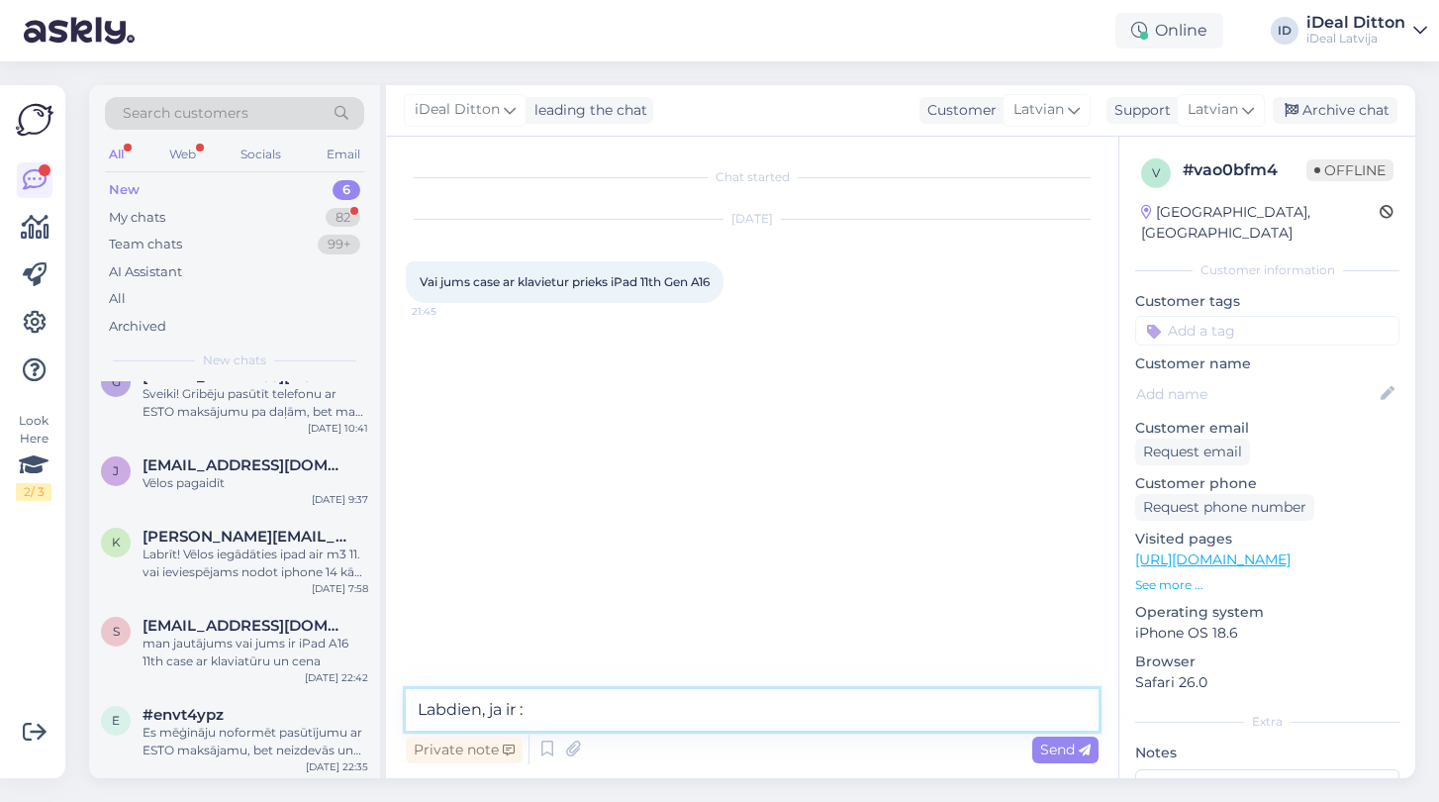
paste textarea "[URL][DOMAIN_NAME]"
type textarea "Labdien, ja ir : [URL][DOMAIN_NAME]"
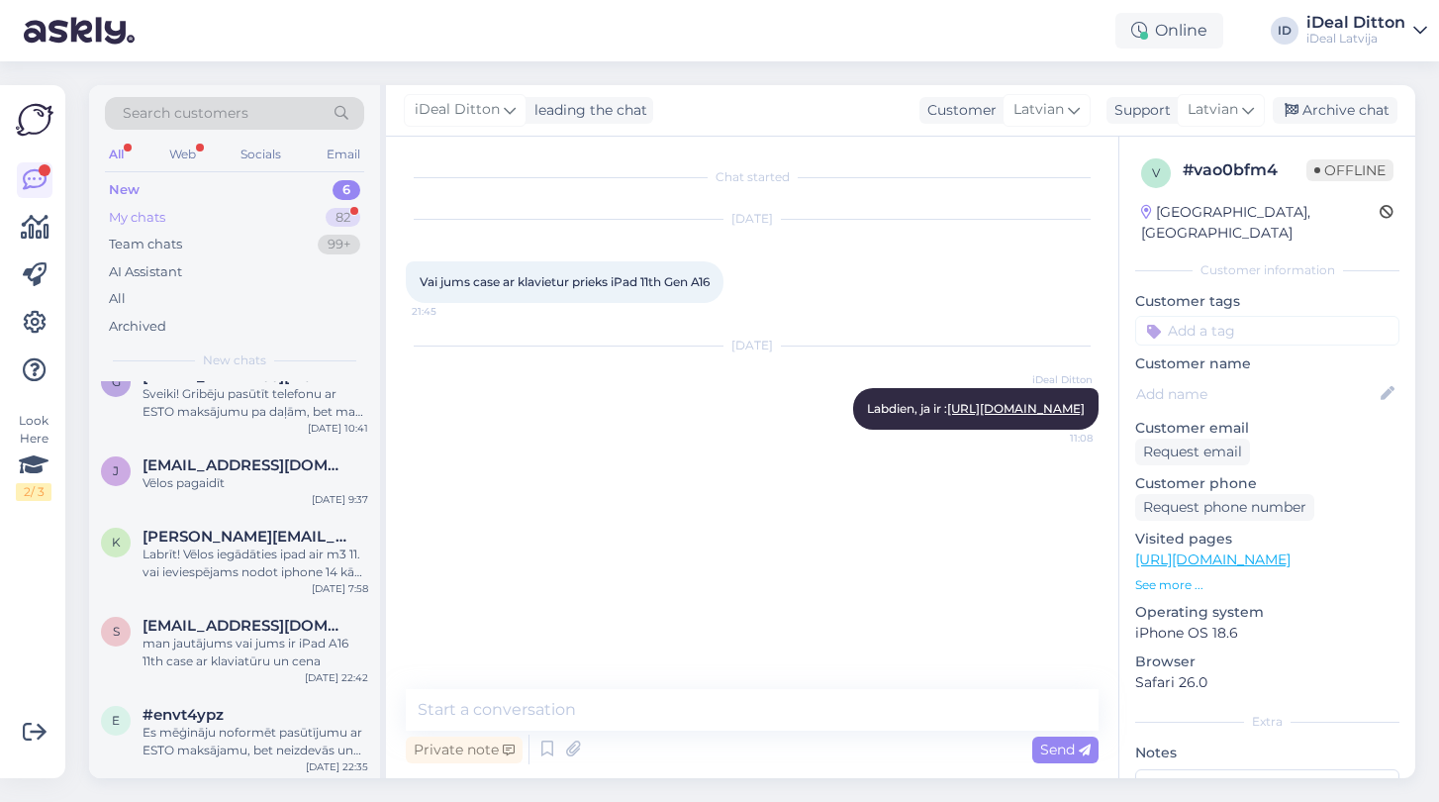
click at [148, 212] on div "My chats" at bounding box center [137, 218] width 56 height 20
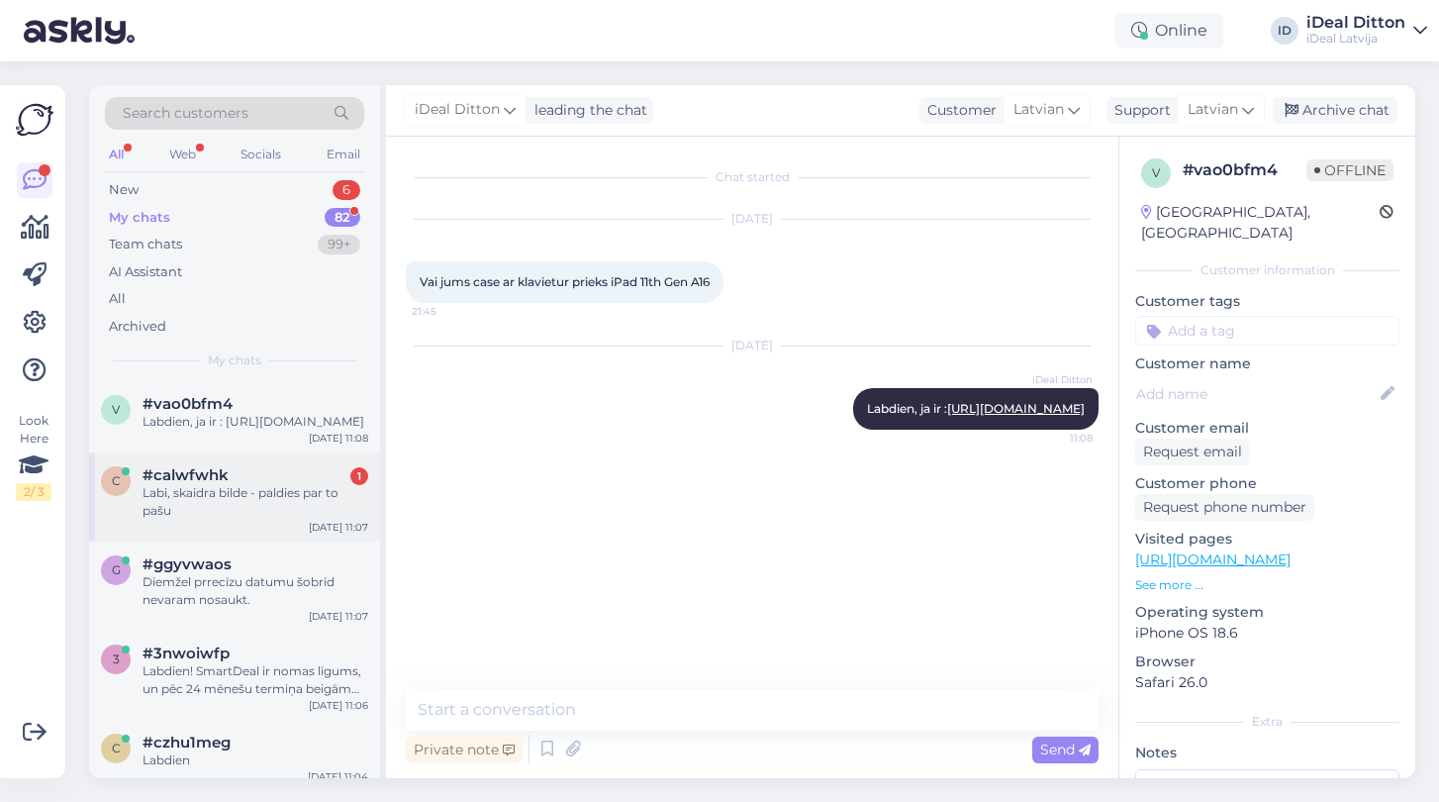
click at [197, 500] on div "Labi, skaidra bilde - paldies par to pašu" at bounding box center [256, 502] width 226 height 36
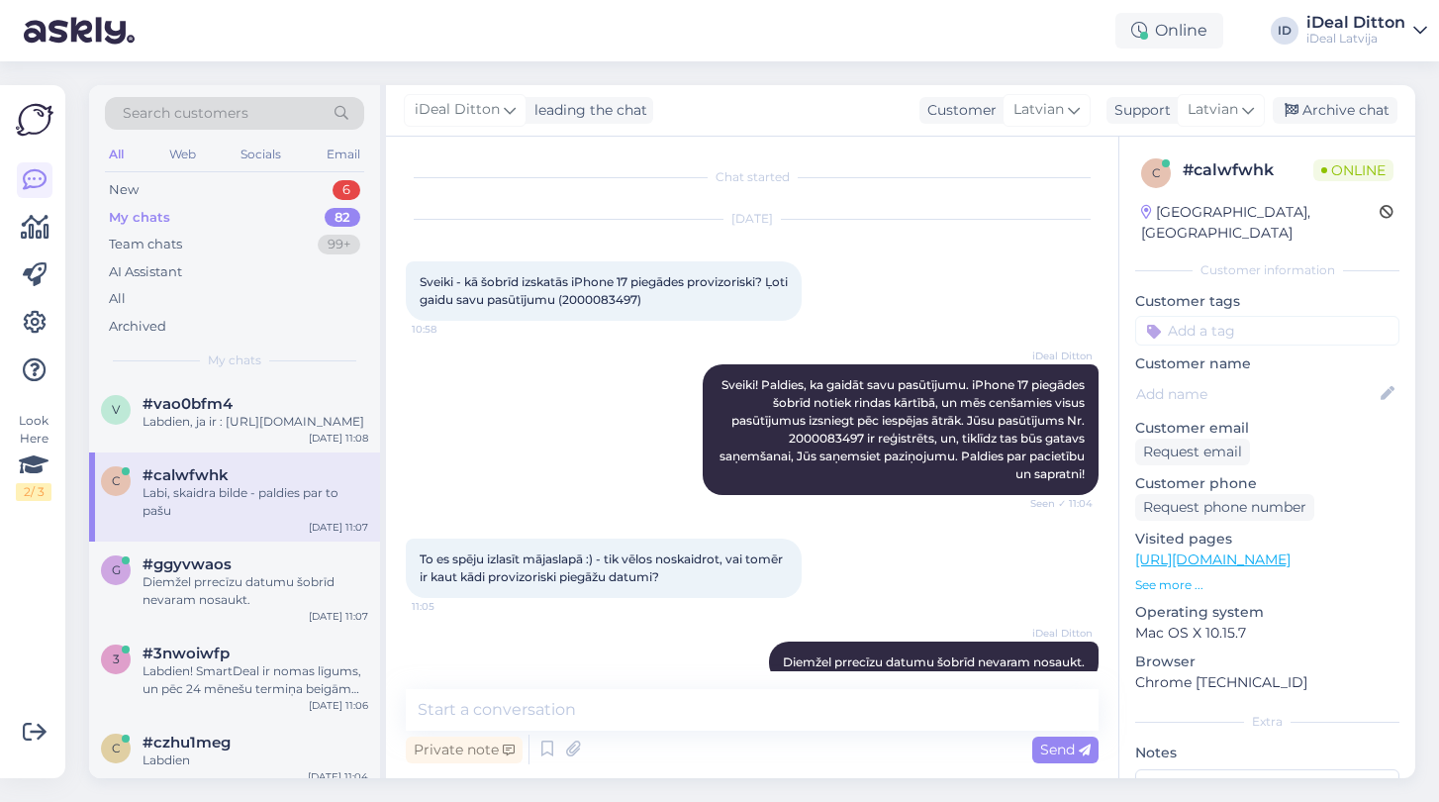
scroll to position [119, 0]
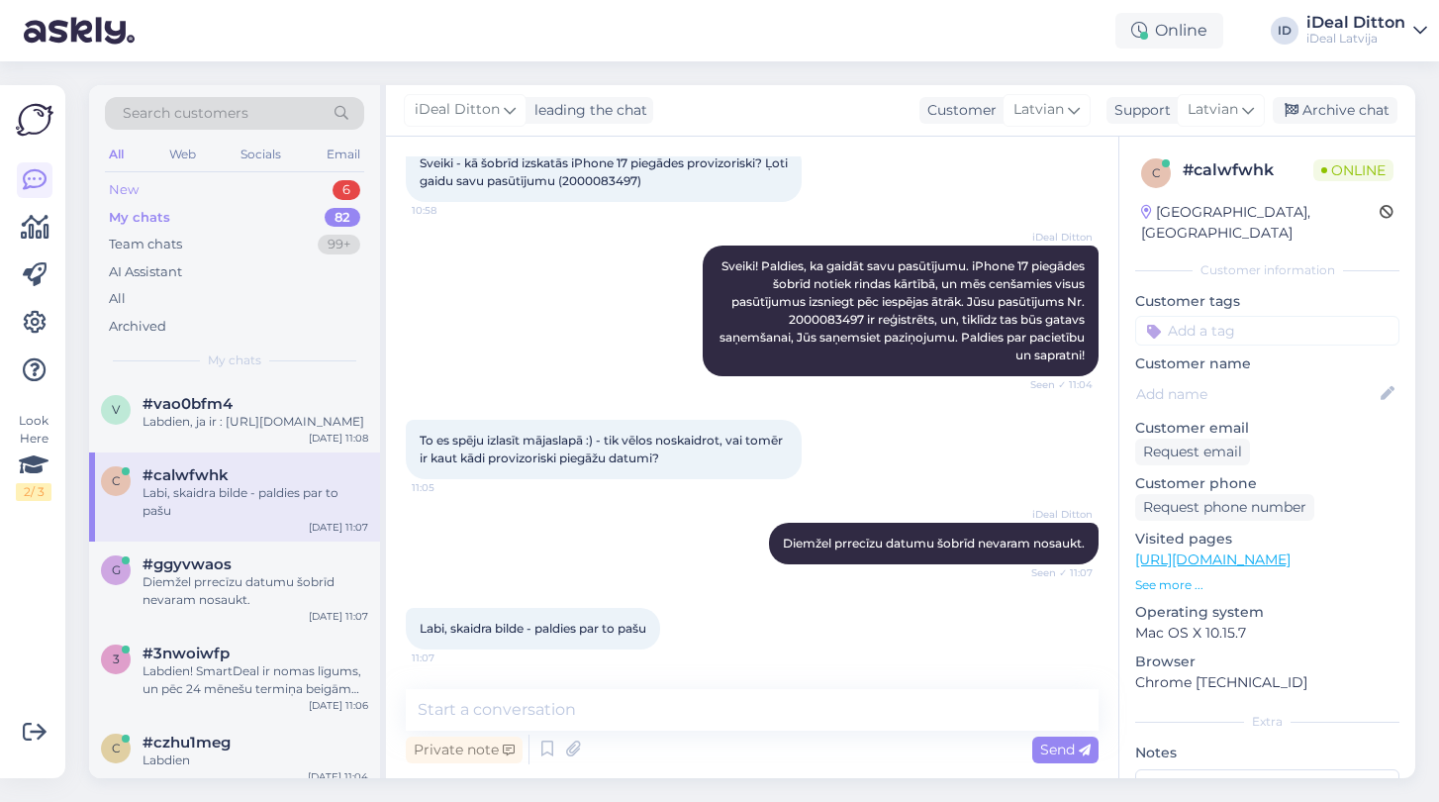
click at [134, 181] on div "New" at bounding box center [124, 190] width 30 height 20
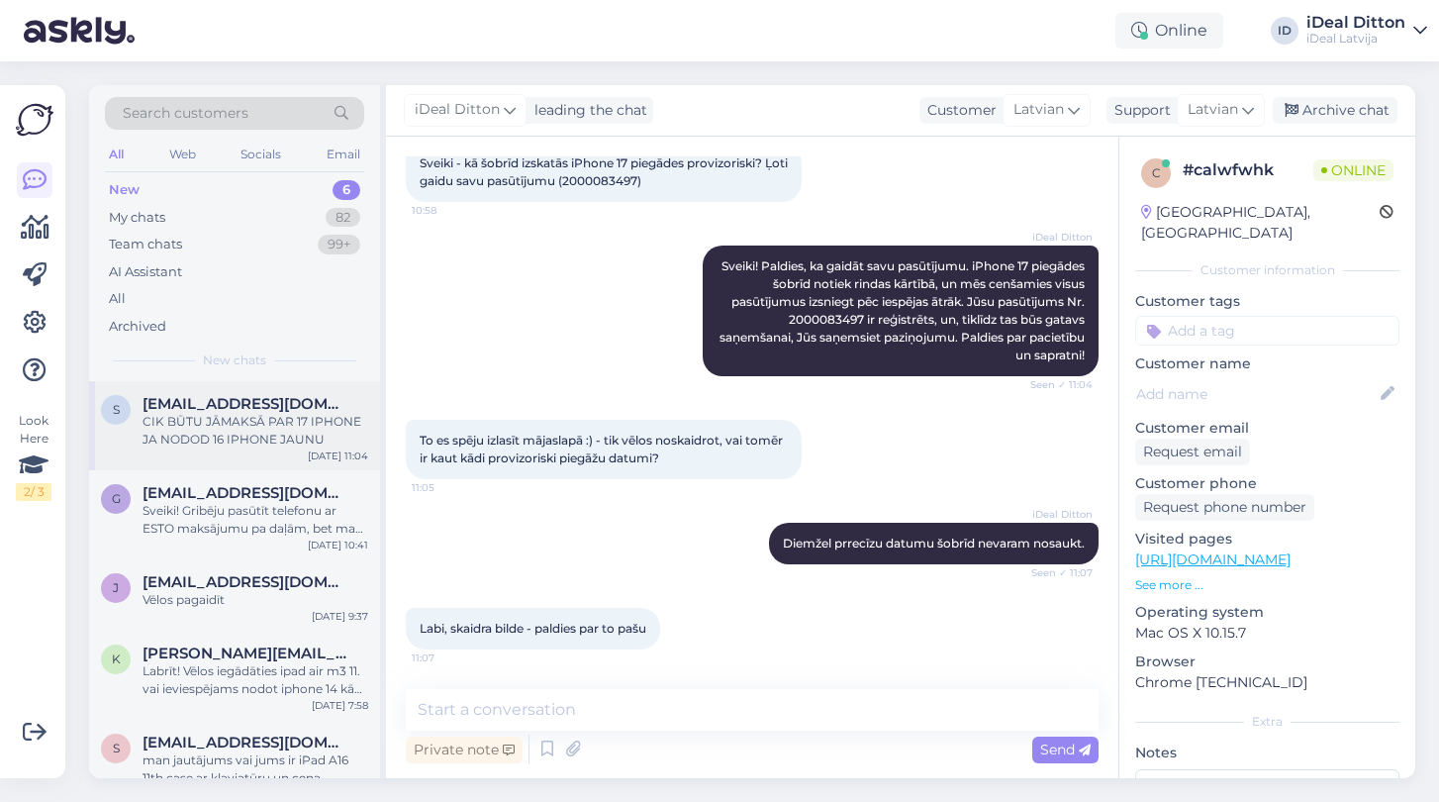
click at [267, 388] on div "s [EMAIL_ADDRESS][DOMAIN_NAME] CIK BŪTU JĀMAKSĀ PAR 17 IPHONE JA NODOD 16 IPHON…" at bounding box center [234, 425] width 291 height 89
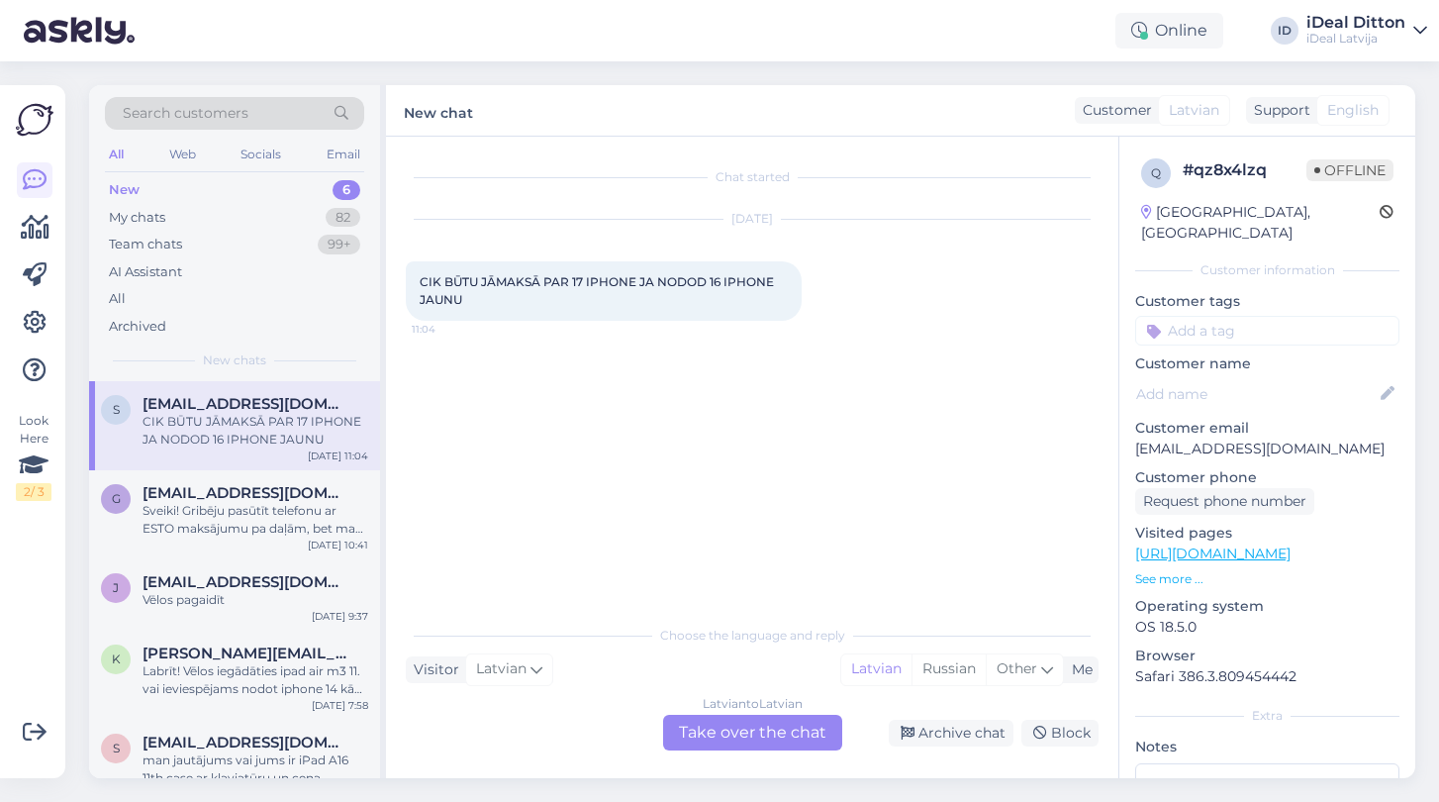
click at [773, 721] on div "Latvian to Latvian Take over the chat" at bounding box center [752, 733] width 179 height 36
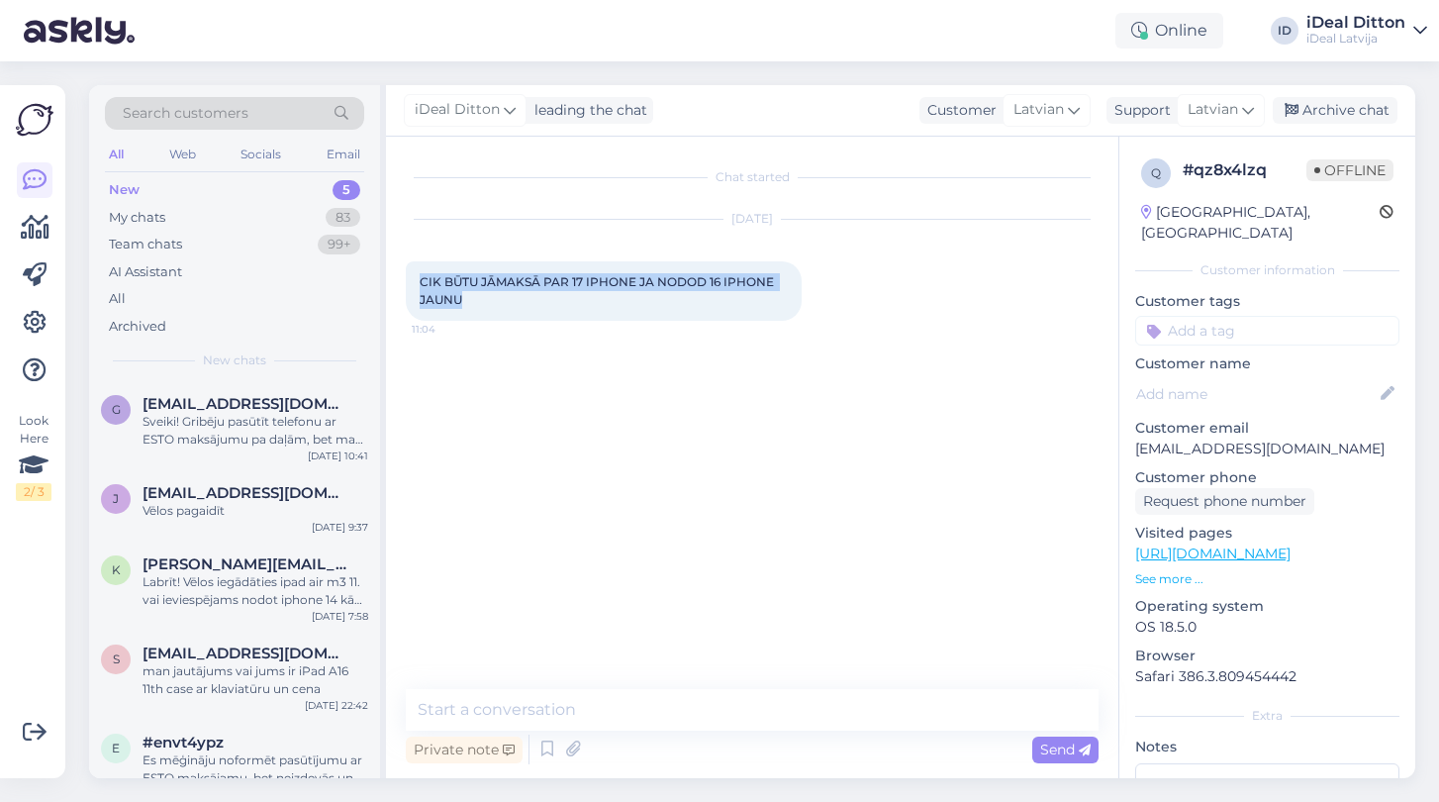
drag, startPoint x: 472, startPoint y: 308, endPoint x: 423, endPoint y: 279, distance: 57.2
click at [423, 279] on div "CIK BŪTU JĀMAKSĀ PAR 17 IPHONE JA NODOD 16 IPHONE JAUNU 11:04" at bounding box center [604, 290] width 396 height 59
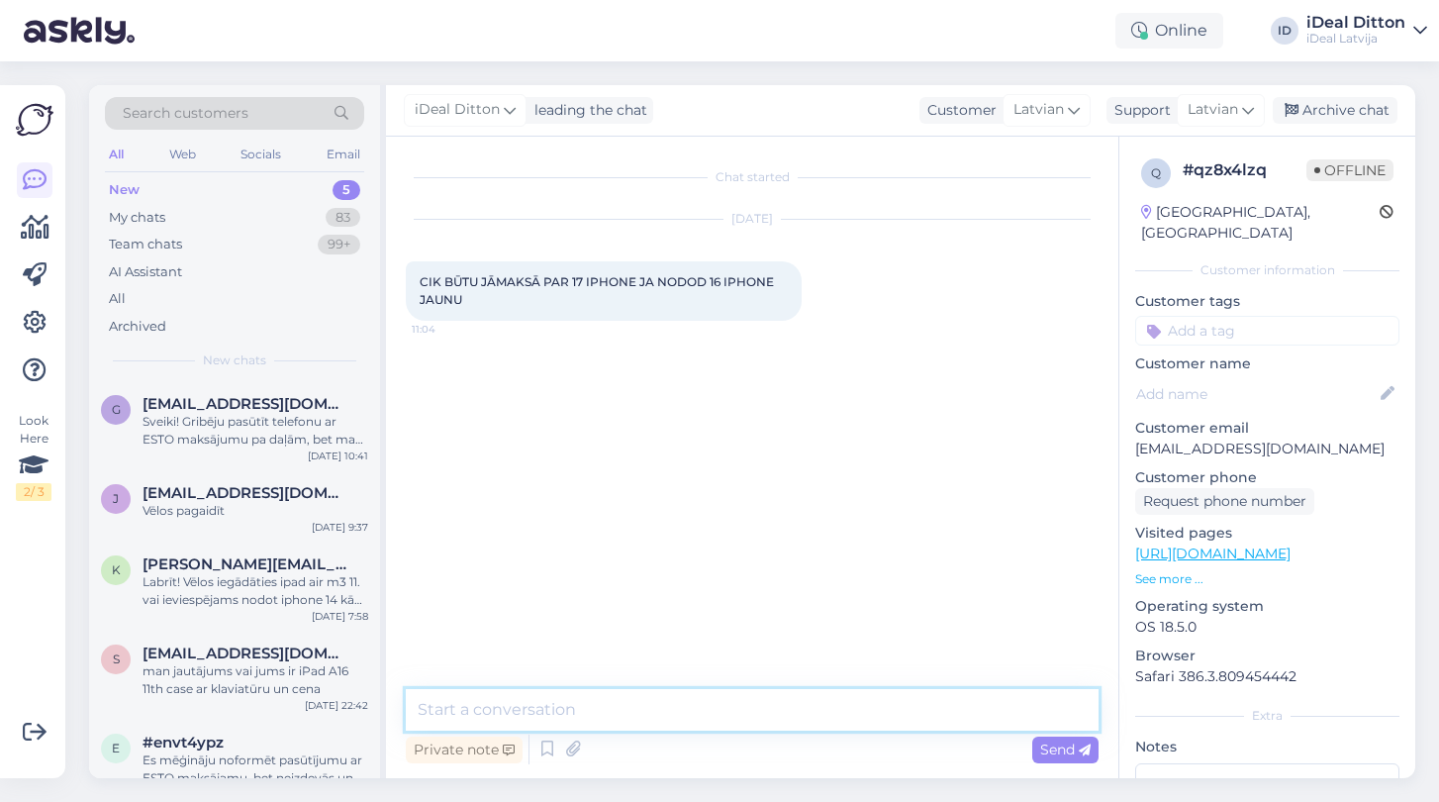
click at [475, 711] on textarea at bounding box center [752, 710] width 693 height 42
paste textarea "Sveiki! Precīzu summu par iPhone 16, ko nododat, varēs noteikt mūsu veikalā pēc…"
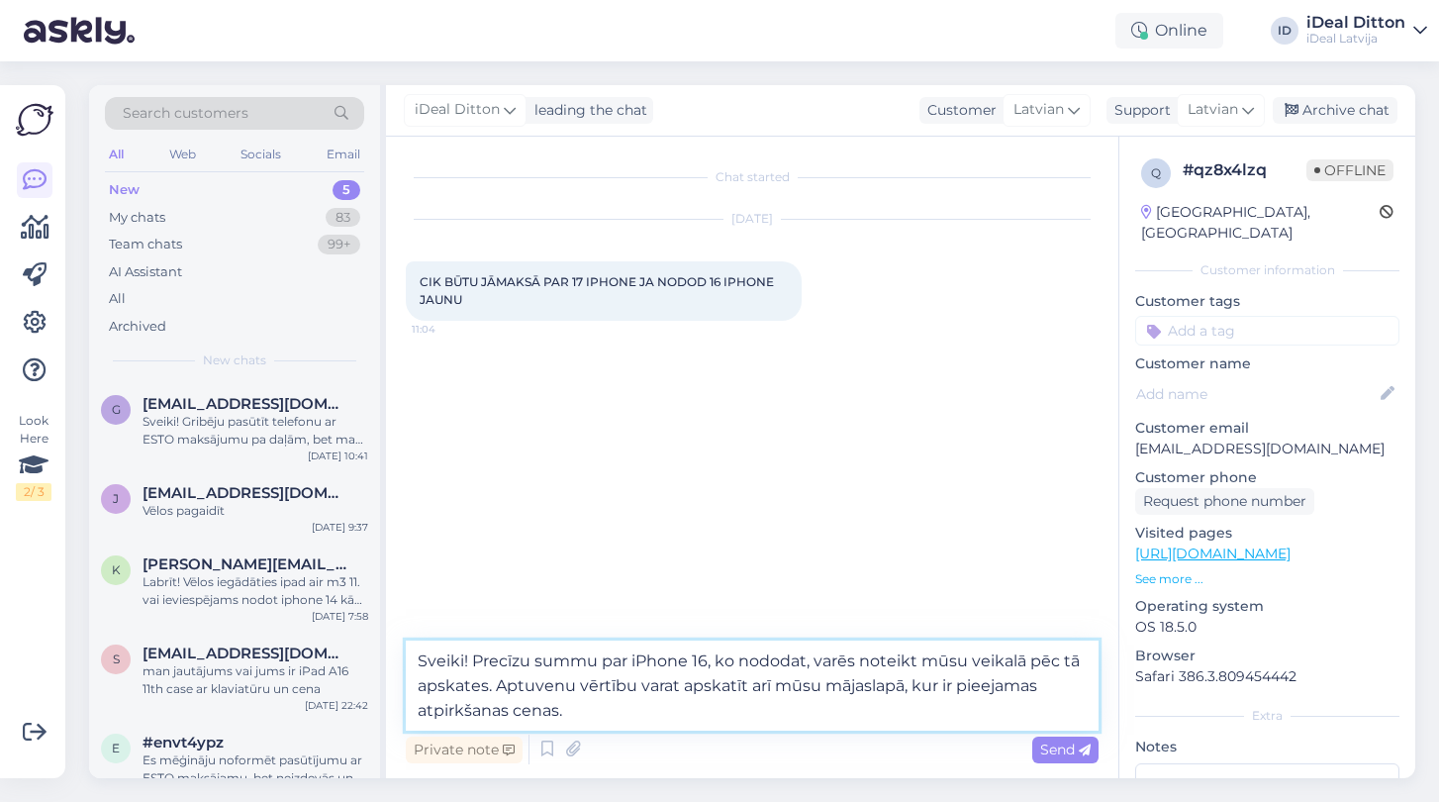
click at [905, 690] on textarea "Sveiki! Precīzu summu par iPhone 16, ko nododat, varēs noteikt mūsu veikalā pēc…" at bounding box center [752, 685] width 693 height 90
paste textarea "[URL][DOMAIN_NAME]"
type textarea "Sveiki! Precīzu summu par iPhone 16, ko nododat, varēs noteikt mūsu veikalā pēc…"
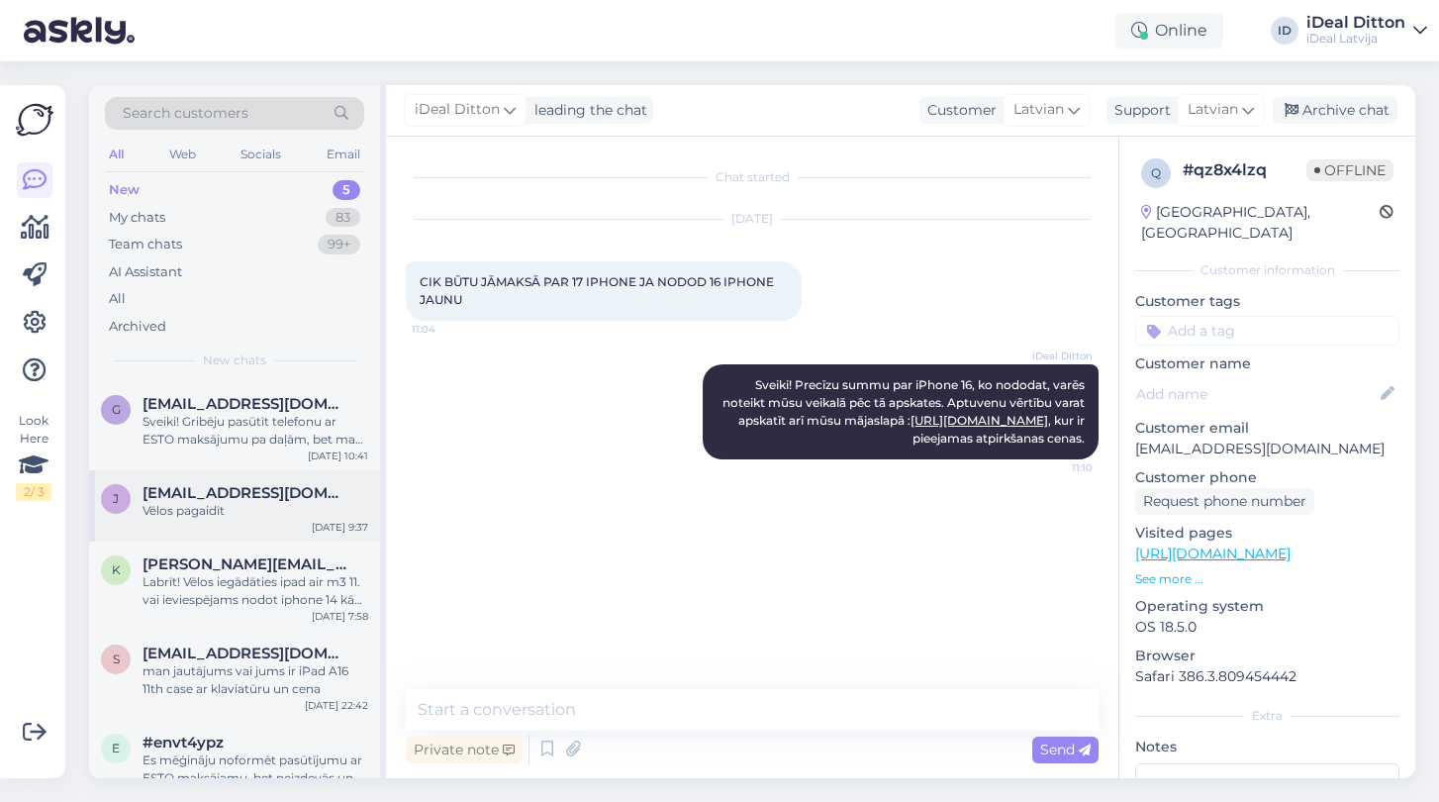
click at [240, 526] on div "j [EMAIL_ADDRESS][DOMAIN_NAME] Vēlos pagaidīt [DATE] 9:37" at bounding box center [234, 505] width 291 height 71
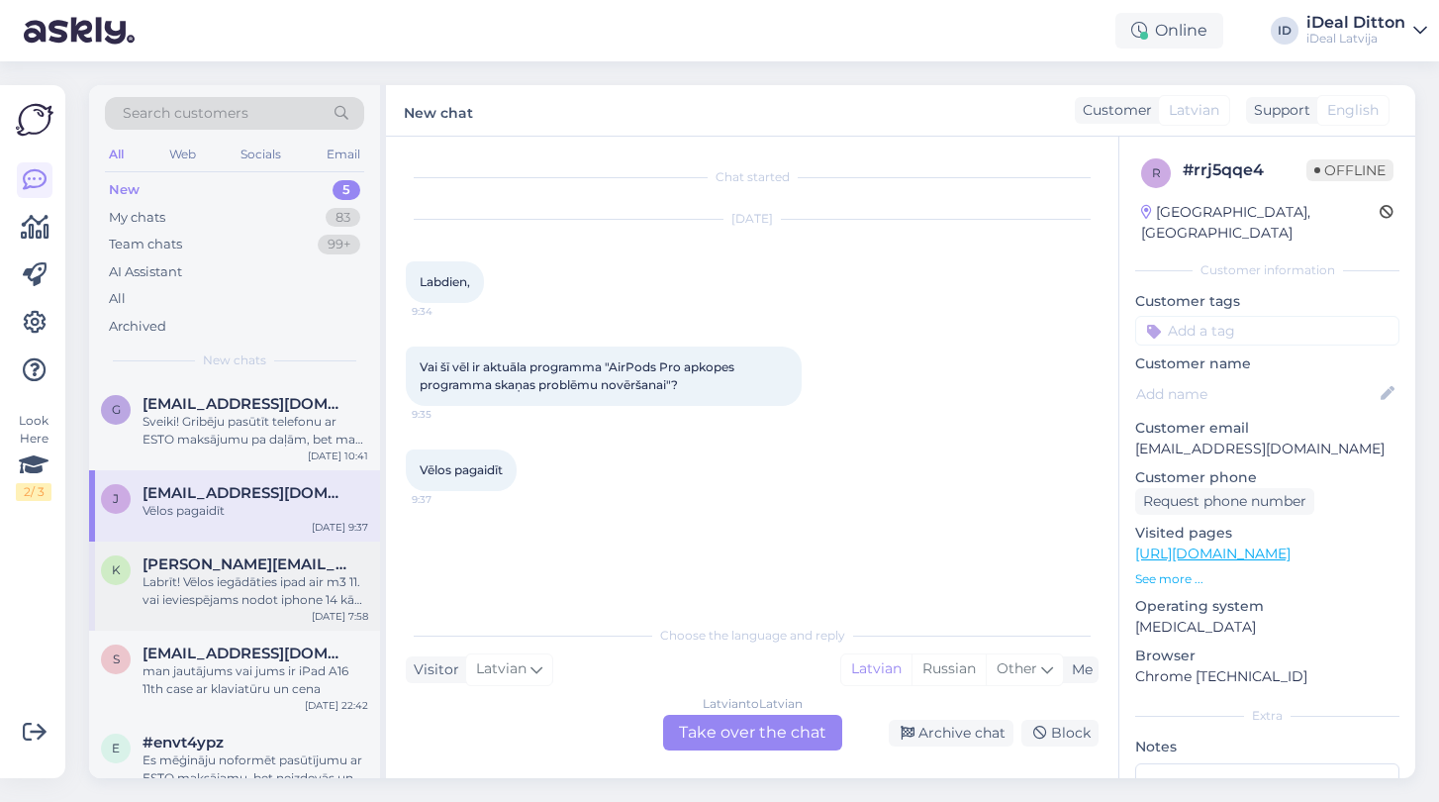
click at [230, 594] on div "Labrīt! Vēlos iegādāties ipad air m3 11. vai ieviespējams nodot iphone 14 kā da…" at bounding box center [256, 591] width 226 height 36
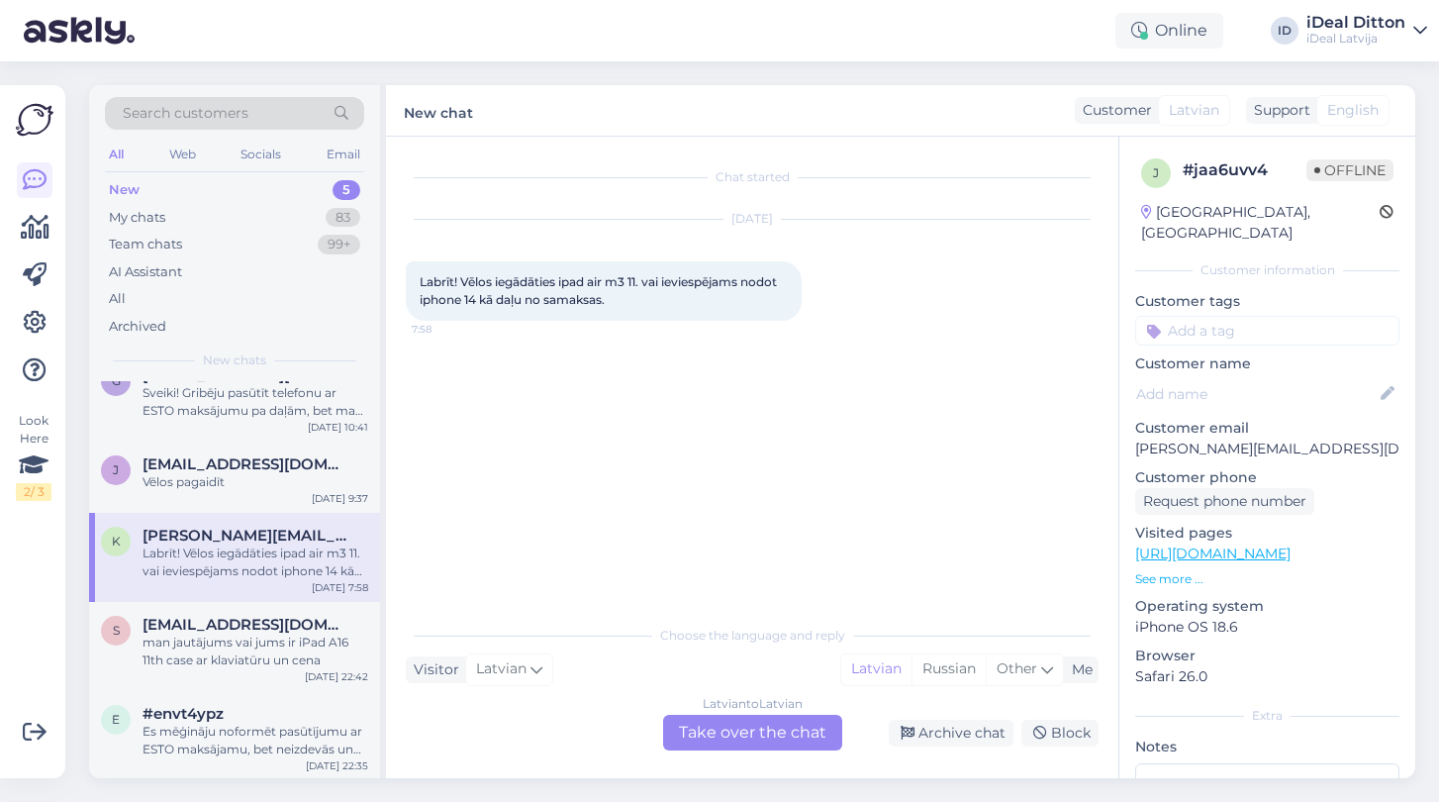
scroll to position [28, 0]
click at [230, 673] on div "s [EMAIL_ADDRESS][DOMAIN_NAME] man jautājums vai jums ir iPad A16 11th case ar …" at bounding box center [234, 647] width 291 height 89
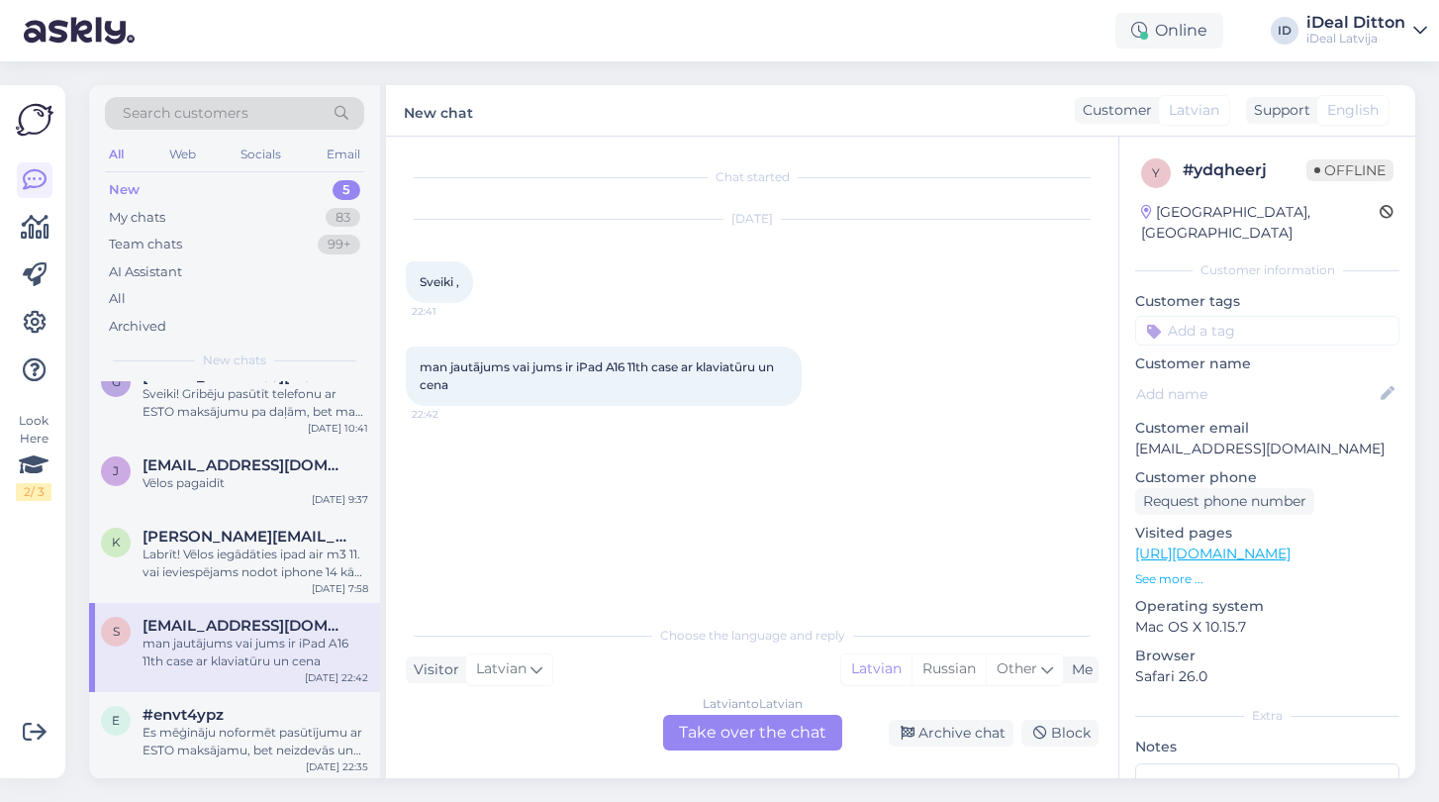
click at [217, 645] on div "man jautājums vai jums ir iPad A16 11th case ar klaviatūru un cena" at bounding box center [256, 652] width 226 height 36
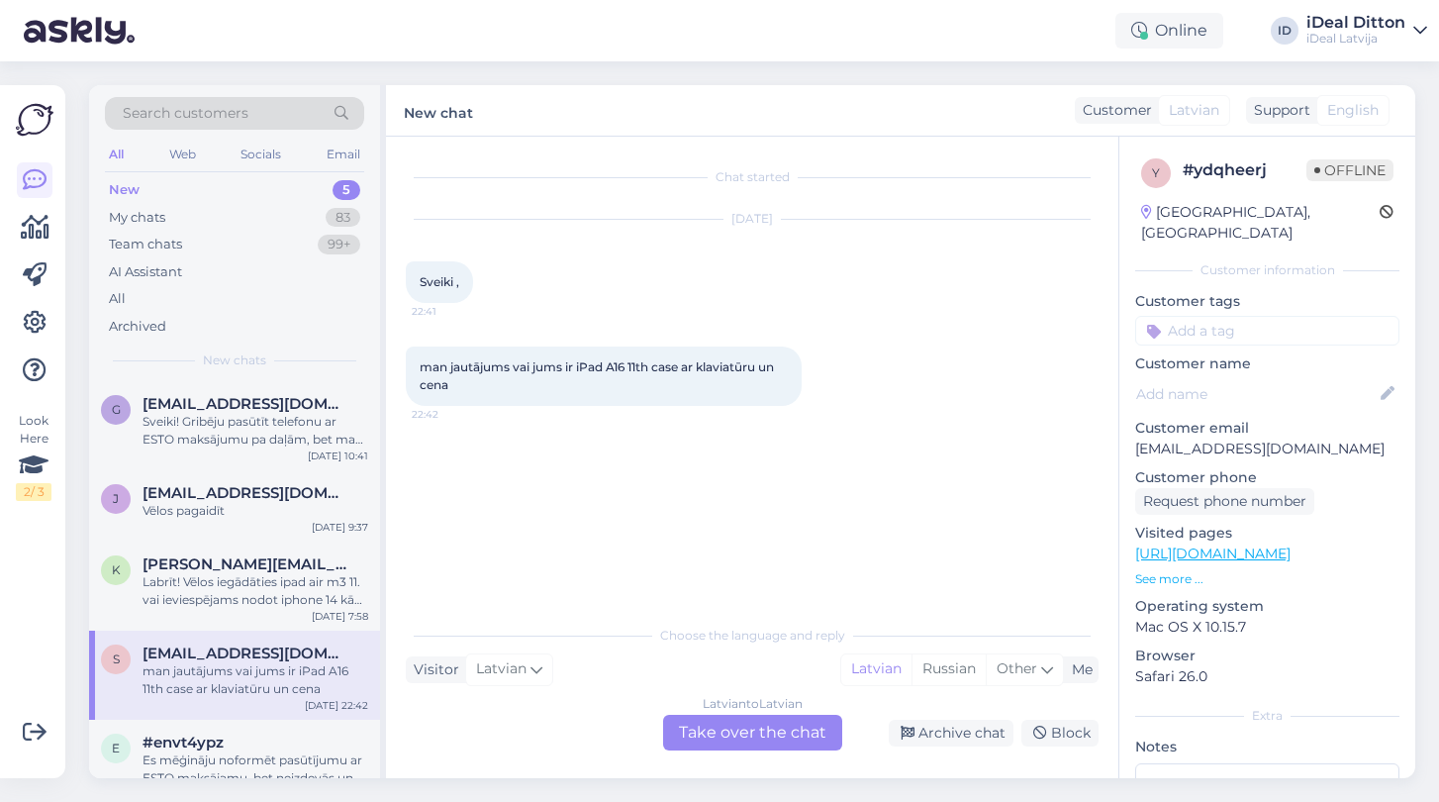
scroll to position [0, 0]
click at [133, 217] on div "My chats" at bounding box center [137, 218] width 56 height 20
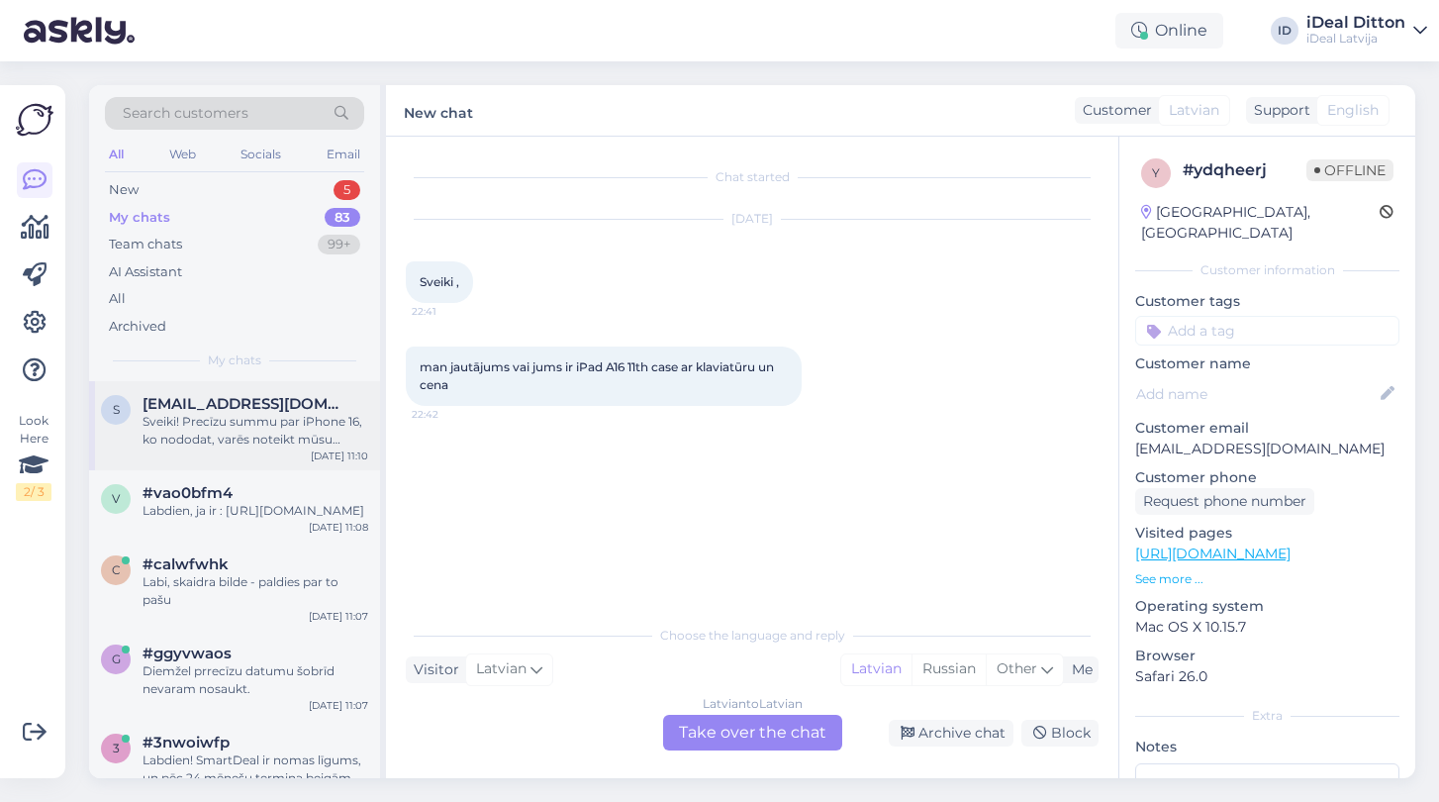
click at [314, 408] on span "[EMAIL_ADDRESS][DOMAIN_NAME]" at bounding box center [246, 404] width 206 height 18
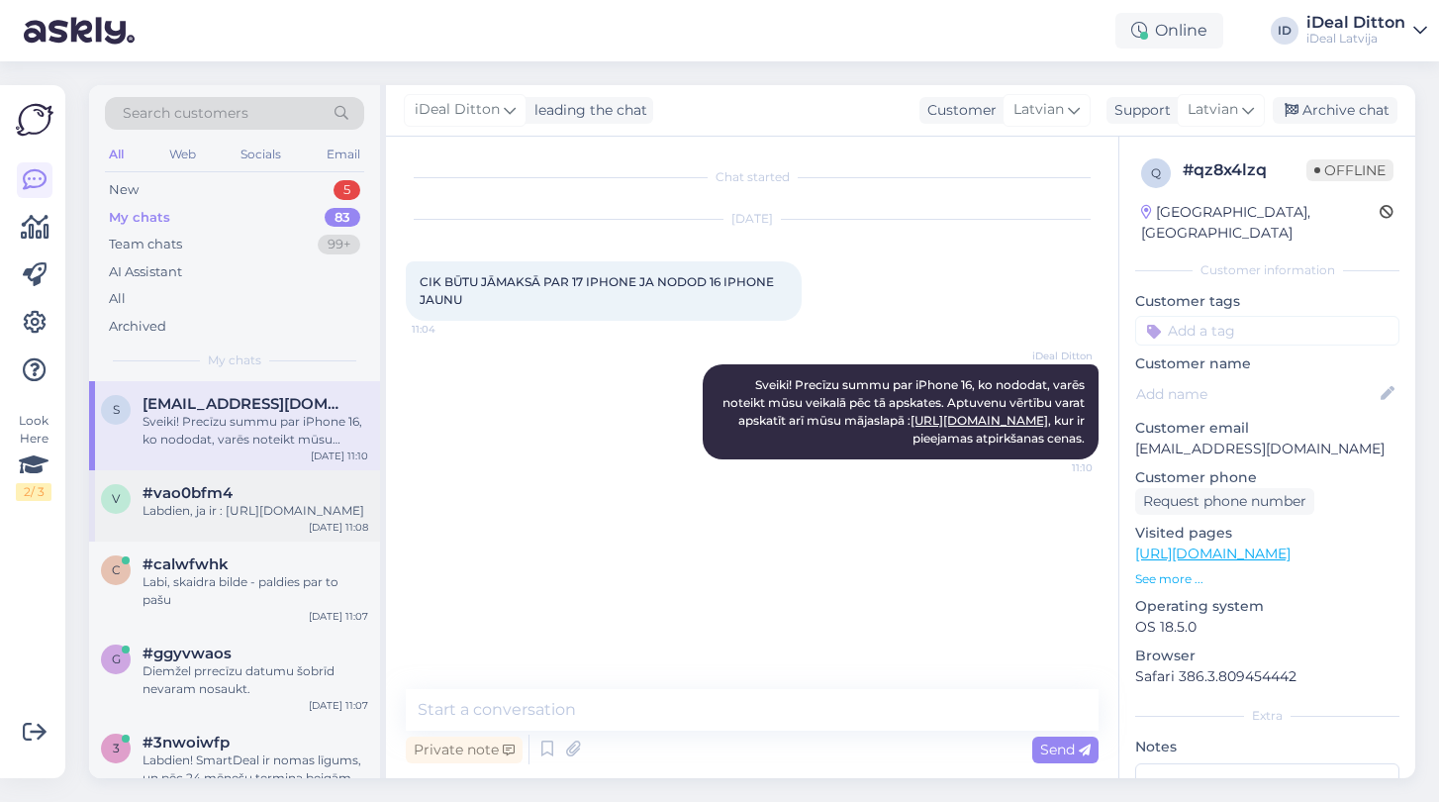
click at [285, 491] on div "#vao0bfm4" at bounding box center [256, 493] width 226 height 18
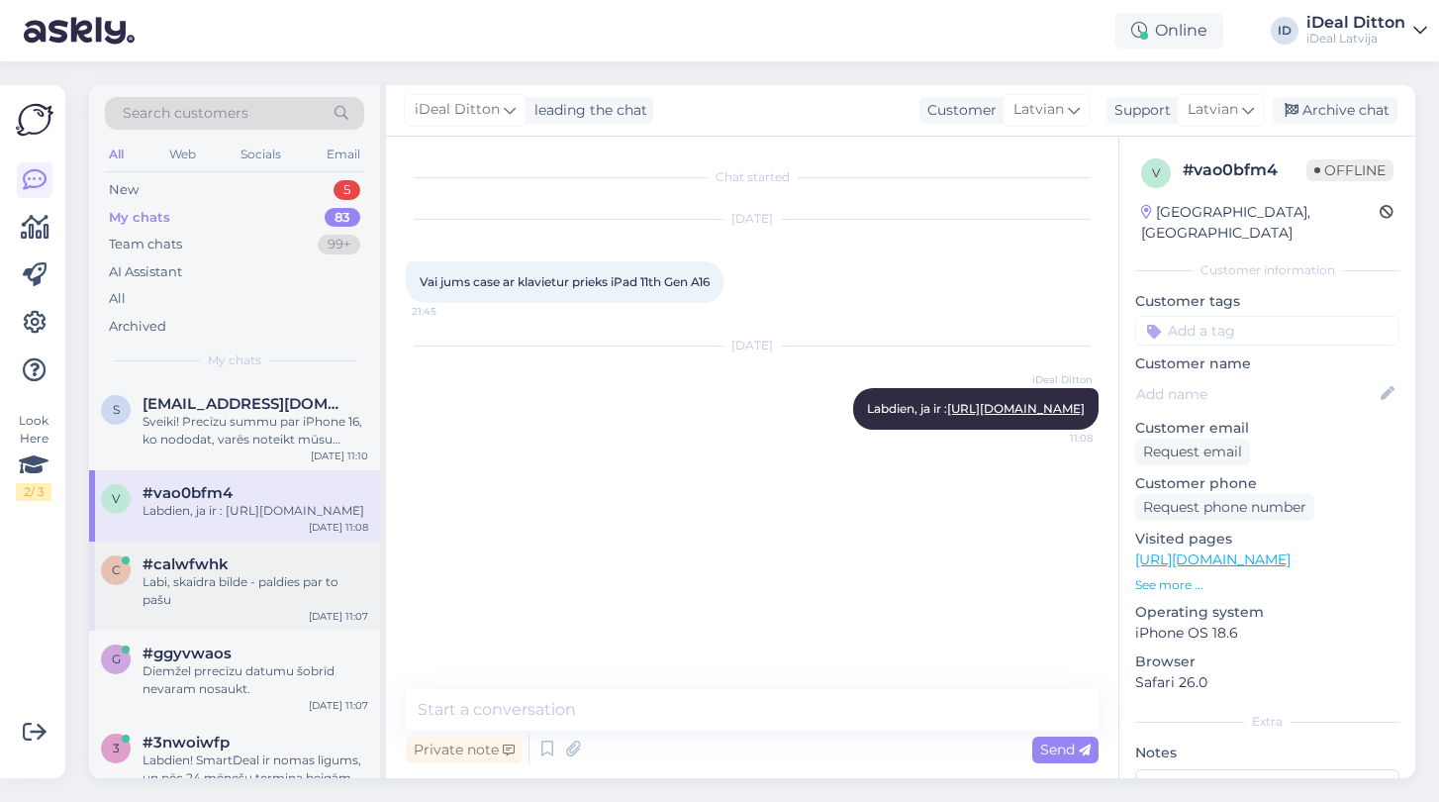
click at [263, 609] on div "Labi, skaidra bilde - paldies par to pašu" at bounding box center [256, 591] width 226 height 36
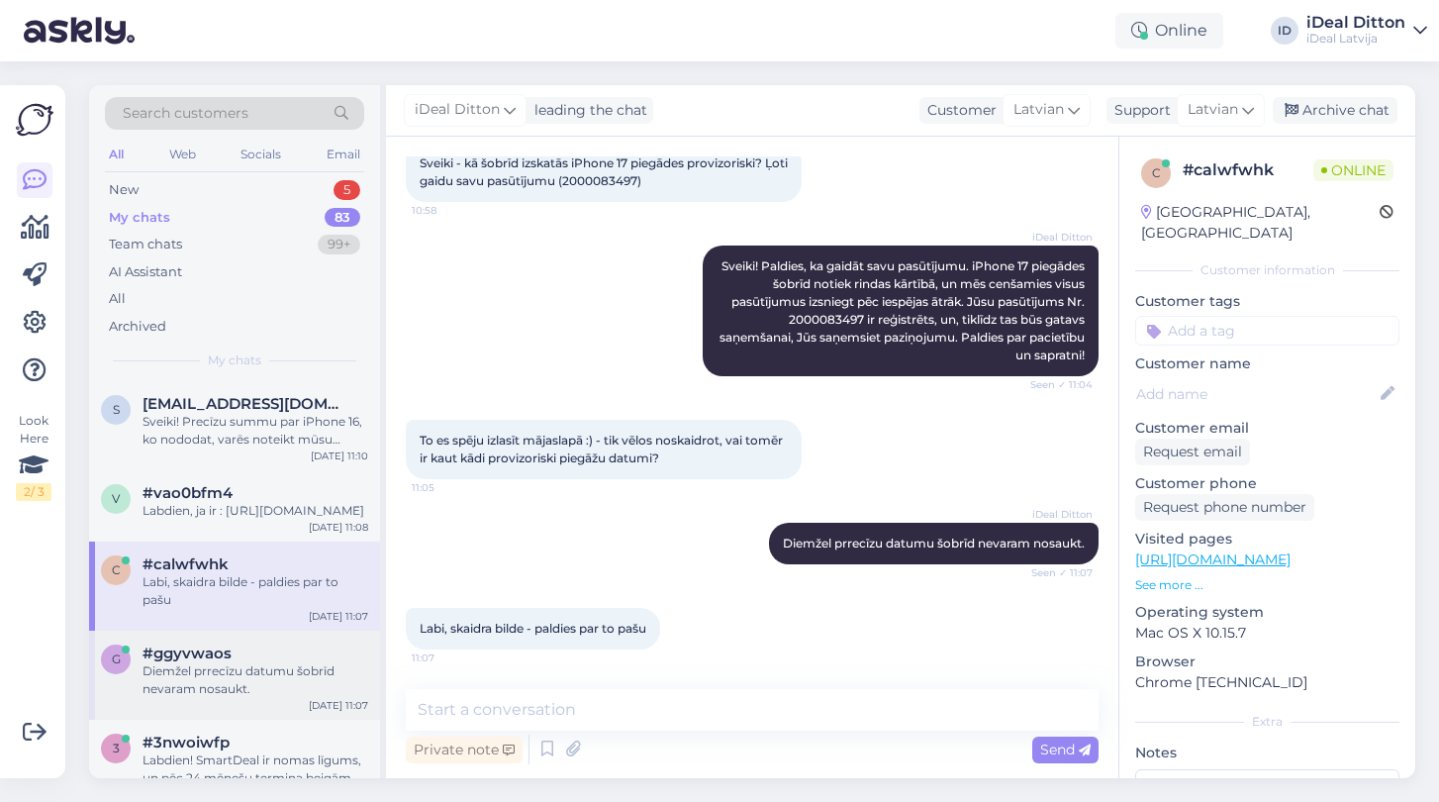
click at [245, 682] on div "Diemžel prrecīzu datumu šobrīd nevaram nosaukt." at bounding box center [256, 680] width 226 height 36
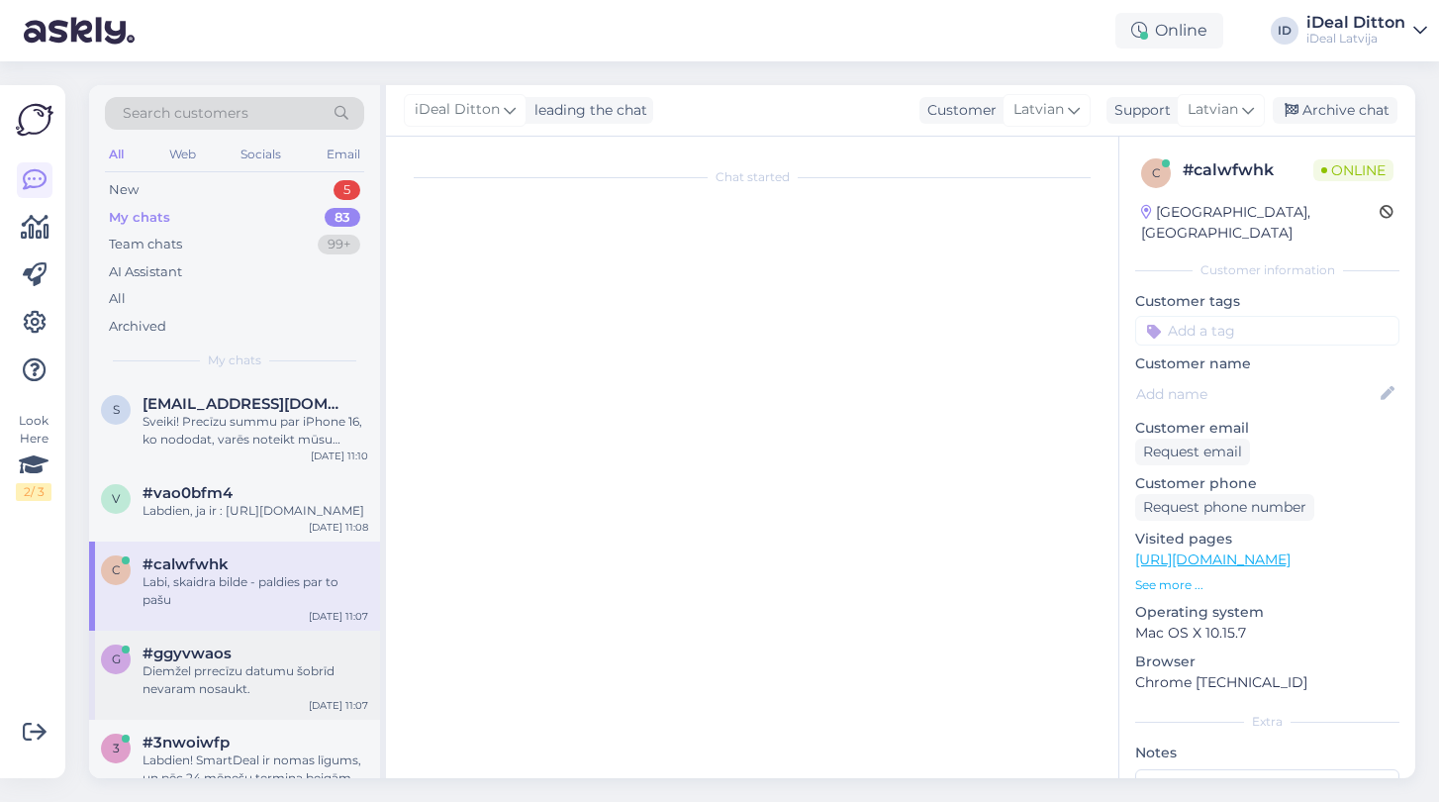
scroll to position [16, 0]
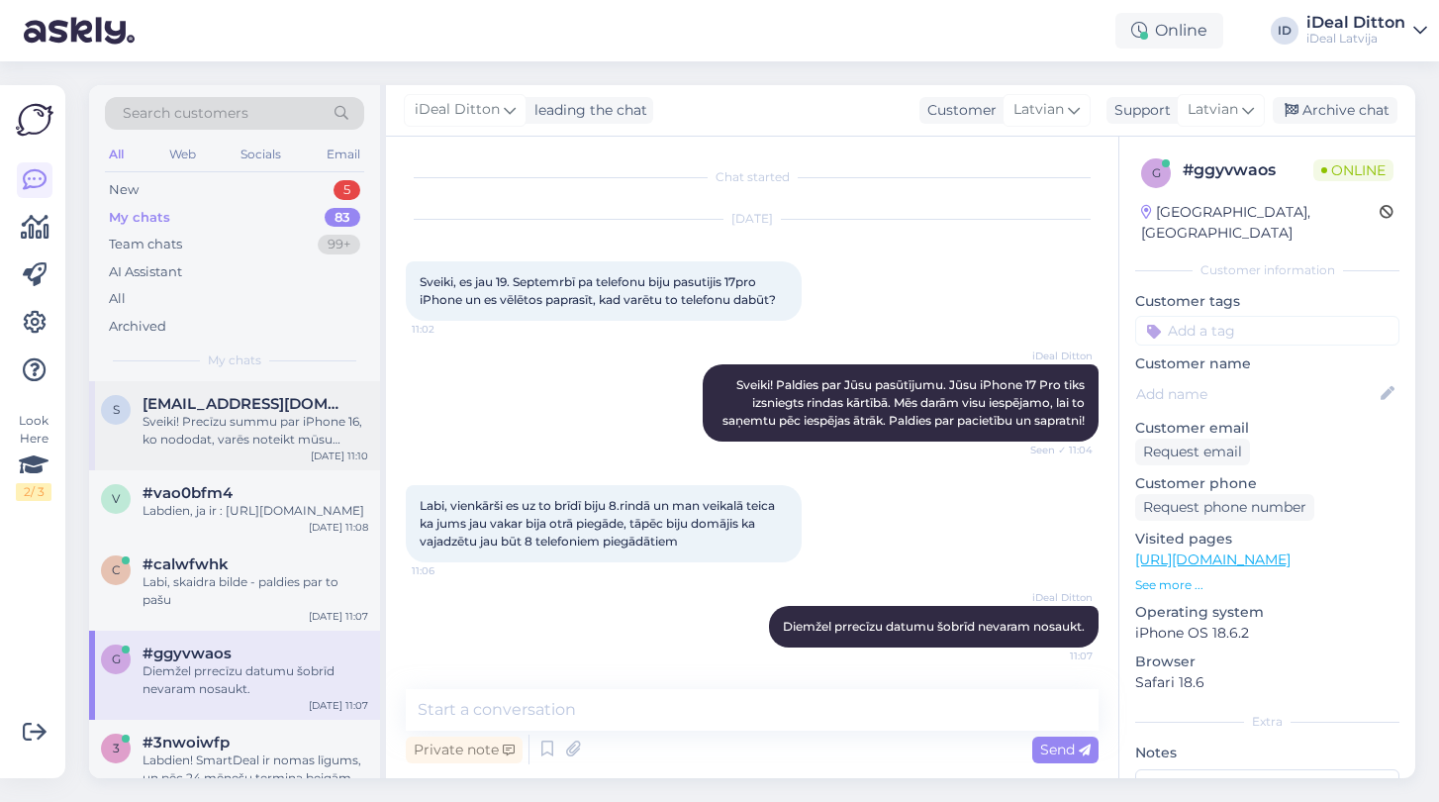
click at [230, 427] on div "Sveiki! Precīzu summu par iPhone 16, ko nododat, varēs noteikt mūsu veikalā pēc…" at bounding box center [256, 431] width 226 height 36
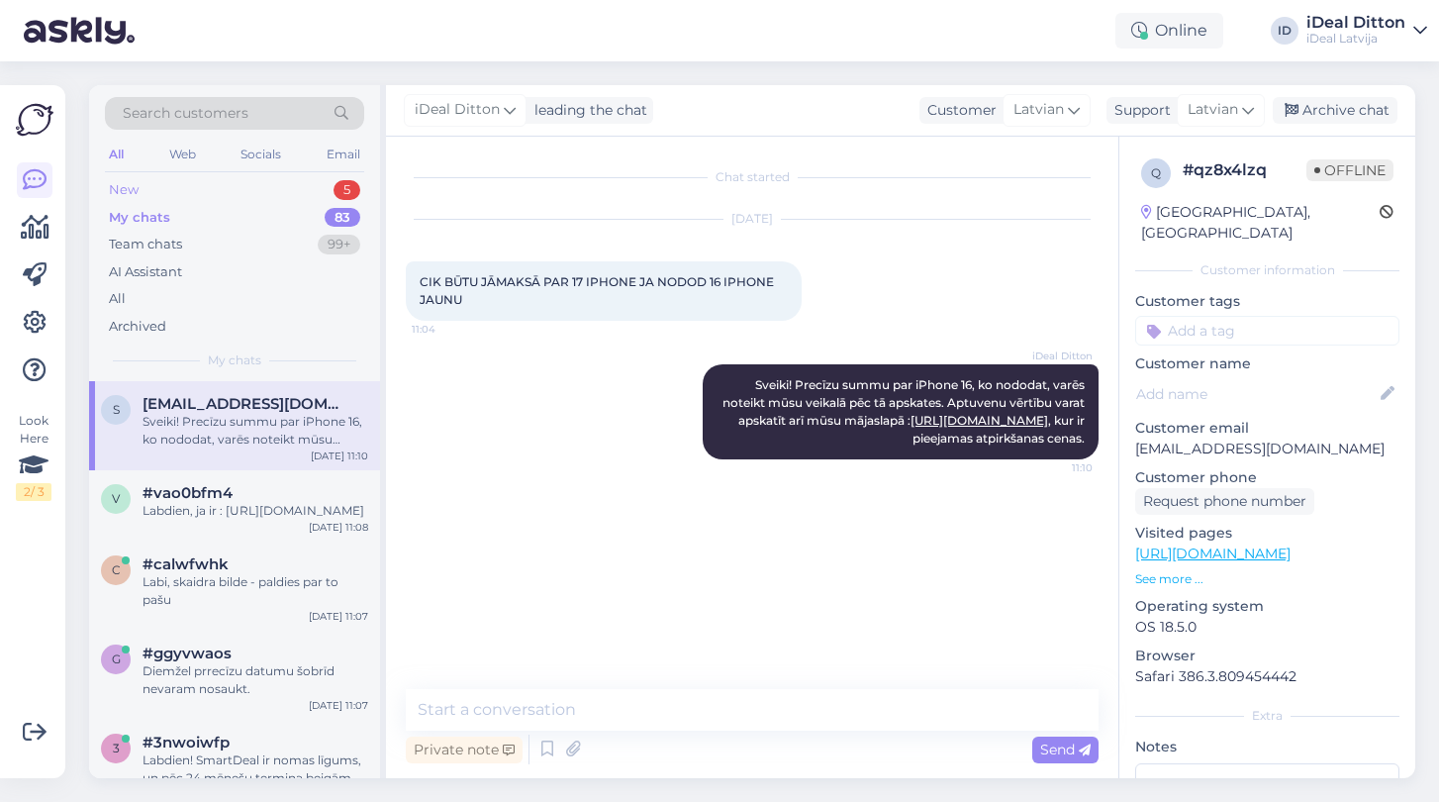
click at [147, 185] on div "New 5" at bounding box center [234, 190] width 259 height 28
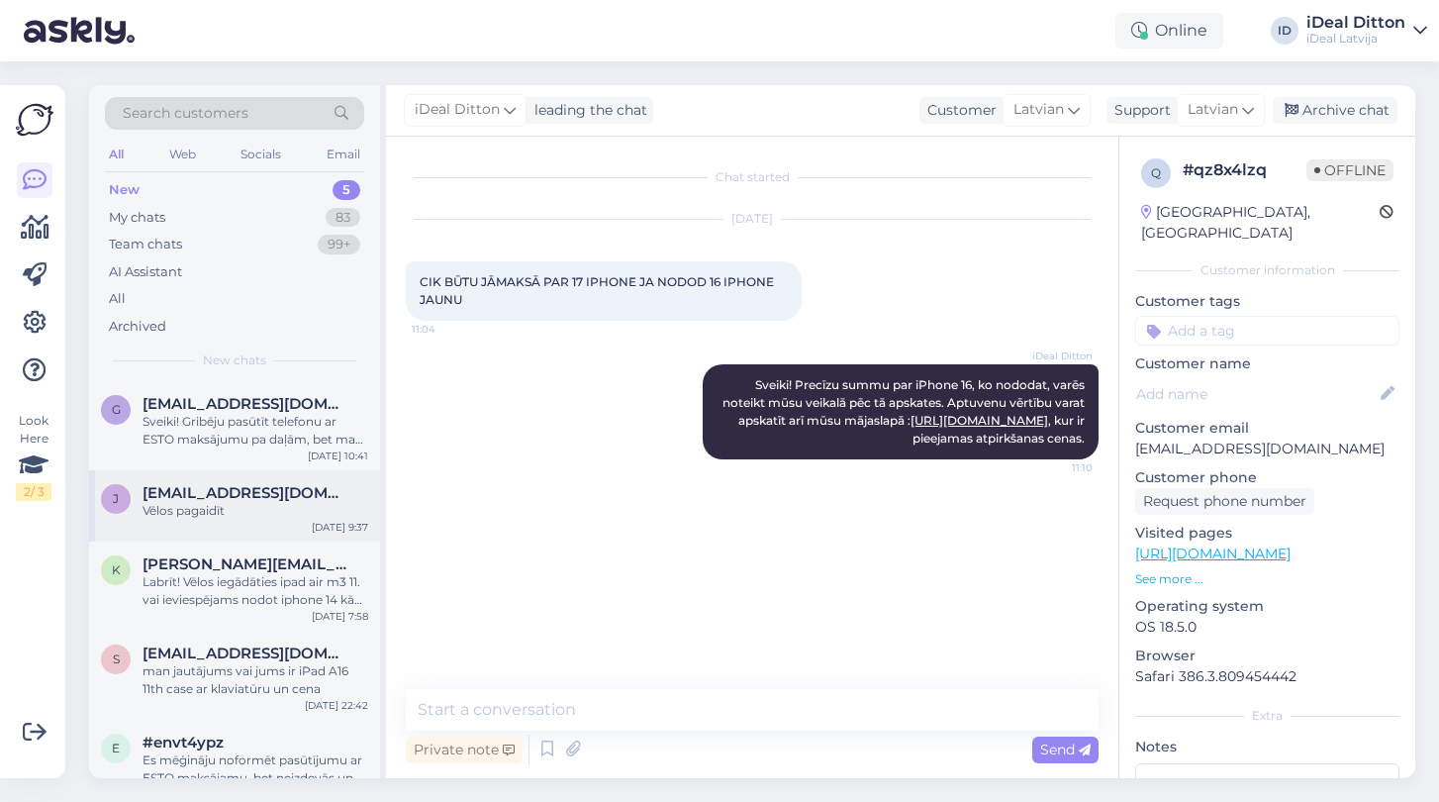
click at [225, 516] on div "Vēlos pagaidīt" at bounding box center [256, 511] width 226 height 18
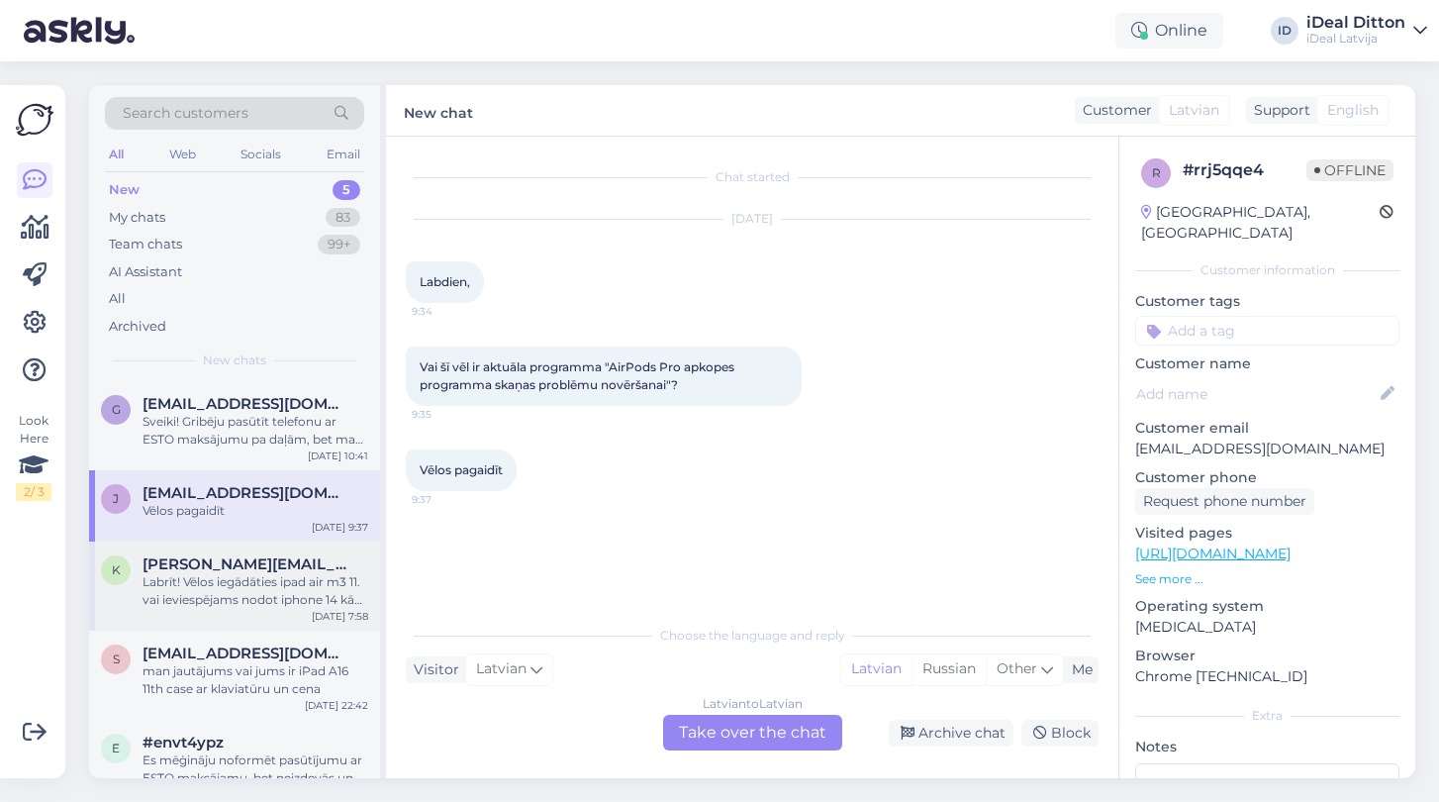
click at [197, 603] on div "Labrīt! Vēlos iegādāties ipad air m3 11. vai ieviespējams nodot iphone 14 kā da…" at bounding box center [256, 591] width 226 height 36
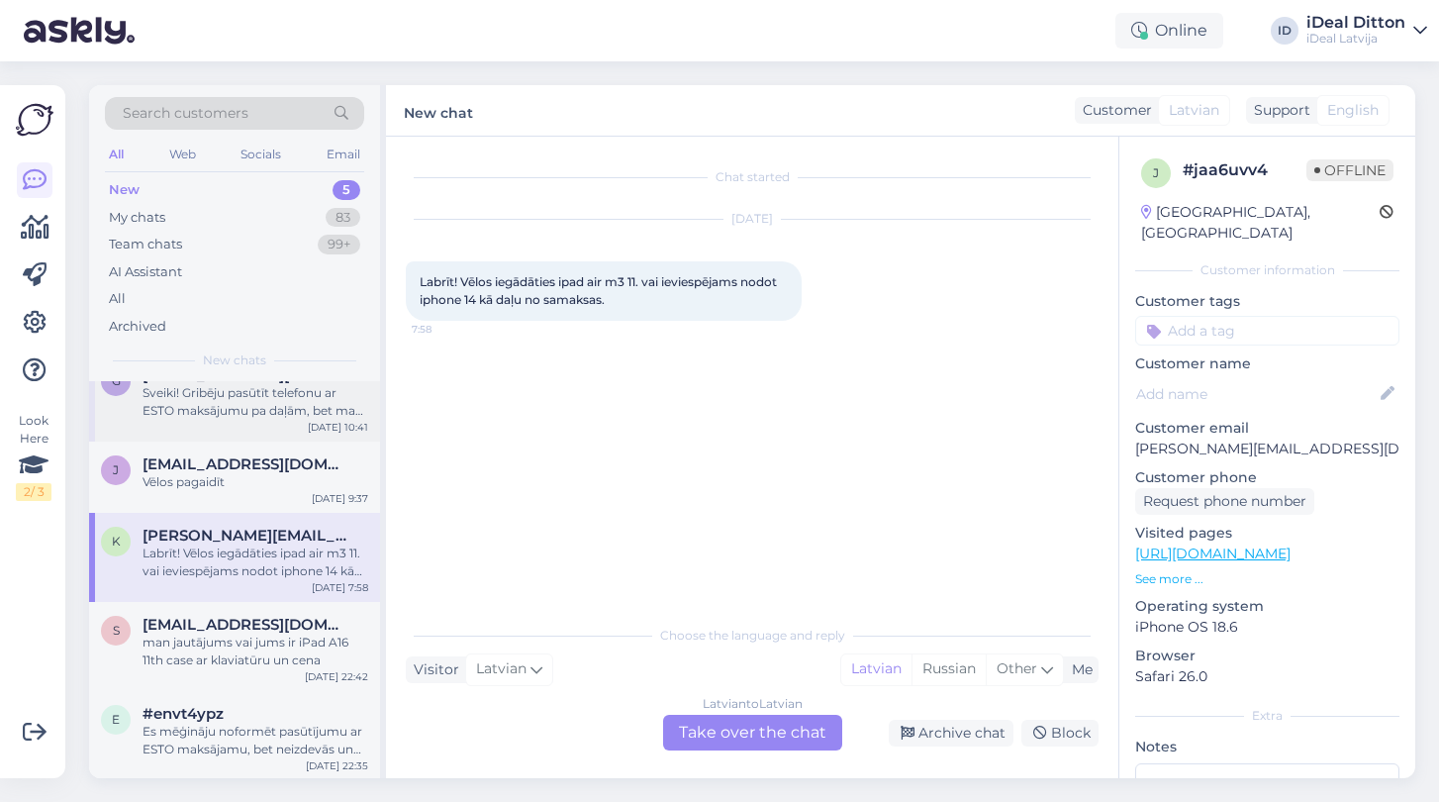
scroll to position [28, 0]
click at [146, 210] on div "My chats" at bounding box center [137, 218] width 56 height 20
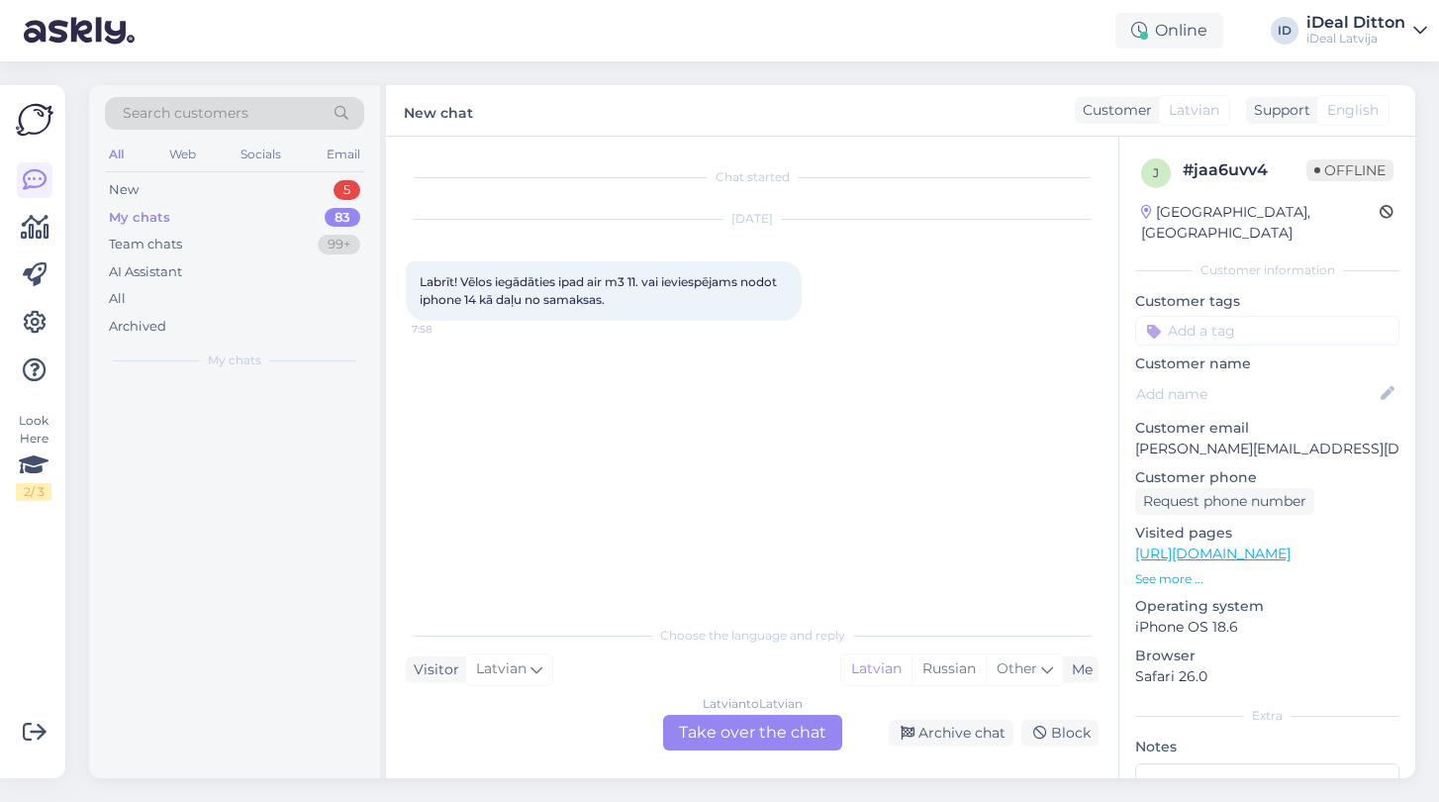
scroll to position [0, 0]
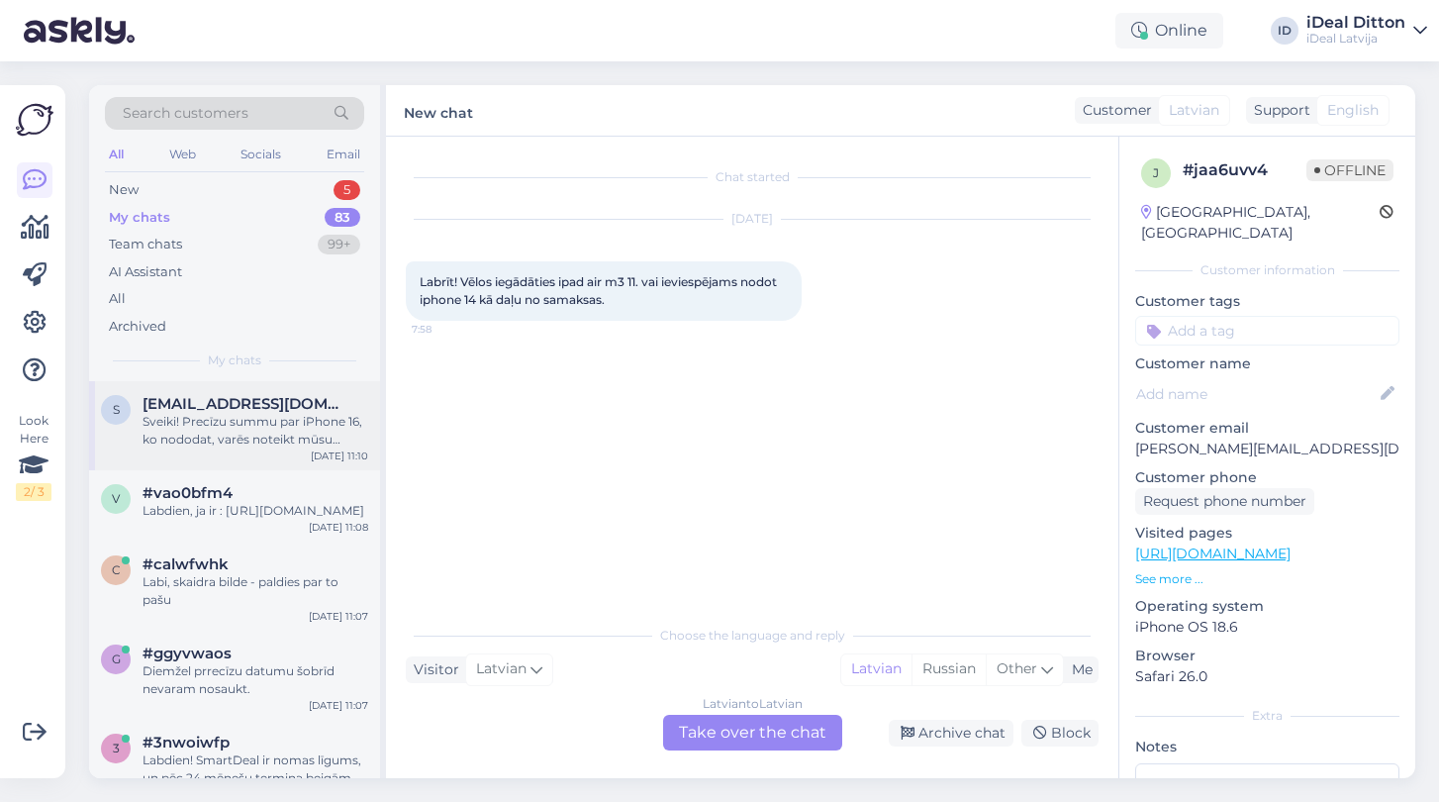
click at [212, 407] on span "[EMAIL_ADDRESS][DOMAIN_NAME]" at bounding box center [246, 404] width 206 height 18
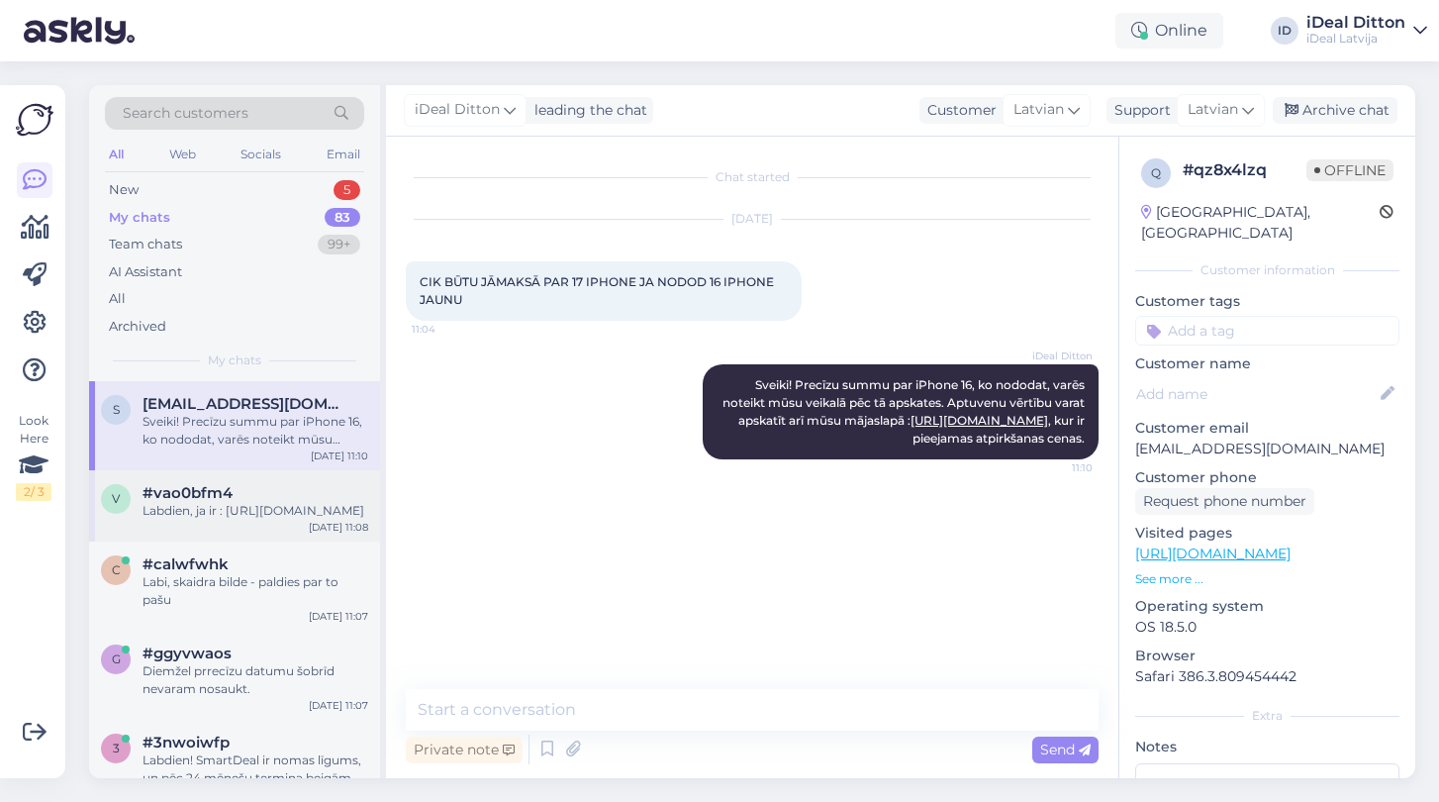
click at [213, 502] on div "Labdien, ja ir : [URL][DOMAIN_NAME]" at bounding box center [256, 511] width 226 height 18
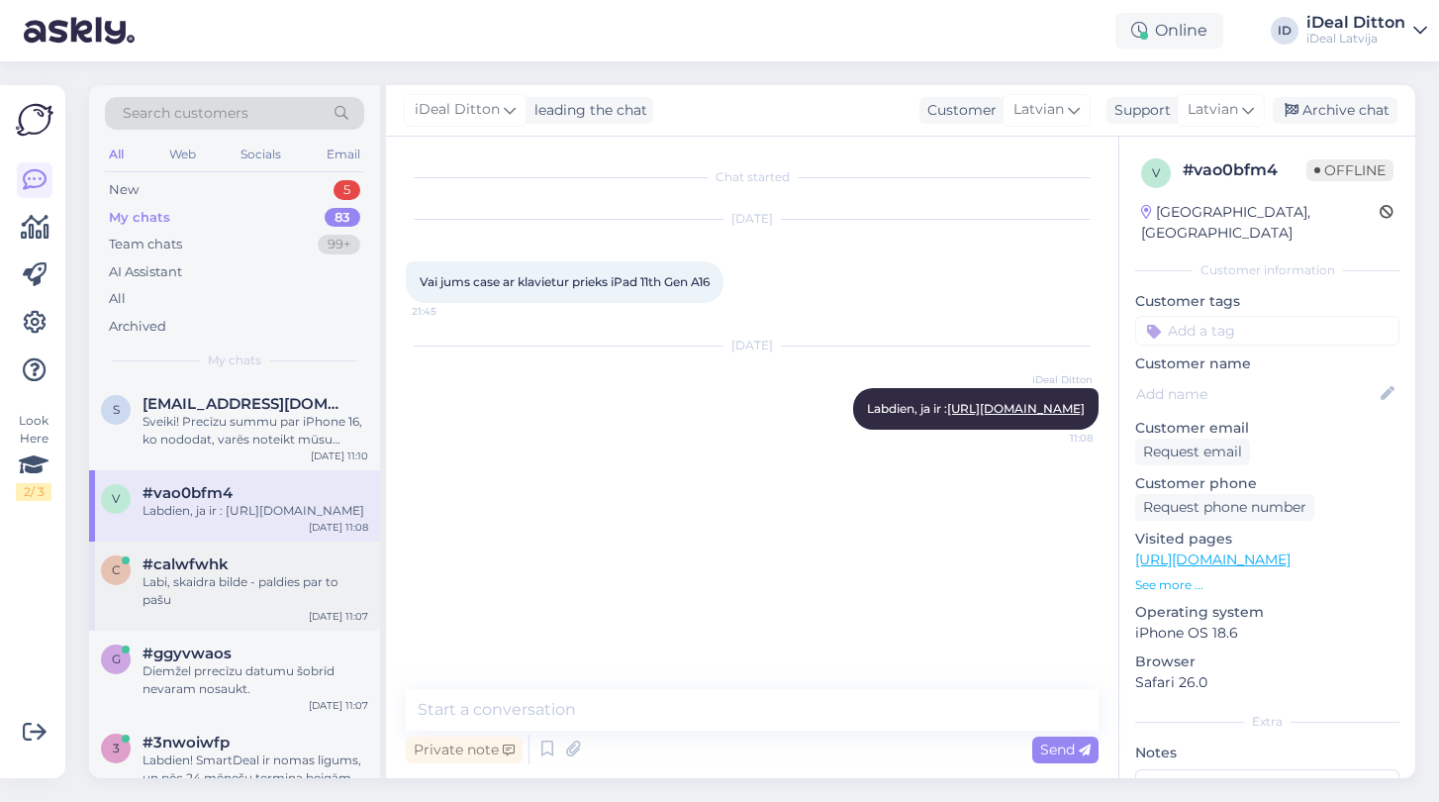
click at [213, 566] on div "c #calwfwhk Labi, skaidra bilde - paldies par to pašu [DATE] 11:07" at bounding box center [234, 585] width 291 height 89
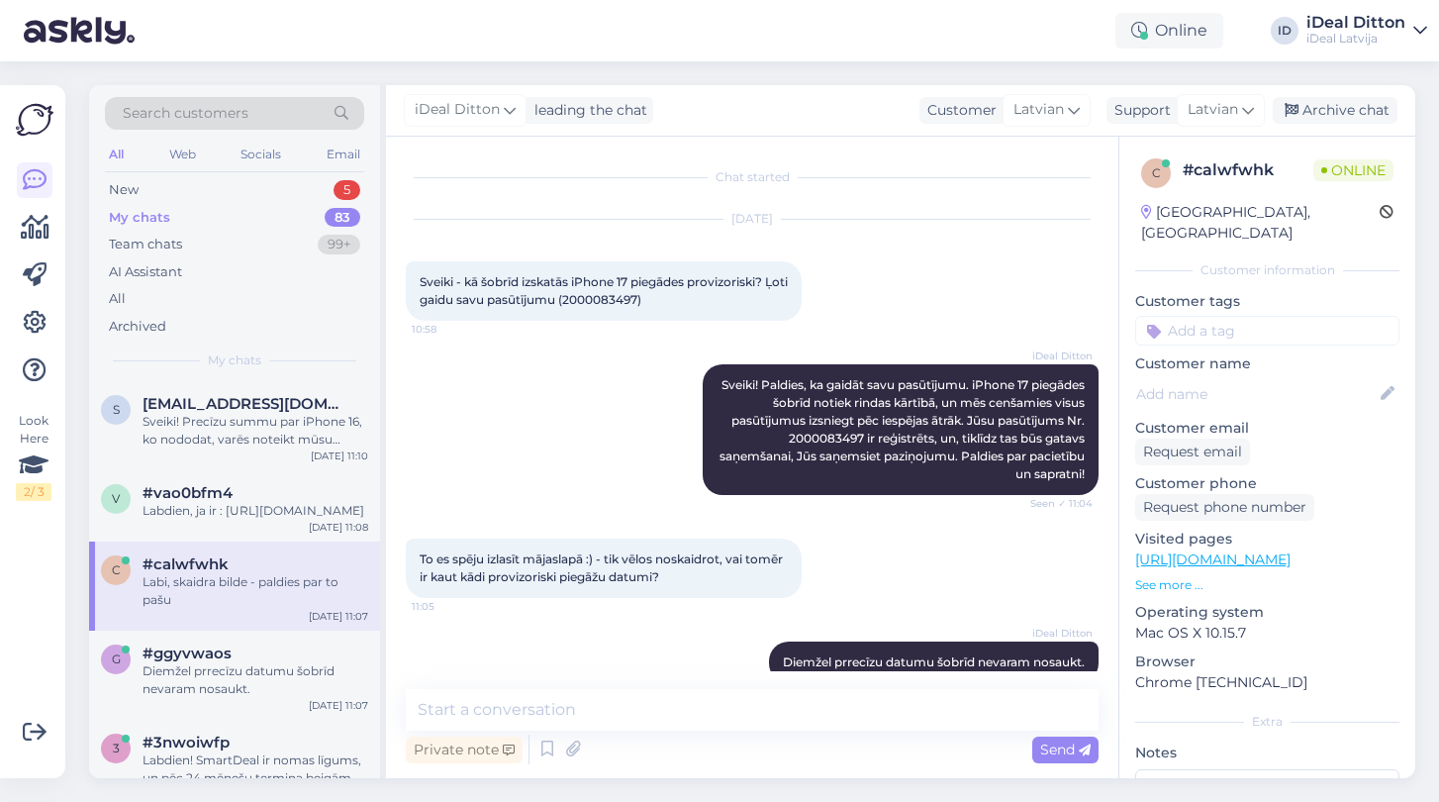
scroll to position [119, 0]
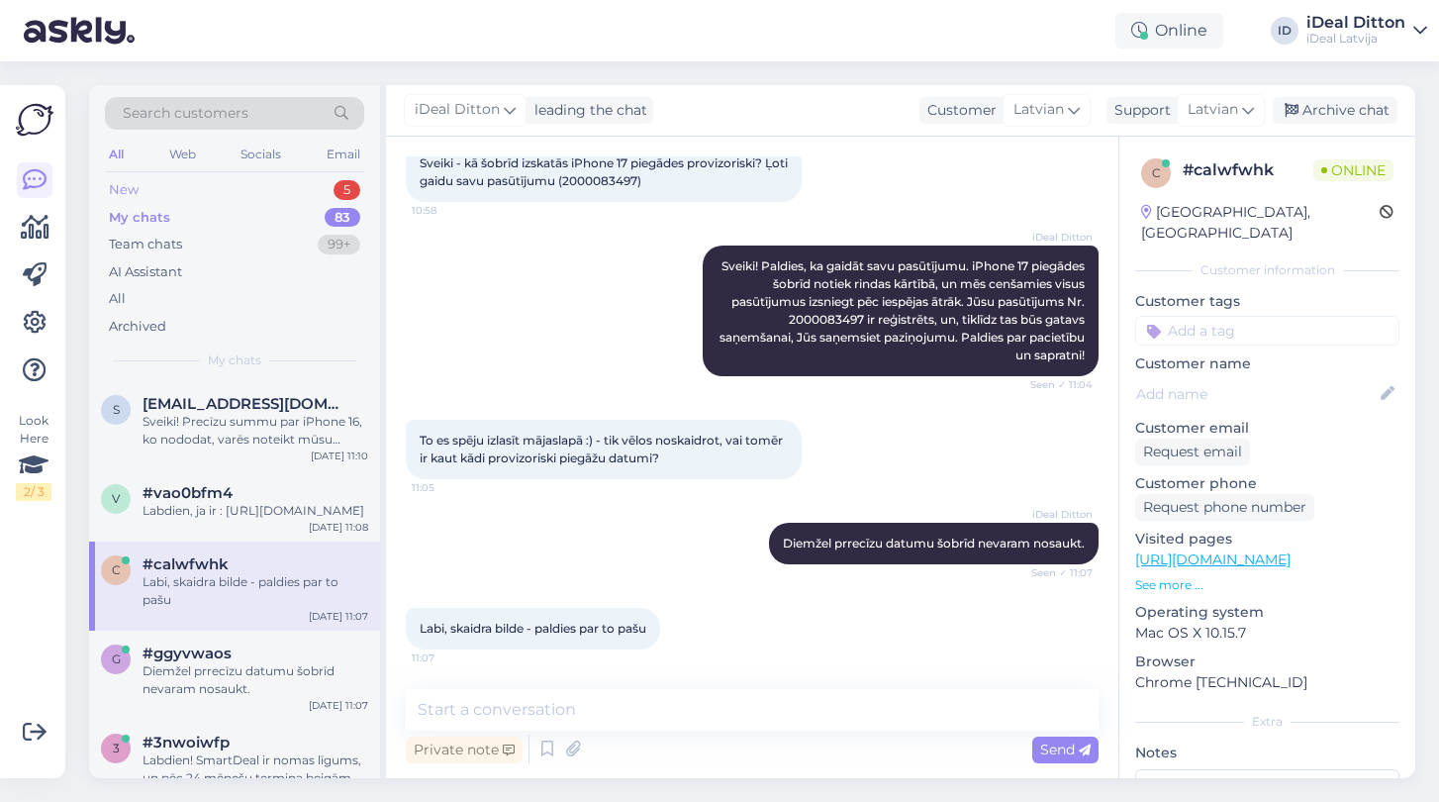
click at [130, 187] on div "New" at bounding box center [124, 190] width 30 height 20
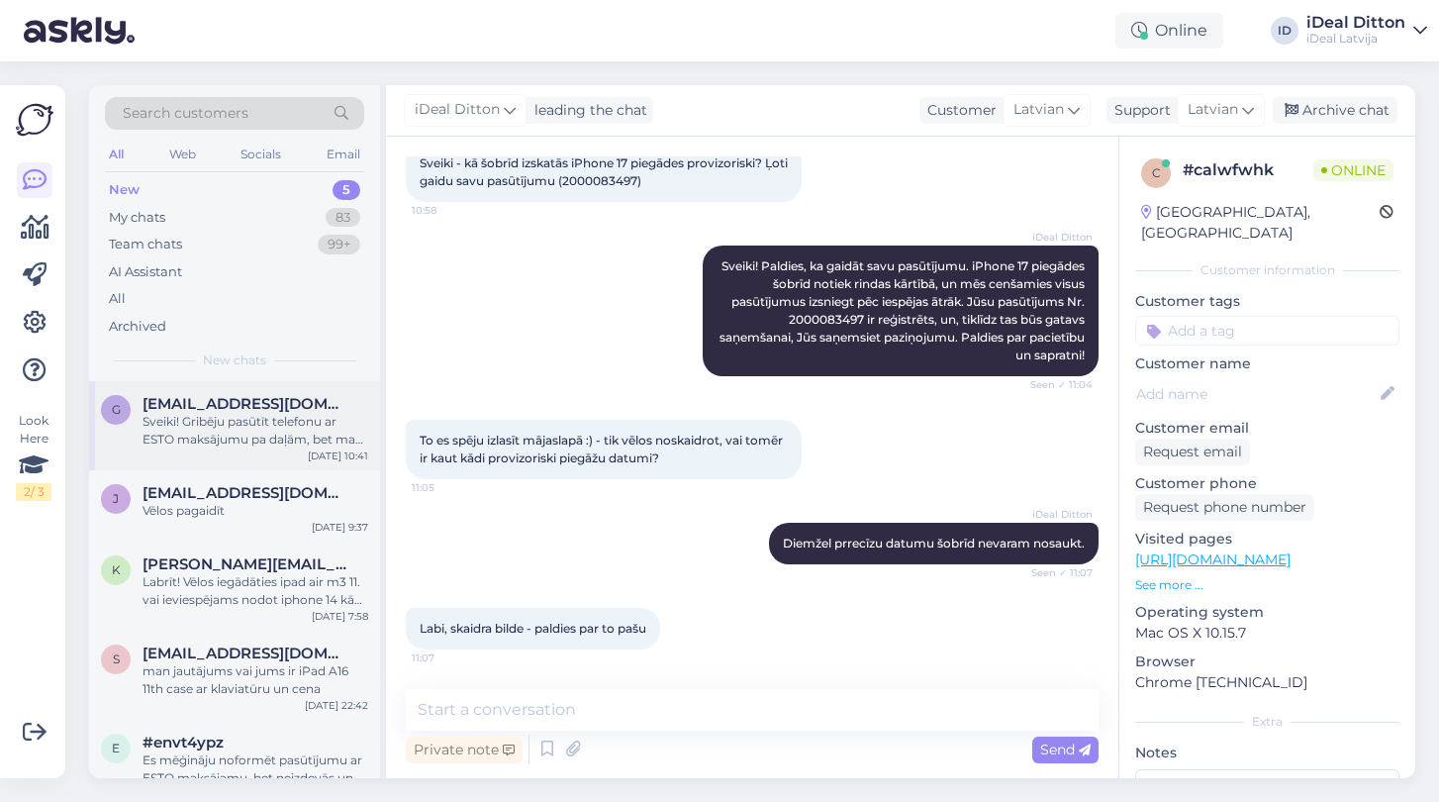
click at [251, 425] on div "Sveiki! Gribēju pasūtīt telefonu ar ESTO maksājumu pa daļām, bet man neizdevās.…" at bounding box center [256, 431] width 226 height 36
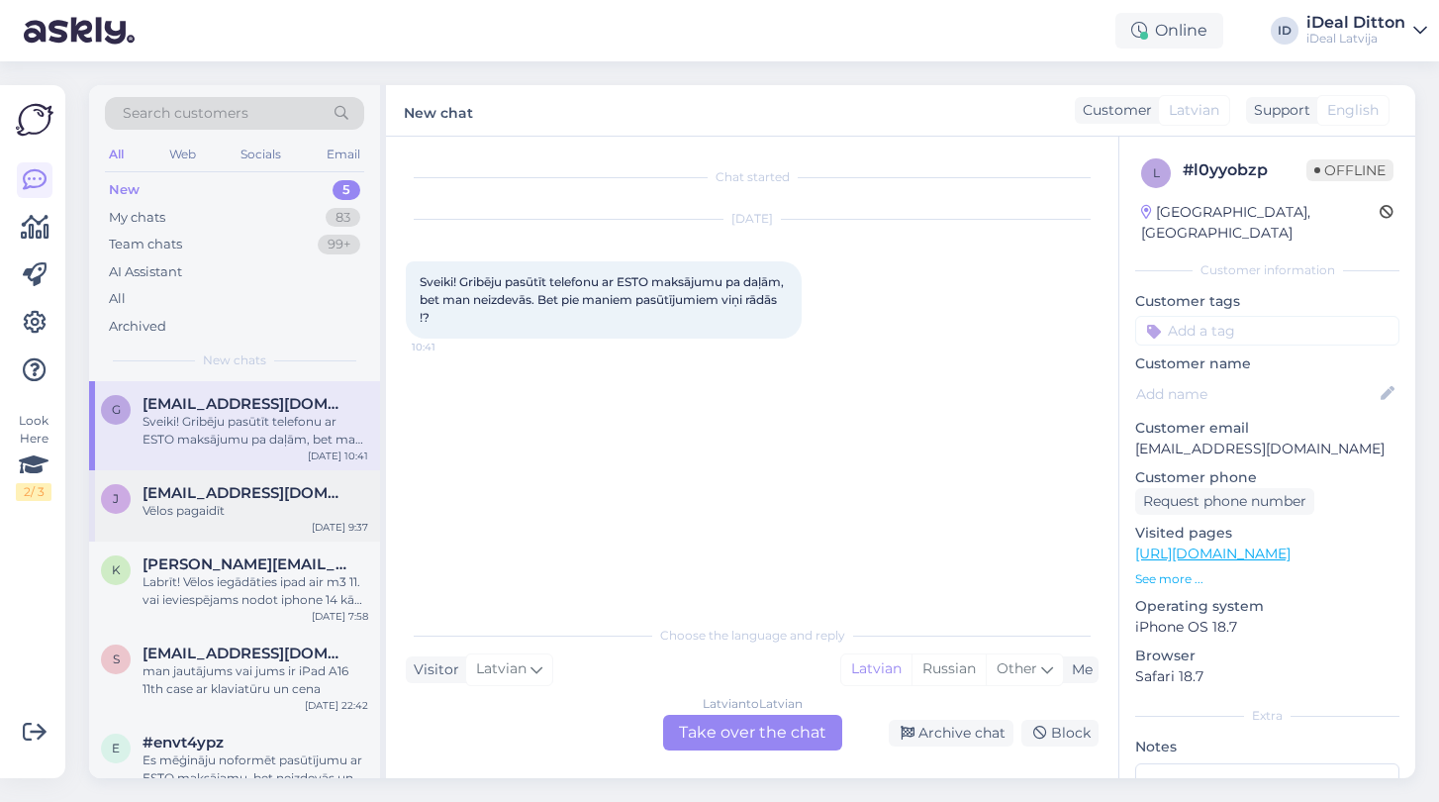
click at [241, 502] on div "Vēlos pagaidīt" at bounding box center [256, 511] width 226 height 18
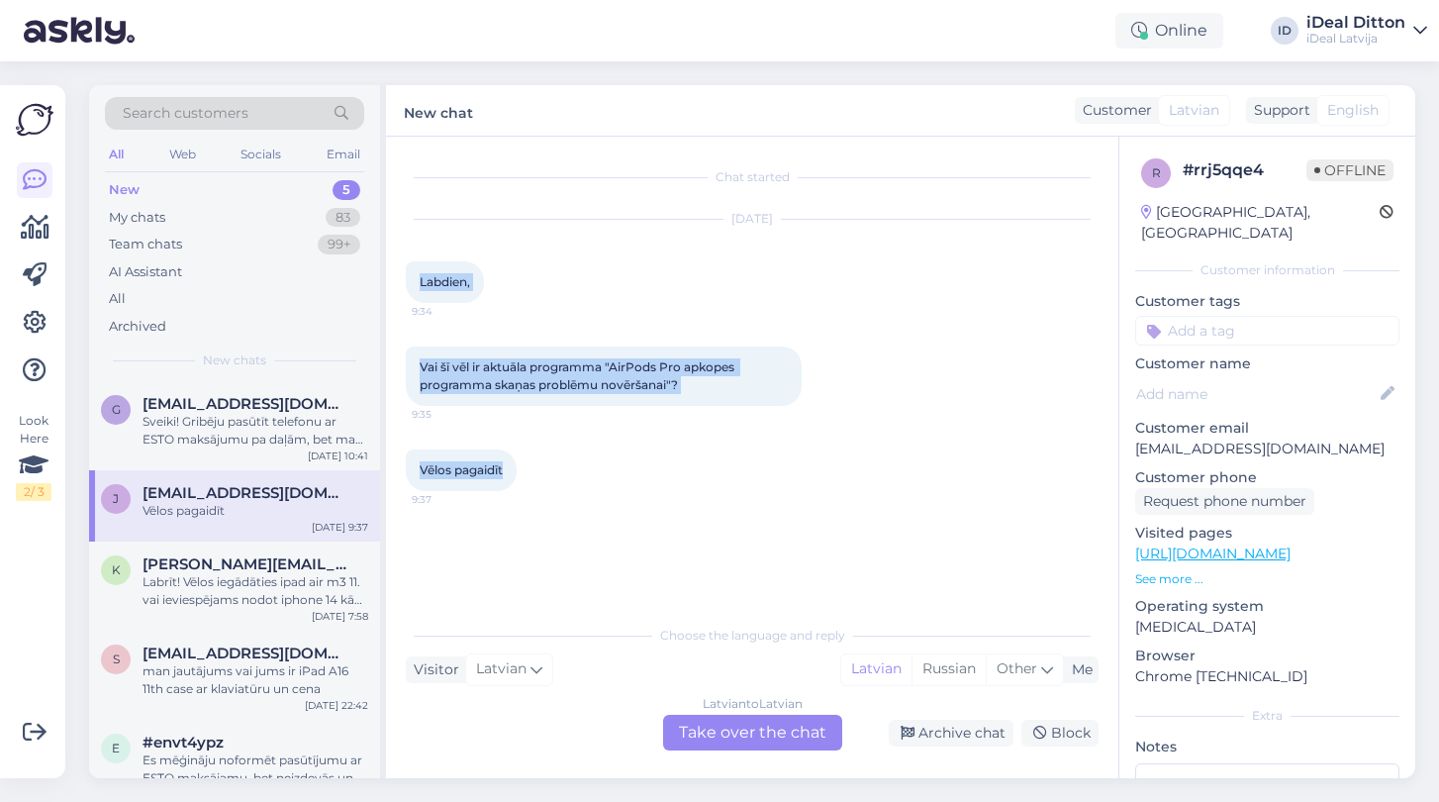
drag, startPoint x: 417, startPoint y: 275, endPoint x: 515, endPoint y: 487, distance: 233.4
click at [515, 487] on div "Chat started [DATE] Labdien, 9:34 Vai šī vēl ir aktuāla programma "AirPods Pro …" at bounding box center [761, 376] width 711 height 440
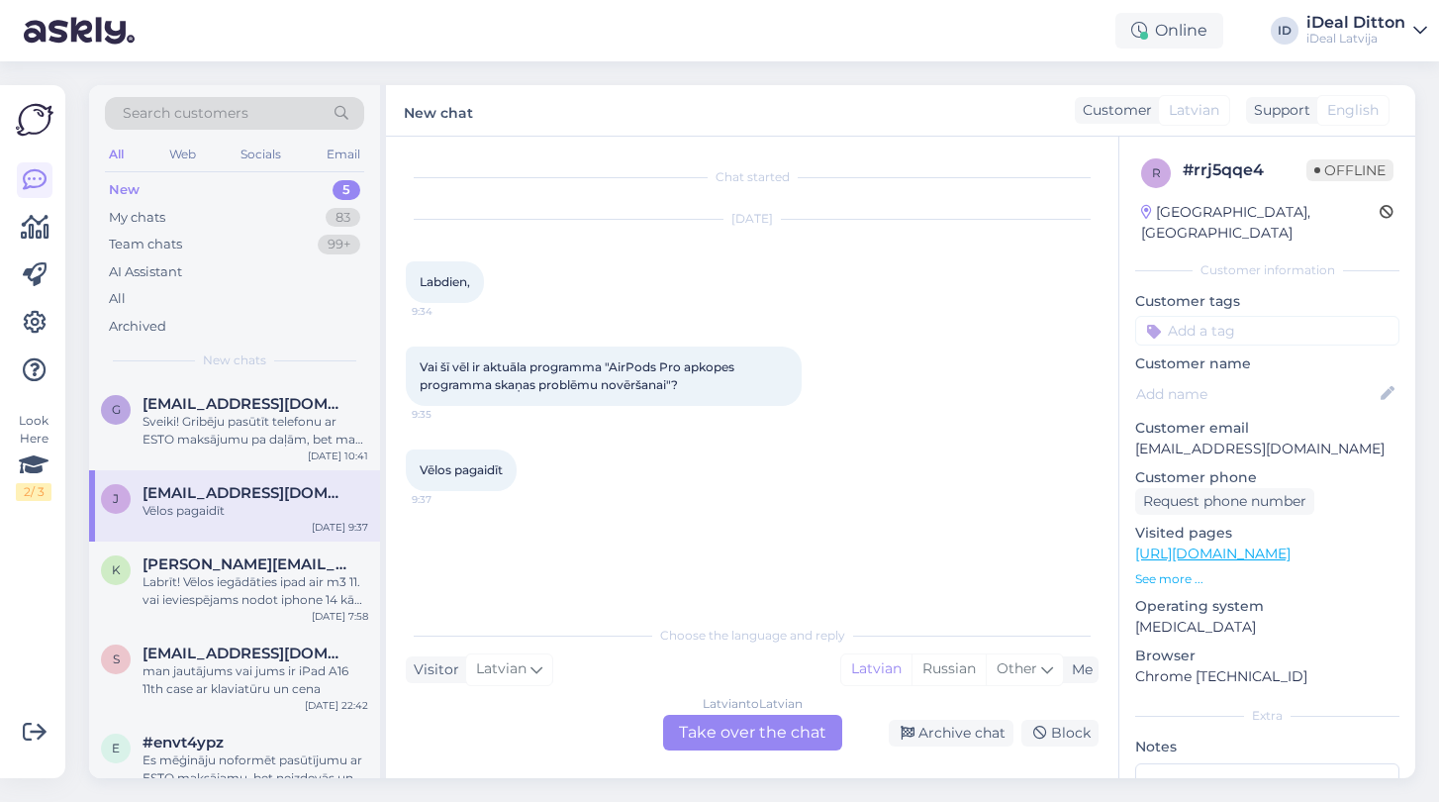
click at [704, 731] on div "Latvian to Latvian Take over the chat" at bounding box center [752, 733] width 179 height 36
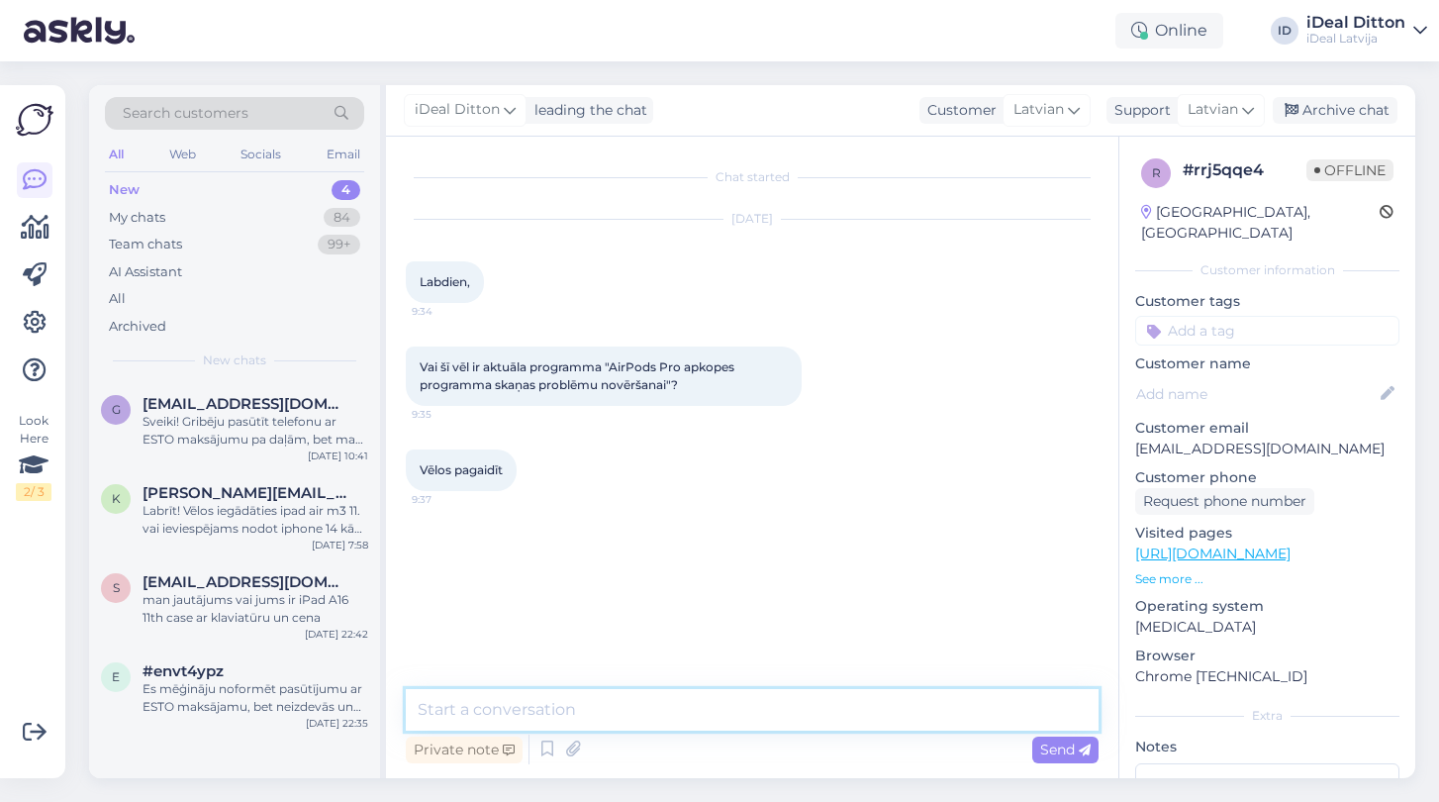
click at [618, 719] on textarea at bounding box center [752, 710] width 693 height 42
paste textarea "Labdien! Paldies par Jūsu jautājumu. Šobrīd programma 'AirPods Pro apkopes prog…"
type textarea "Labdien! Paldies par Jūsu jautājumu. Šobrīd programma 'AirPods Pro apkopes prog…"
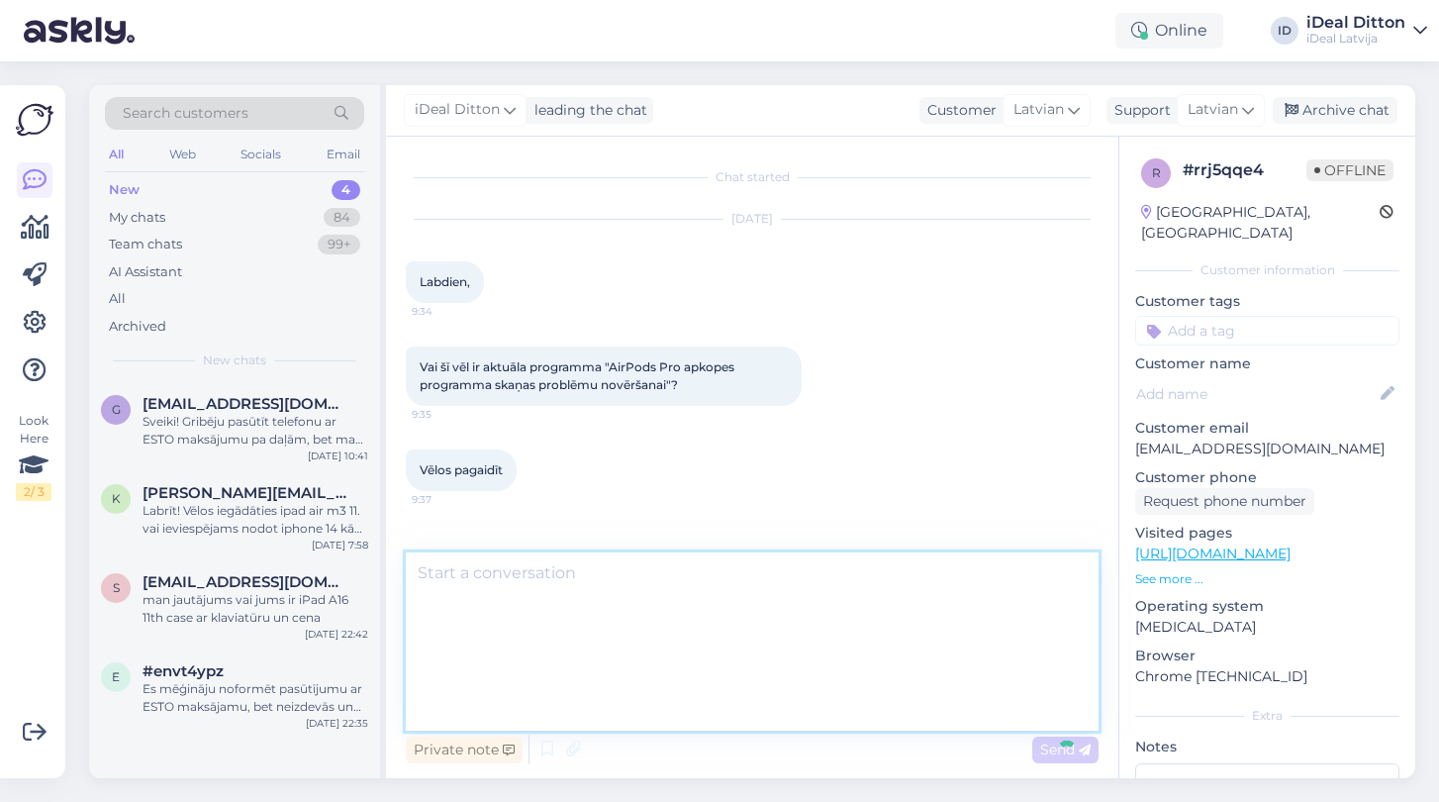
scroll to position [87, 0]
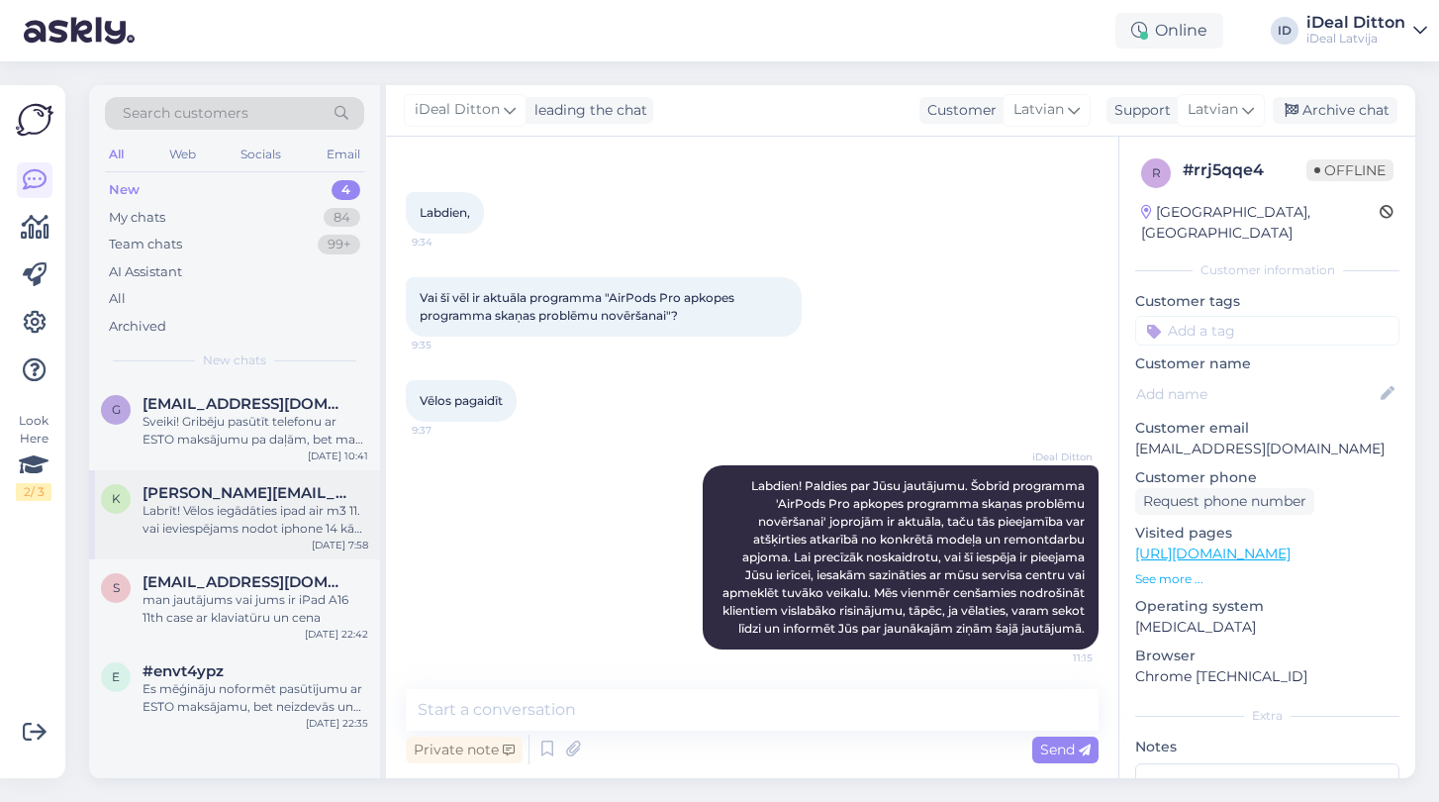
click at [275, 534] on div "k [PERSON_NAME][EMAIL_ADDRESS][DOMAIN_NAME] Labrīt! Vēlos iegādāties ipad air m…" at bounding box center [234, 514] width 291 height 89
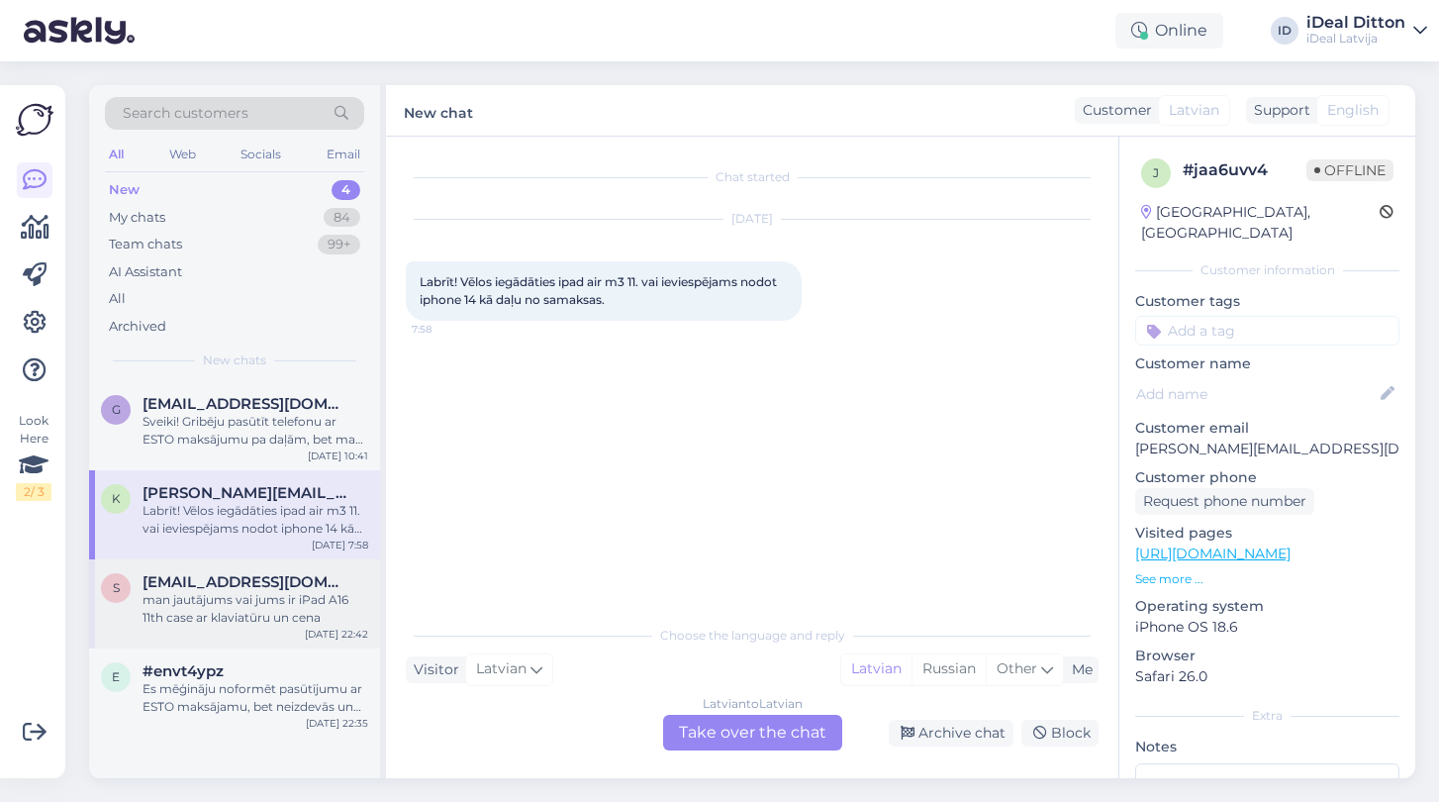
click at [294, 613] on div "man jautājums vai jums ir iPad A16 11th case ar klaviatūru un cena" at bounding box center [256, 609] width 226 height 36
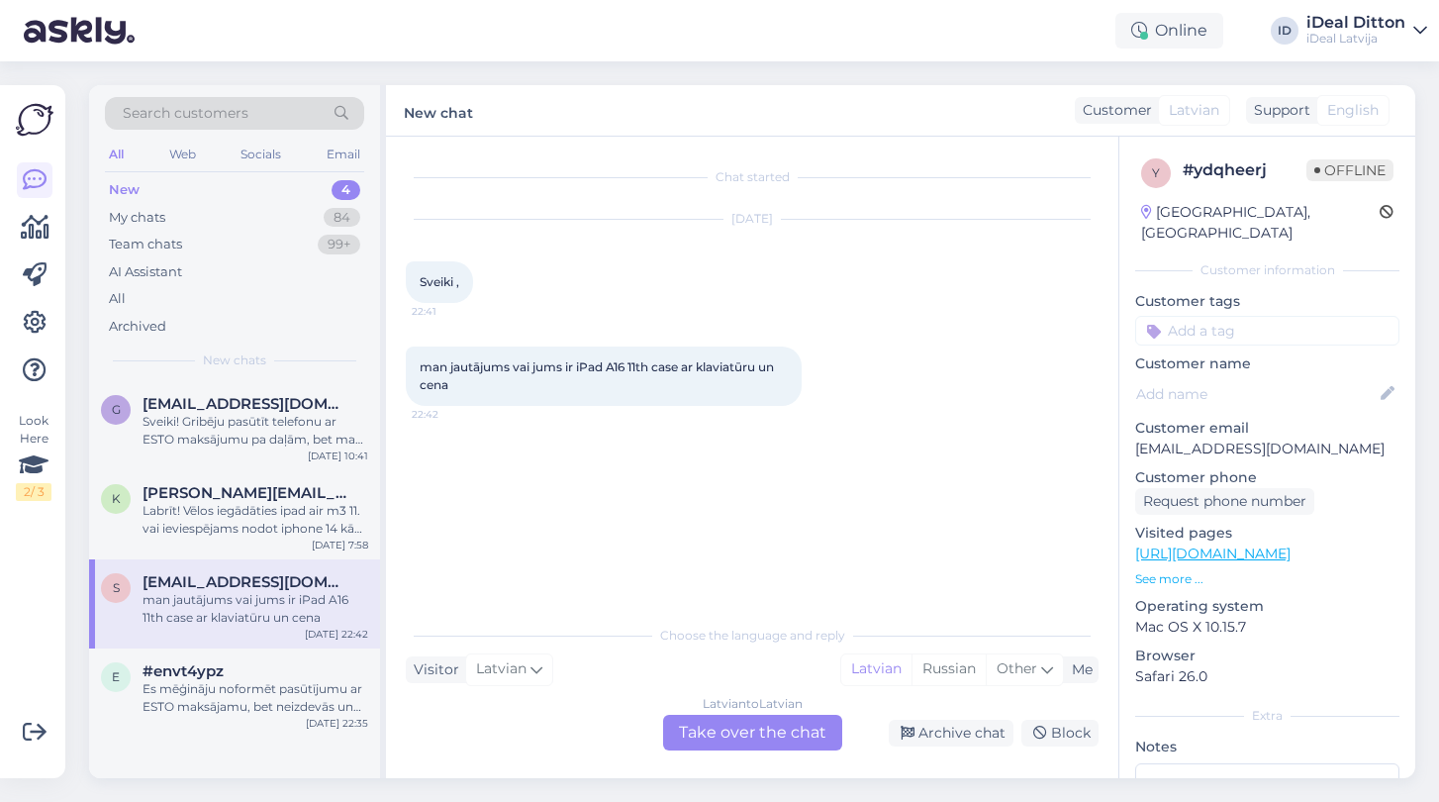
click at [702, 724] on div "Latvian to Latvian Take over the chat" at bounding box center [752, 733] width 179 height 36
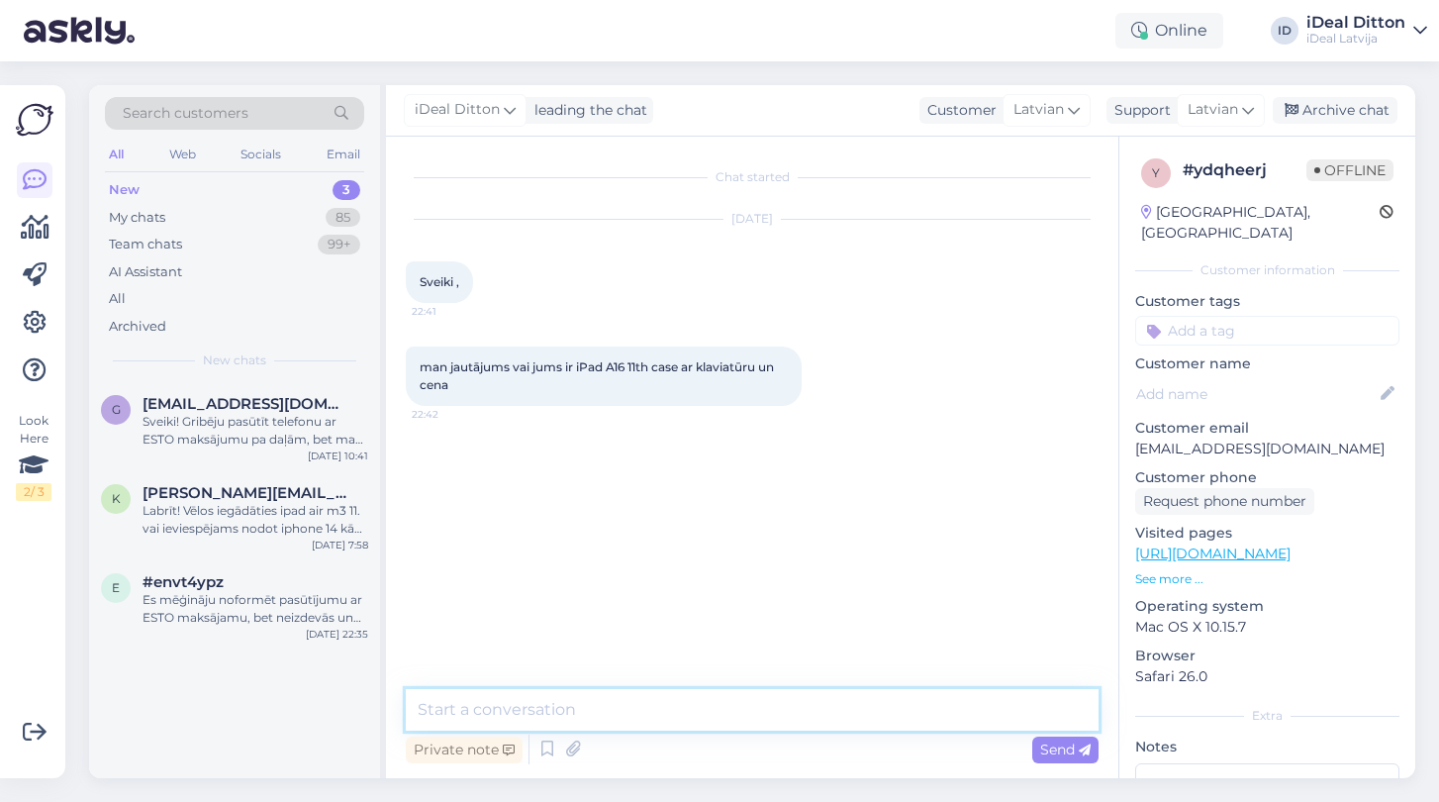
click at [674, 712] on textarea at bounding box center [752, 710] width 693 height 42
type textarea "Д"
paste textarea "[URL][DOMAIN_NAME]"
type textarea "Labdien, ja ir : [URL][DOMAIN_NAME]"
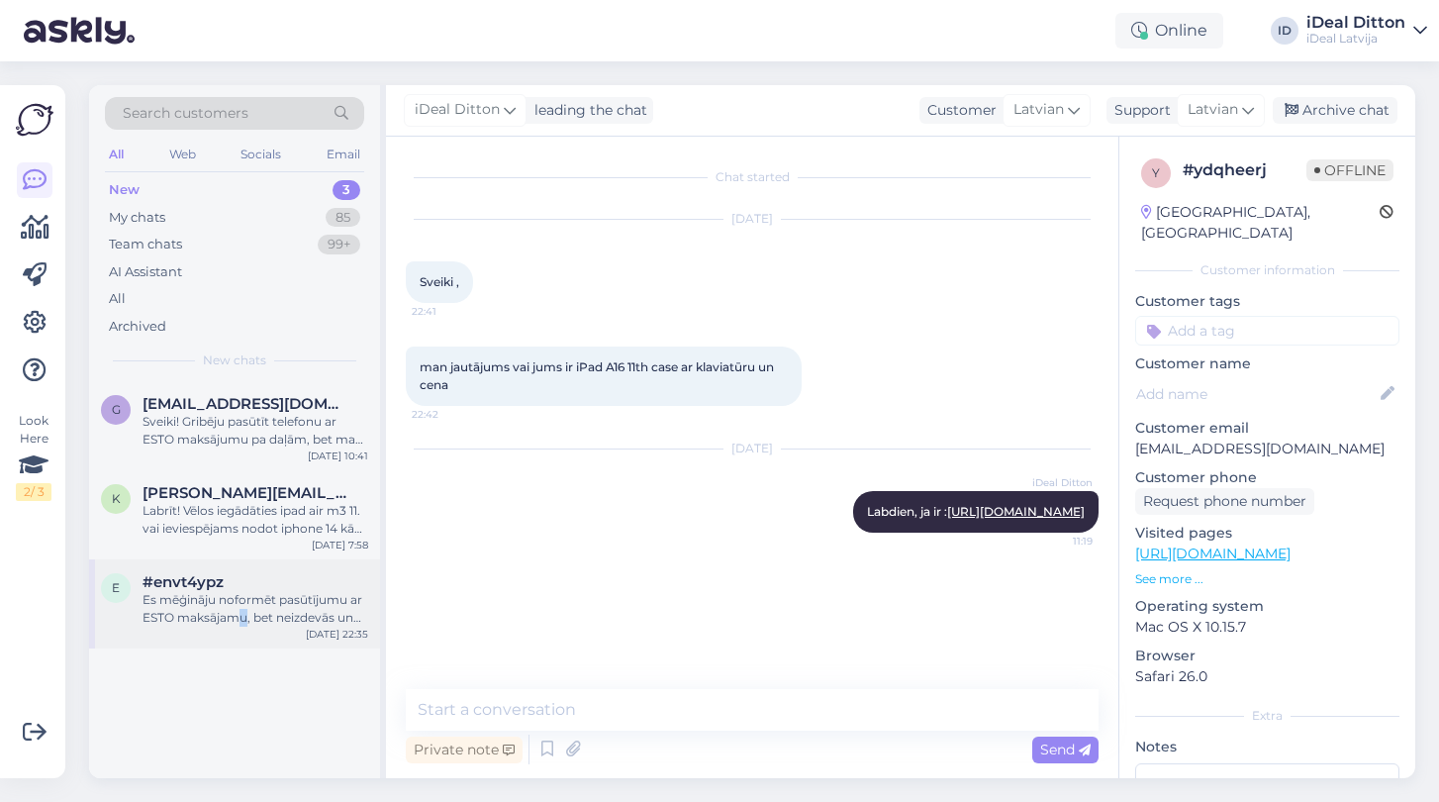
click at [244, 609] on div "Es mēģināju noformēt pasūtījumu ar ESTO maksājamu, bet neizdevās un tagad pie m…" at bounding box center [256, 609] width 226 height 36
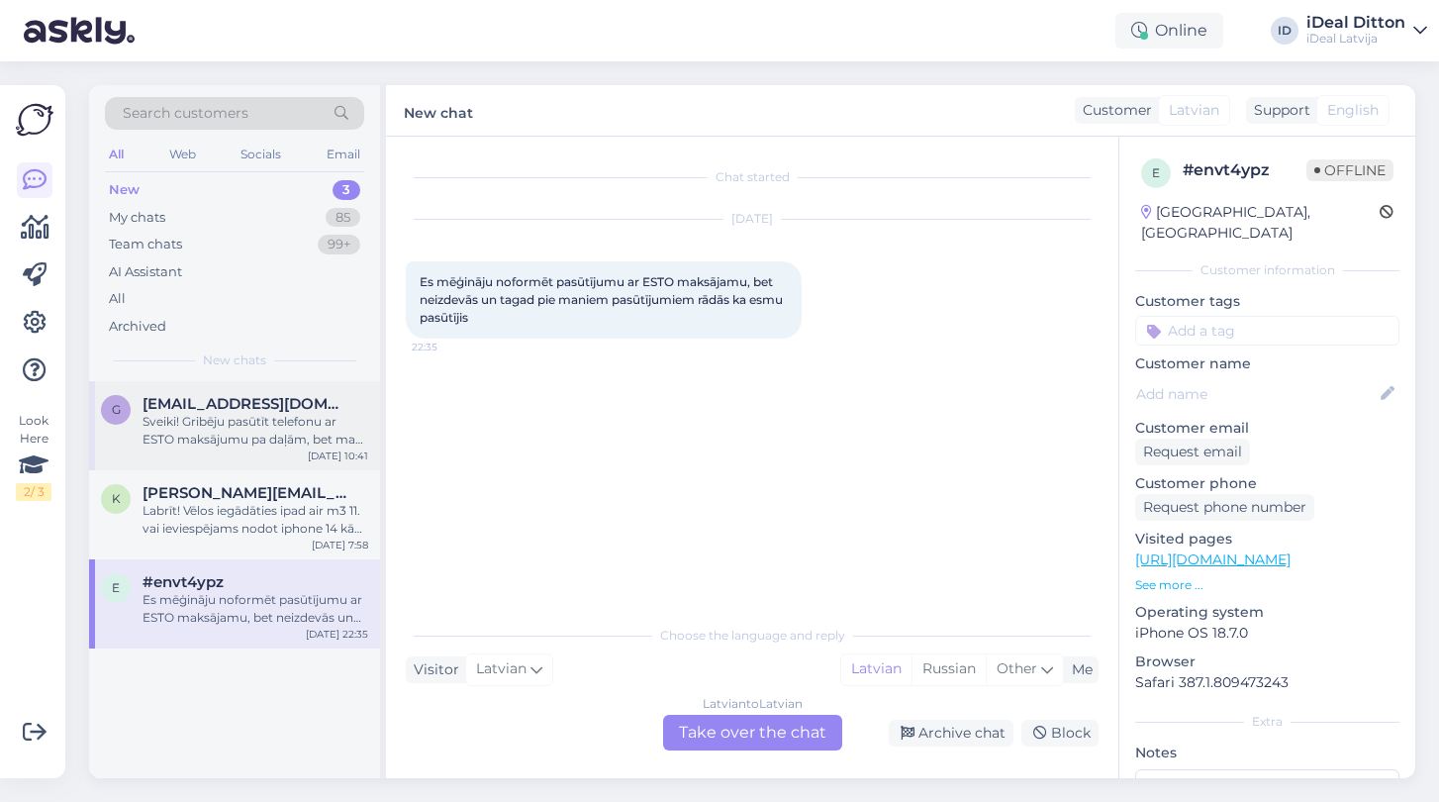
click at [240, 430] on div "Sveiki! Gribēju pasūtīt telefonu ar ESTO maksājumu pa daļām, bet man neizdevās.…" at bounding box center [256, 431] width 226 height 36
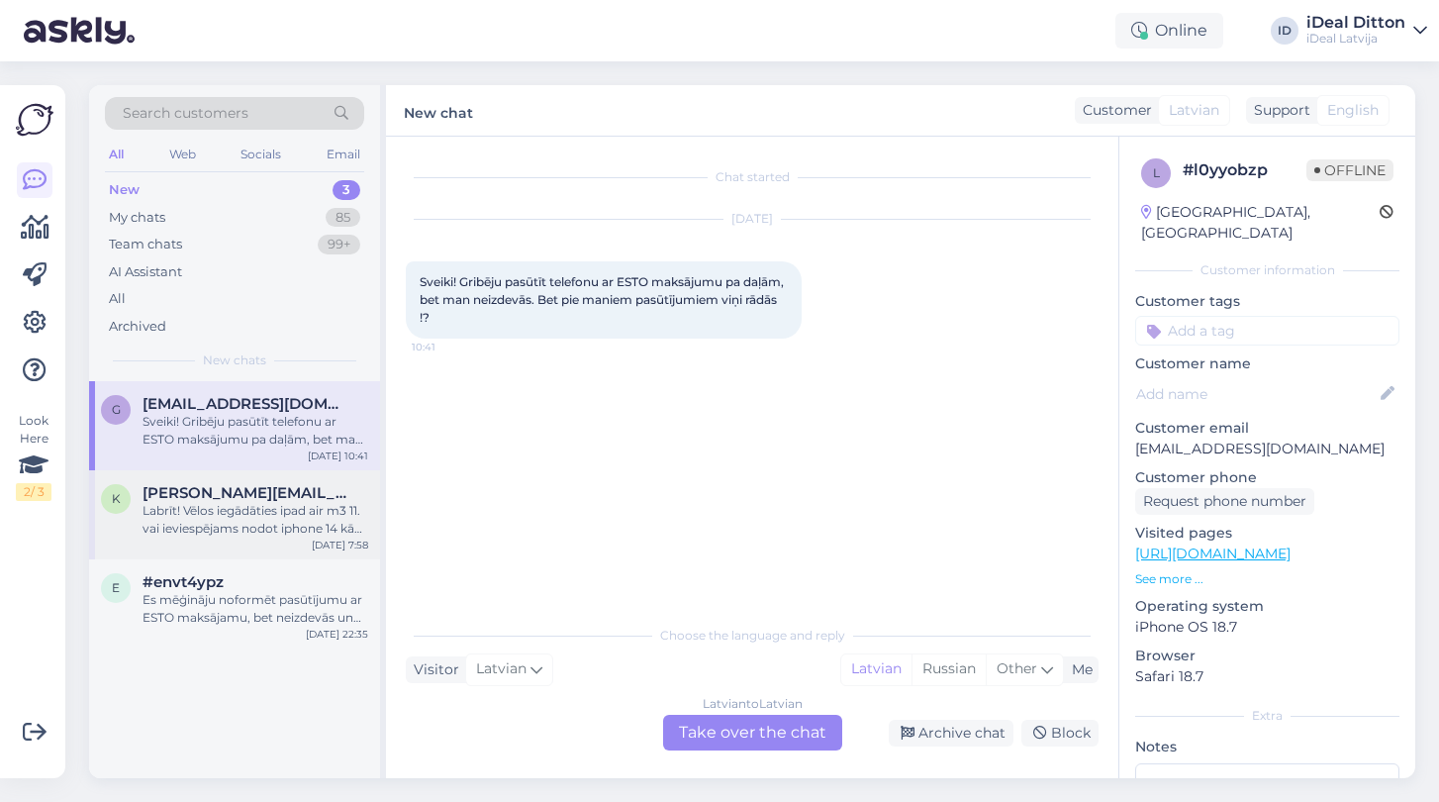
click at [278, 535] on div "k [PERSON_NAME][EMAIL_ADDRESS][DOMAIN_NAME] Labrīt! Vēlos iegādāties ipad air m…" at bounding box center [234, 514] width 291 height 89
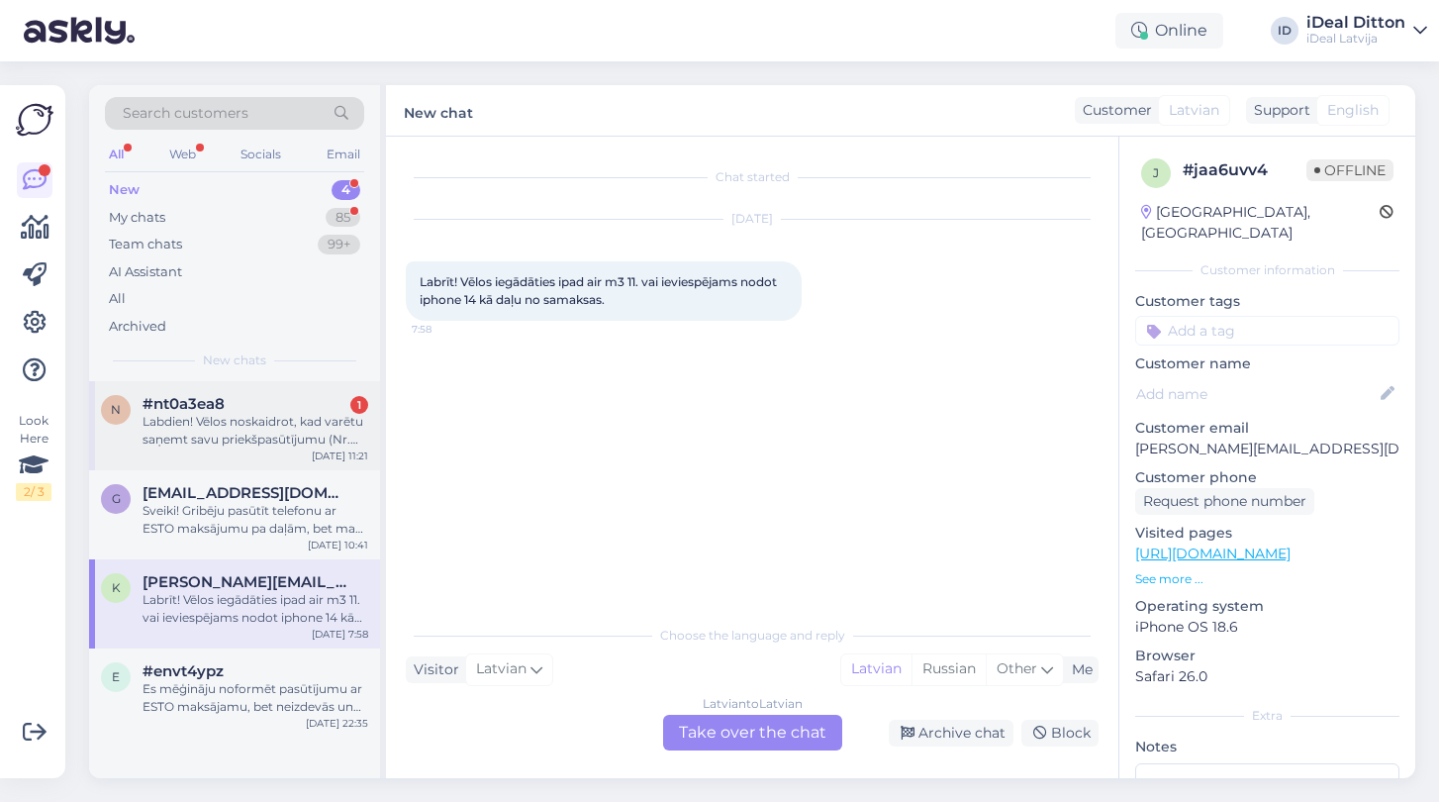
click at [244, 430] on div "Labdien! Vēlos noskaidrot, kad varētu saņemt savu priekšpasūtījumu (Nr. 3000000…" at bounding box center [256, 431] width 226 height 36
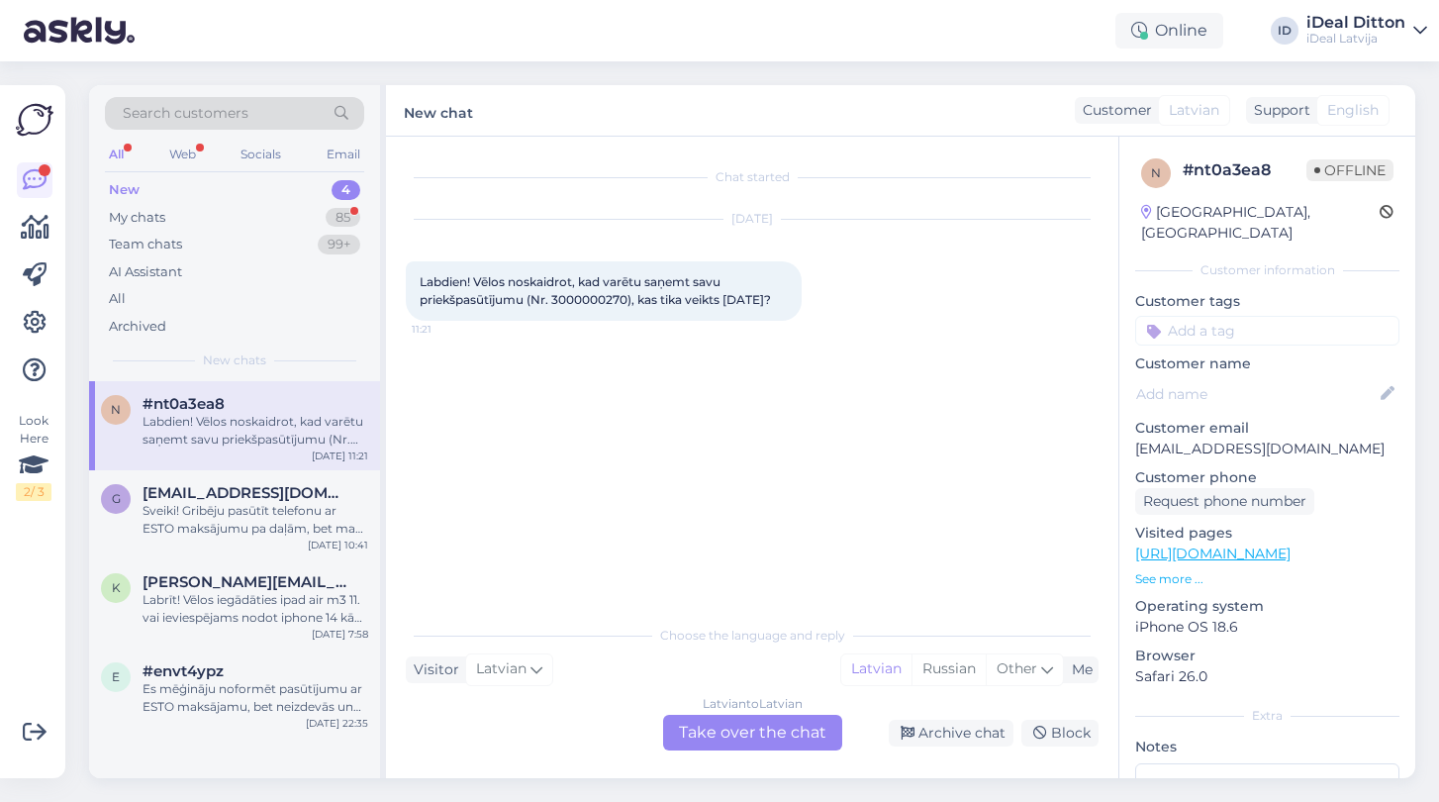
drag, startPoint x: 419, startPoint y: 299, endPoint x: 503, endPoint y: 339, distance: 93.4
click at [503, 321] on div "Labdien! Vēlos noskaidrot, kad varētu saņemt savu priekšpasūtījumu (Nr. 3000000…" at bounding box center [604, 290] width 396 height 59
click at [800, 730] on div "Latvian to Latvian Take over the chat" at bounding box center [752, 733] width 179 height 36
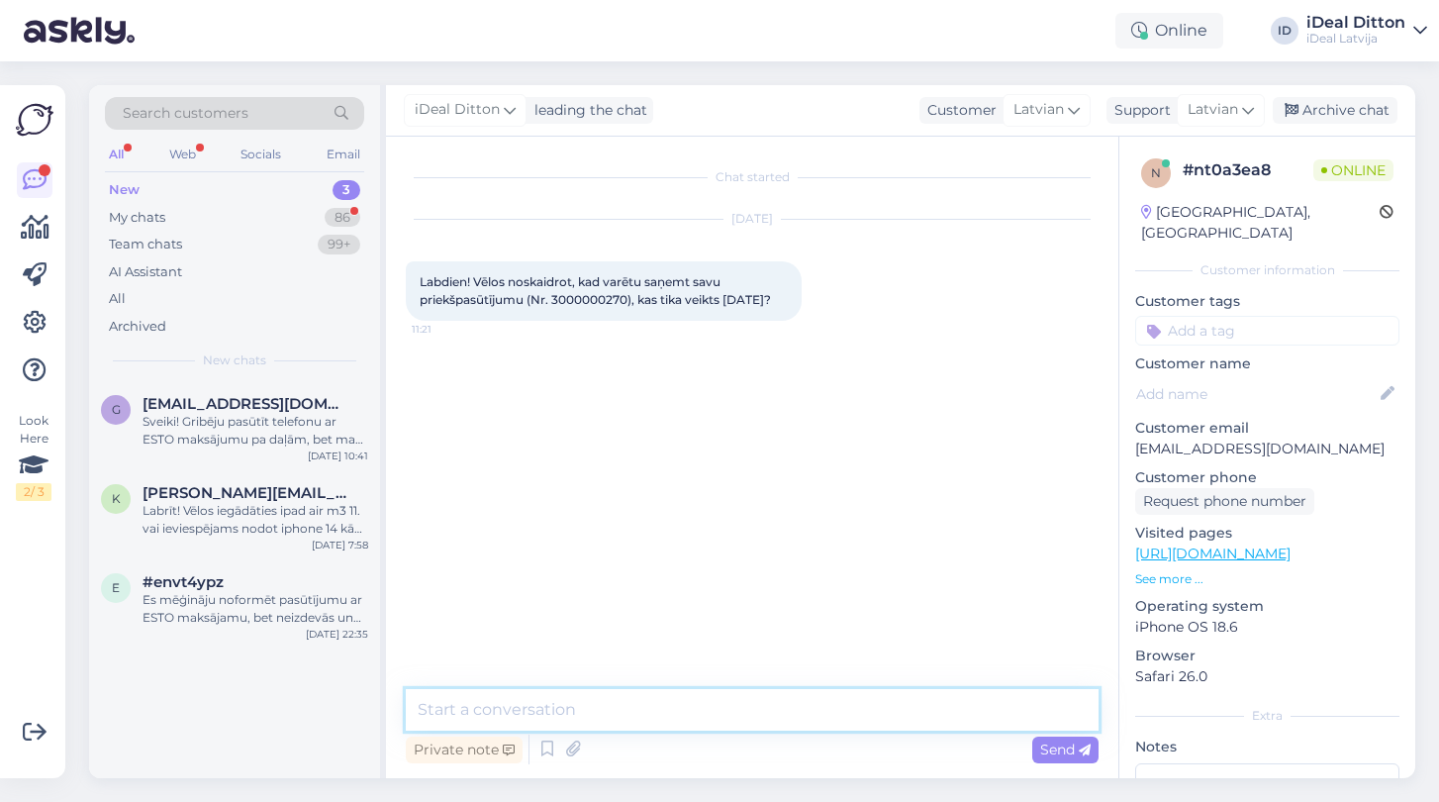
click at [634, 719] on textarea at bounding box center [752, 710] width 693 height 42
paste textarea "Labdien! Paldies par [PERSON_NAME] priekšpasūtījumu. Tas tiks izsniegts rindas …"
type textarea "Labdien! Paldies par [PERSON_NAME] priekšpasūtījumu. Tas tiks izsniegts rindas …"
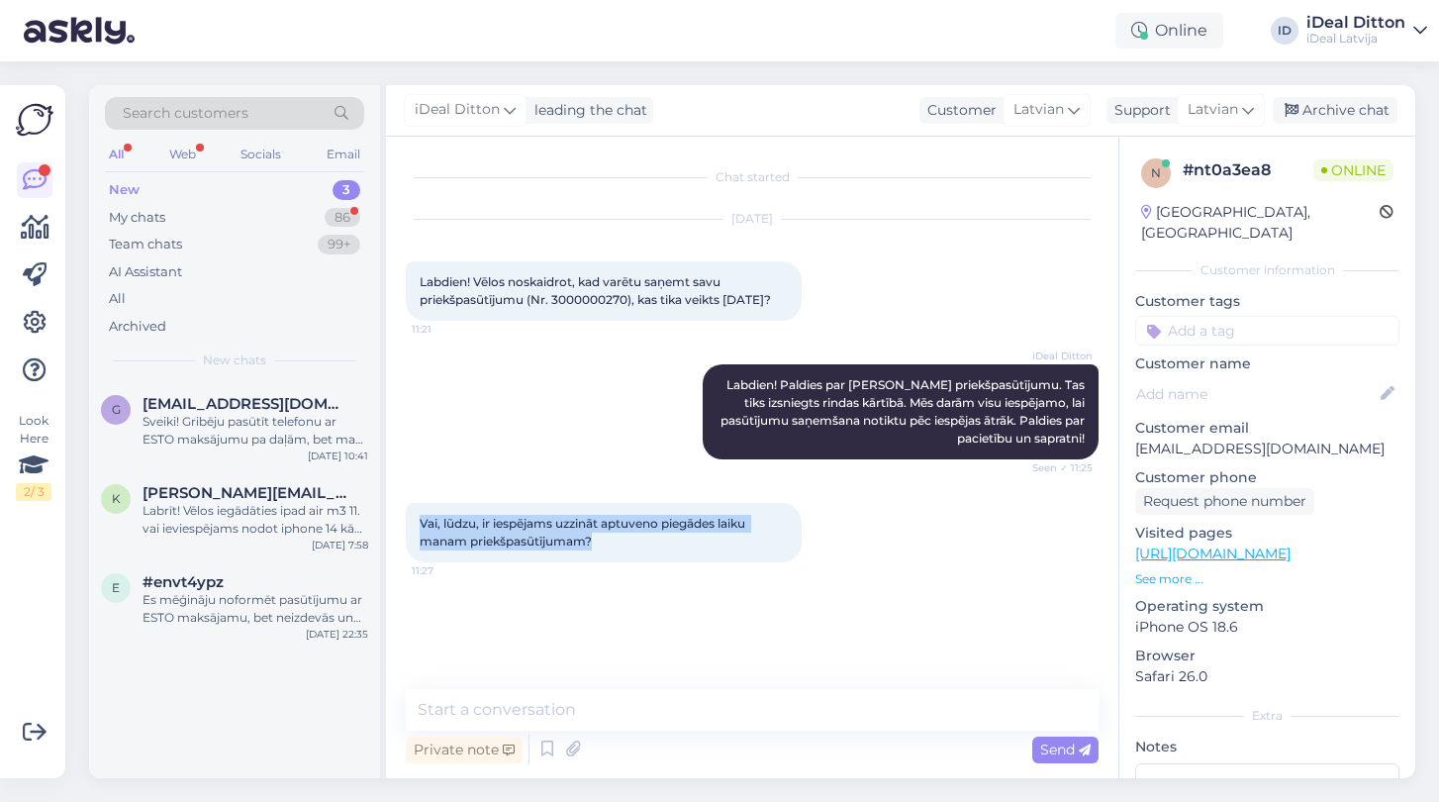
drag, startPoint x: 613, startPoint y: 578, endPoint x: 395, endPoint y: 554, distance: 219.0
click at [395, 554] on div "Chat started [DATE] Labdien! Vēlos noskaidrot, kad varētu saņemt savu priekšpas…" at bounding box center [752, 457] width 732 height 641
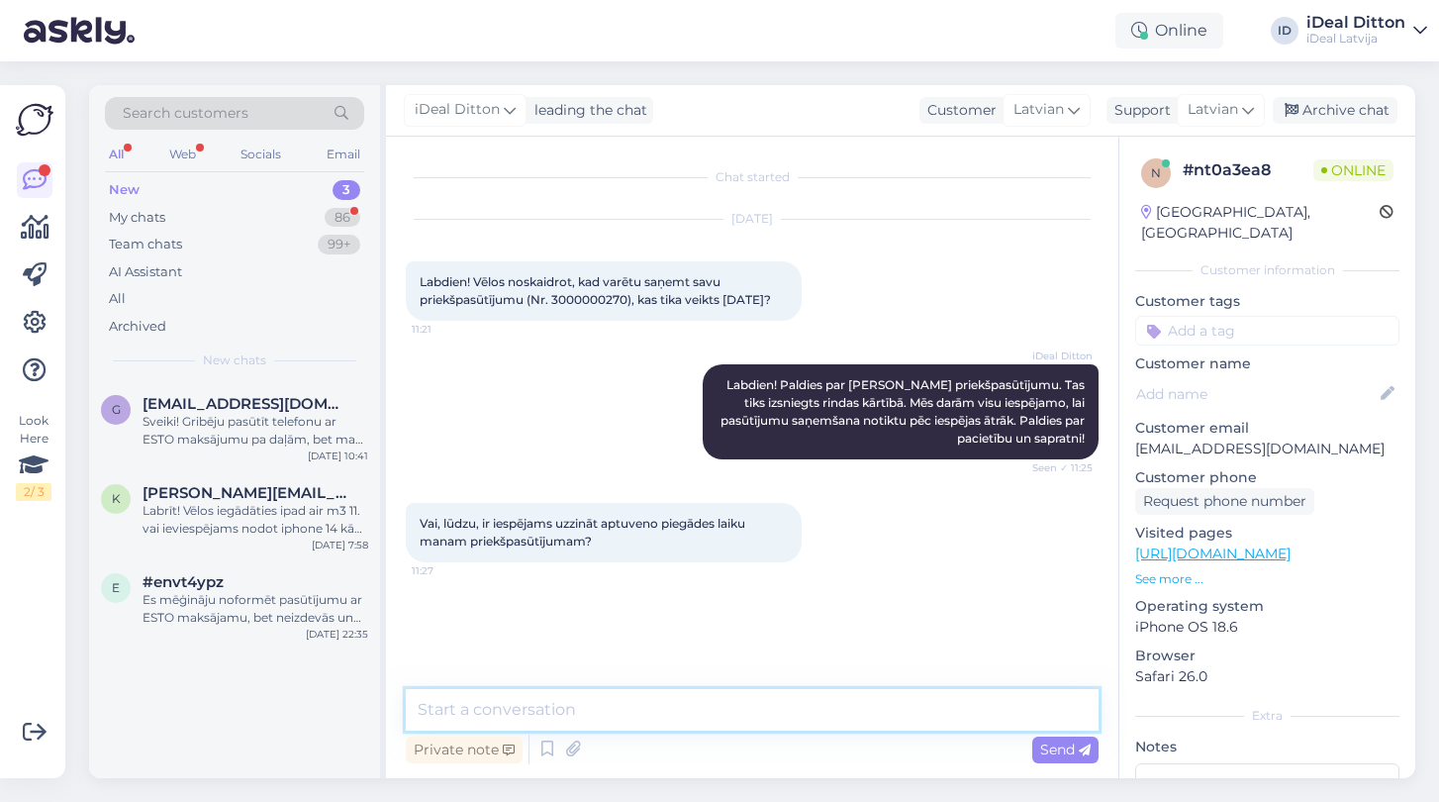
click at [483, 710] on textarea at bounding box center [752, 710] width 693 height 42
paste textarea "Diemžēl šobrīd precīzu vai aptuvenu piegādes laiku nevaram nosaukt, jo izsniegš…"
type textarea "Diemžēl šobrīd precīzu vai aptuvenu piegādes laiku nevaram nosaukt, jo izsniegš…"
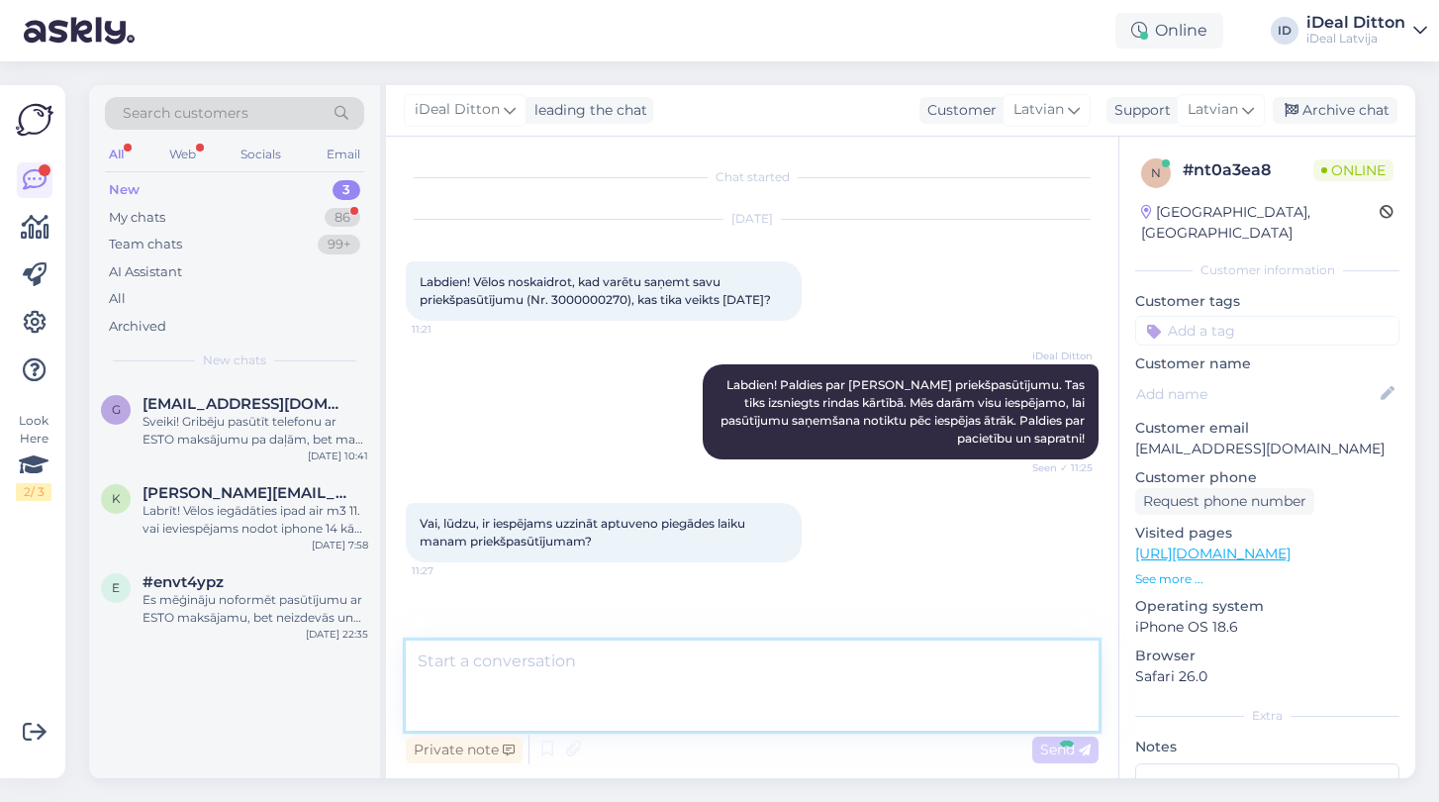
scroll to position [87, 0]
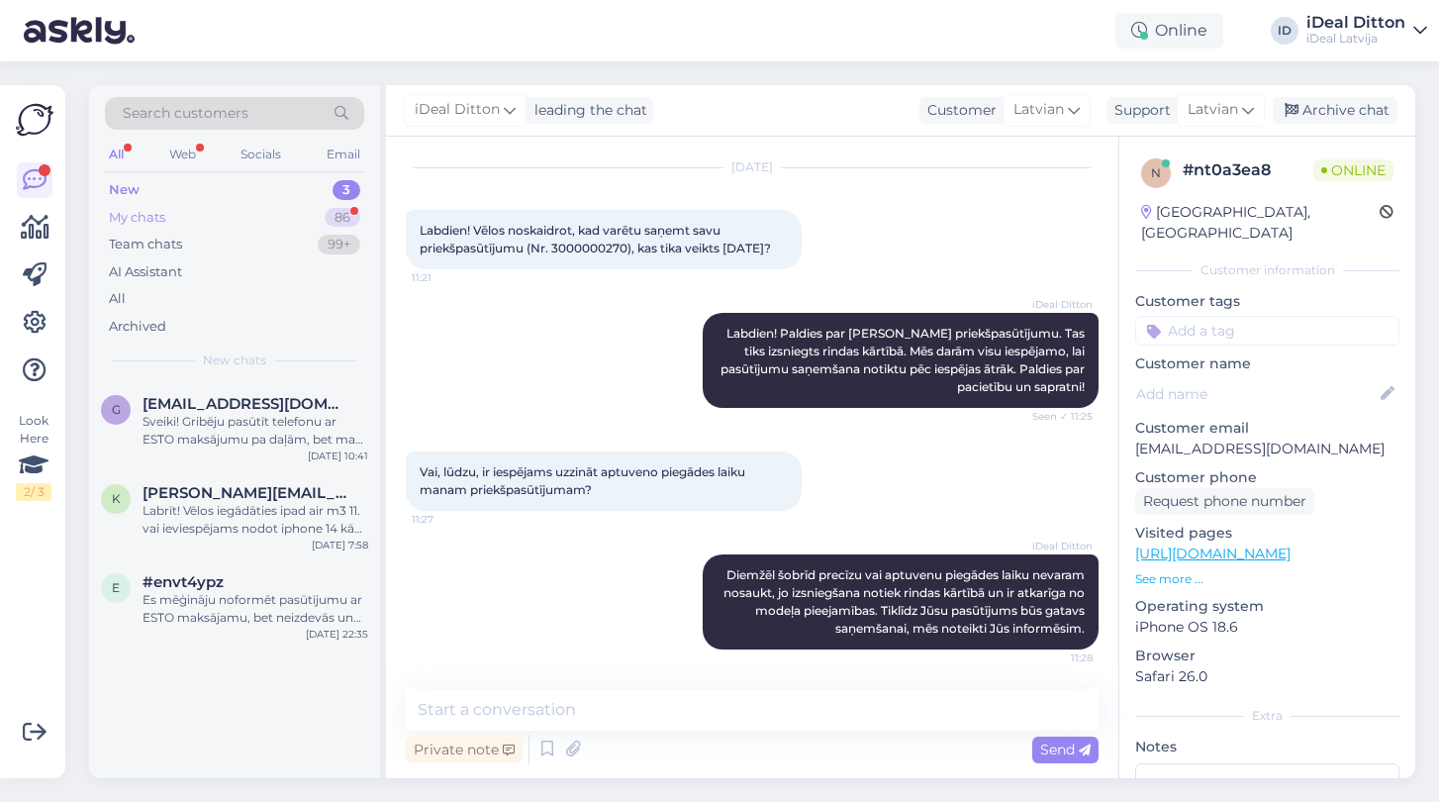
click at [162, 213] on div "My chats" at bounding box center [137, 218] width 56 height 20
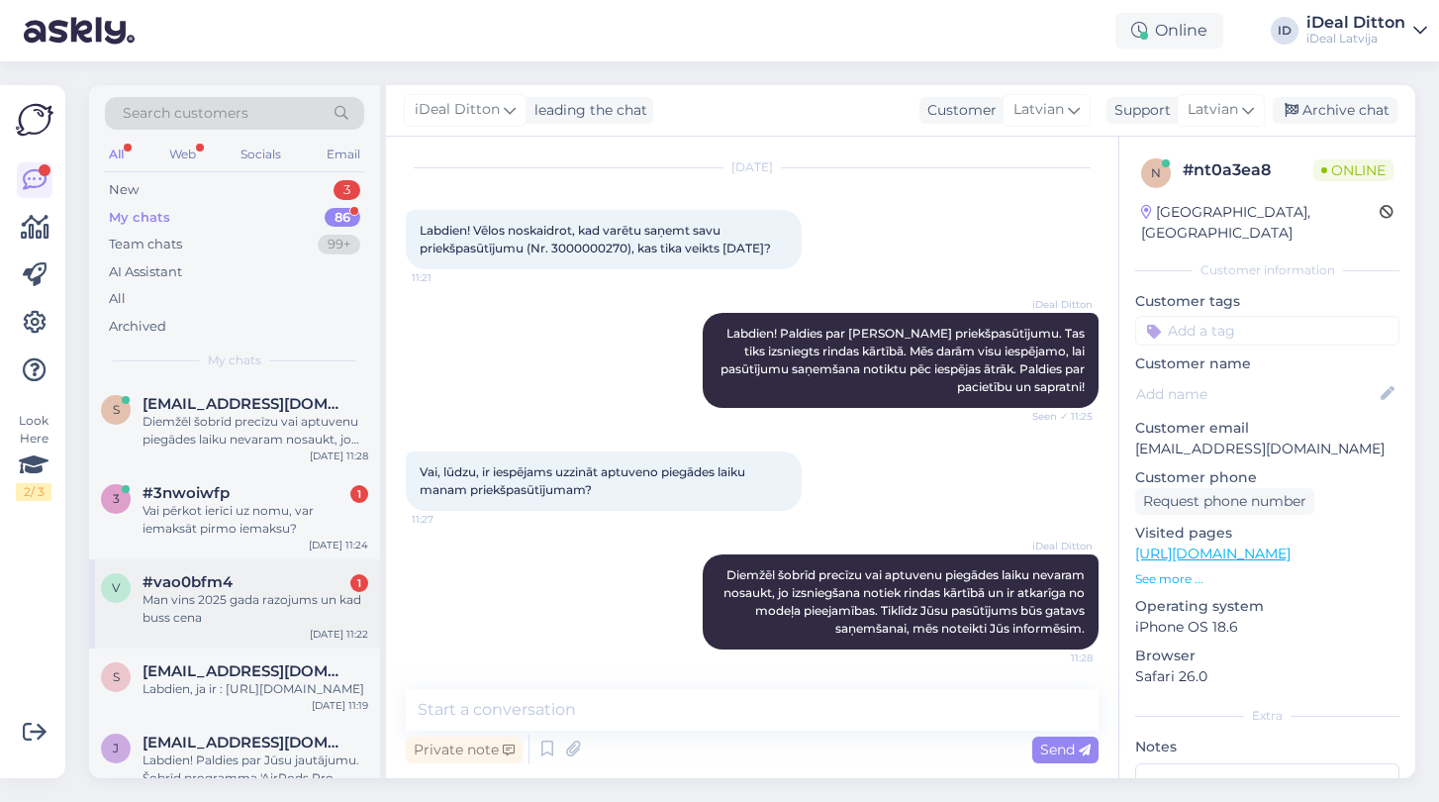
click at [249, 608] on div "Man vins 2025 gada razojums un kad buss cena" at bounding box center [256, 609] width 226 height 36
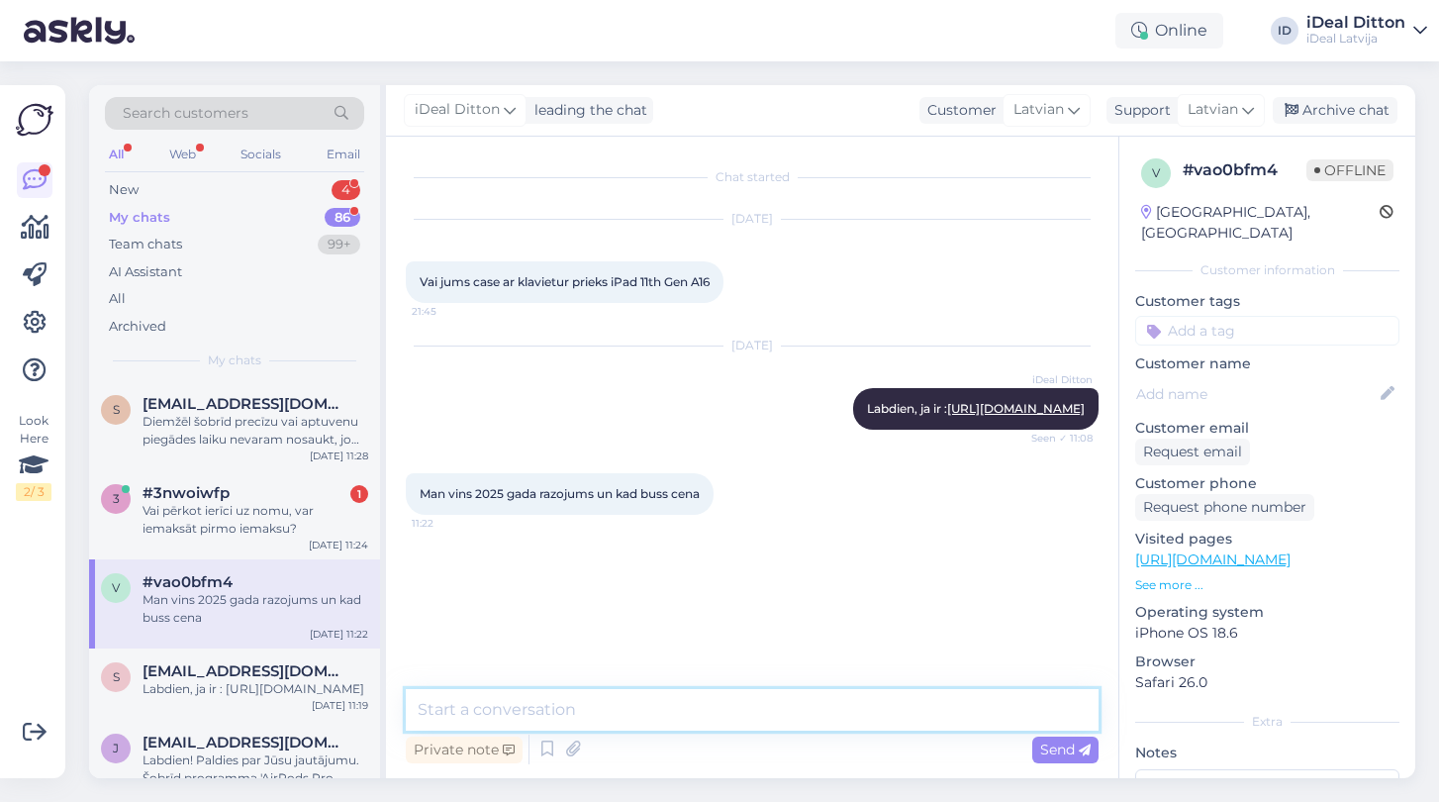
click at [536, 710] on textarea at bounding box center [752, 710] width 693 height 42
paste textarea "[URL][DOMAIN_NAME]"
type textarea "[URL][DOMAIN_NAME]"
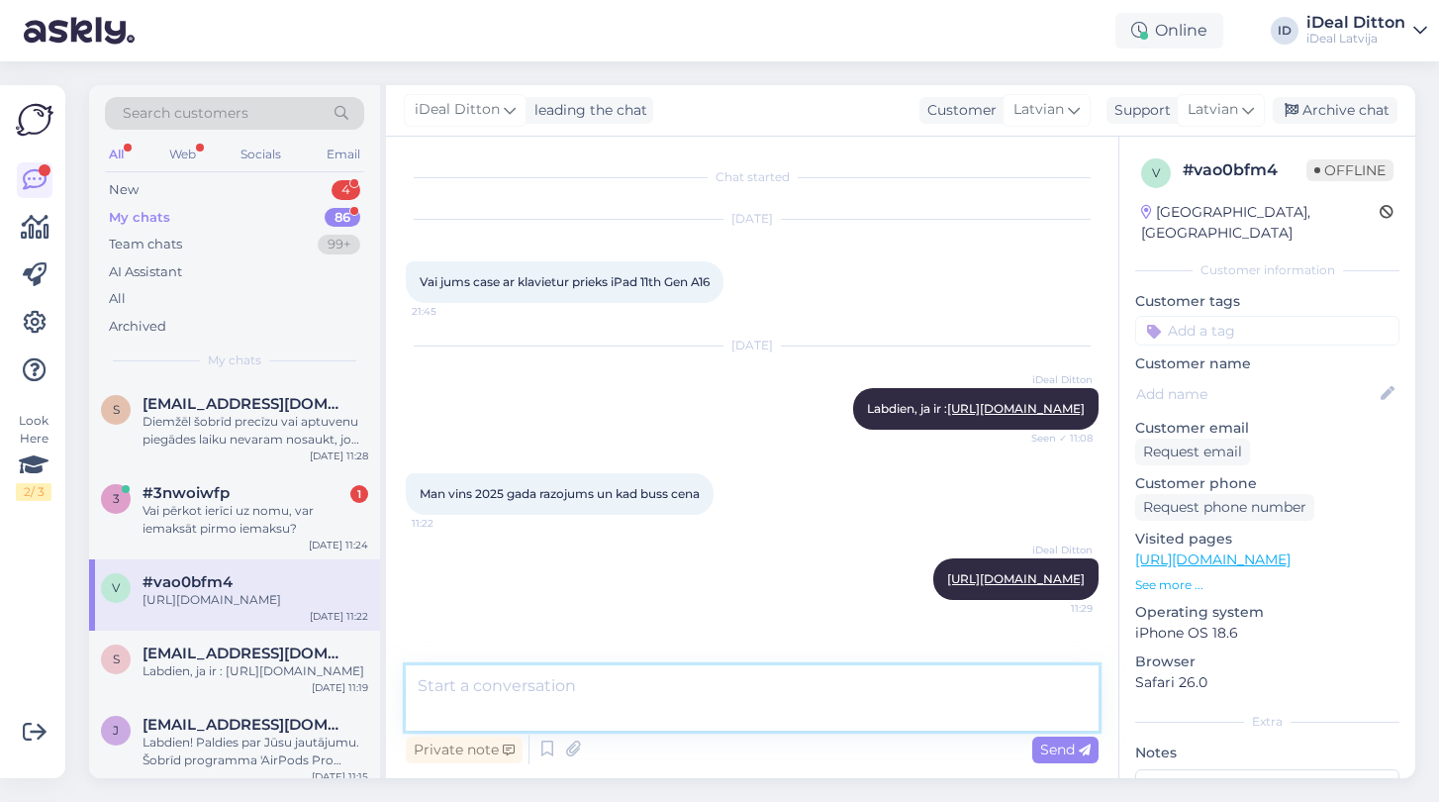
scroll to position [4, 0]
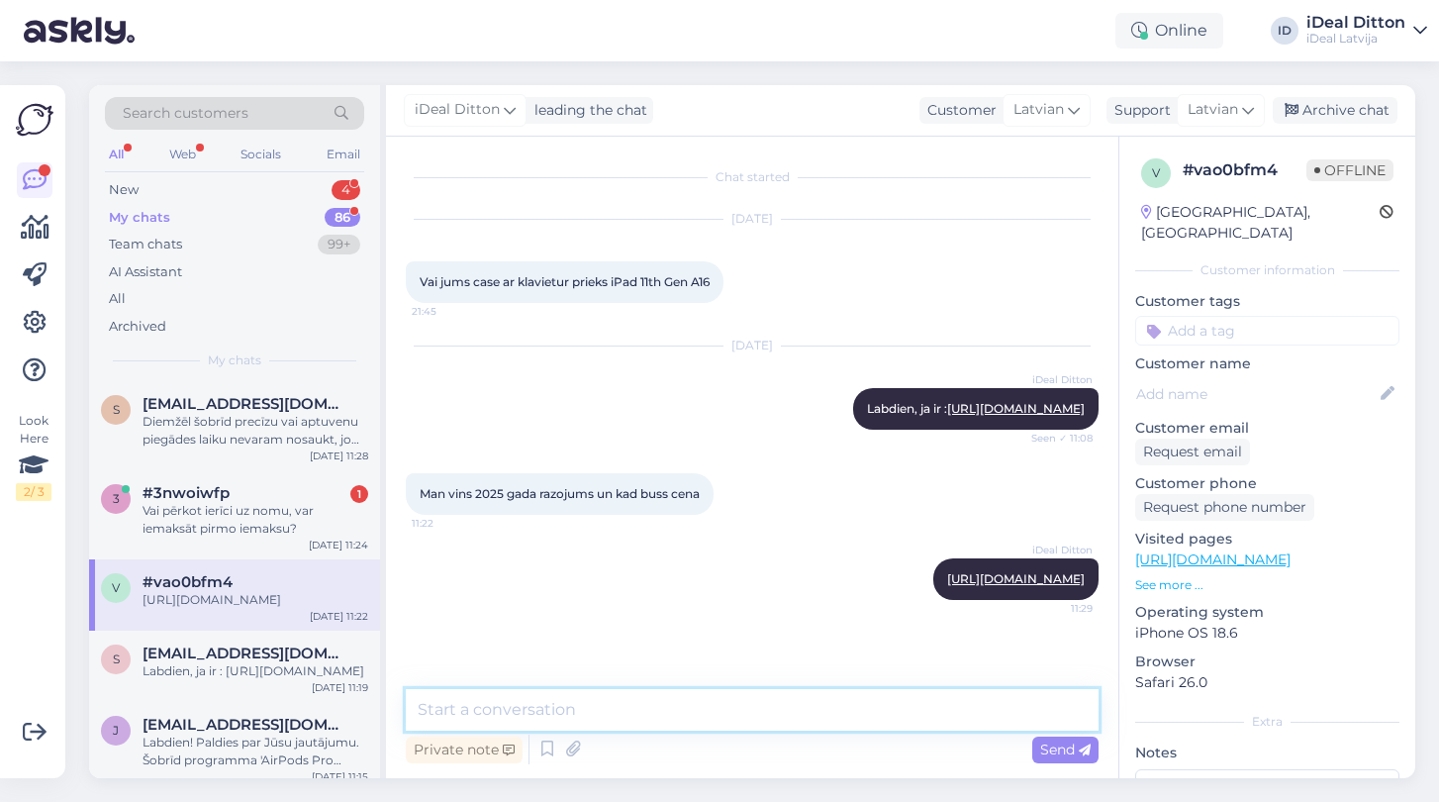
click at [566, 718] on textarea at bounding box center [752, 710] width 693 height 42
paste textarea "[URL][DOMAIN_NAME]"
type textarea "[URL][DOMAIN_NAME]"
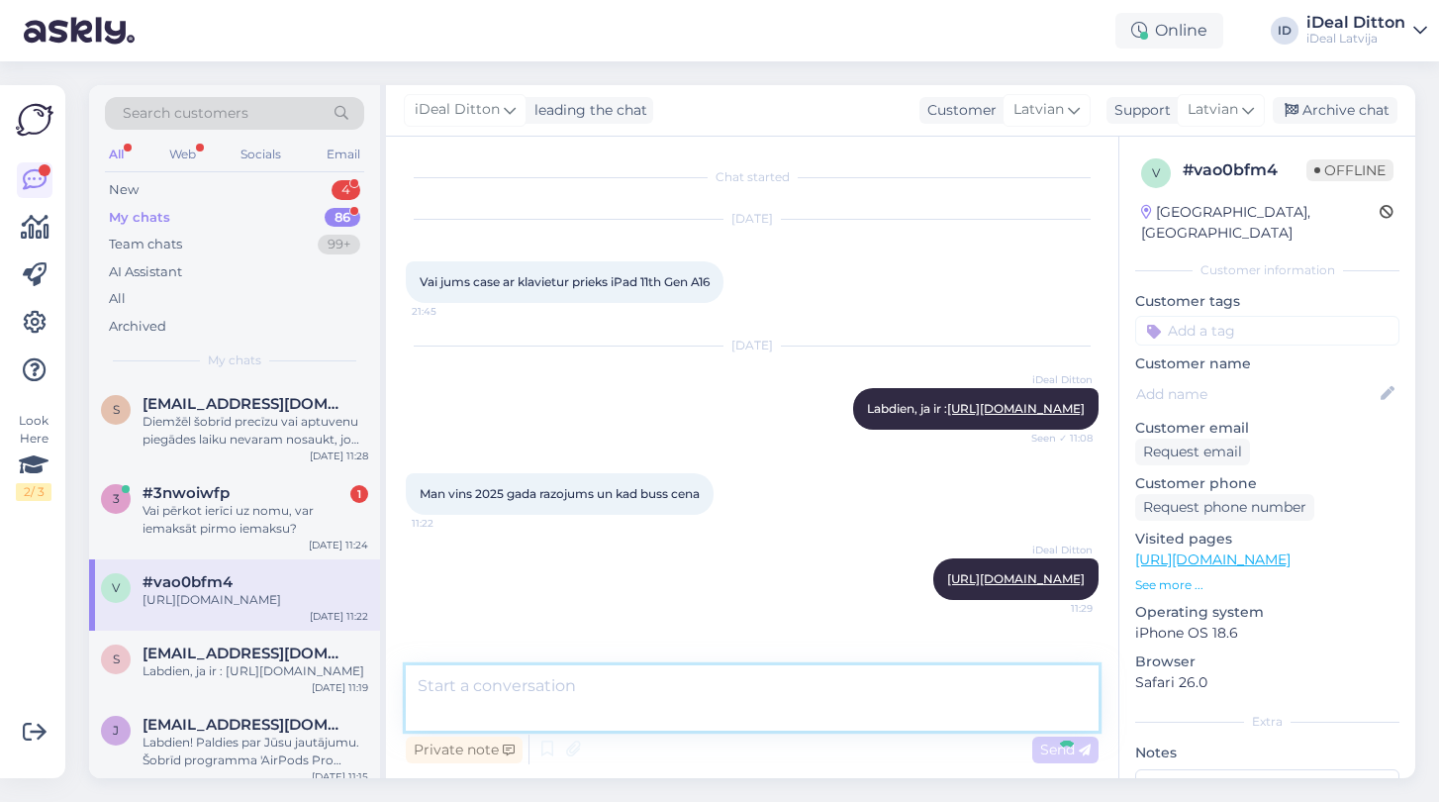
scroll to position [107, 0]
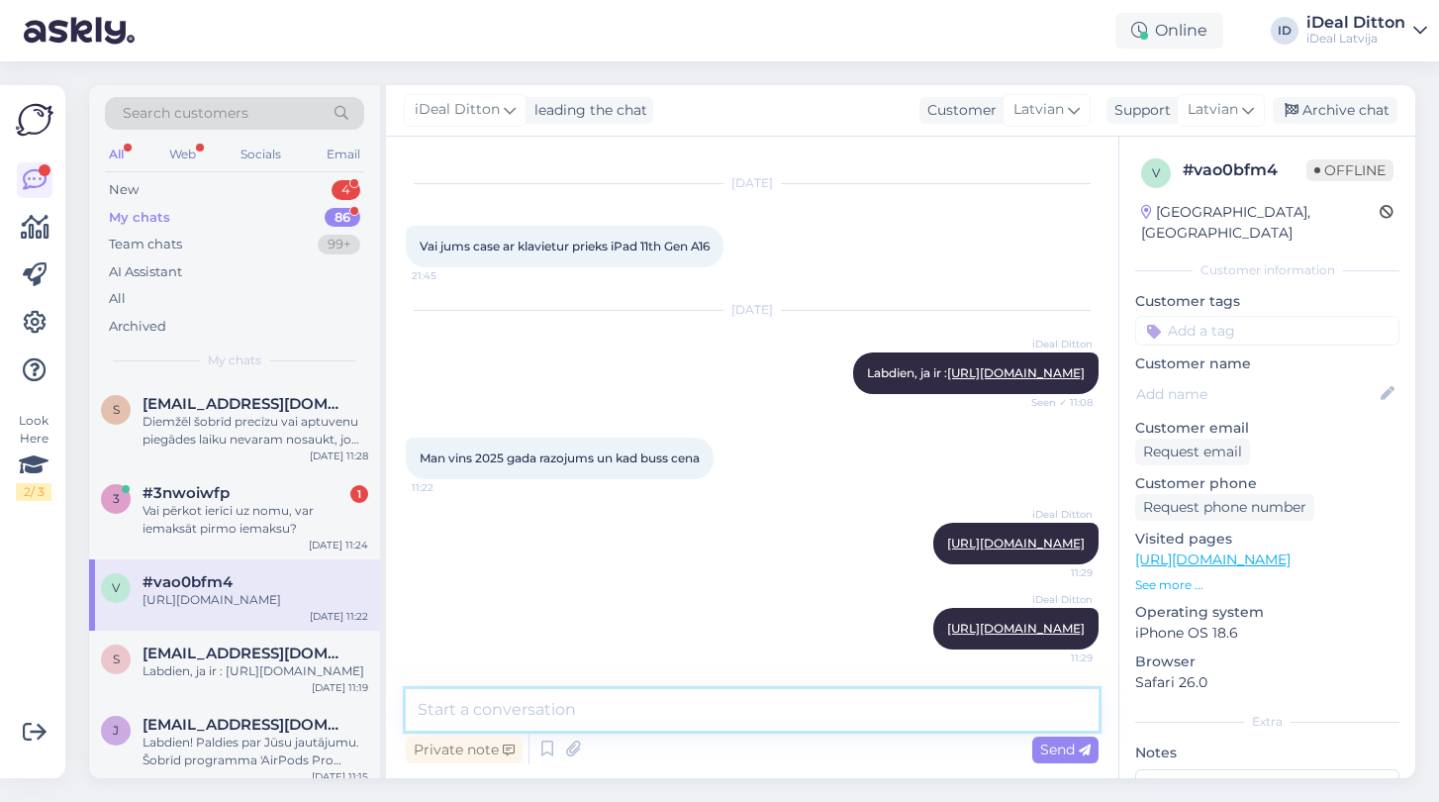
click at [788, 721] on textarea at bounding box center [752, 710] width 693 height 42
paste textarea "[URL][DOMAIN_NAME]"
type textarea "[URL][DOMAIN_NAME]"
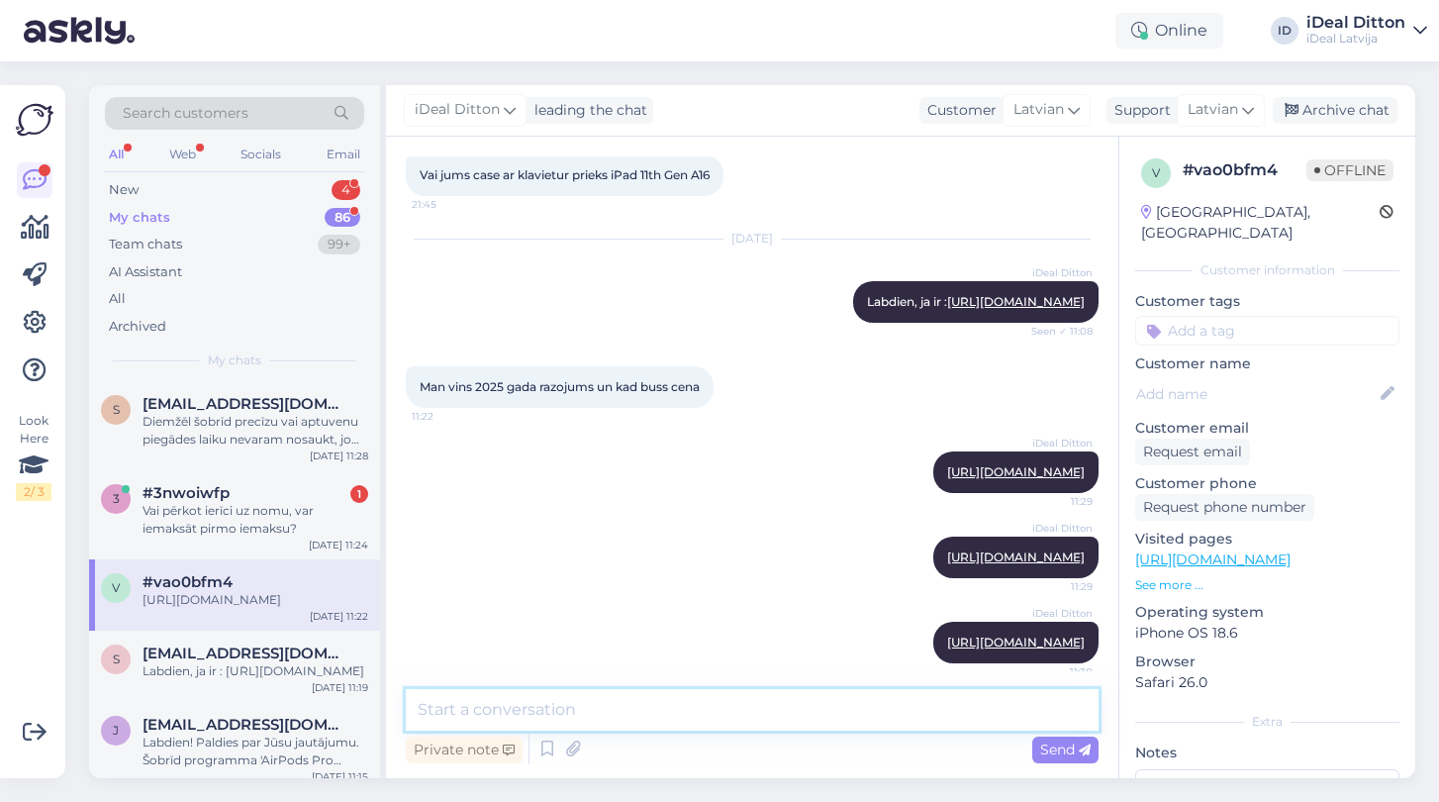
scroll to position [210, 0]
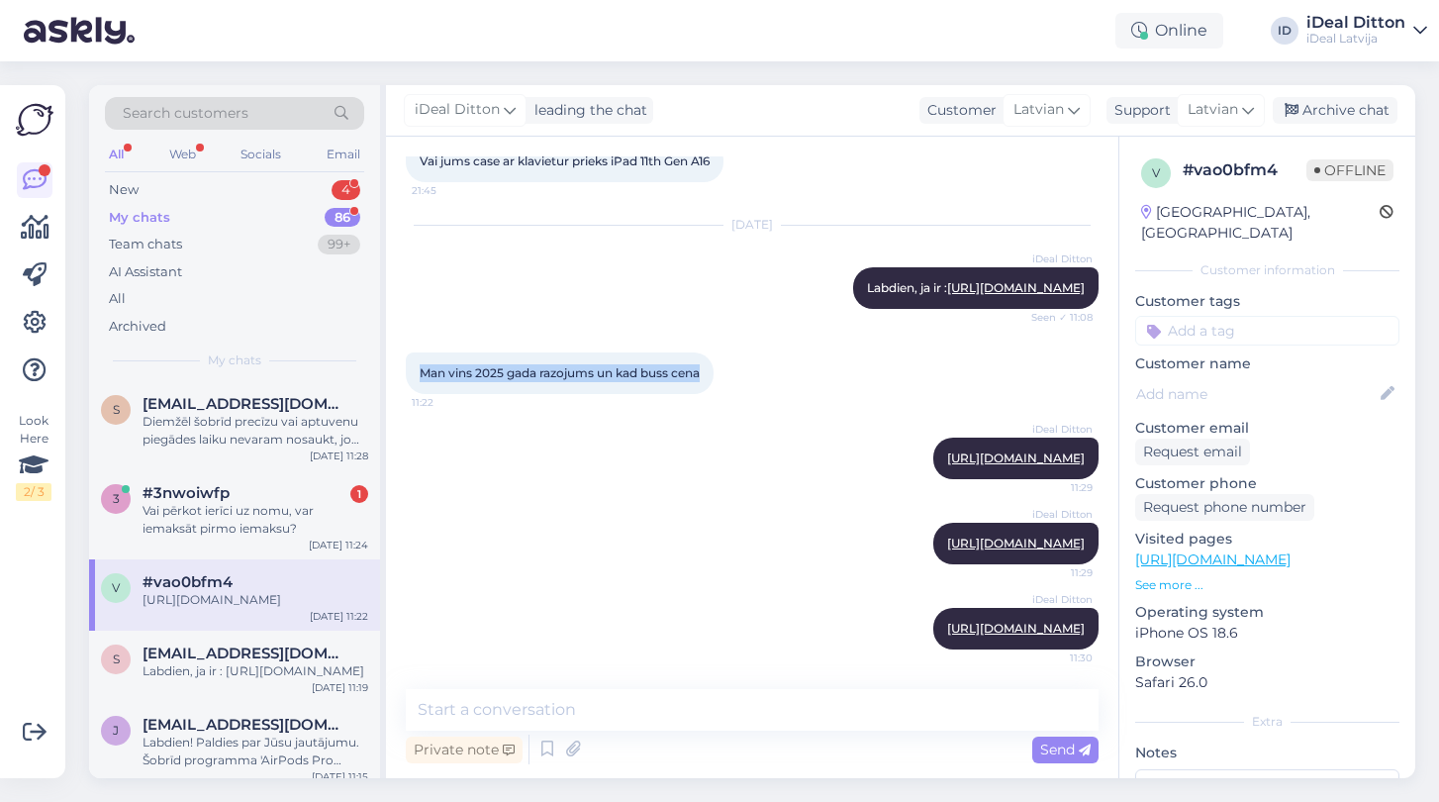
drag, startPoint x: 709, startPoint y: 324, endPoint x: 412, endPoint y: 323, distance: 296.9
click at [412, 352] on div "Man vins 2025 gada razojums un kad buss cena 11:22" at bounding box center [560, 373] width 308 height 42
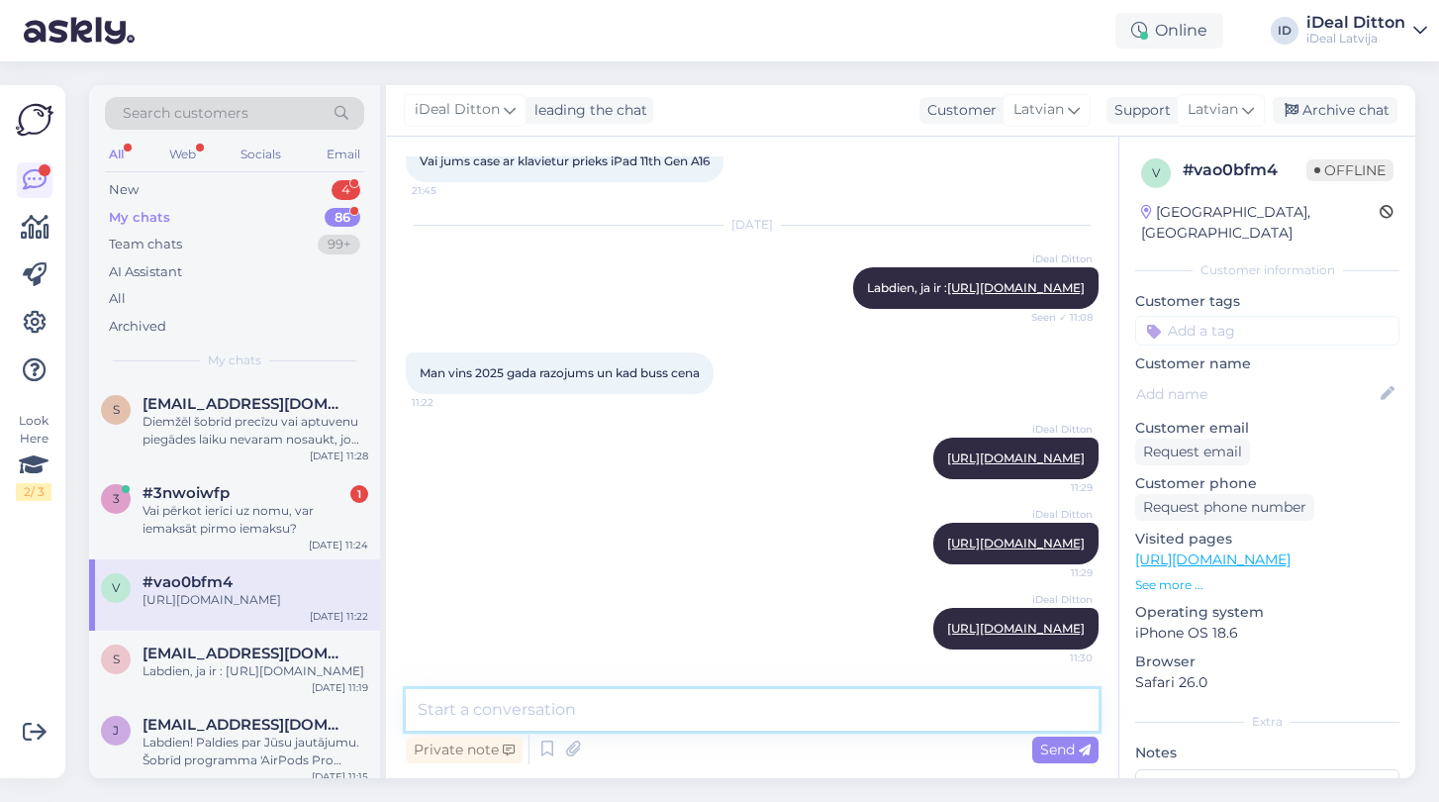
click at [580, 713] on textarea at bounding box center [752, 710] width 693 height 42
paste textarea "Es jau nosūtīju Jums saites — šie varianti noteikti derēs 100%. Cenas ir norādī…"
type textarea "Es jau nosūtīju Jums saites — šie varianti noteikti derēs 100%. Cenas ir norādī…"
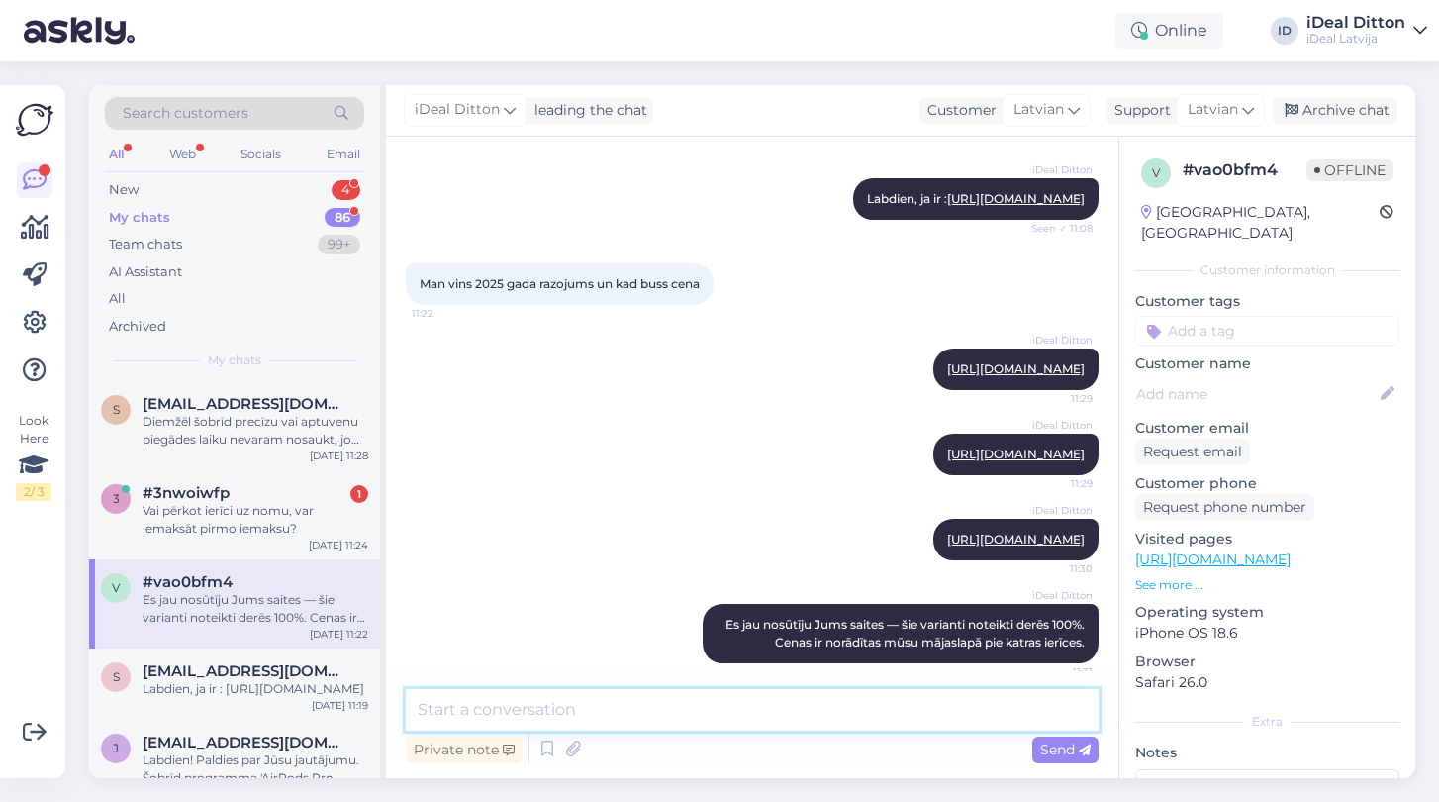
scroll to position [313, 0]
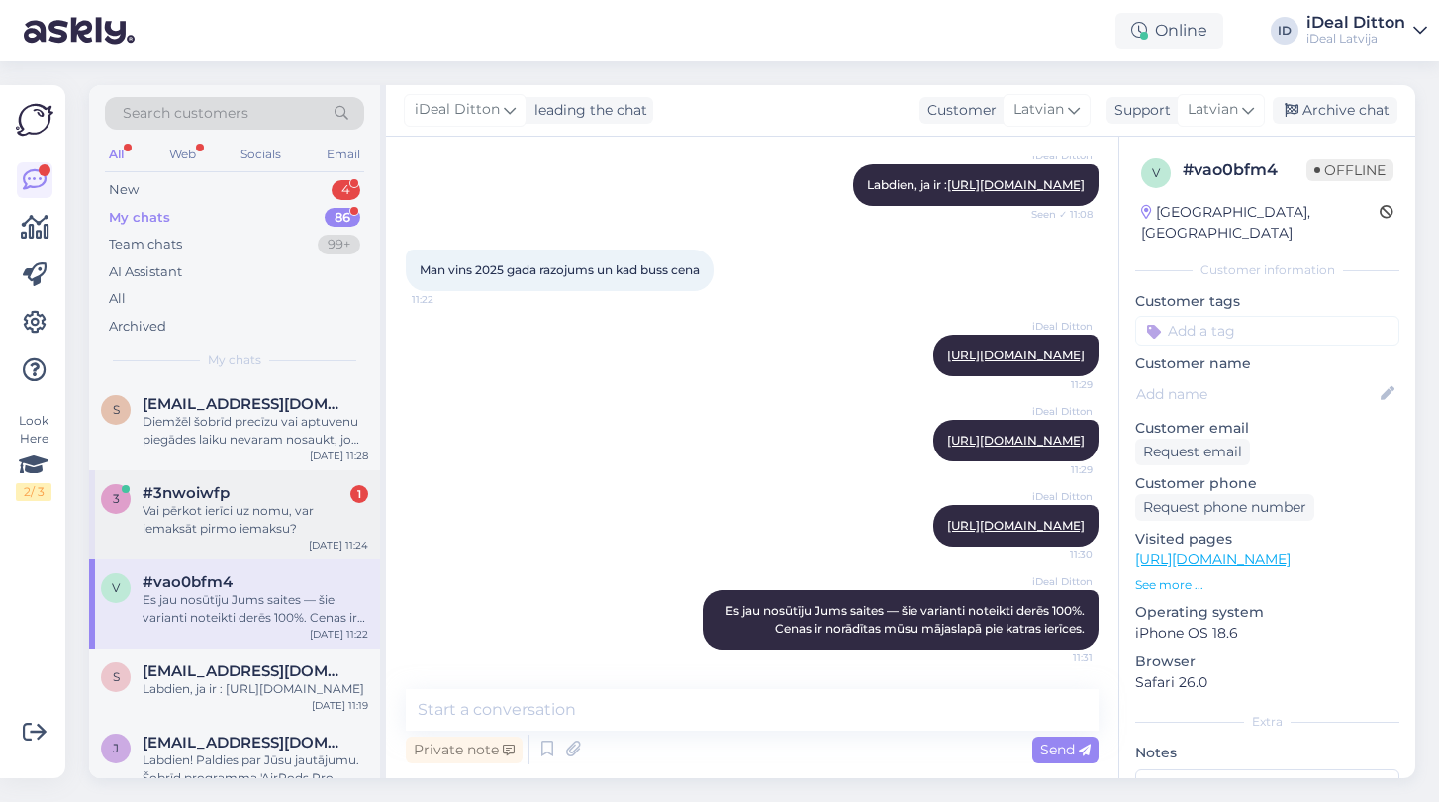
click at [267, 495] on div "#3nwoiwfp 1" at bounding box center [256, 493] width 226 height 18
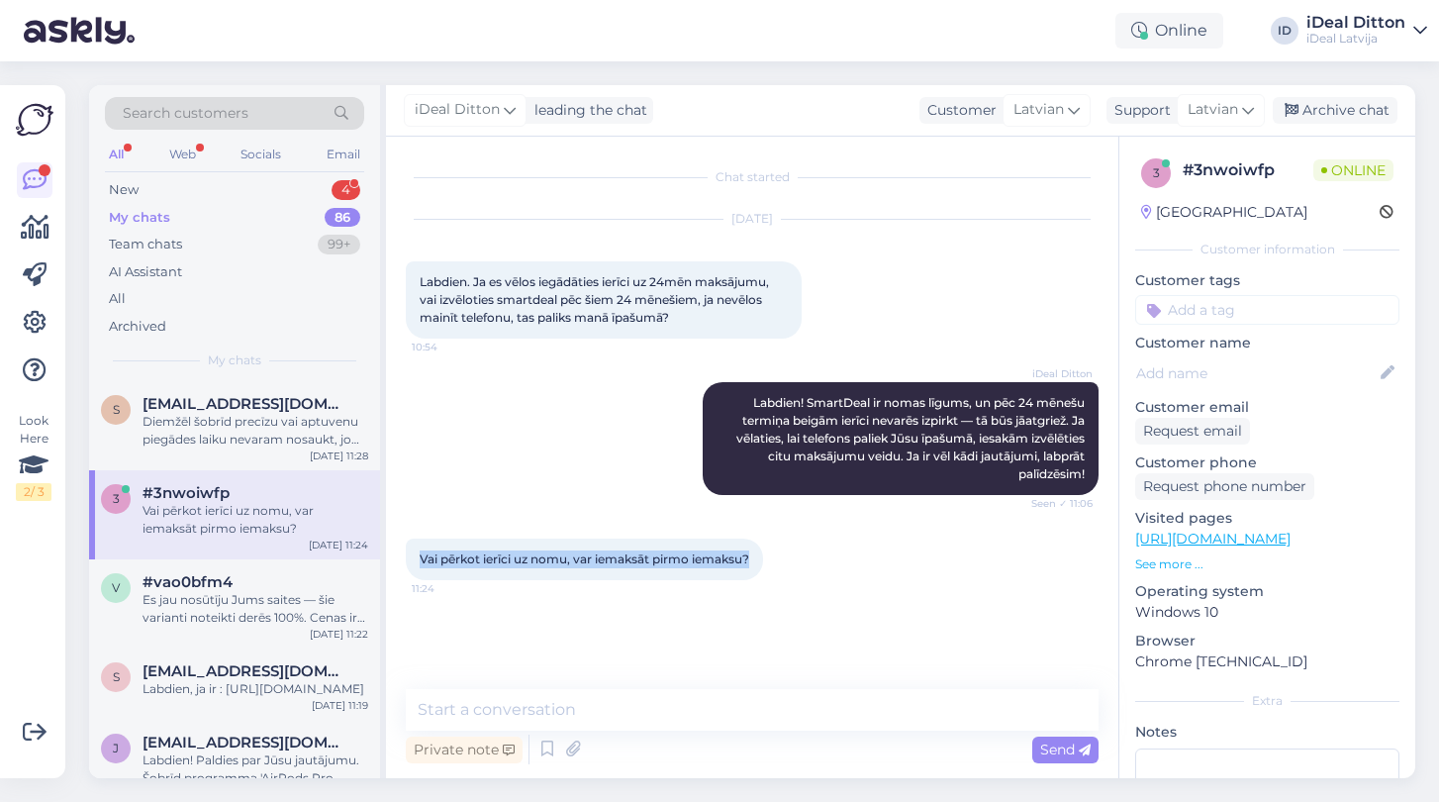
drag, startPoint x: 752, startPoint y: 560, endPoint x: 408, endPoint y: 559, distance: 344.4
click at [408, 559] on div "Vai pērkot ierīci uz nomu, var iemaksāt pirmo iemaksu? 11:24" at bounding box center [584, 559] width 357 height 42
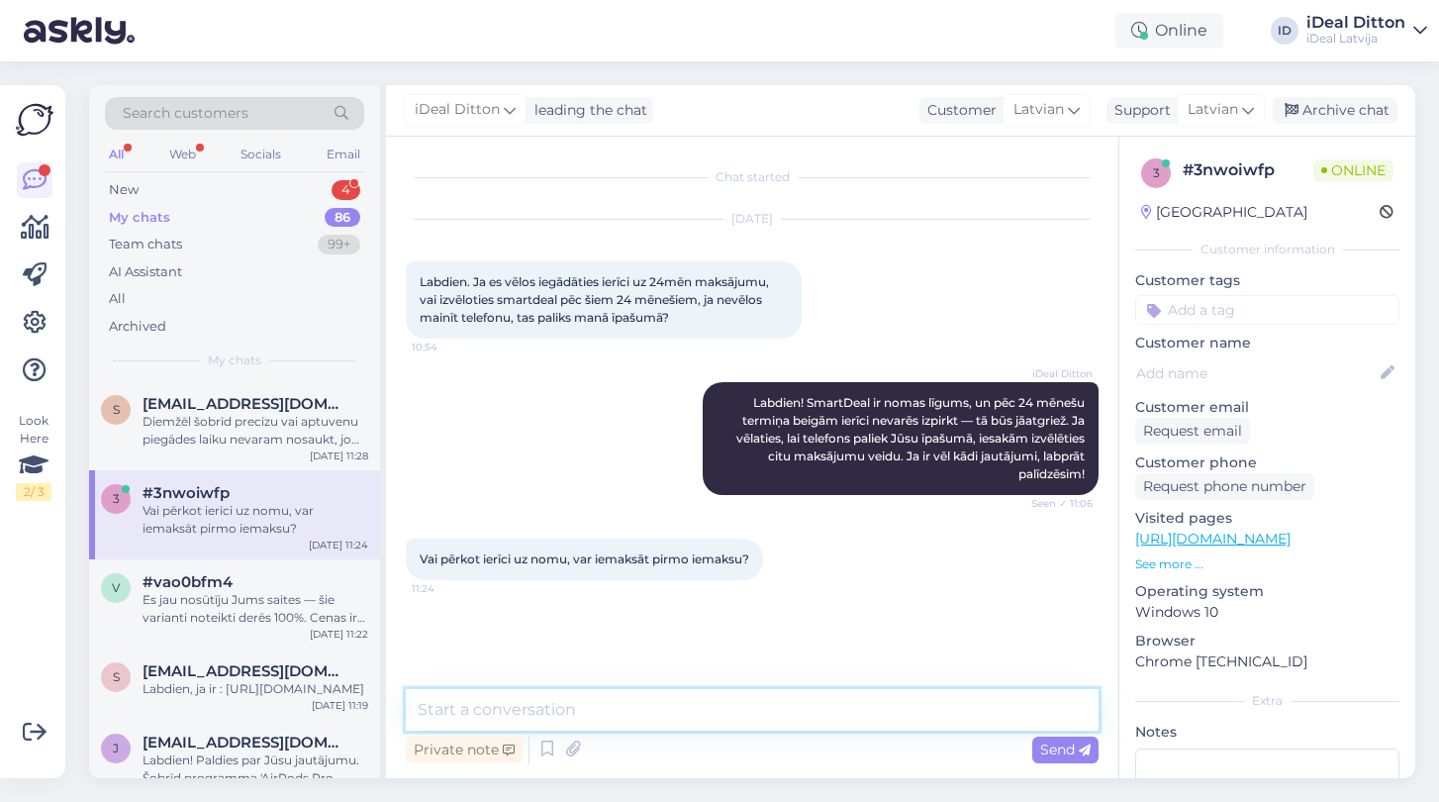
click at [596, 717] on textarea at bounding box center [752, 710] width 693 height 42
paste textarea "Pērkot ierīci uz nomu, atsevišķa pirmā iemaksa nav nepieciešama — Jūs vienkārši…"
type textarea "Pērkot ierīci uz nomu, atsevišķa pirmā iemaksa nav nepieciešama — Jūs vienkārši…"
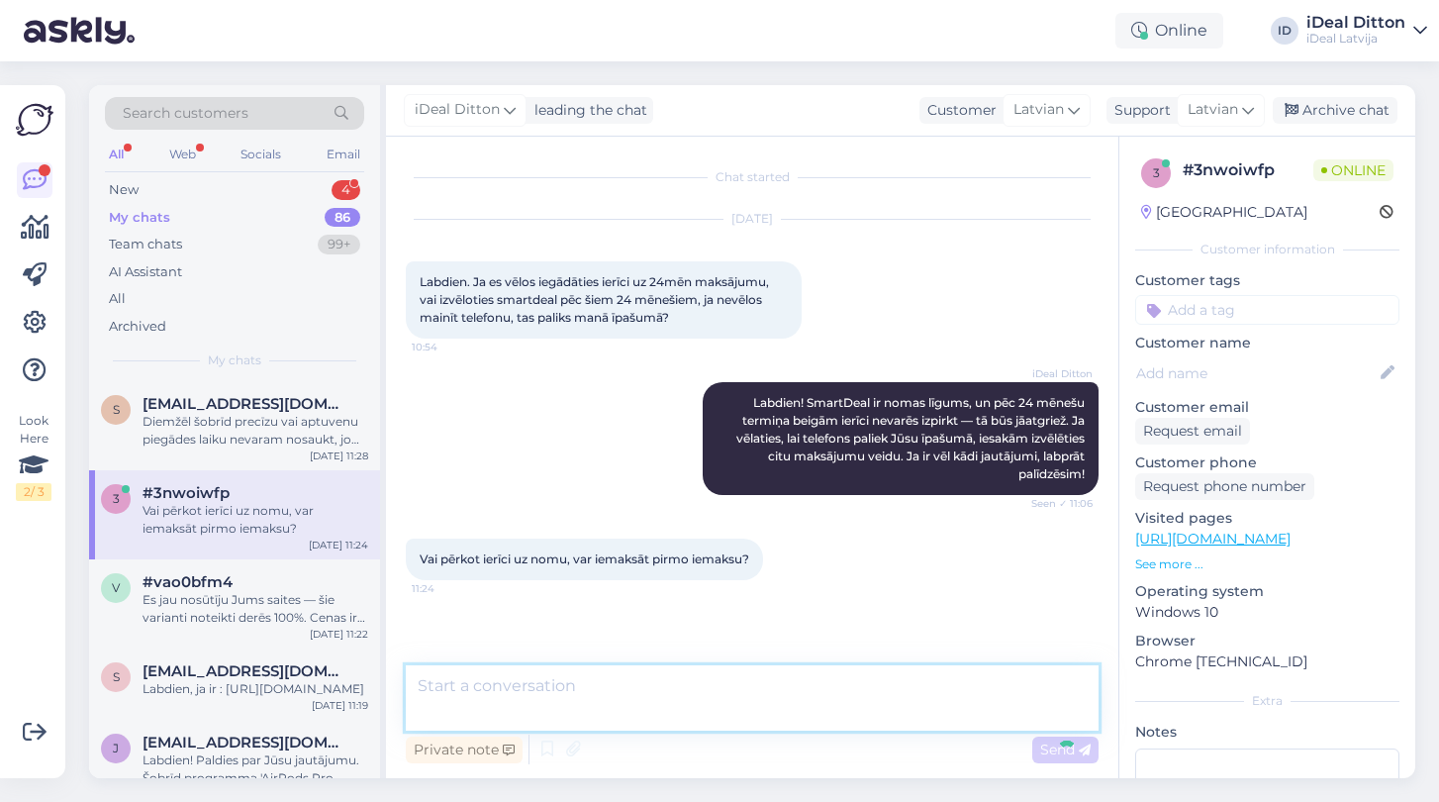
scroll to position [51, 0]
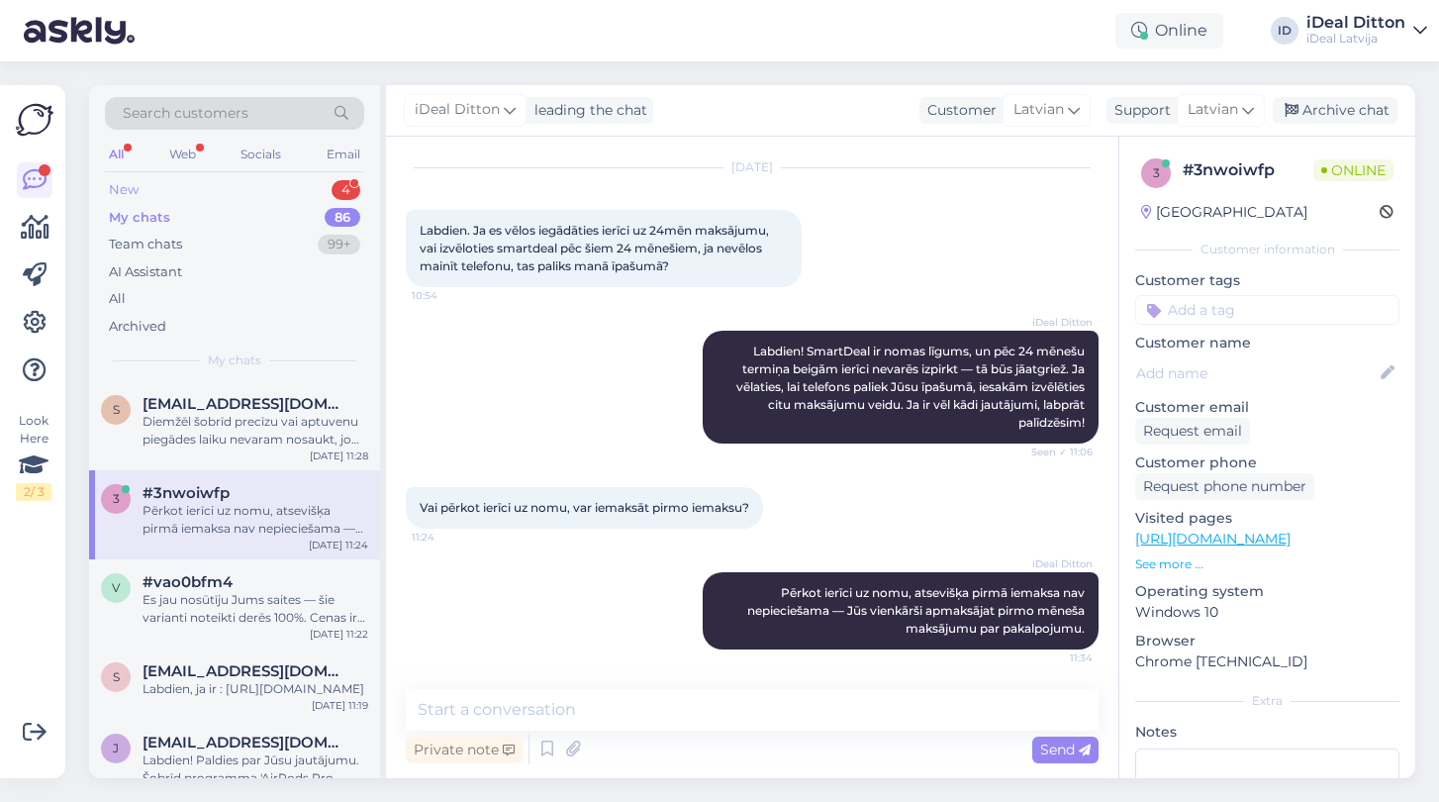
click at [126, 186] on div "New" at bounding box center [124, 190] width 30 height 20
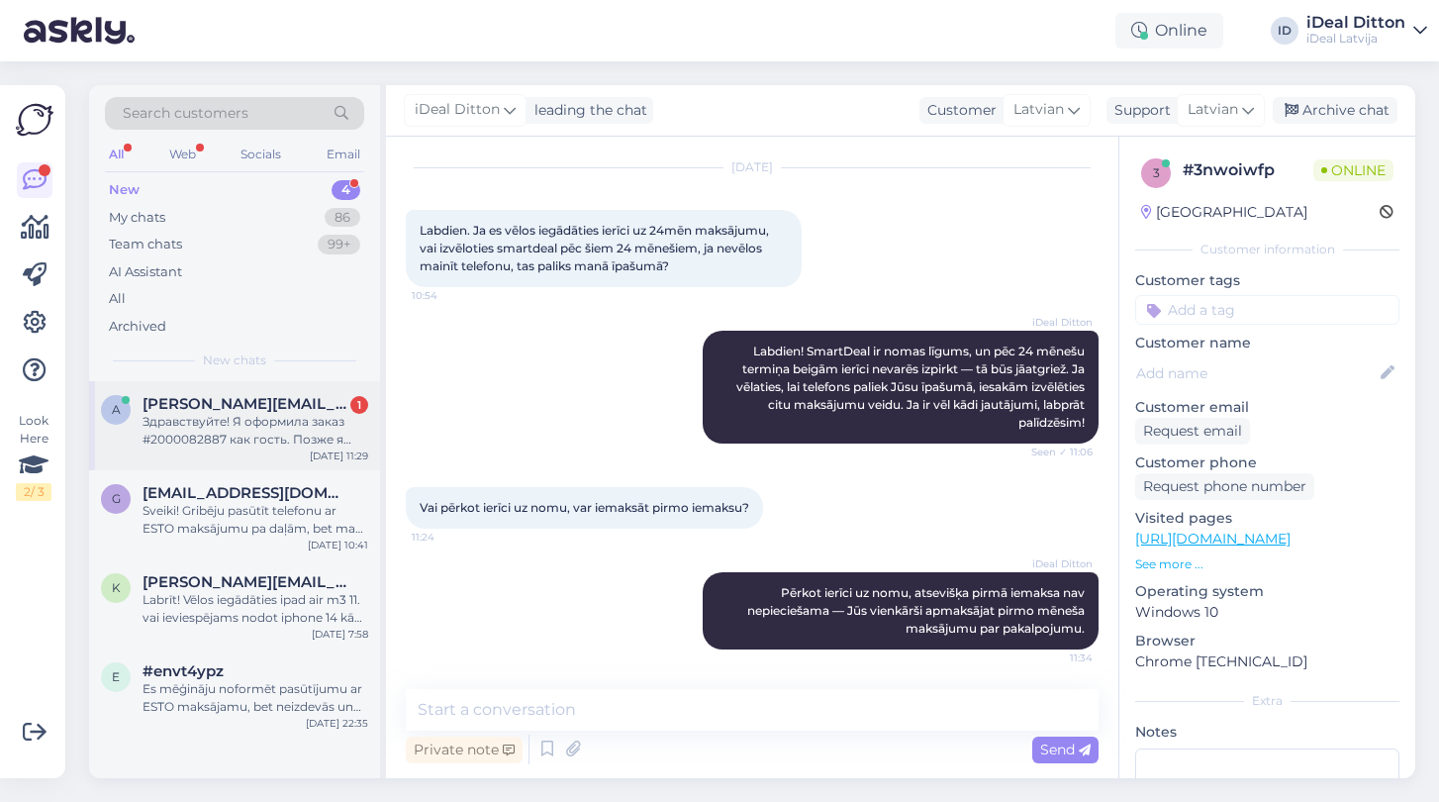
click at [240, 413] on div "Здравствуйте! Я оформила заказ #2000082887 как гость. Позже я зарегистрировала …" at bounding box center [256, 431] width 226 height 36
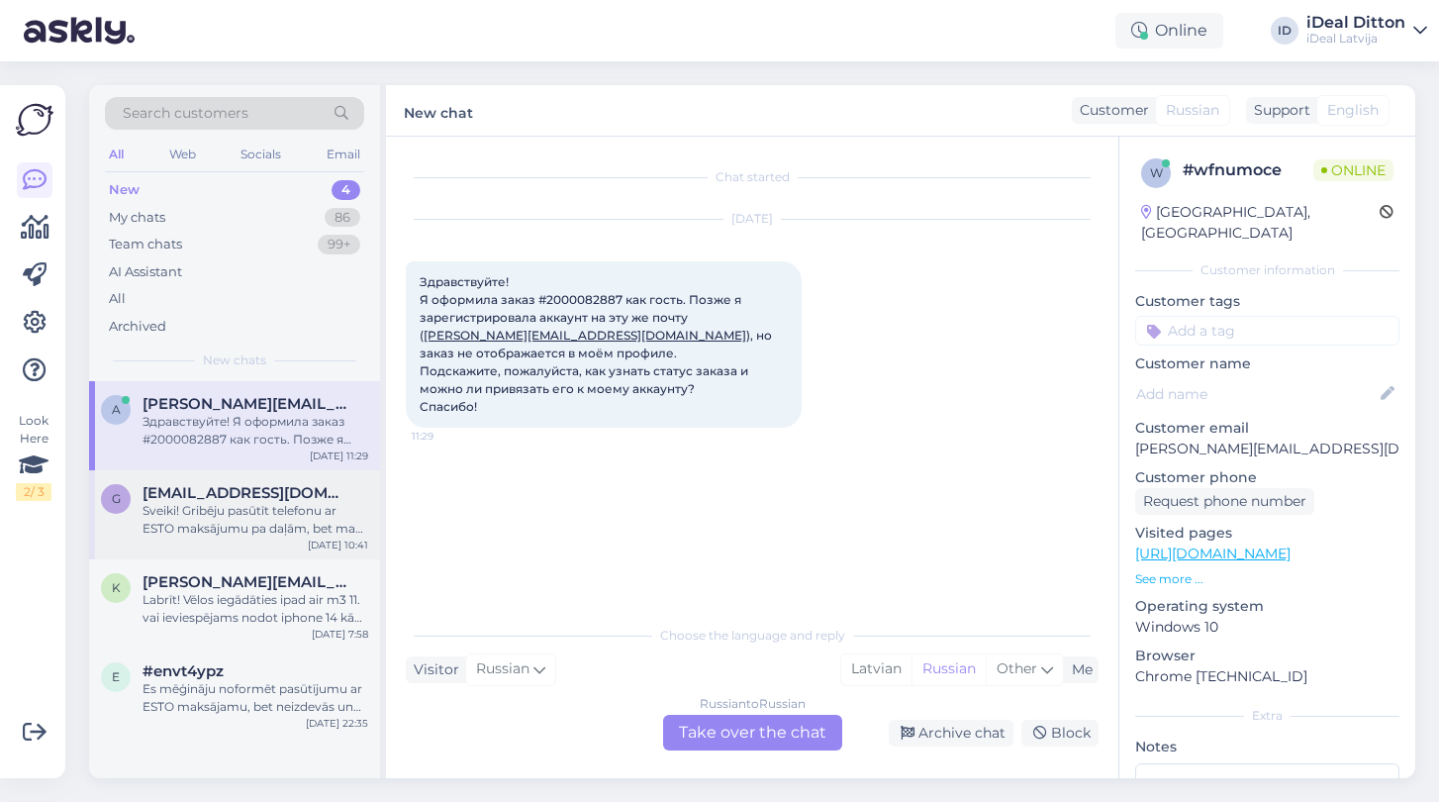
click at [215, 502] on div "Sveiki! Gribēju pasūtīt telefonu ar ESTO maksājumu pa daļām, bet man neizdevās.…" at bounding box center [256, 520] width 226 height 36
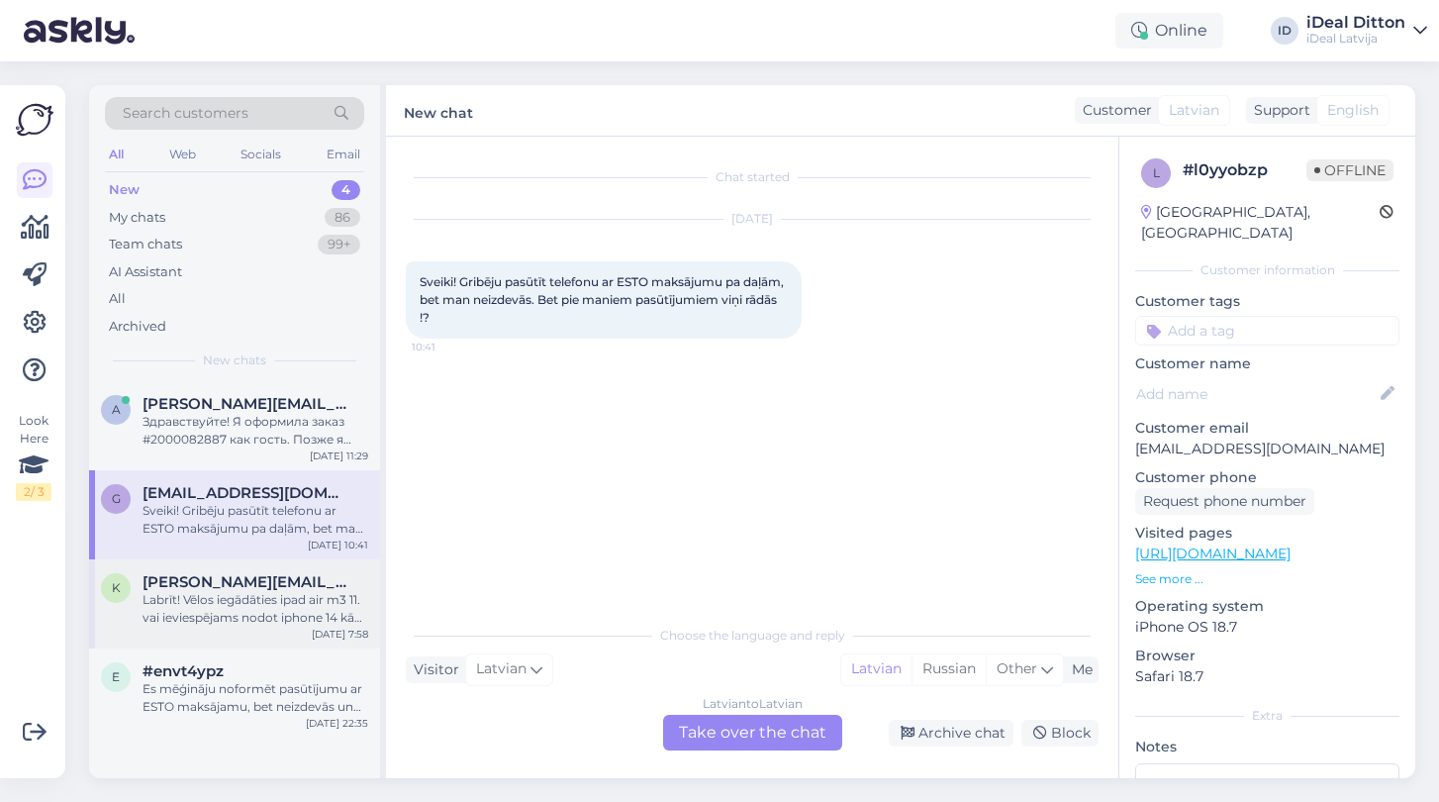
click at [231, 596] on div "Labrīt! Vēlos iegādāties ipad air m3 11. vai ieviespējams nodot iphone 14 kā da…" at bounding box center [256, 609] width 226 height 36
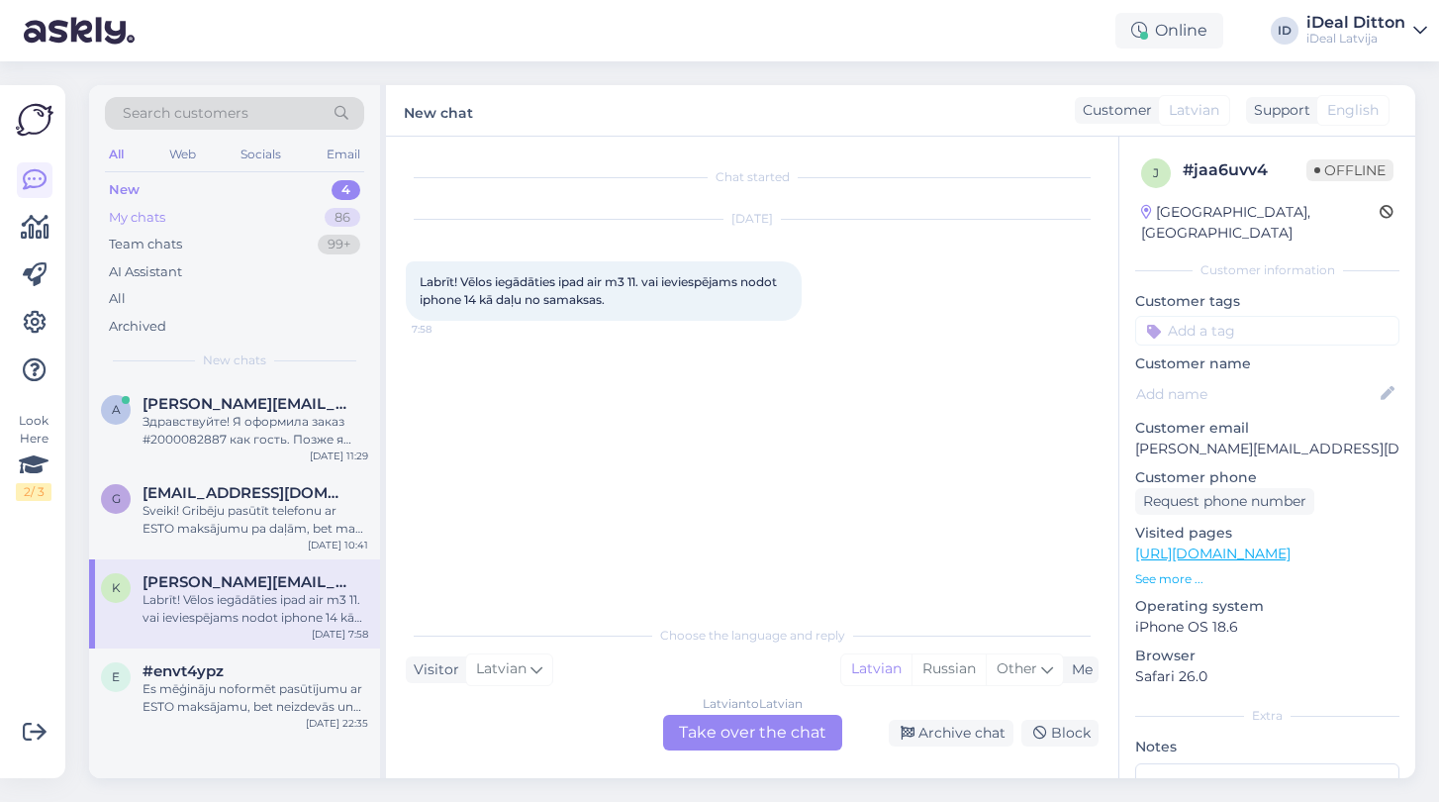
click at [144, 221] on div "My chats" at bounding box center [137, 218] width 56 height 20
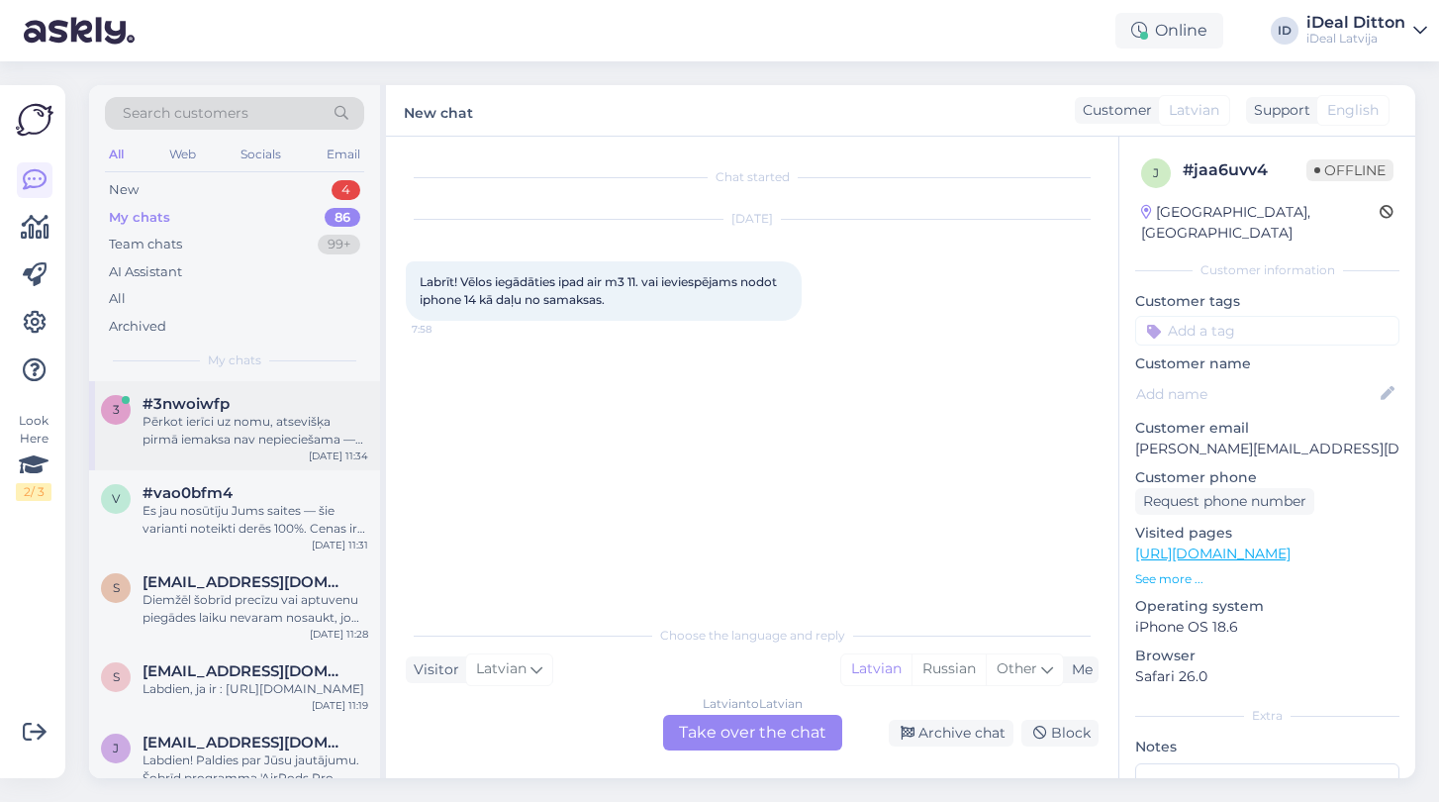
click at [287, 446] on div "3 #3nwoiwfp Pērkot ierīci uz nomu, atsevišķa pirmā iemaksa nav nepieciešama — J…" at bounding box center [234, 425] width 291 height 89
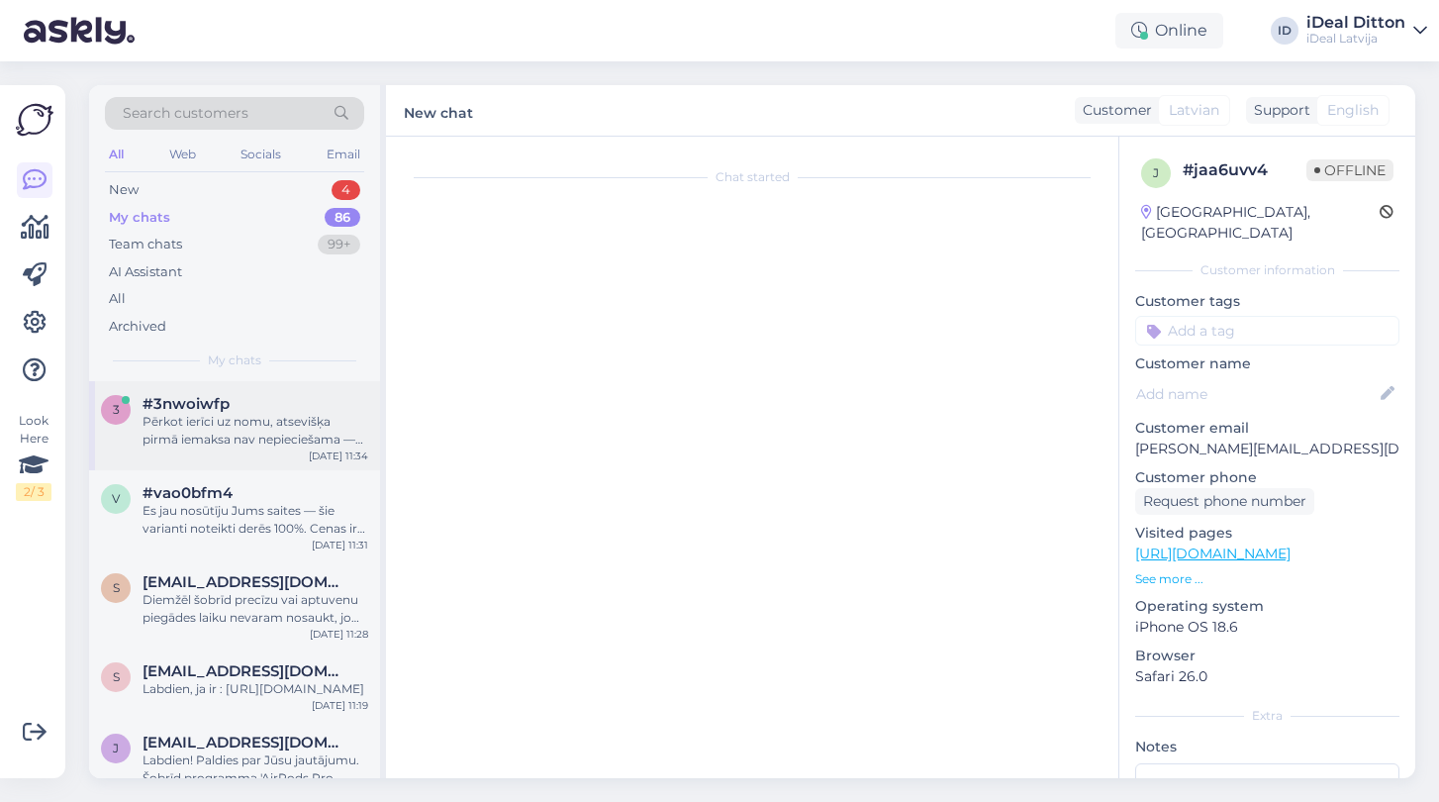
click at [242, 442] on div "Pērkot ierīci uz nomu, atsevišķa pirmā iemaksa nav nepieciešama — Jūs vienkārši…" at bounding box center [256, 431] width 226 height 36
click at [181, 192] on div "New 4" at bounding box center [234, 190] width 259 height 28
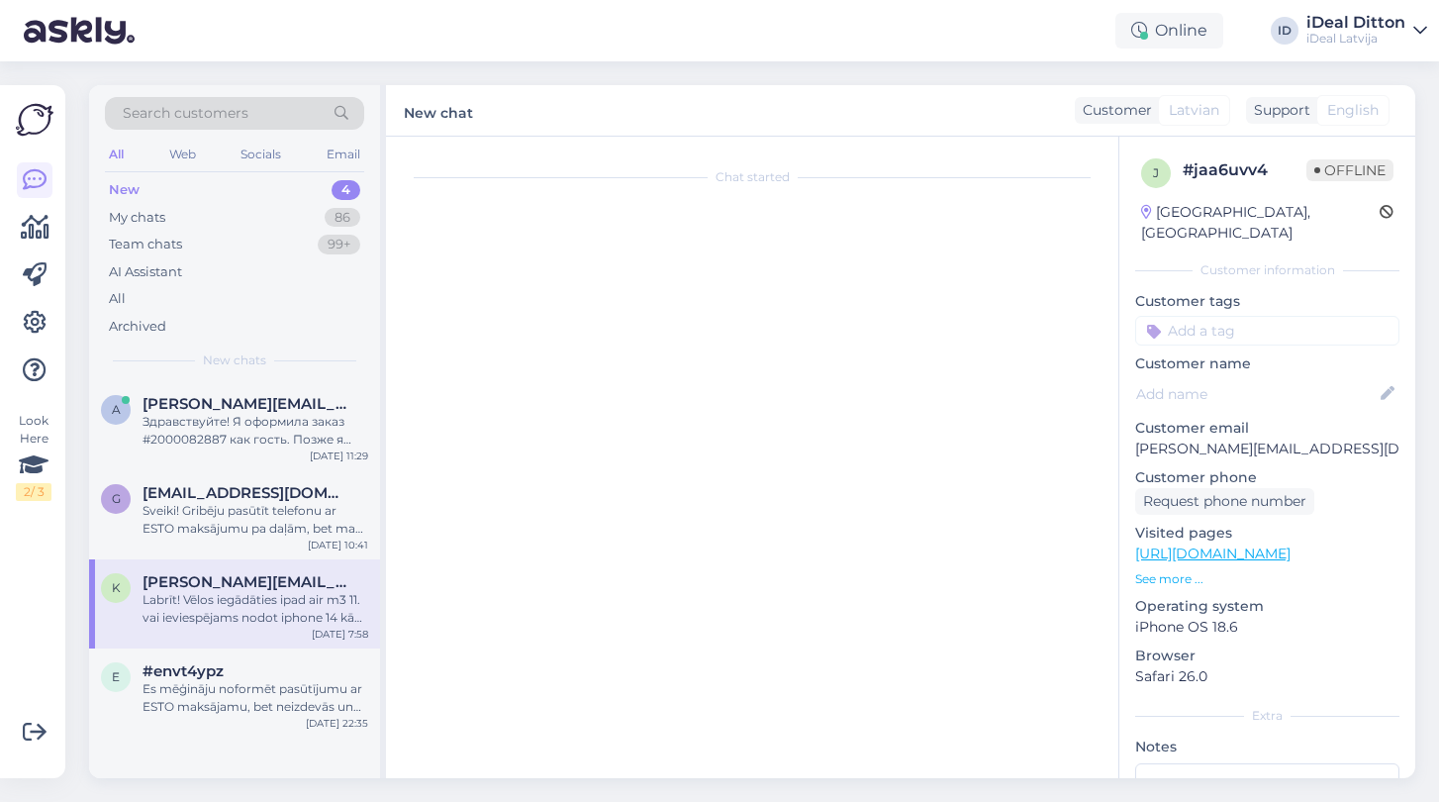
click at [254, 580] on span "[PERSON_NAME][EMAIL_ADDRESS][DOMAIN_NAME]" at bounding box center [246, 582] width 206 height 18
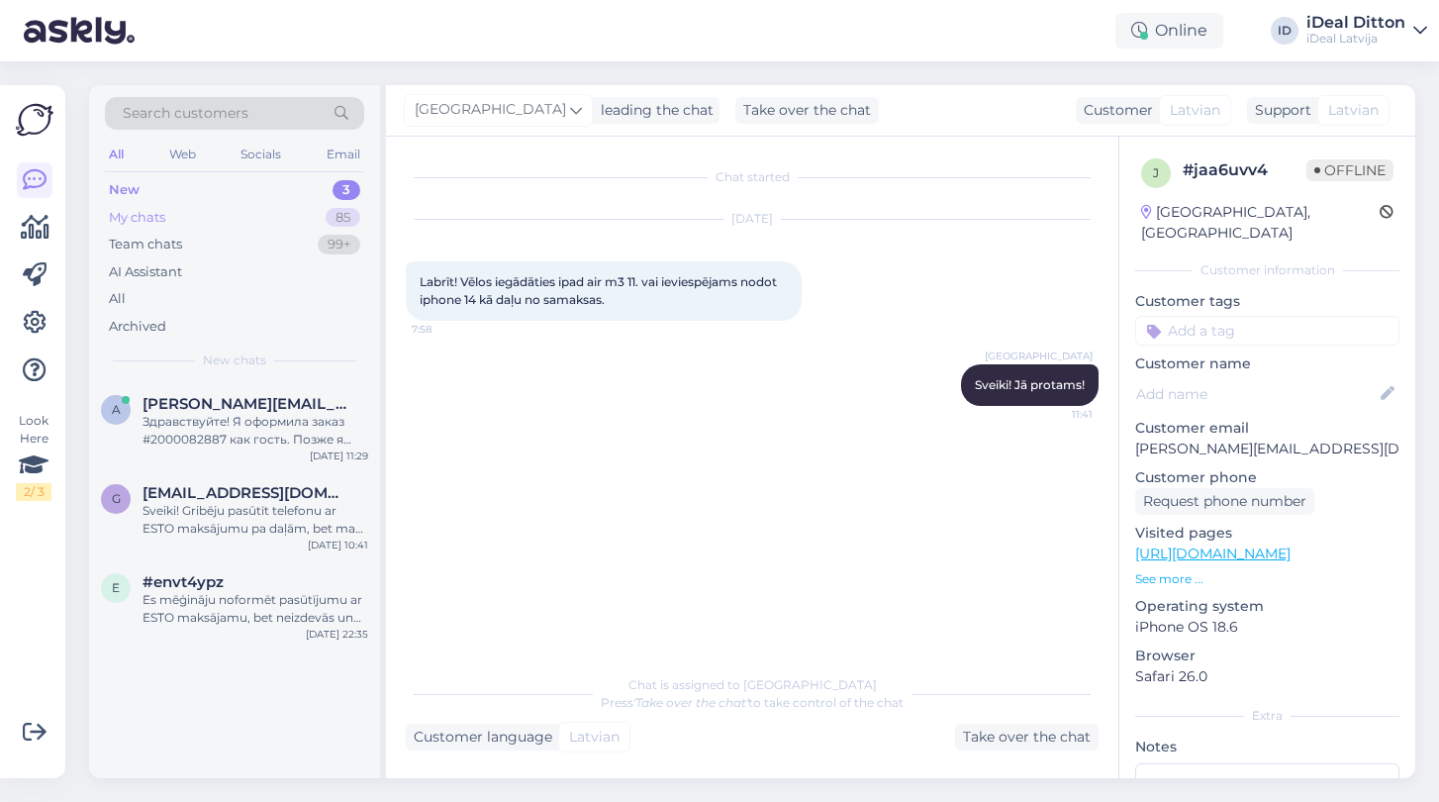
click at [148, 216] on div "My chats" at bounding box center [137, 218] width 56 height 20
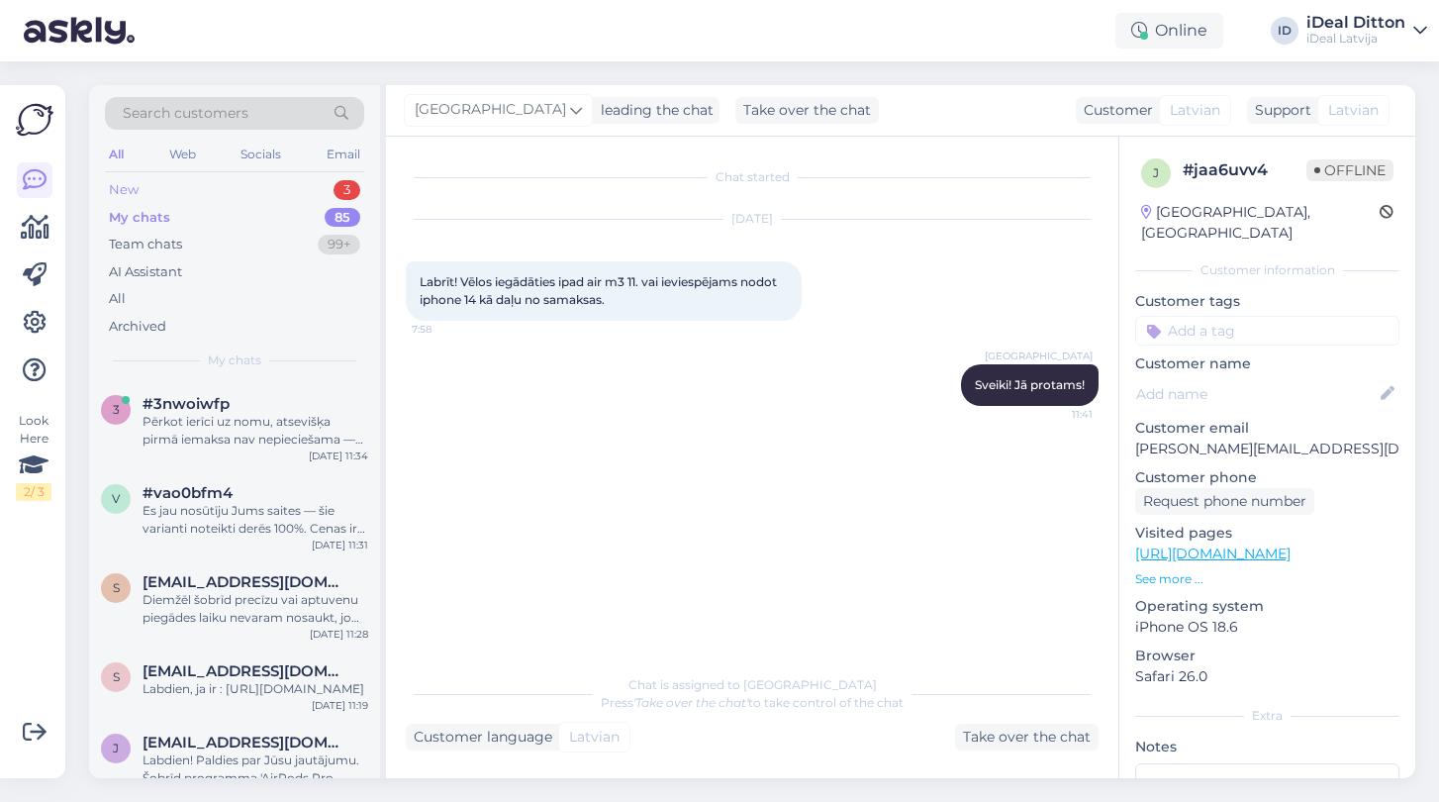
click at [115, 187] on div "New" at bounding box center [124, 190] width 30 height 20
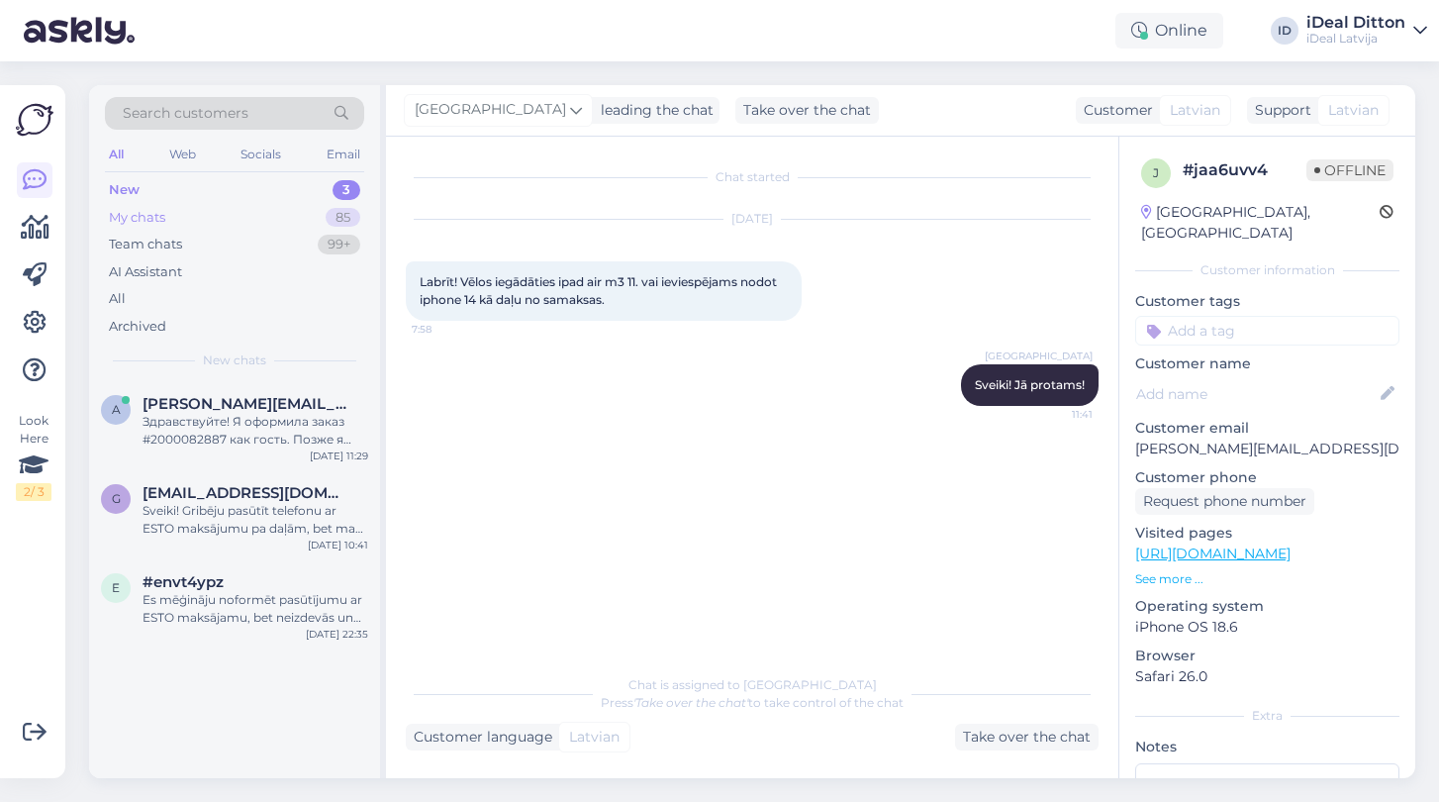
click at [125, 209] on div "My chats" at bounding box center [137, 218] width 56 height 20
